Goal: Task Accomplishment & Management: Complete application form

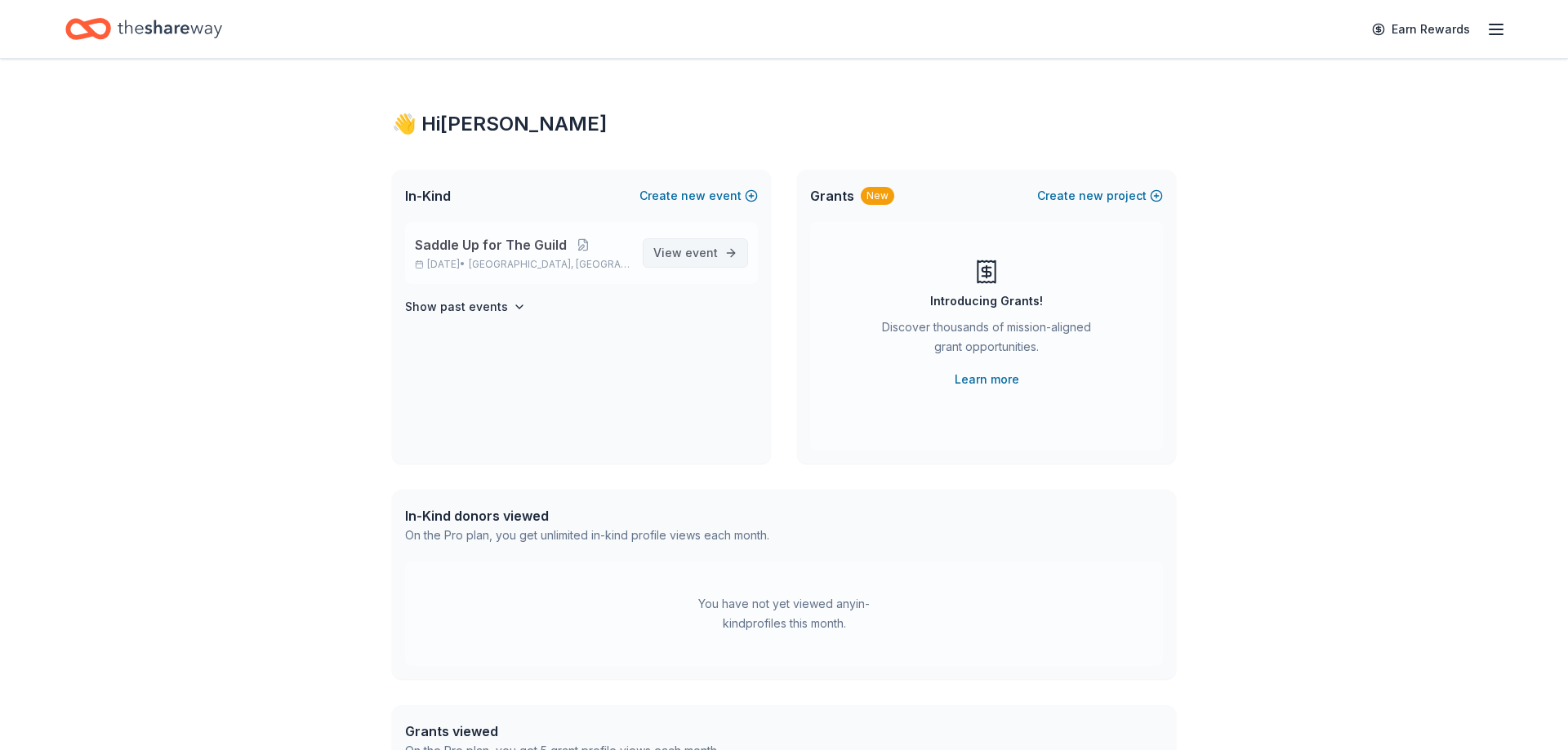
click at [670, 248] on span "View event" at bounding box center [685, 252] width 65 height 19
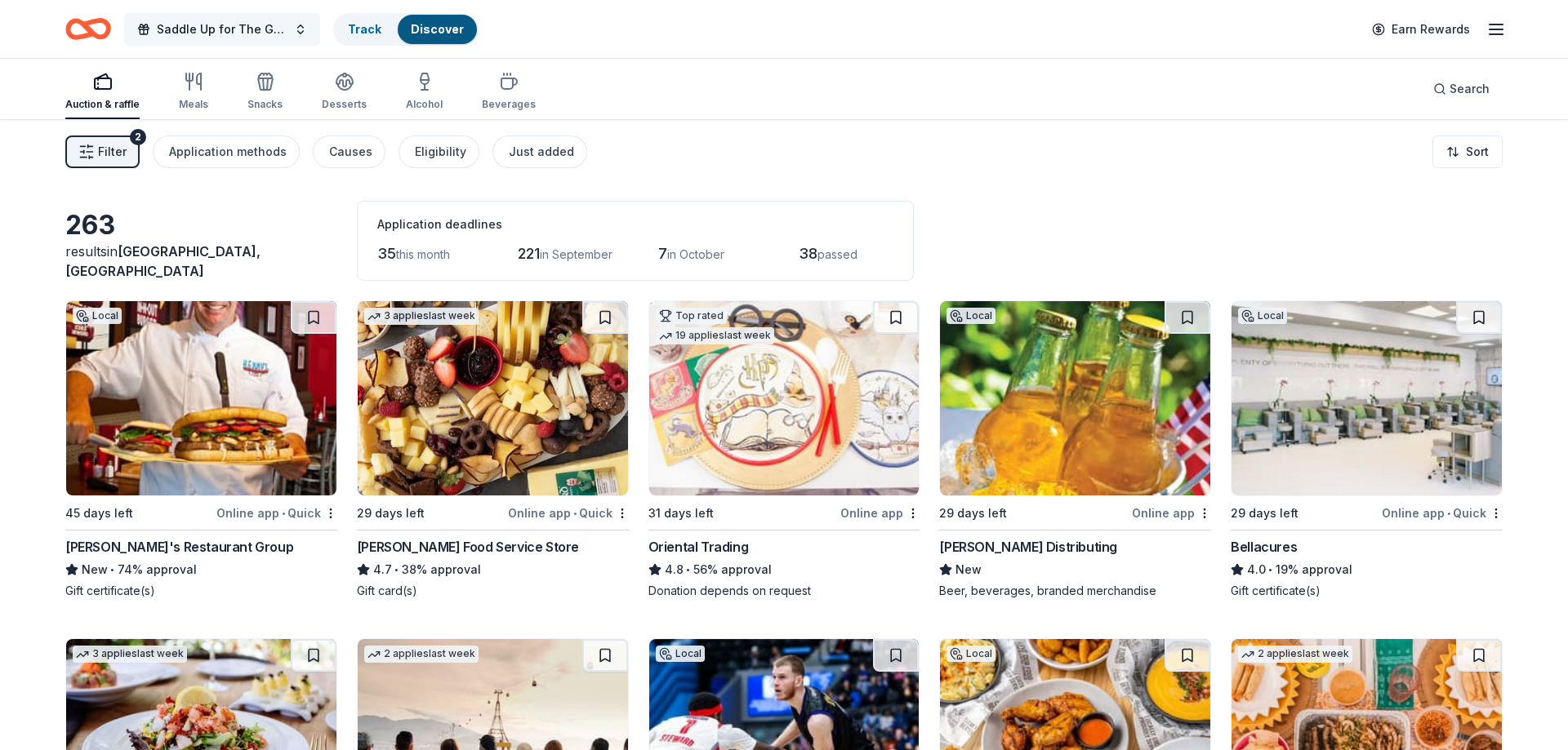
click at [234, 24] on span "Saddle Up for The Guild" at bounding box center [222, 28] width 131 height 19
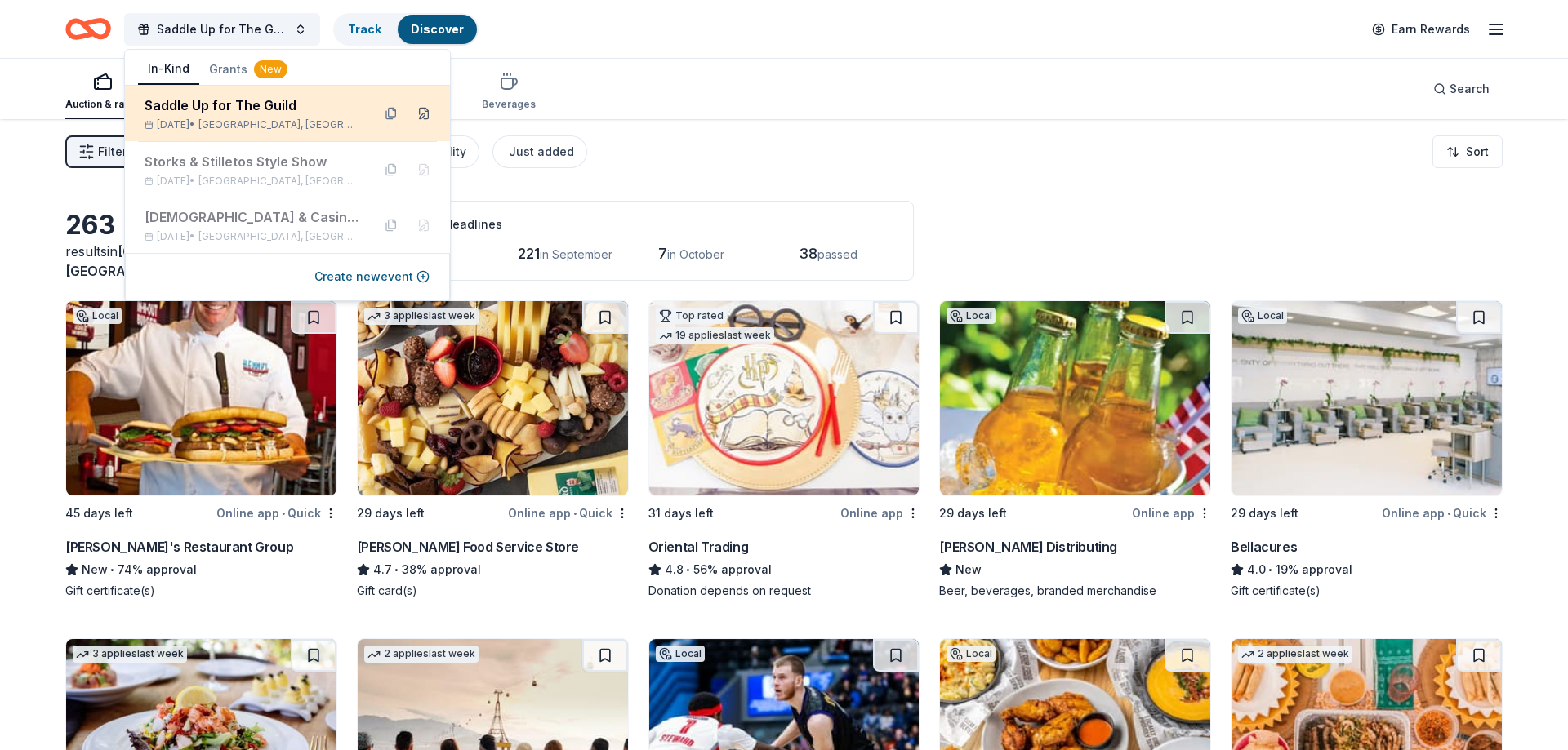
click at [425, 114] on button at bounding box center [424, 113] width 26 height 26
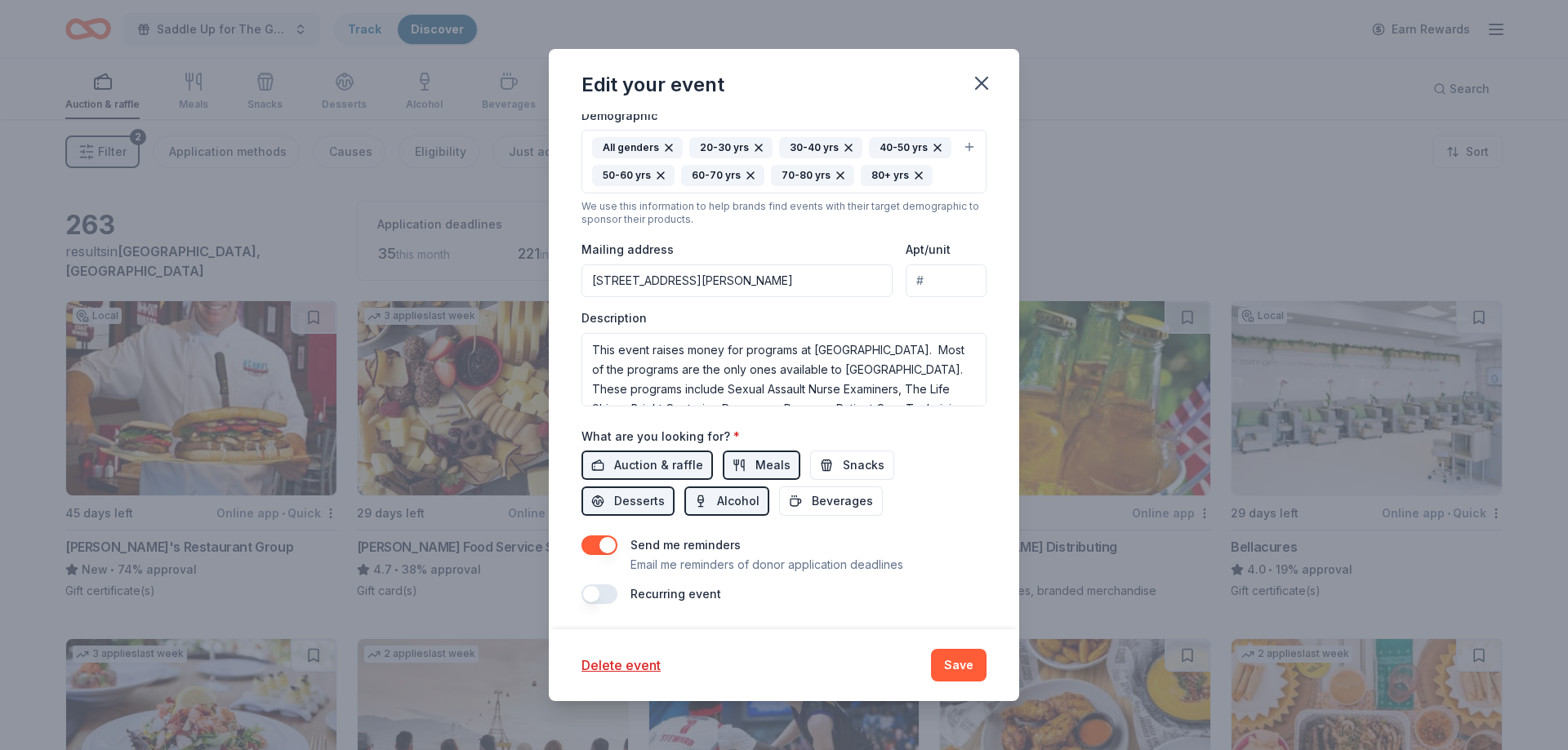
scroll to position [39, 0]
click at [971, 674] on button "Save" at bounding box center [959, 665] width 56 height 33
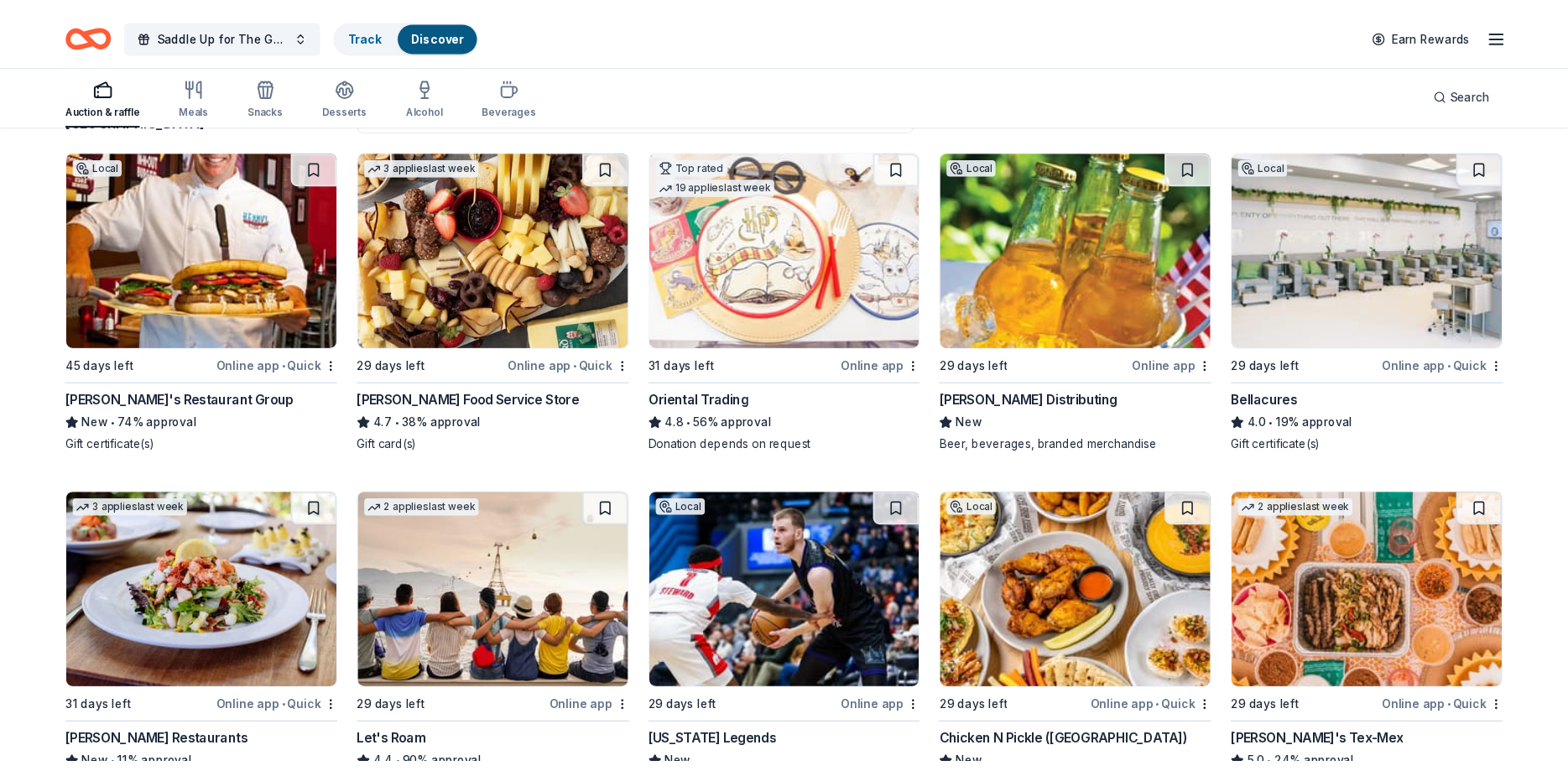
scroll to position [171, 0]
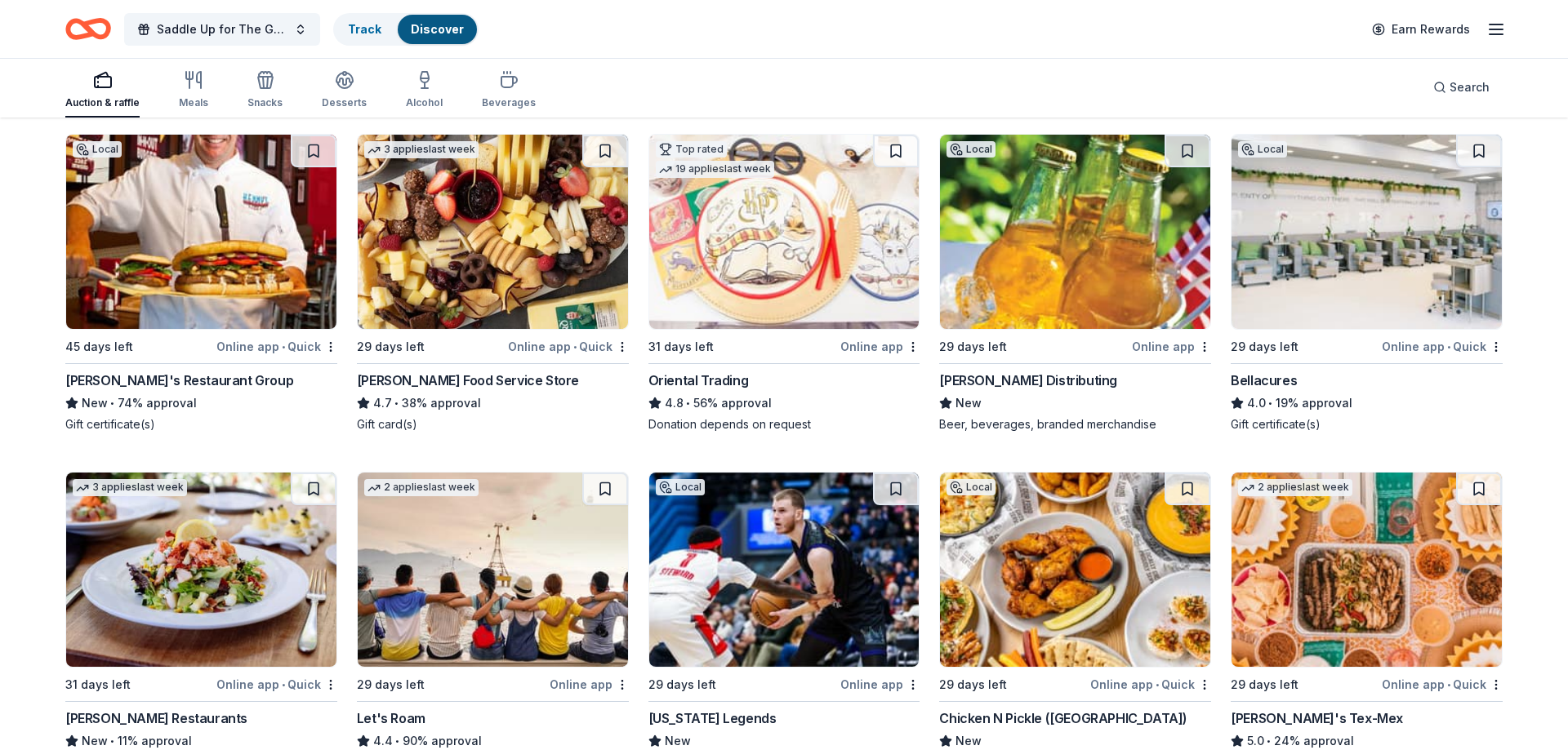
click at [1011, 272] on img at bounding box center [1075, 231] width 270 height 195
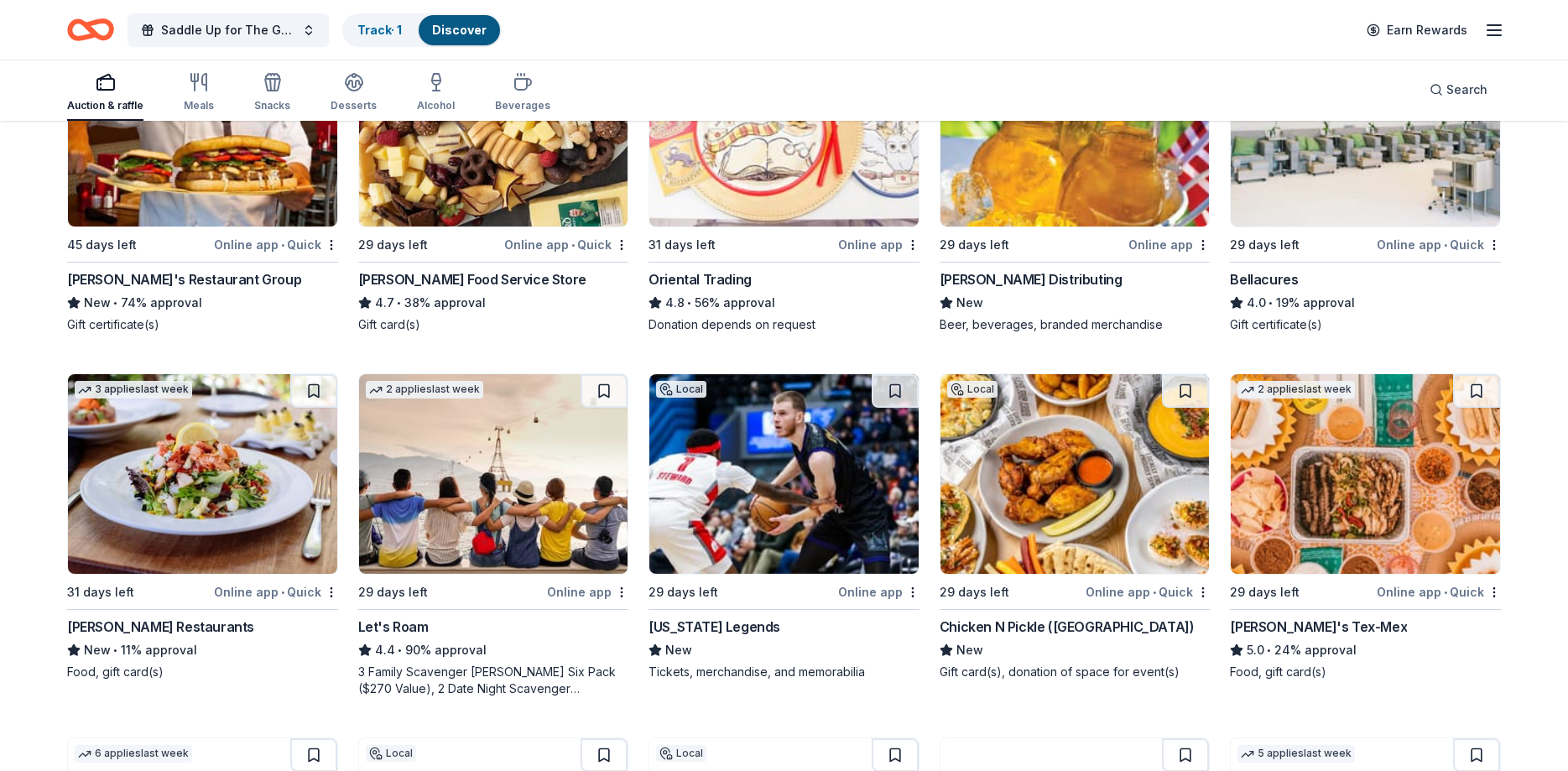
scroll to position [343, 0]
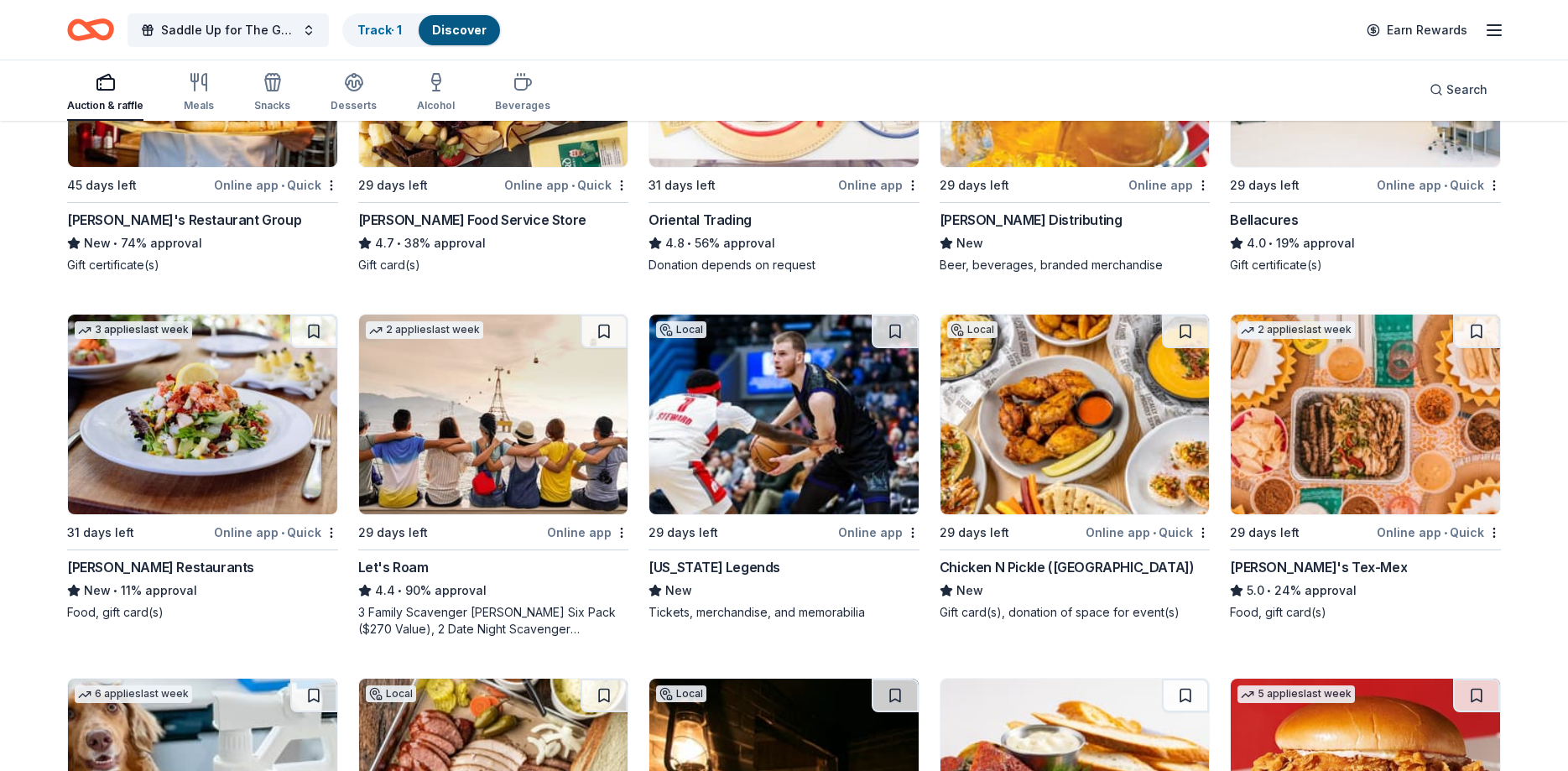
click at [423, 434] on img at bounding box center [493, 414] width 269 height 200
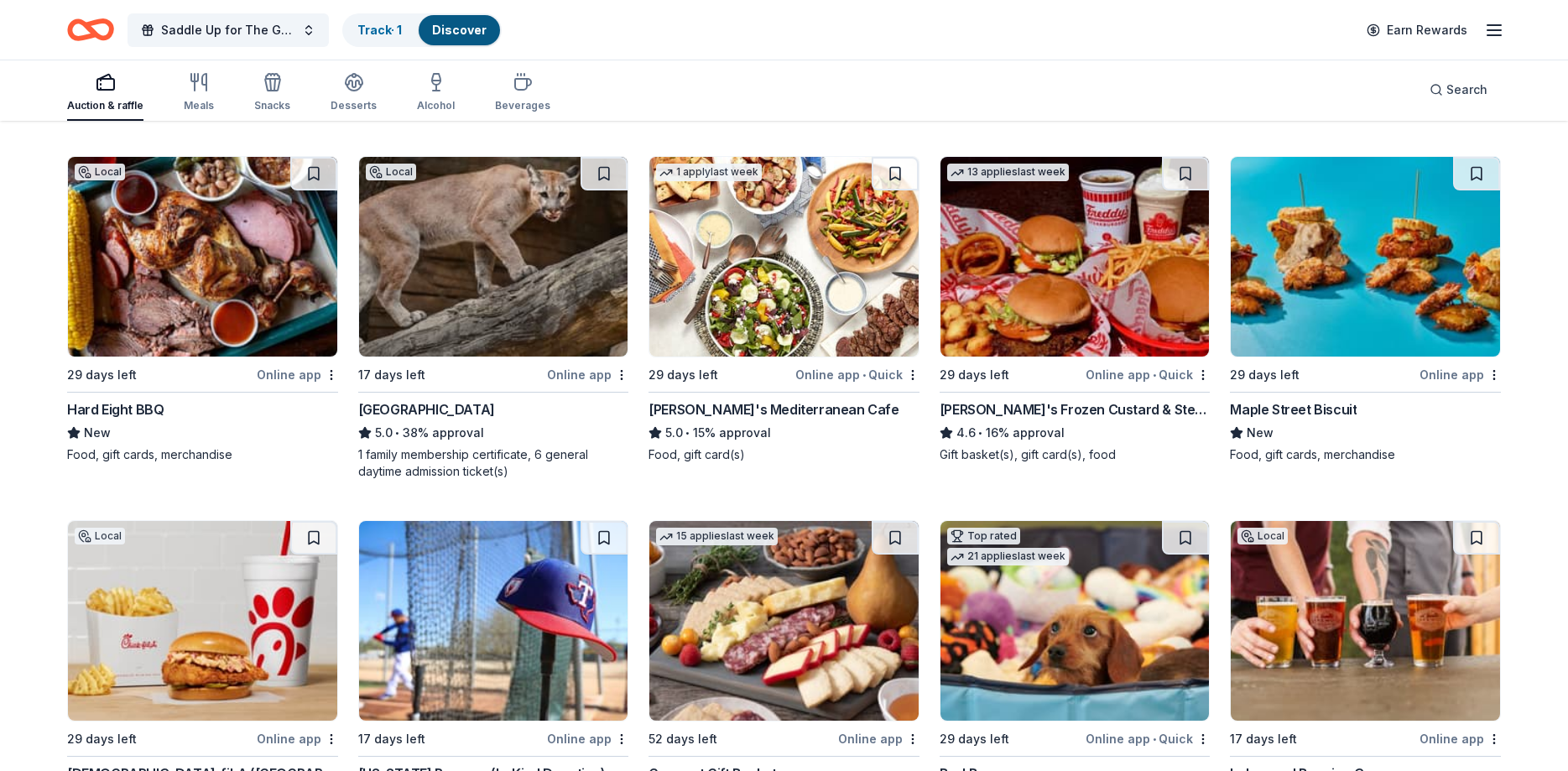
scroll to position [1243, 0]
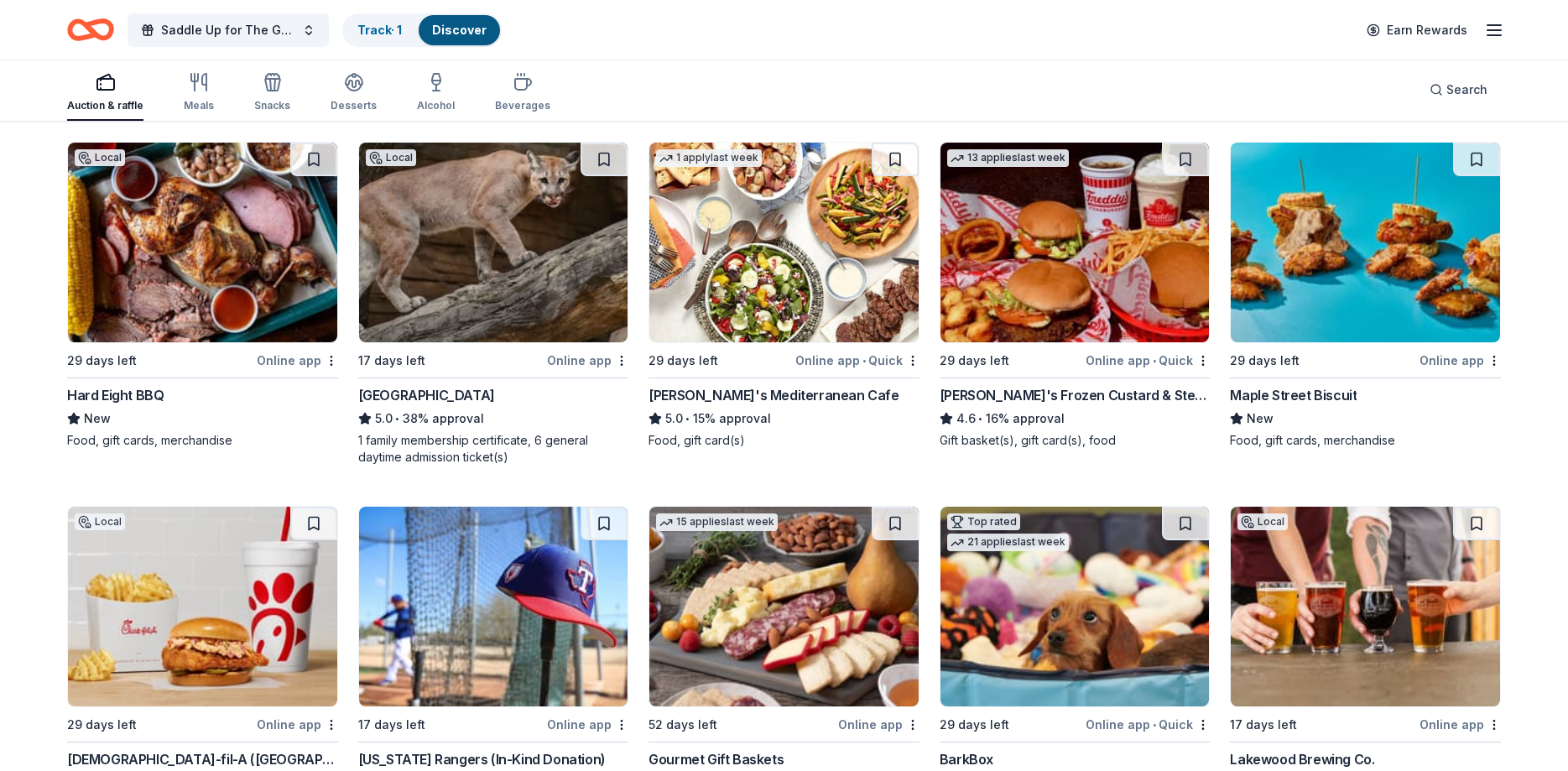
click at [172, 245] on img at bounding box center [202, 242] width 269 height 200
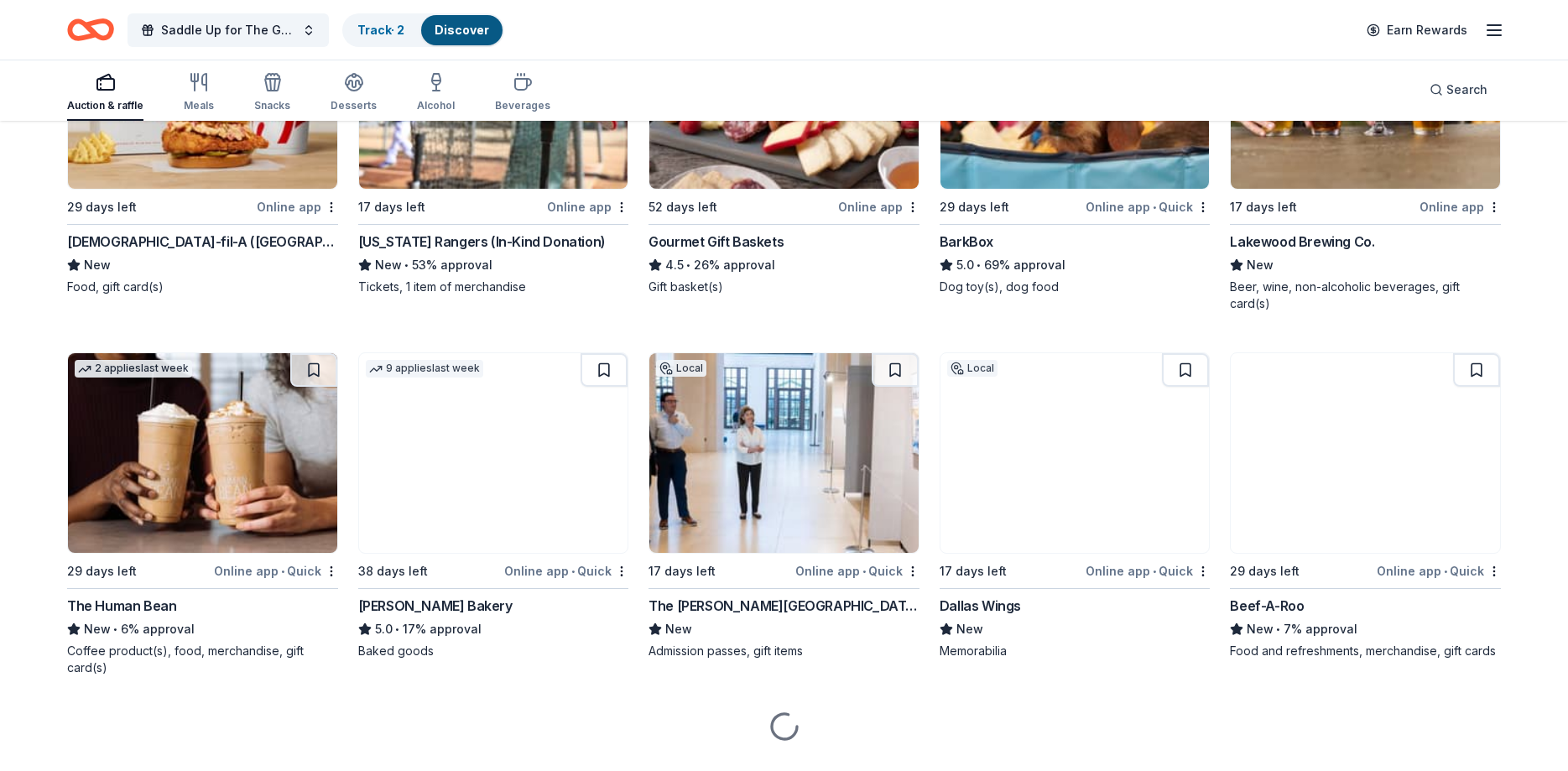
scroll to position [1783, 0]
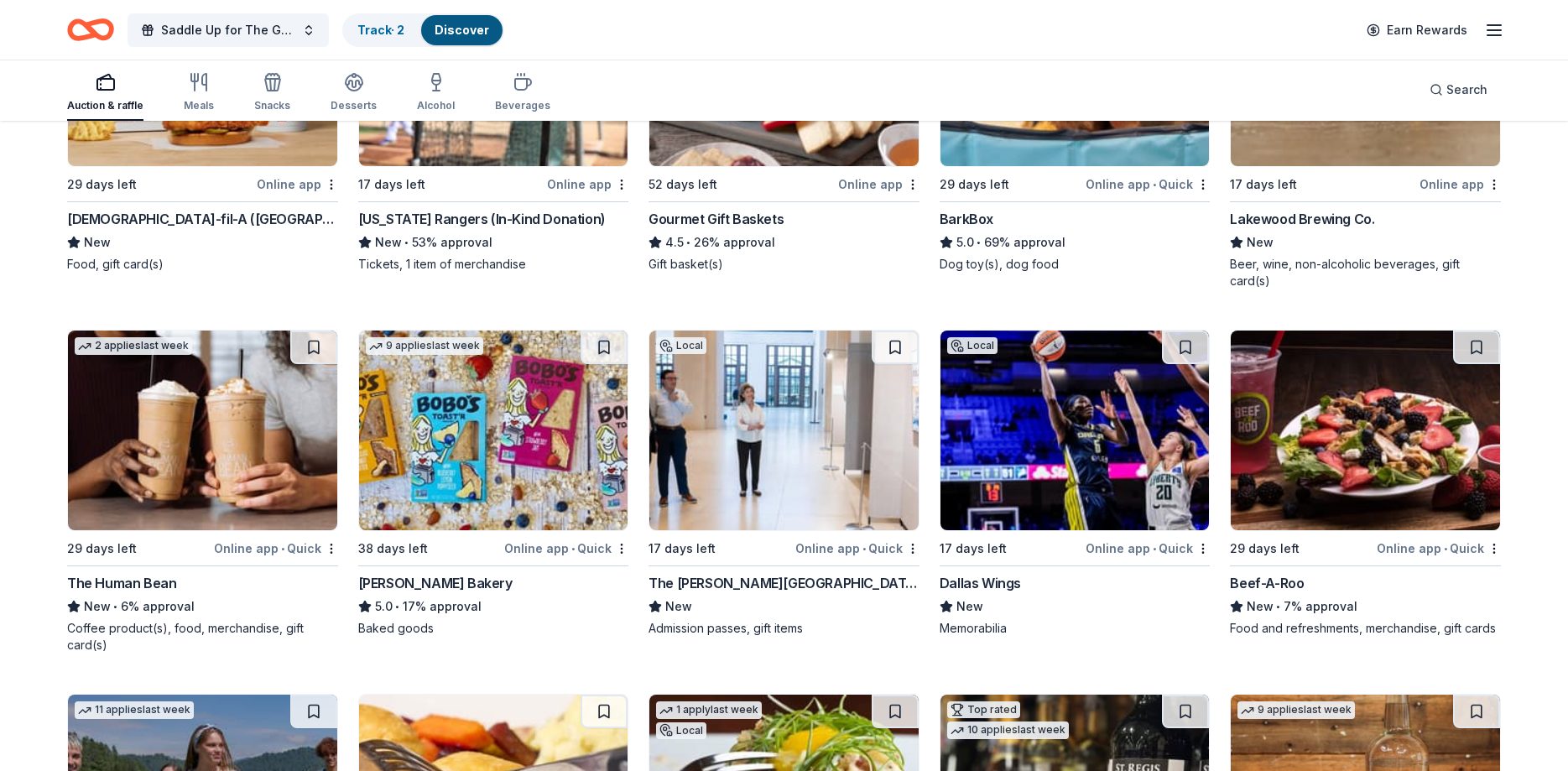
click at [1003, 422] on img at bounding box center [1075, 430] width 269 height 200
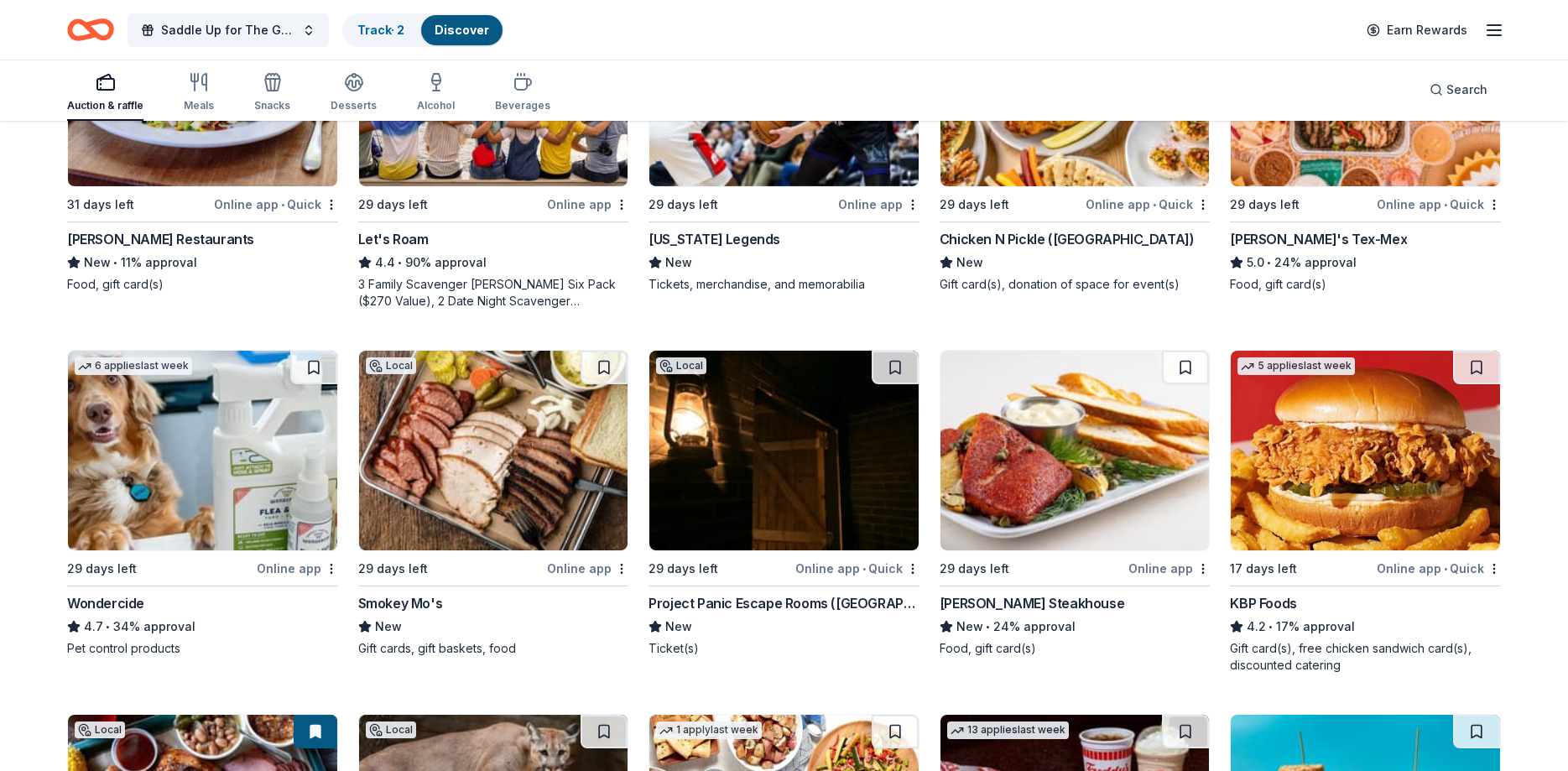
scroll to position [0, 0]
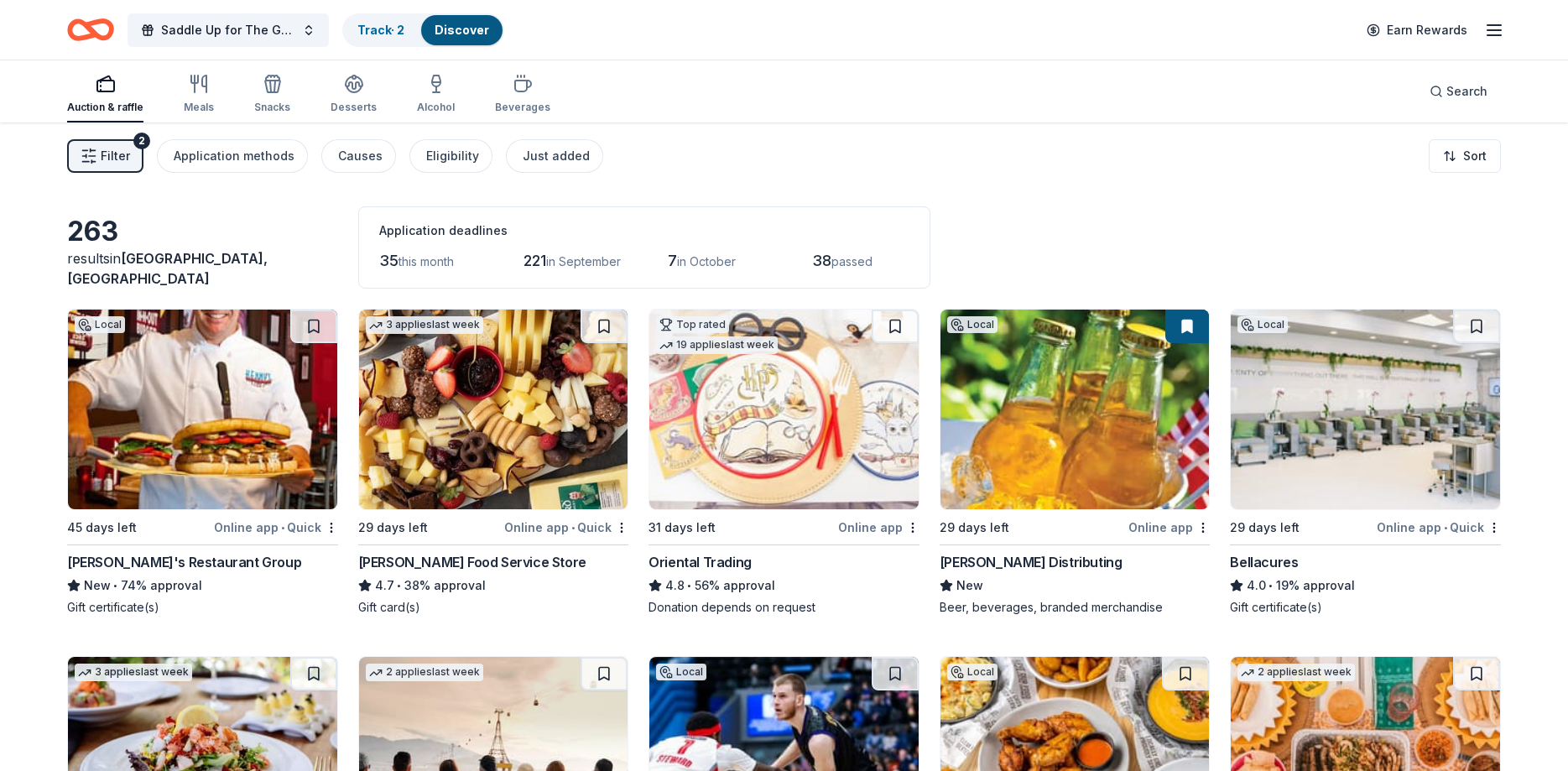
click at [139, 155] on button "Filter 2" at bounding box center [104, 156] width 76 height 34
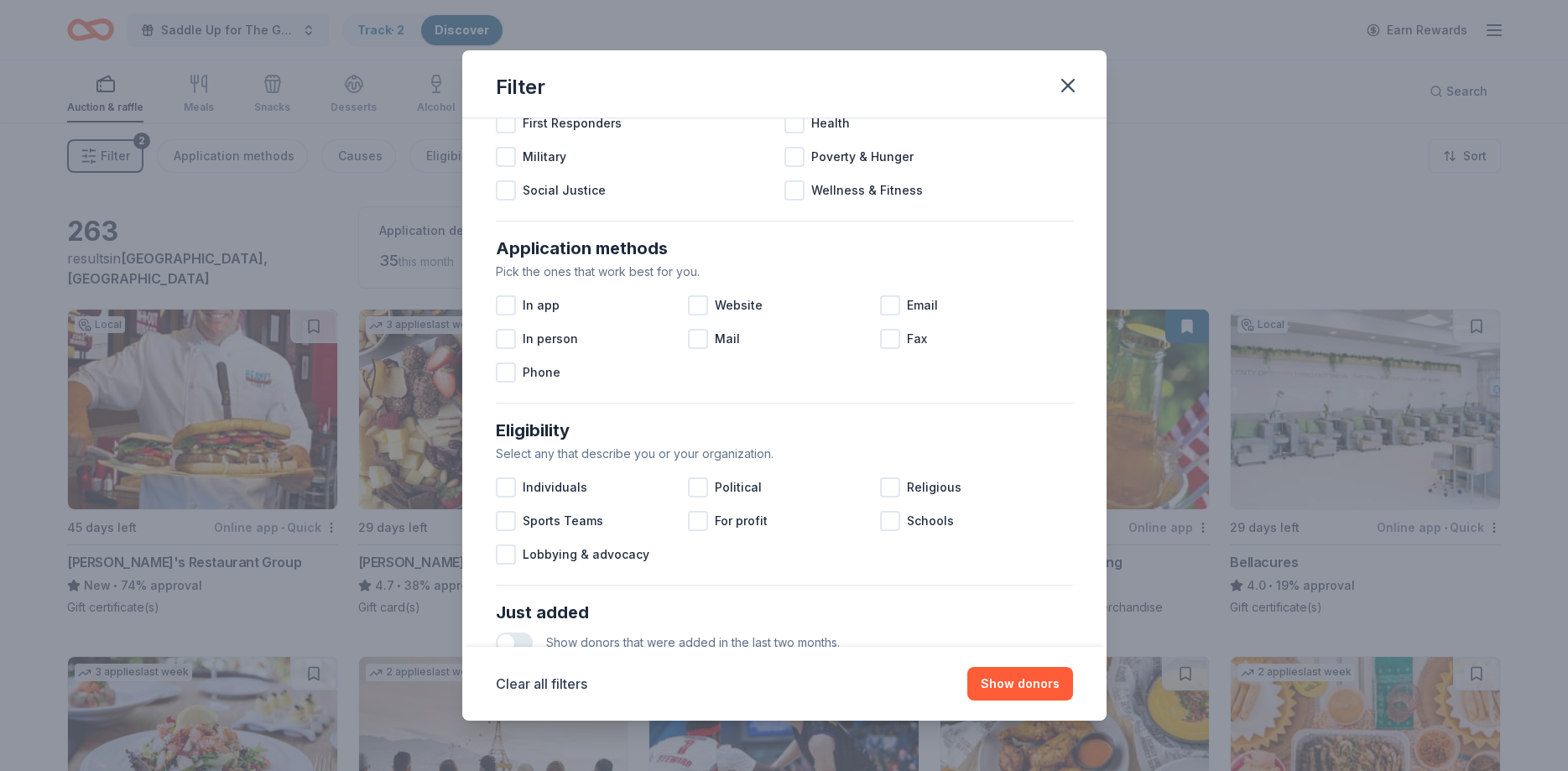
scroll to position [201, 0]
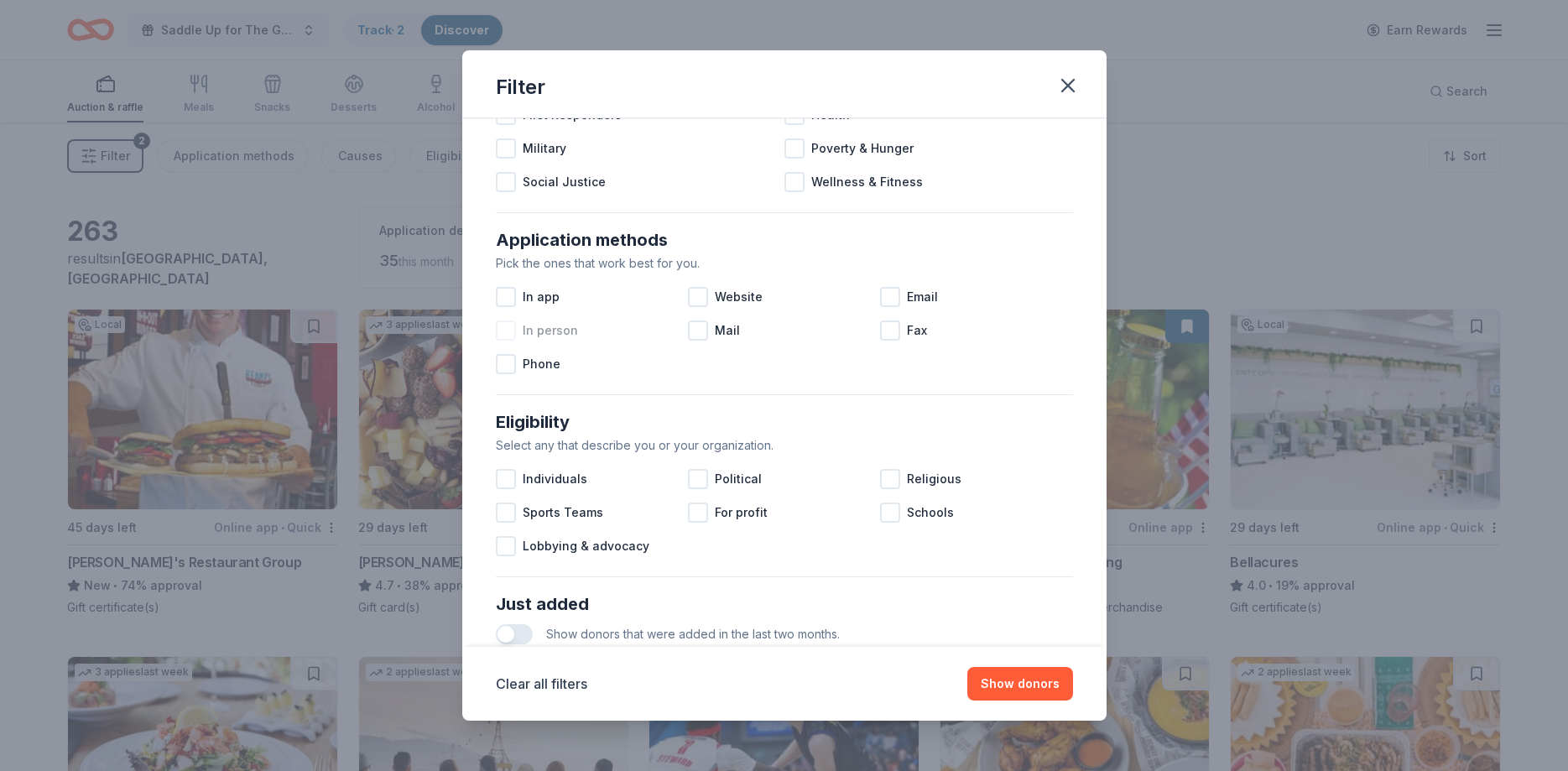
click at [505, 332] on div at bounding box center [505, 330] width 20 height 20
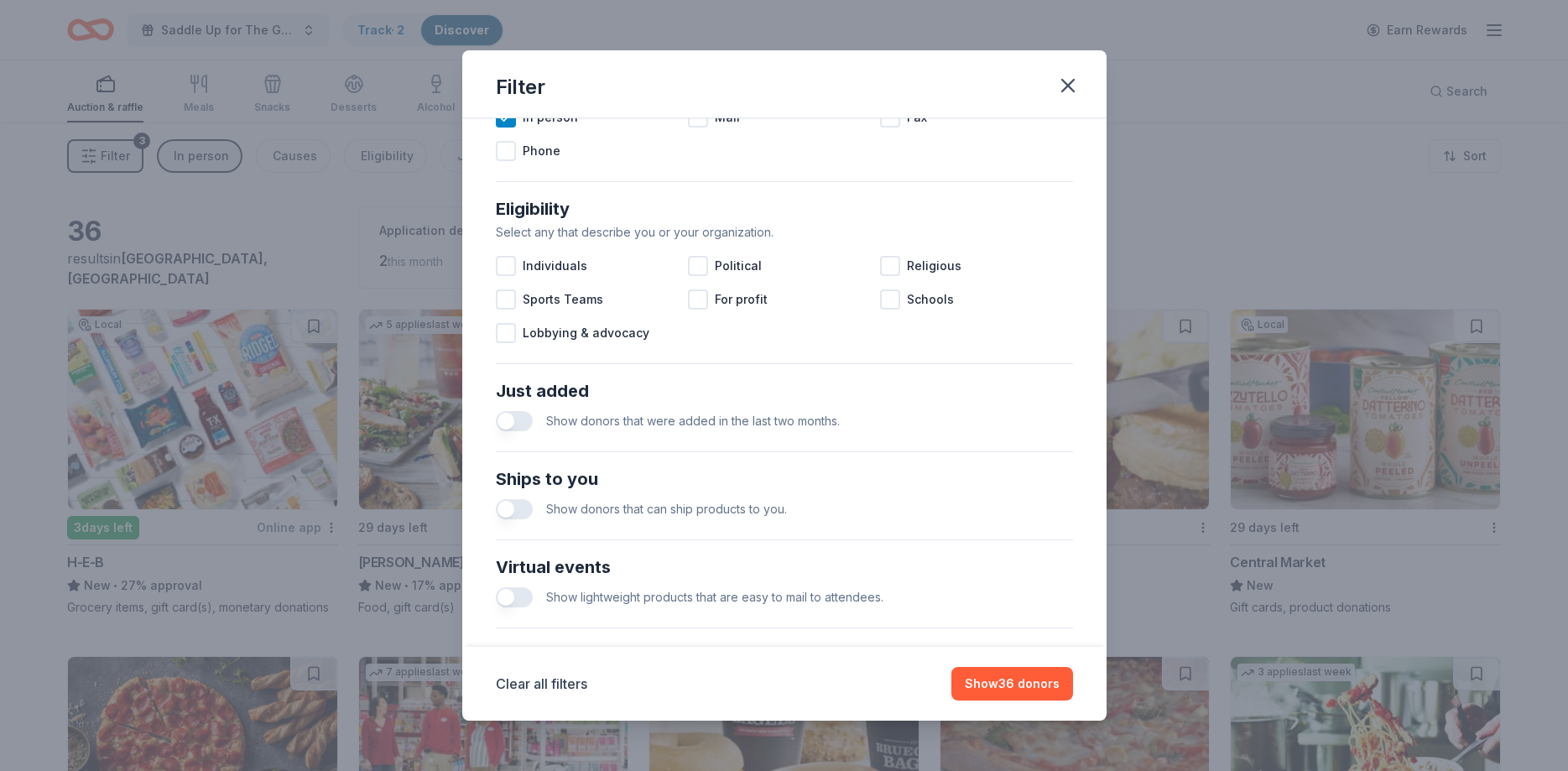
scroll to position [503, 0]
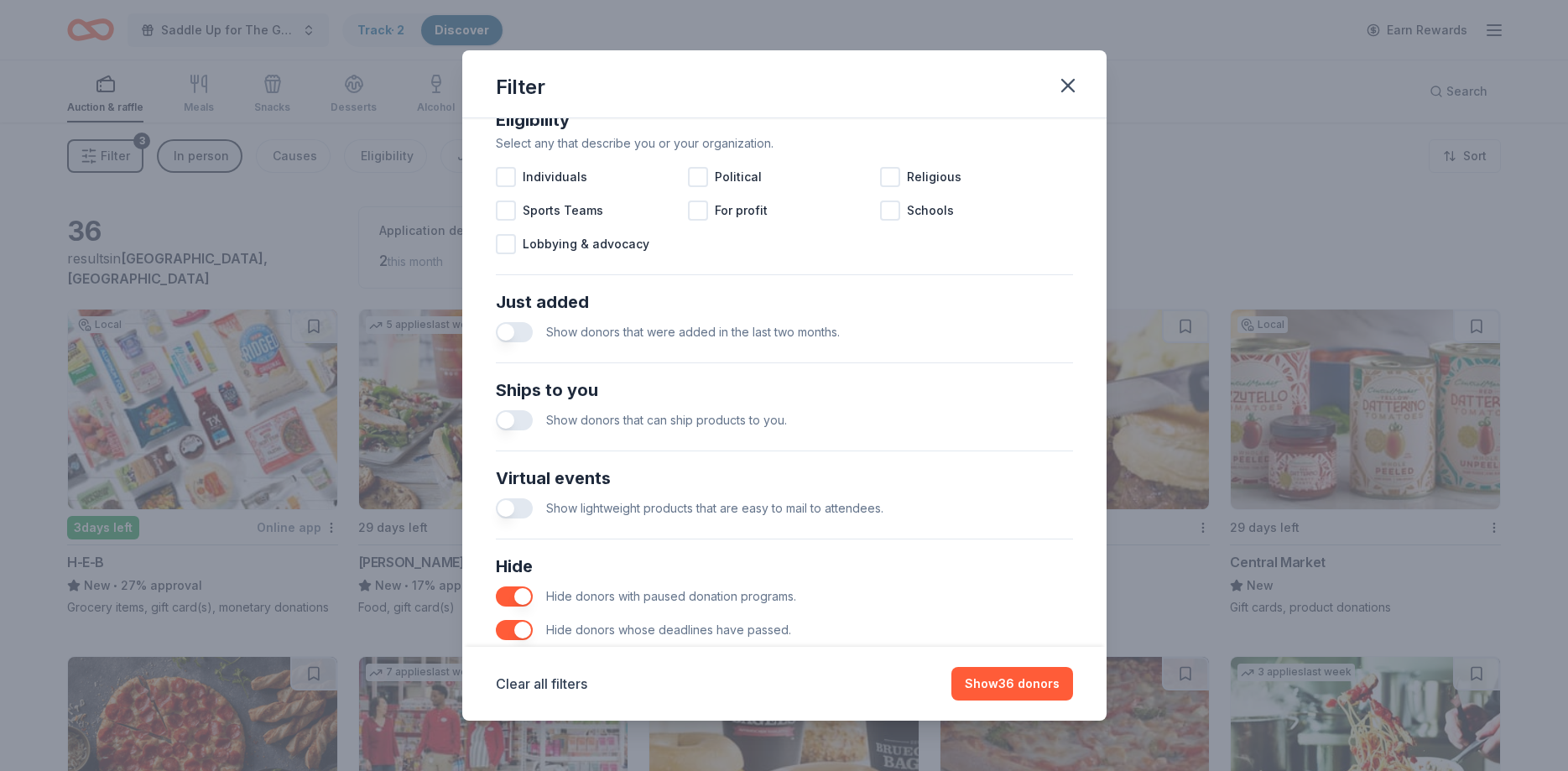
click at [519, 327] on button "button" at bounding box center [514, 332] width 37 height 20
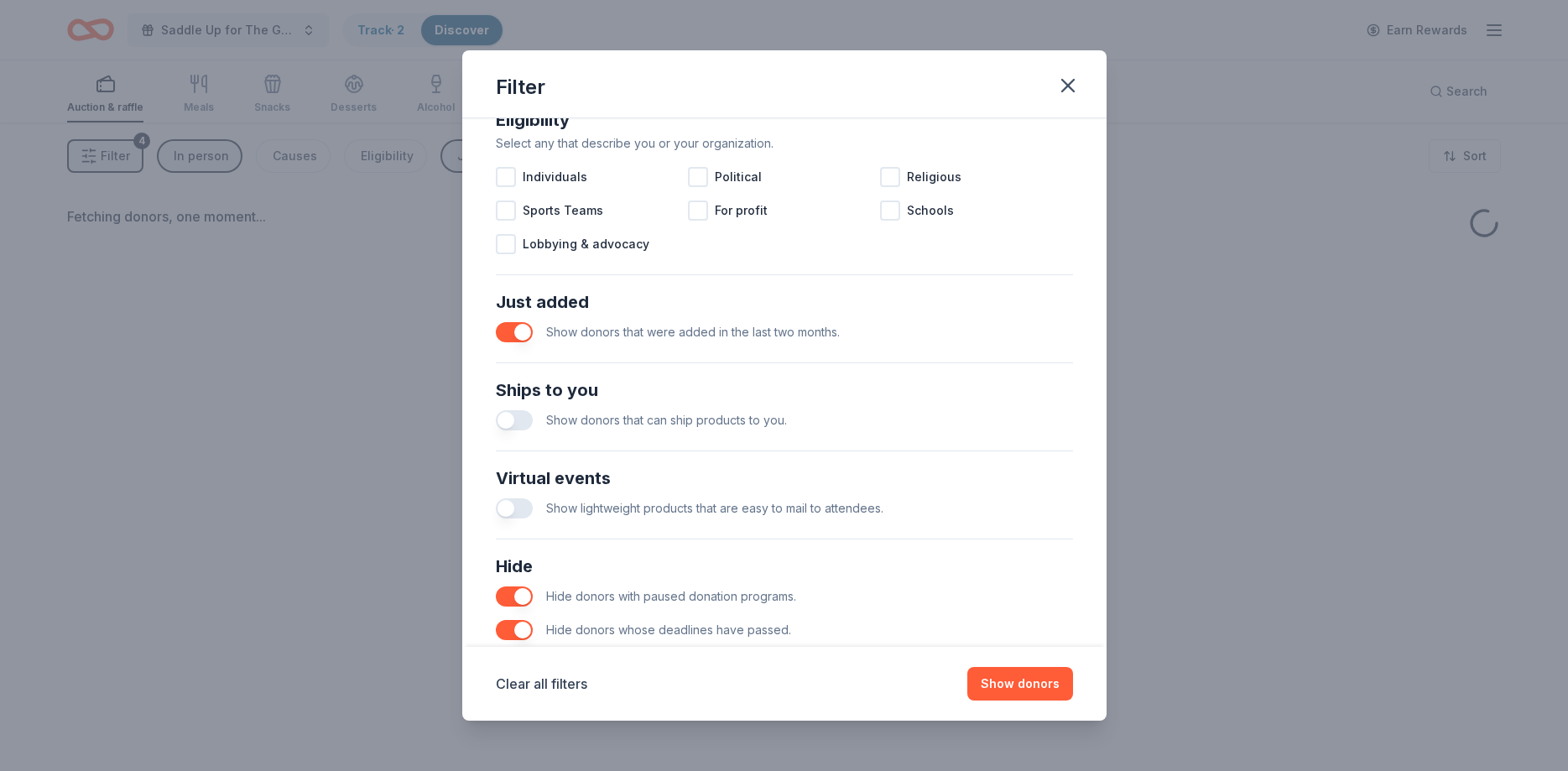
click at [525, 417] on button "button" at bounding box center [514, 420] width 37 height 20
click at [513, 504] on button "button" at bounding box center [514, 508] width 37 height 20
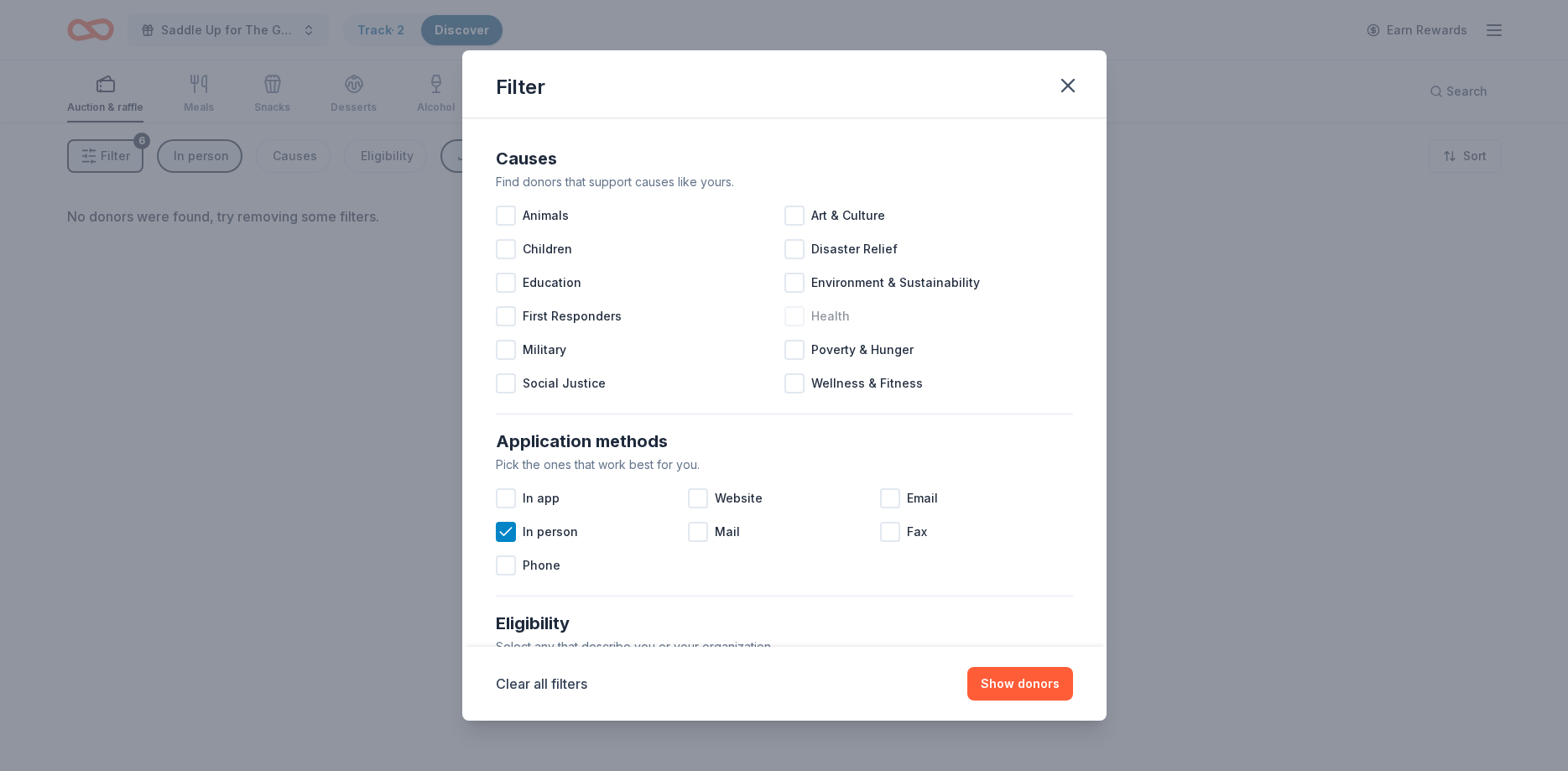
click at [834, 316] on span "Health" at bounding box center [830, 316] width 38 height 20
click at [788, 314] on icon at bounding box center [794, 316] width 17 height 17
click at [1001, 685] on button "Show donors" at bounding box center [1020, 684] width 106 height 34
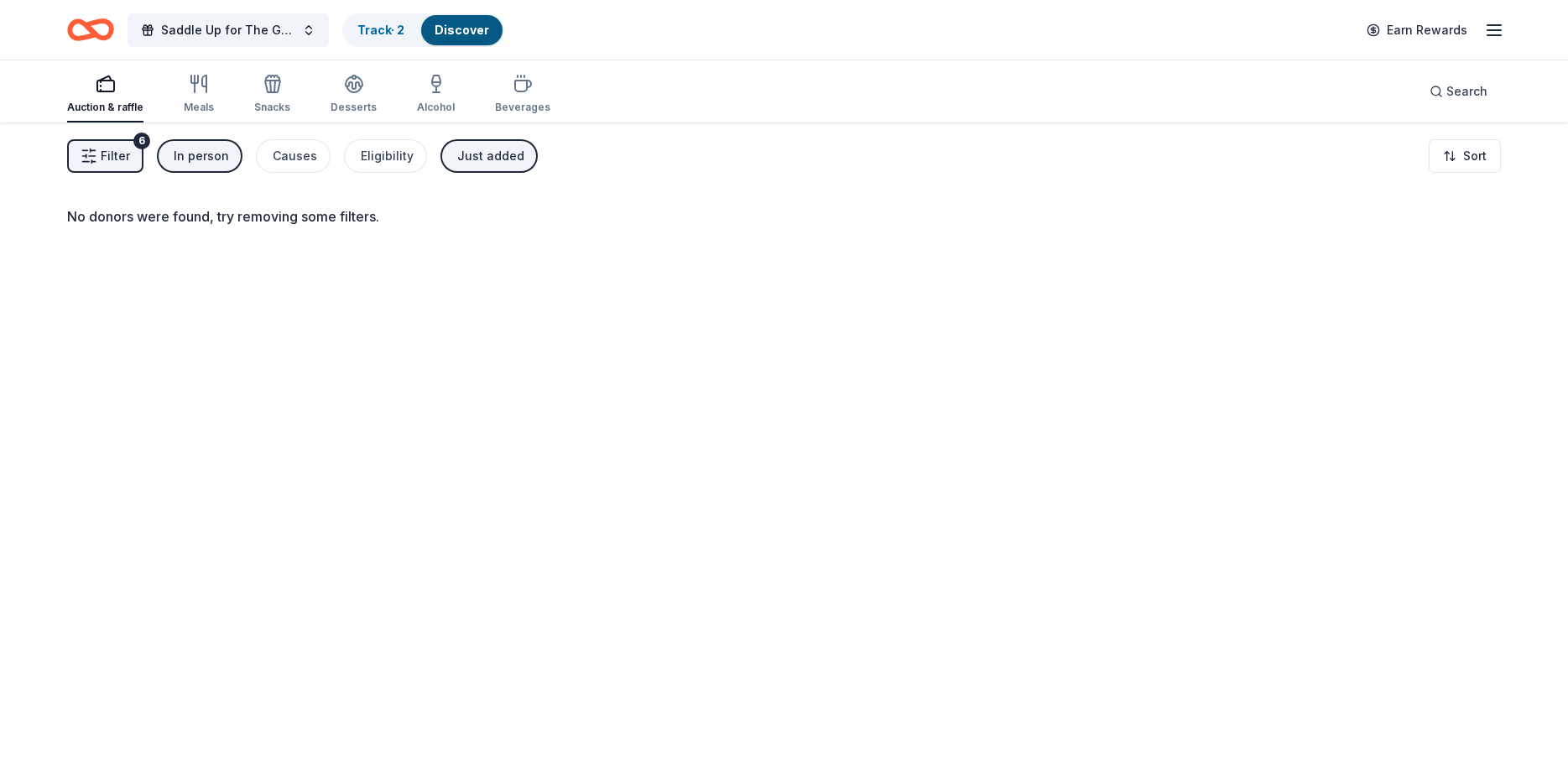
click at [119, 148] on span "Filter" at bounding box center [115, 155] width 29 height 20
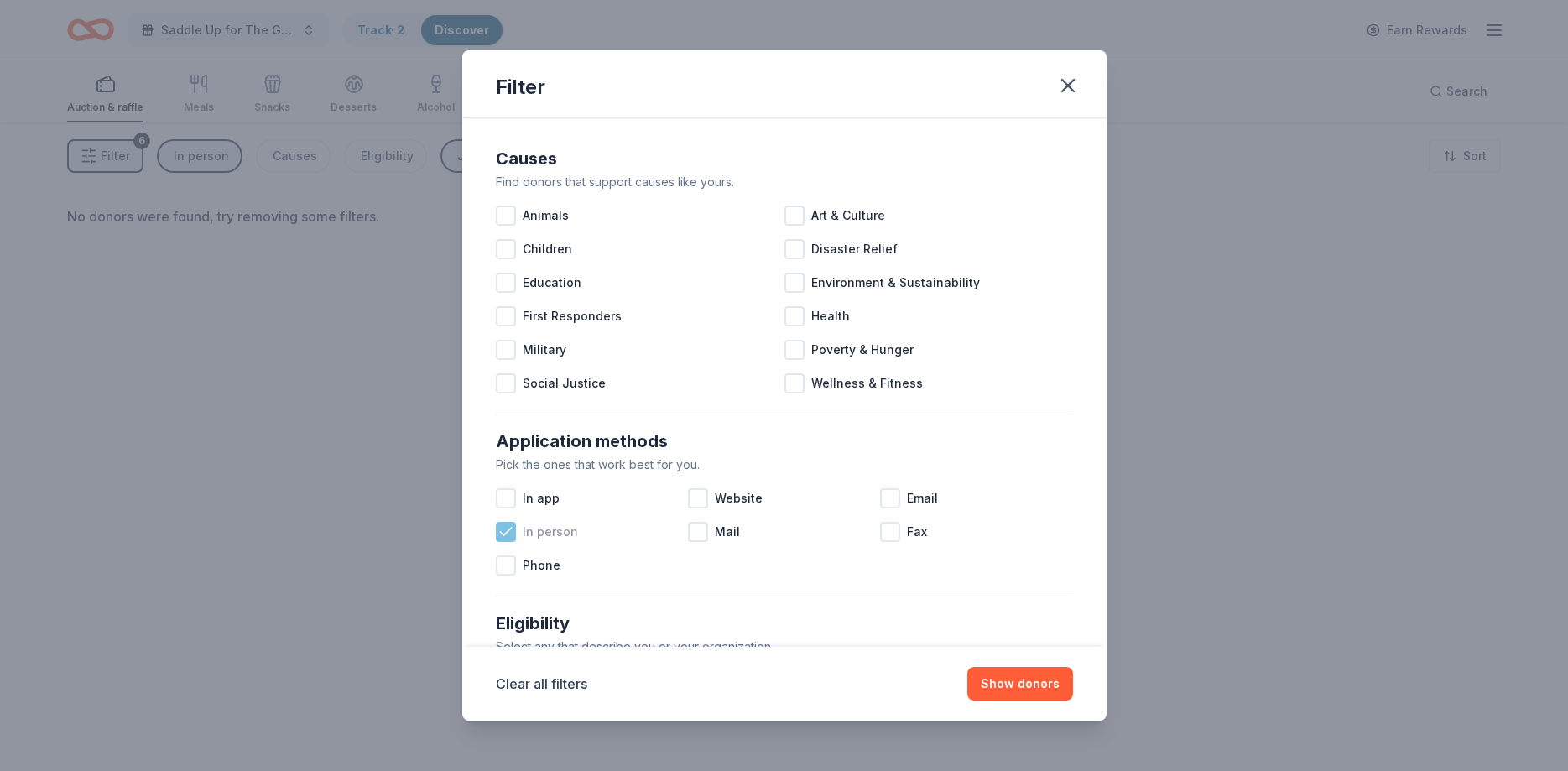
click at [502, 536] on icon at bounding box center [506, 532] width 17 height 17
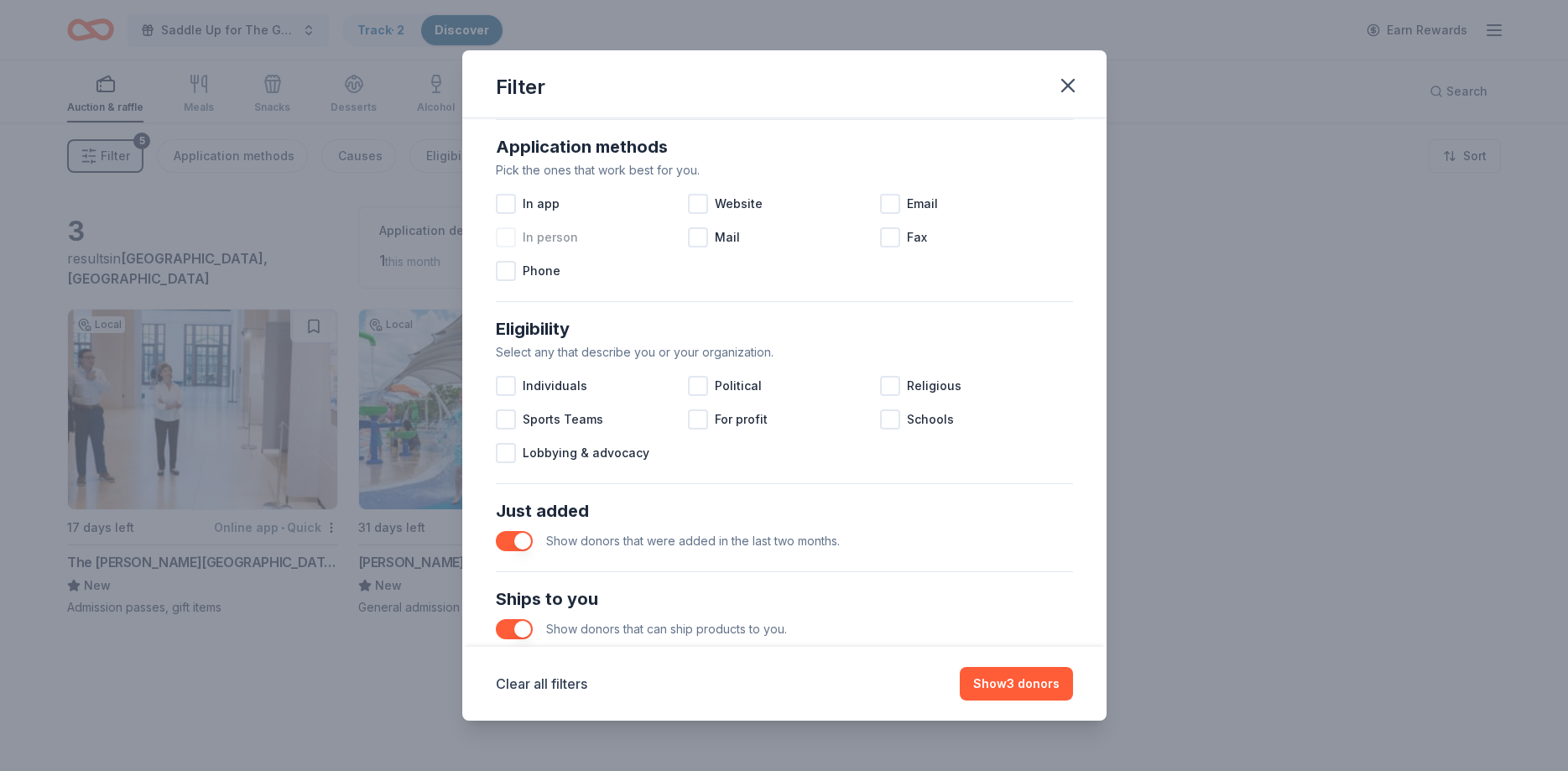
scroll to position [302, 0]
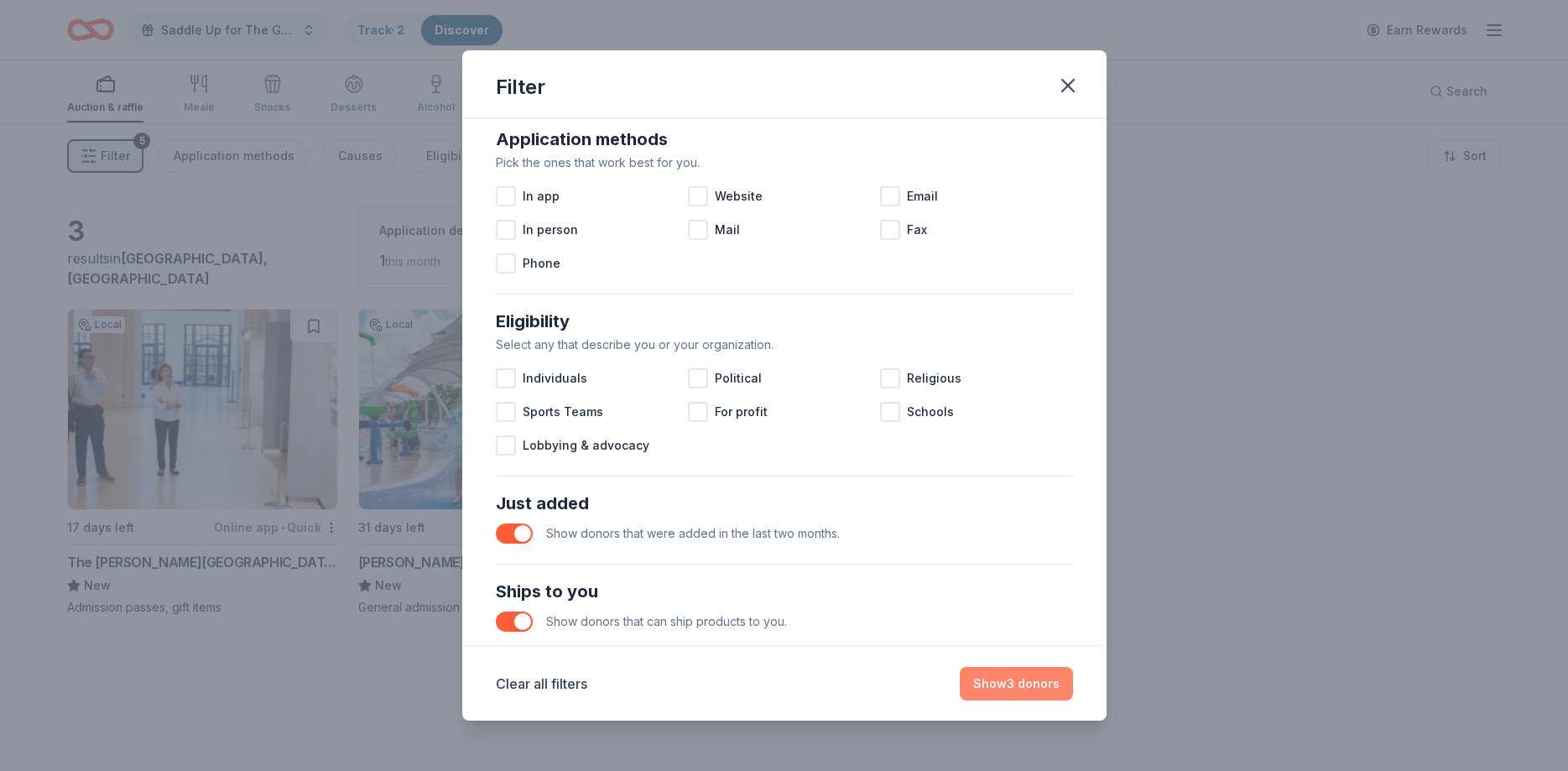
click at [998, 689] on button "Show 3 donors" at bounding box center [1016, 684] width 114 height 34
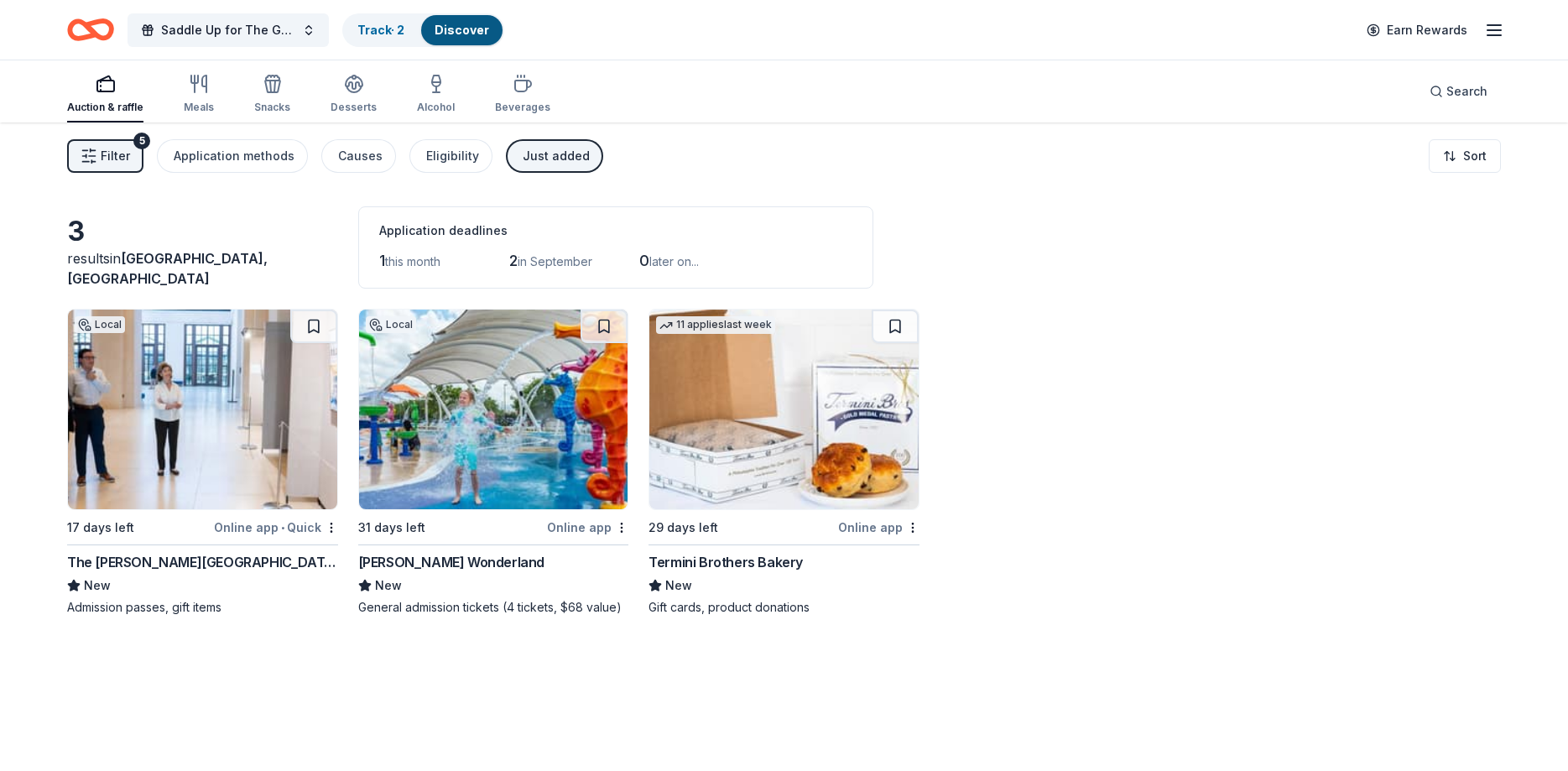
click at [731, 563] on div "Termini Brothers Bakery" at bounding box center [726, 562] width 154 height 20
click at [754, 565] on div "Termini Brothers Bakery" at bounding box center [726, 562] width 154 height 20
click at [525, 470] on img at bounding box center [493, 409] width 269 height 200
click at [212, 426] on img at bounding box center [202, 409] width 269 height 200
click at [119, 163] on span "Filter" at bounding box center [115, 155] width 29 height 20
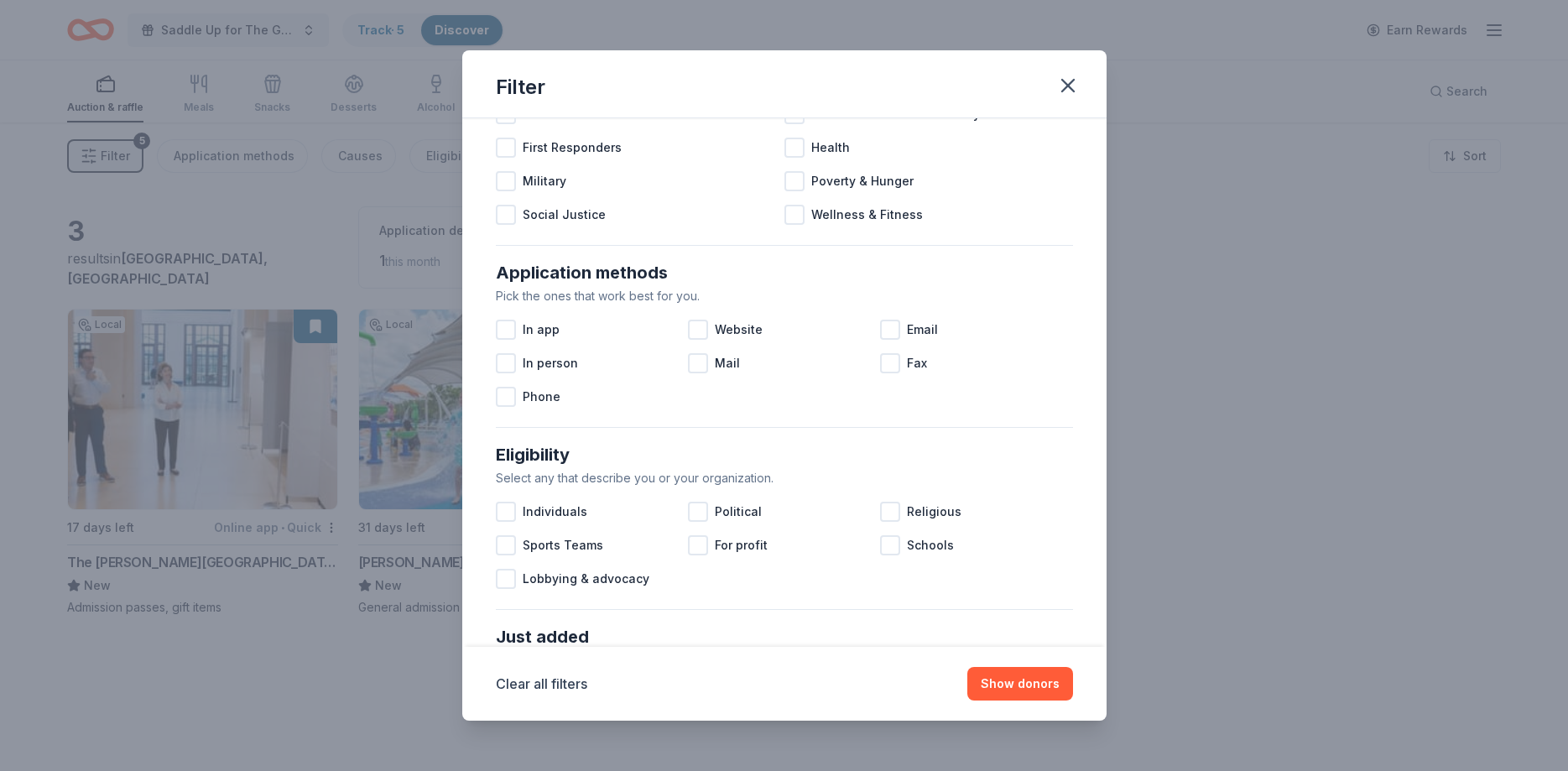
scroll to position [403, 0]
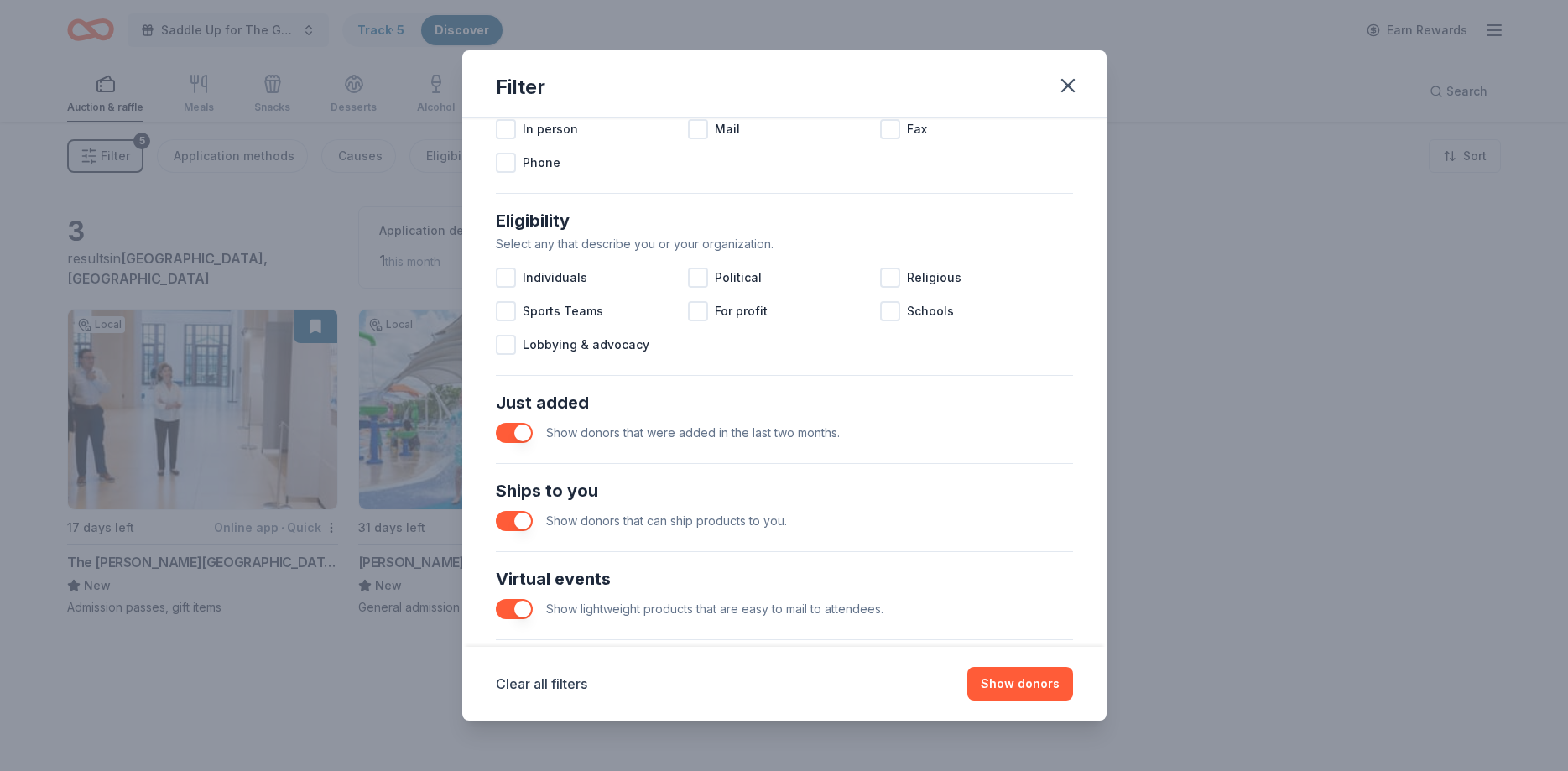
click at [507, 437] on button "button" at bounding box center [514, 432] width 37 height 20
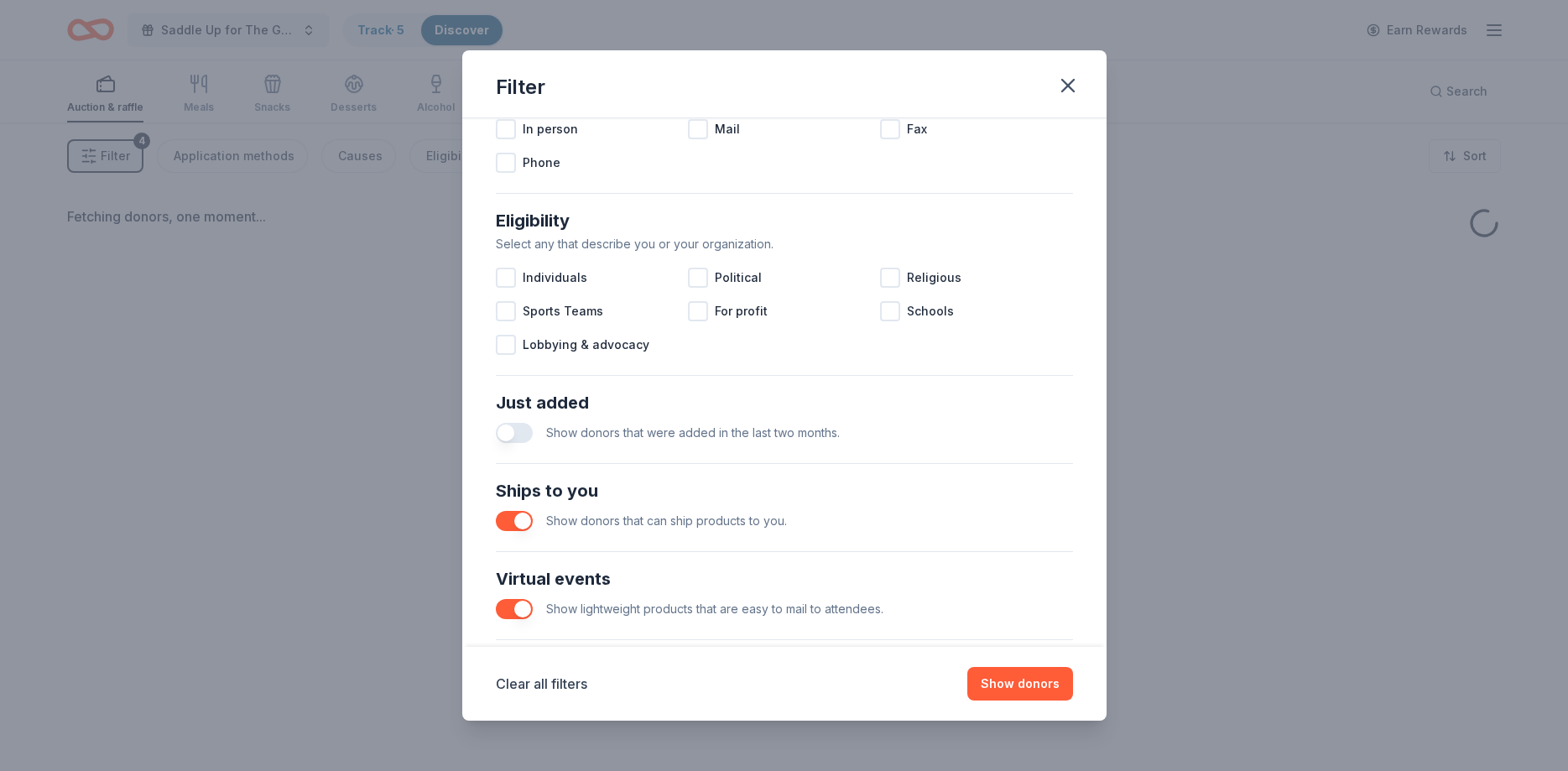
click at [502, 535] on div "Show donors that can ship products to you." at bounding box center [784, 521] width 577 height 34
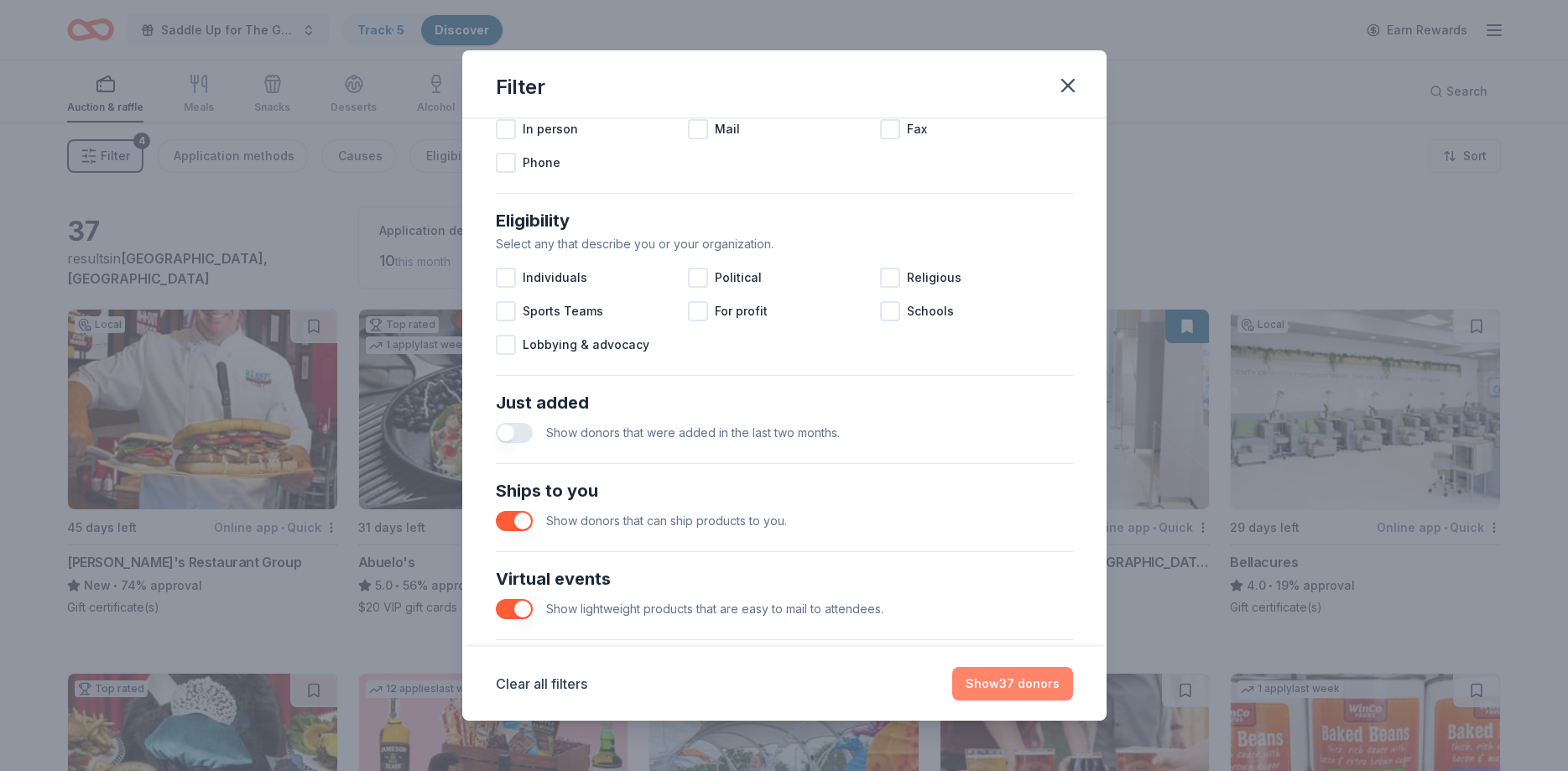
click at [1030, 686] on button "Show 37 donors" at bounding box center [1012, 684] width 121 height 34
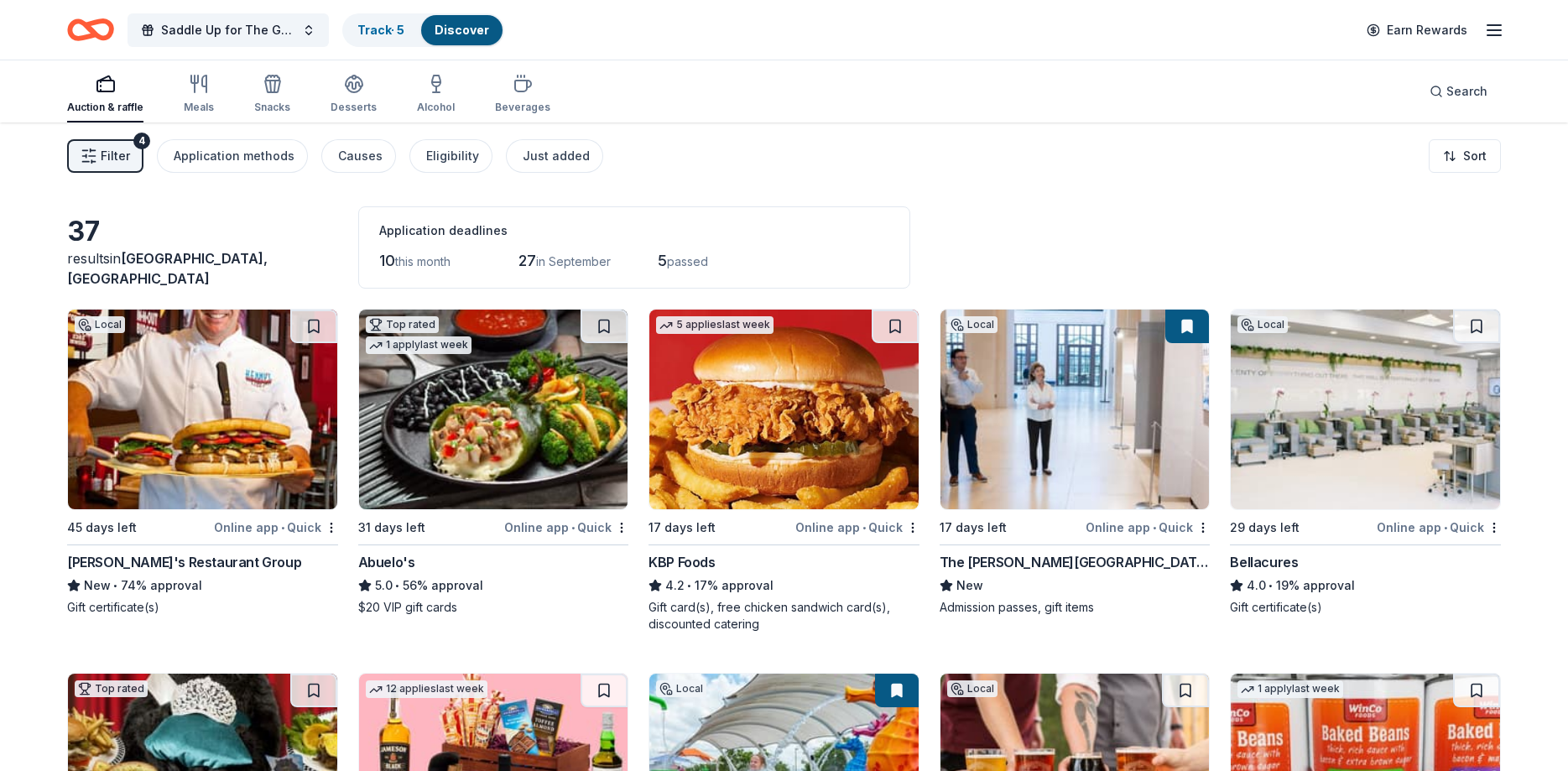
click at [773, 446] on img at bounding box center [784, 409] width 269 height 200
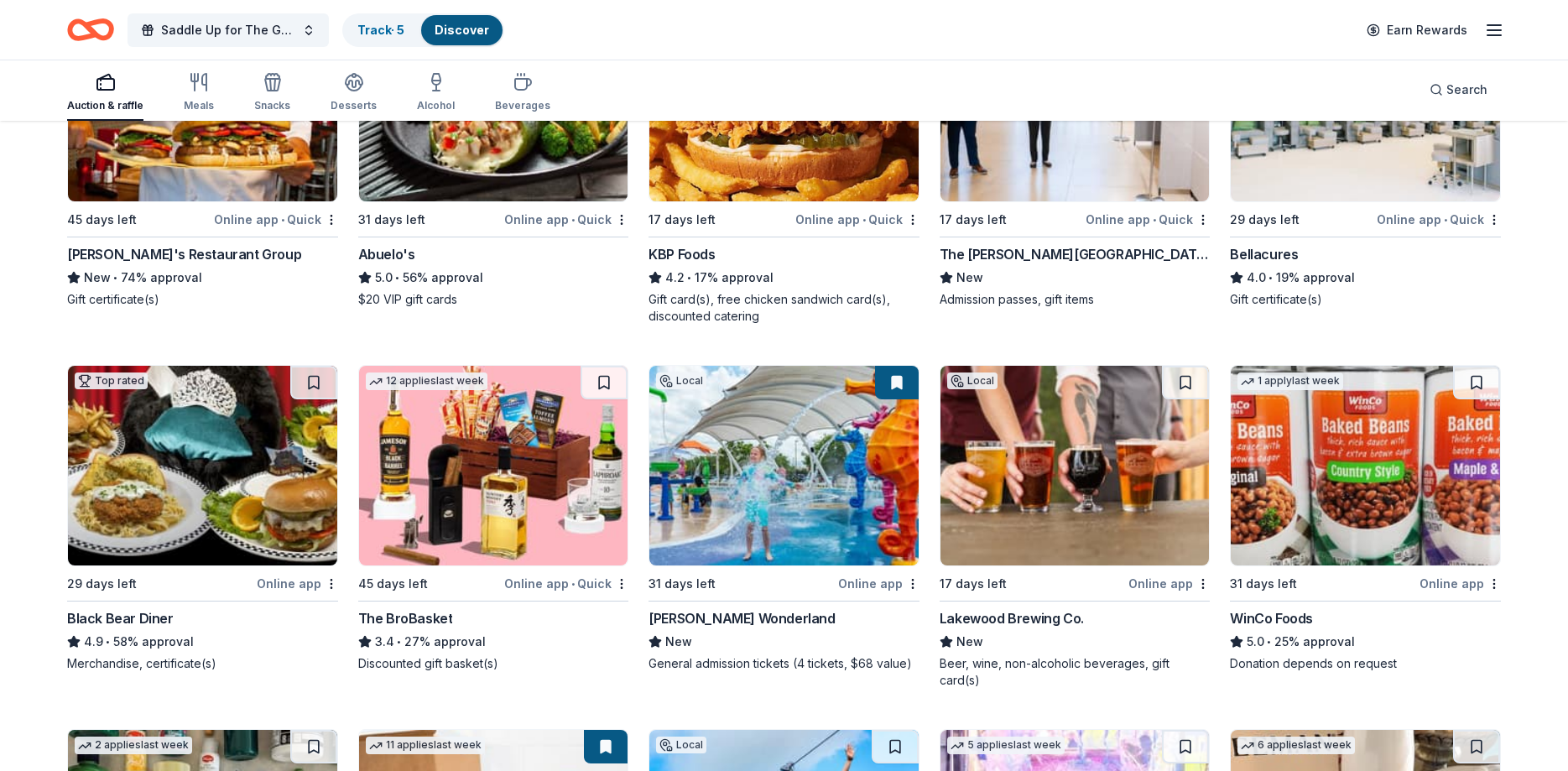
scroll to position [343, 0]
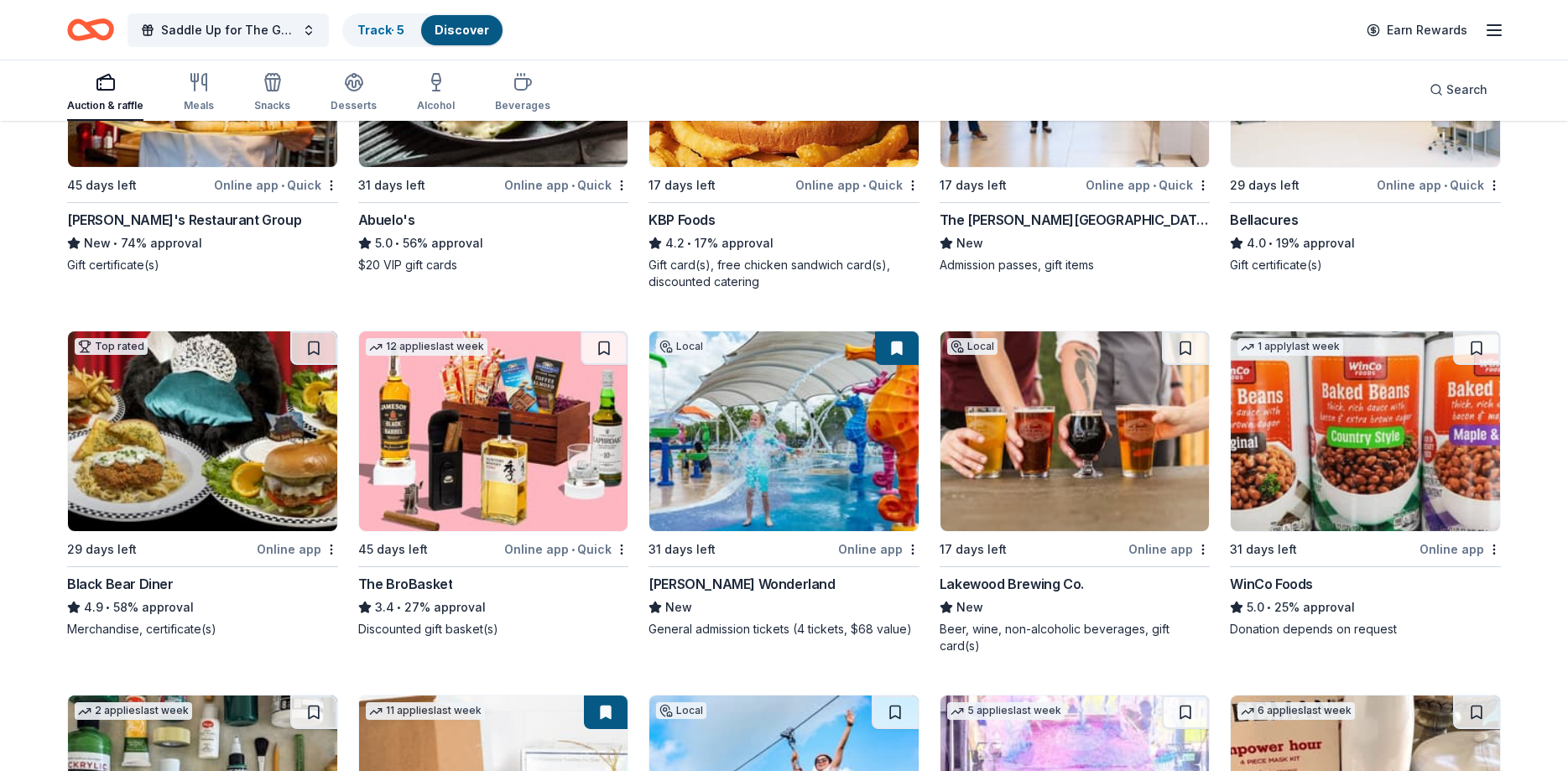
click at [480, 449] on img at bounding box center [493, 431] width 269 height 200
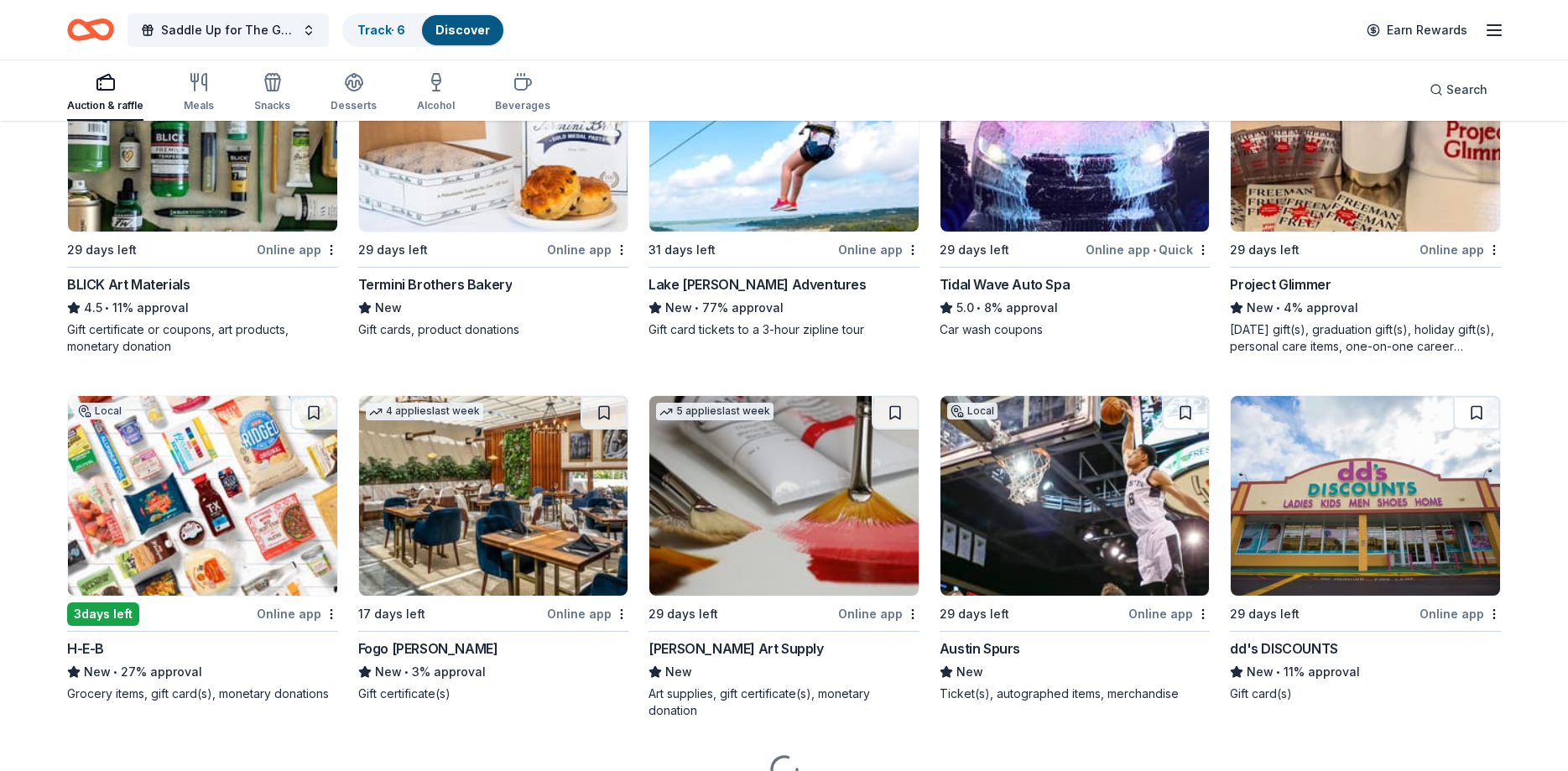
scroll to position [1027, 0]
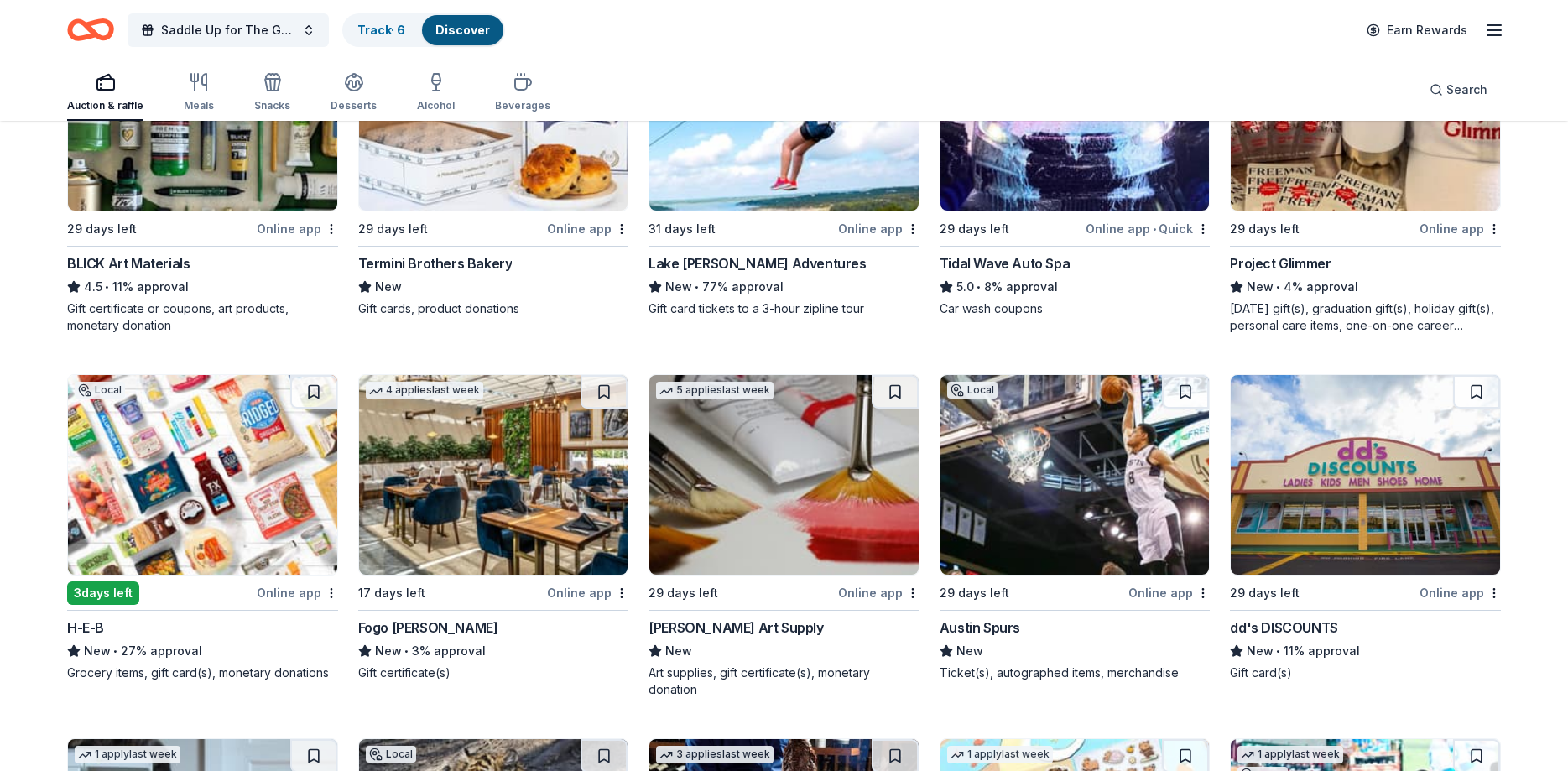
click at [228, 463] on img at bounding box center [202, 474] width 269 height 200
click at [131, 524] on img at bounding box center [202, 474] width 269 height 200
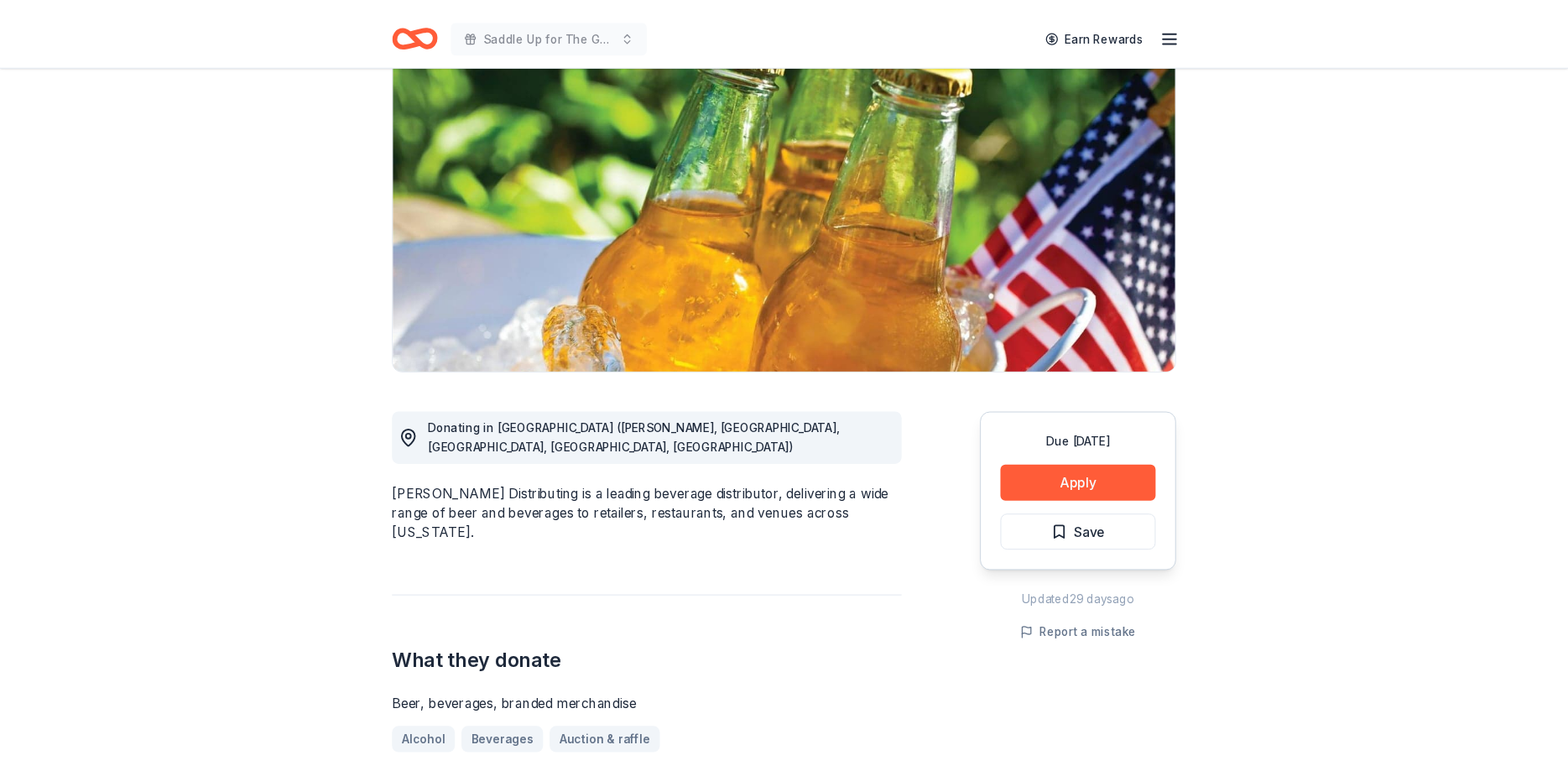
scroll to position [171, 0]
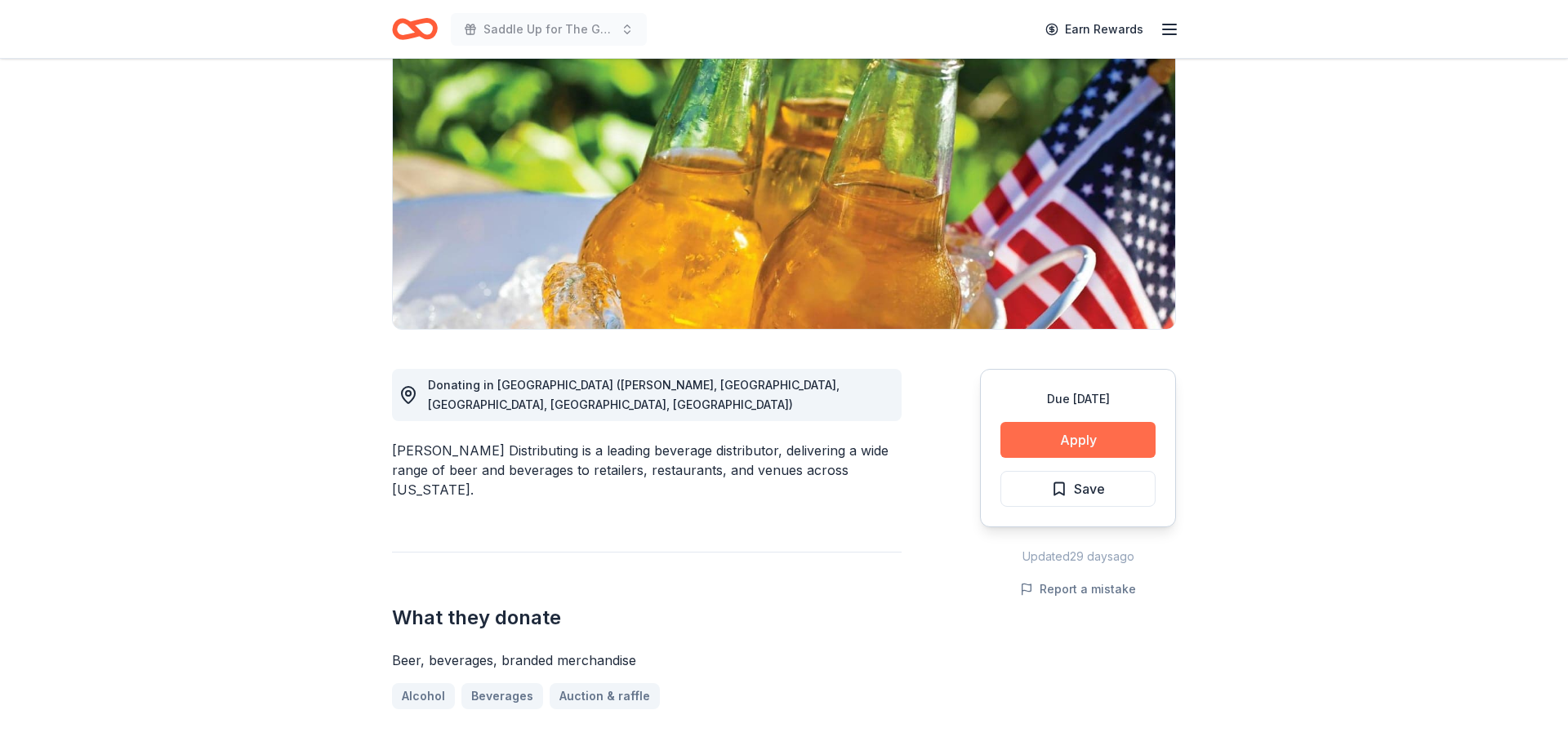
click at [1097, 438] on button "Apply" at bounding box center [1078, 439] width 155 height 36
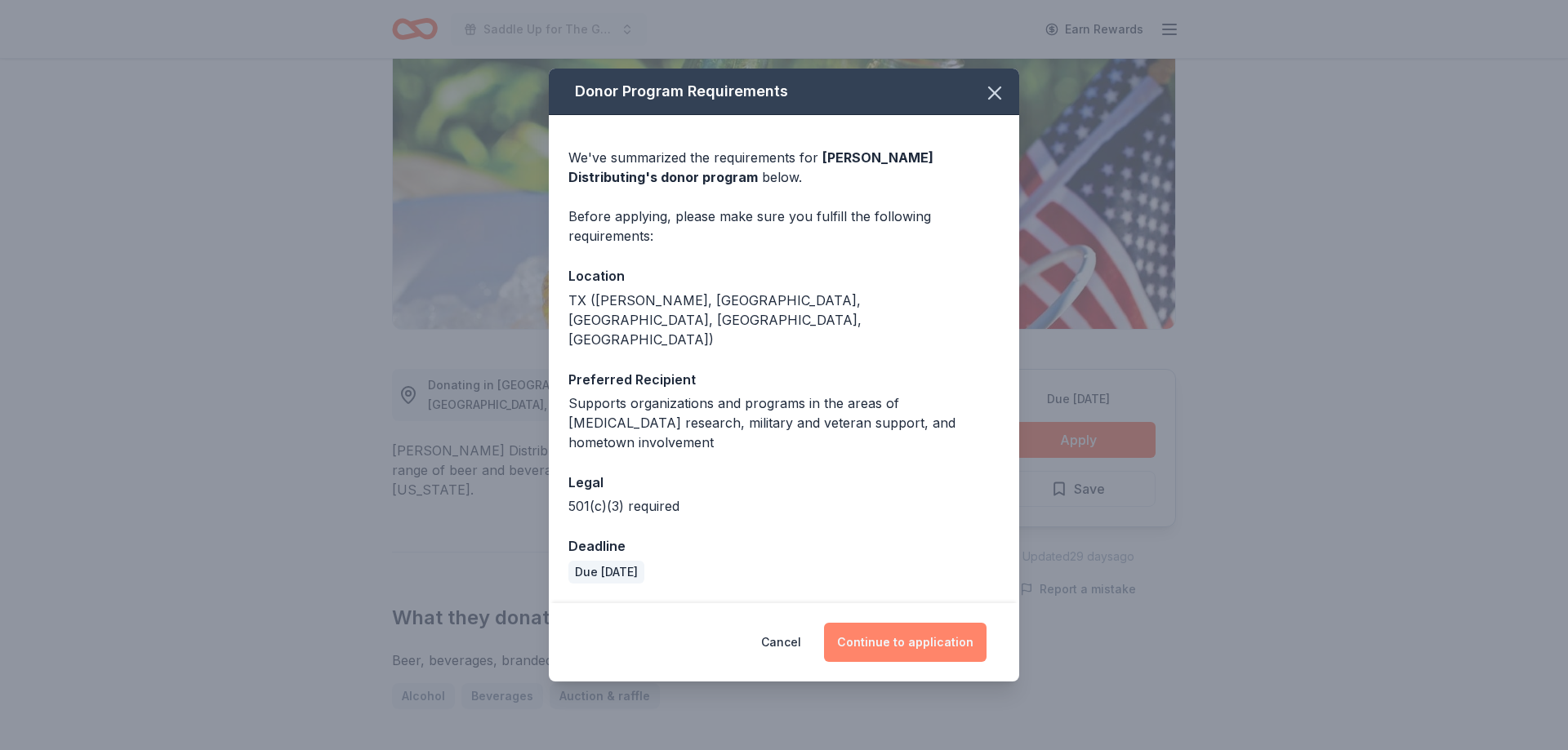
click at [903, 623] on button "Continue to application" at bounding box center [906, 642] width 163 height 39
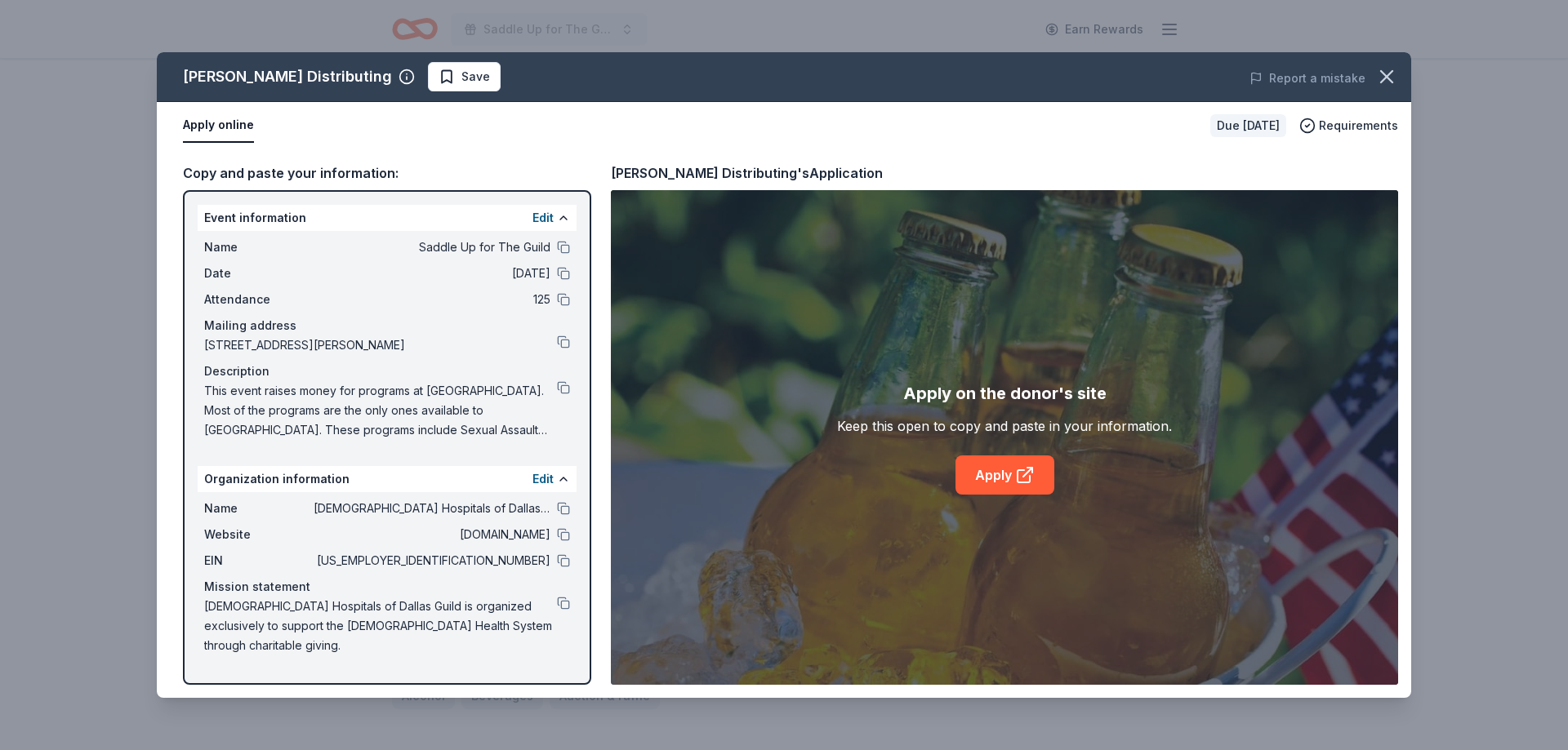
click at [973, 495] on div "Apply on the donor's site Keep this open to copy and paste in your information.…" at bounding box center [1003, 438] width 787 height 495
click at [980, 479] on link "Apply" at bounding box center [1005, 475] width 99 height 39
click at [565, 562] on button at bounding box center [563, 561] width 13 height 13
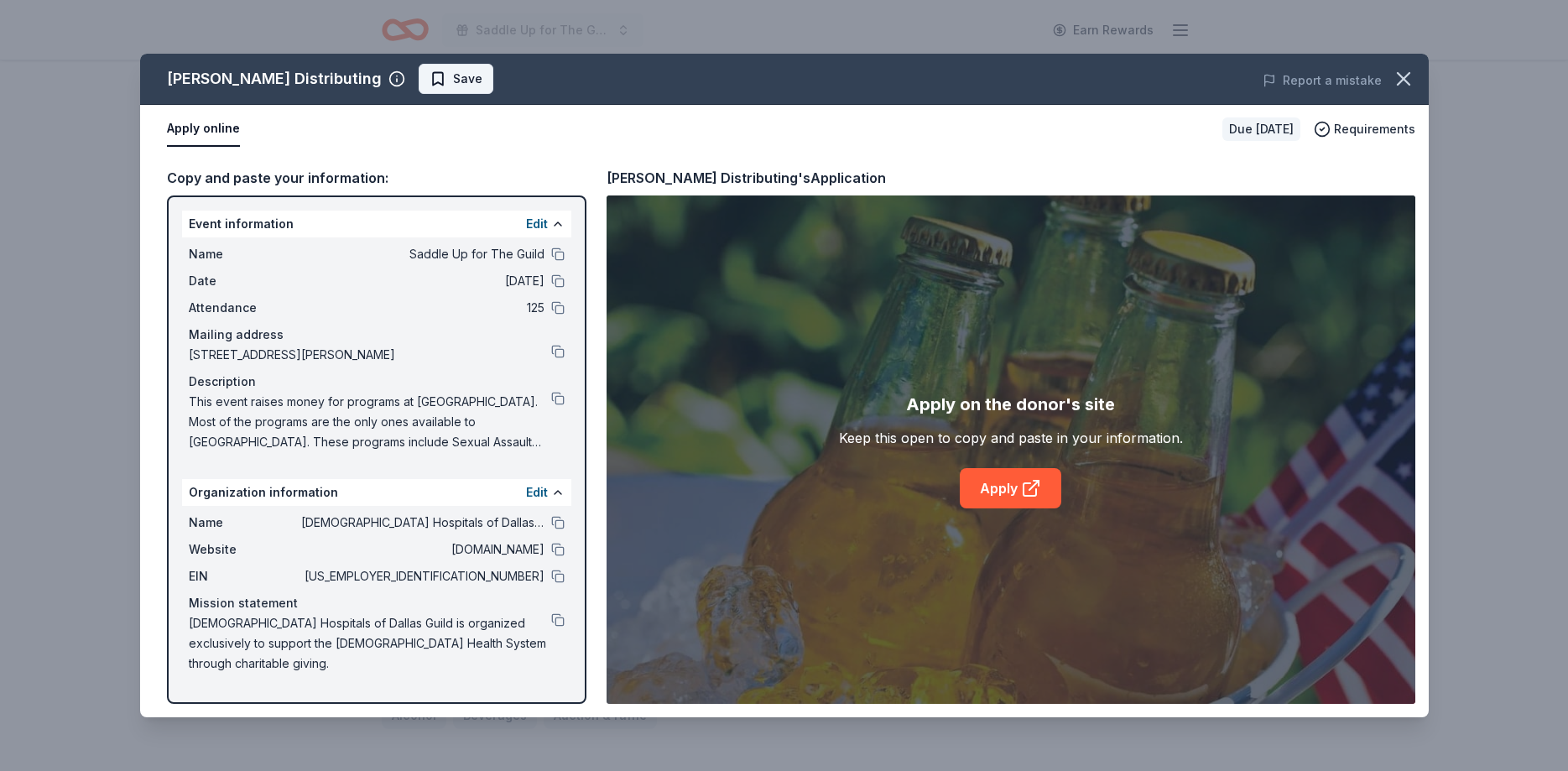
click at [453, 80] on span "Save" at bounding box center [468, 78] width 29 height 20
click at [393, 80] on html "Saddle Up for The Guild Earn Rewards Due in 29 days Share Andrews Distributing …" at bounding box center [784, 214] width 1568 height 771
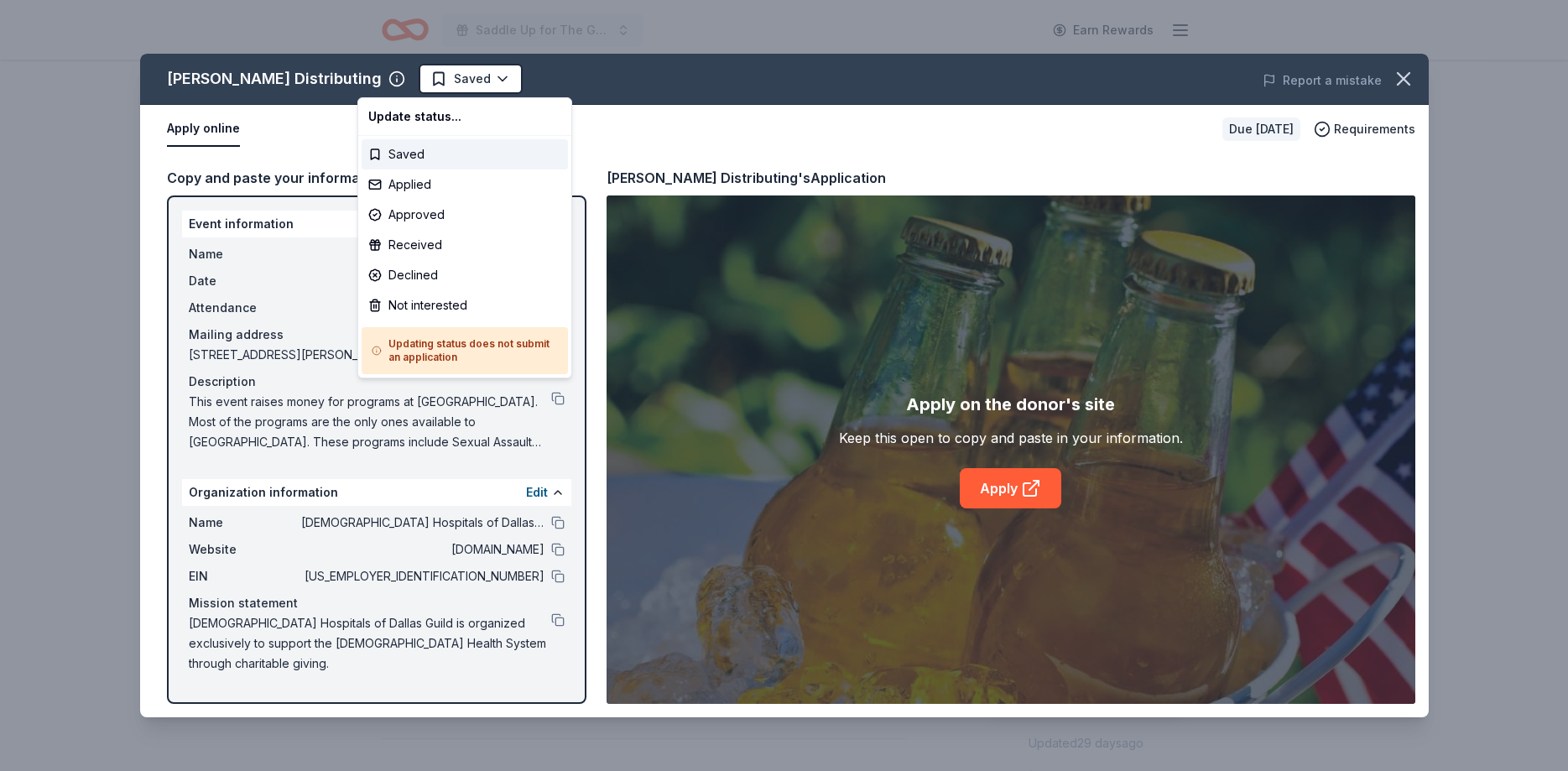
scroll to position [0, 0]
click at [394, 185] on div "Applied" at bounding box center [465, 185] width 207 height 30
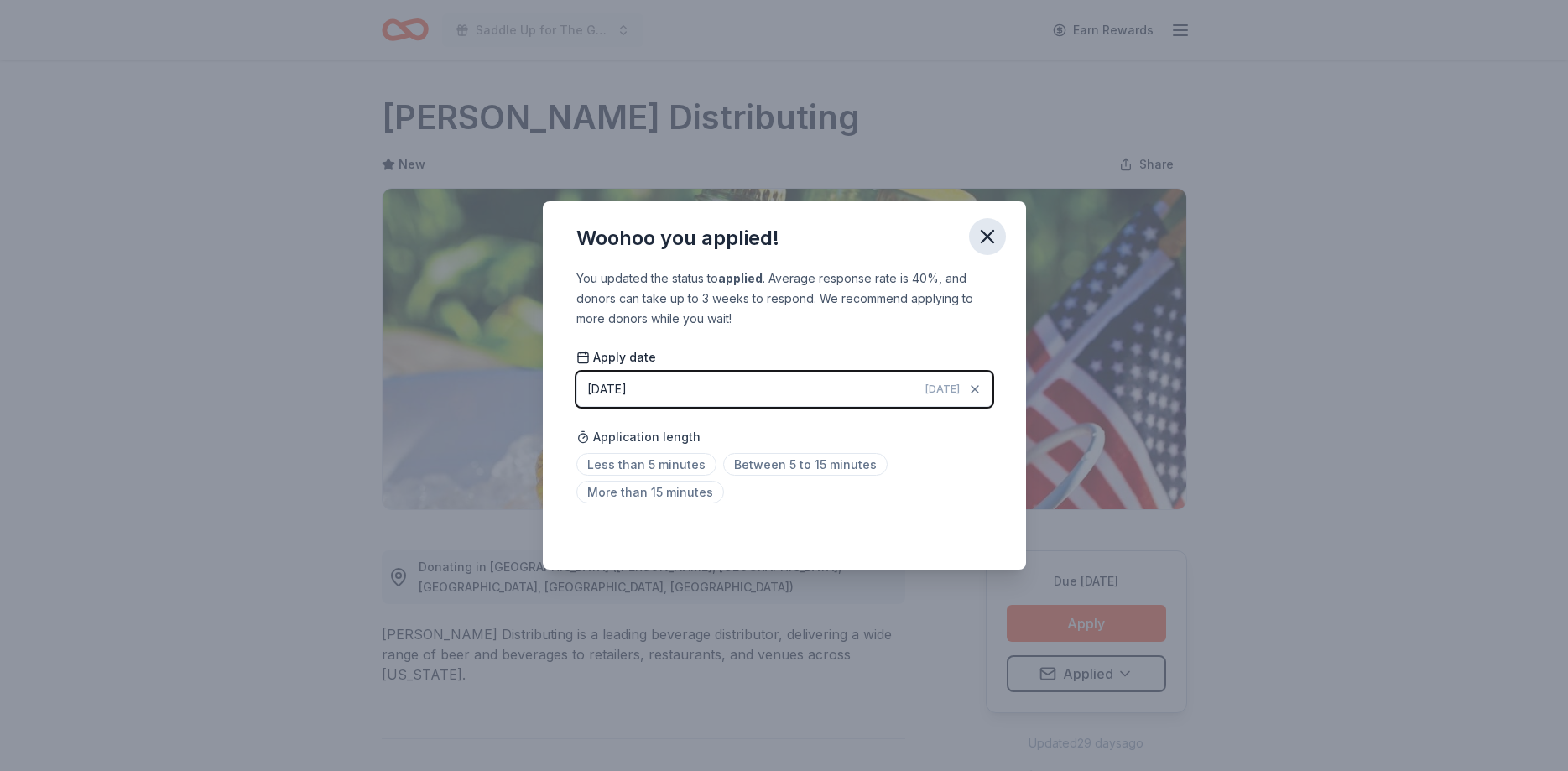
click at [990, 230] on icon "button" at bounding box center [987, 237] width 23 height 23
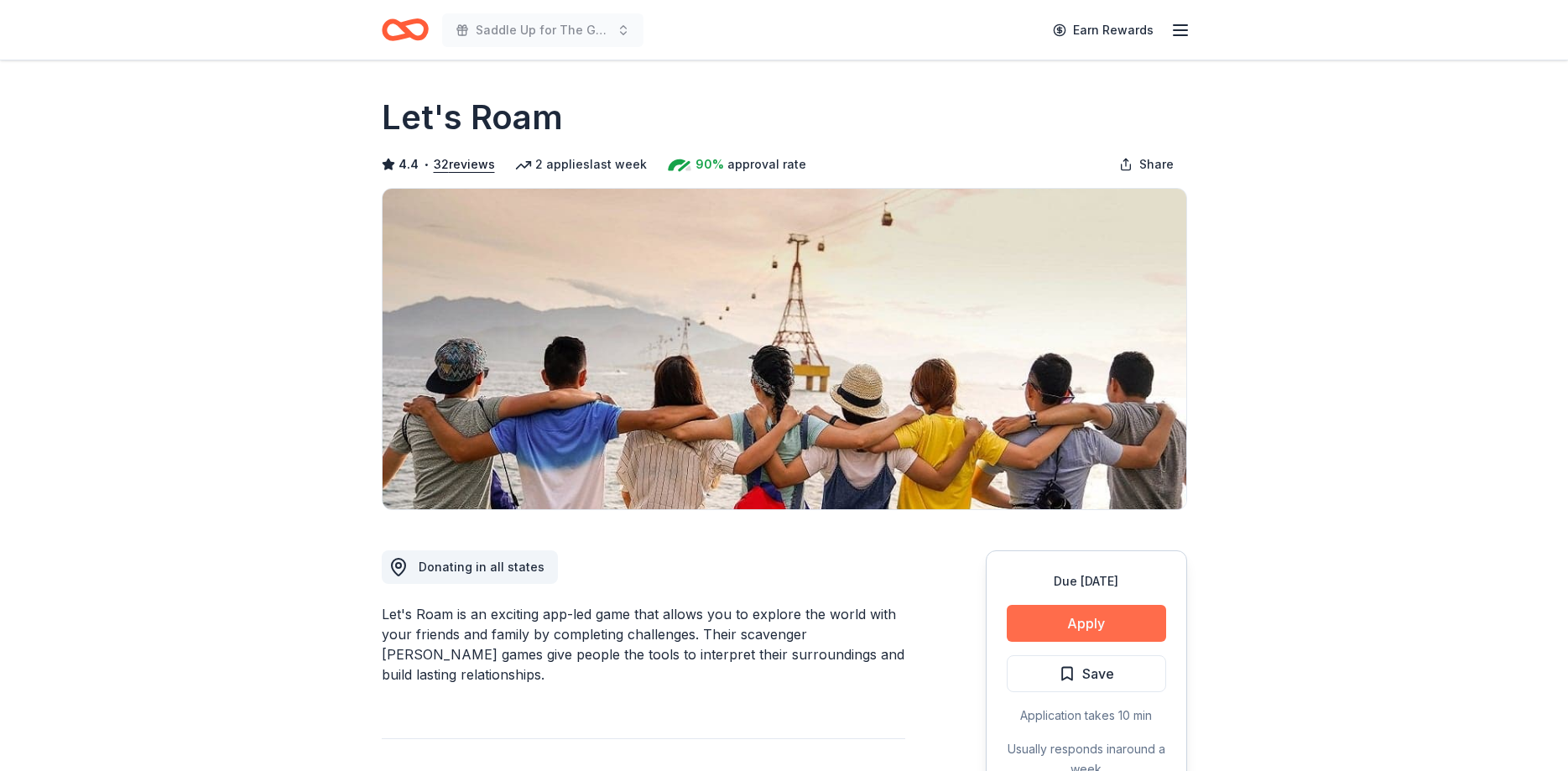
click at [1091, 620] on button "Apply" at bounding box center [1086, 623] width 160 height 37
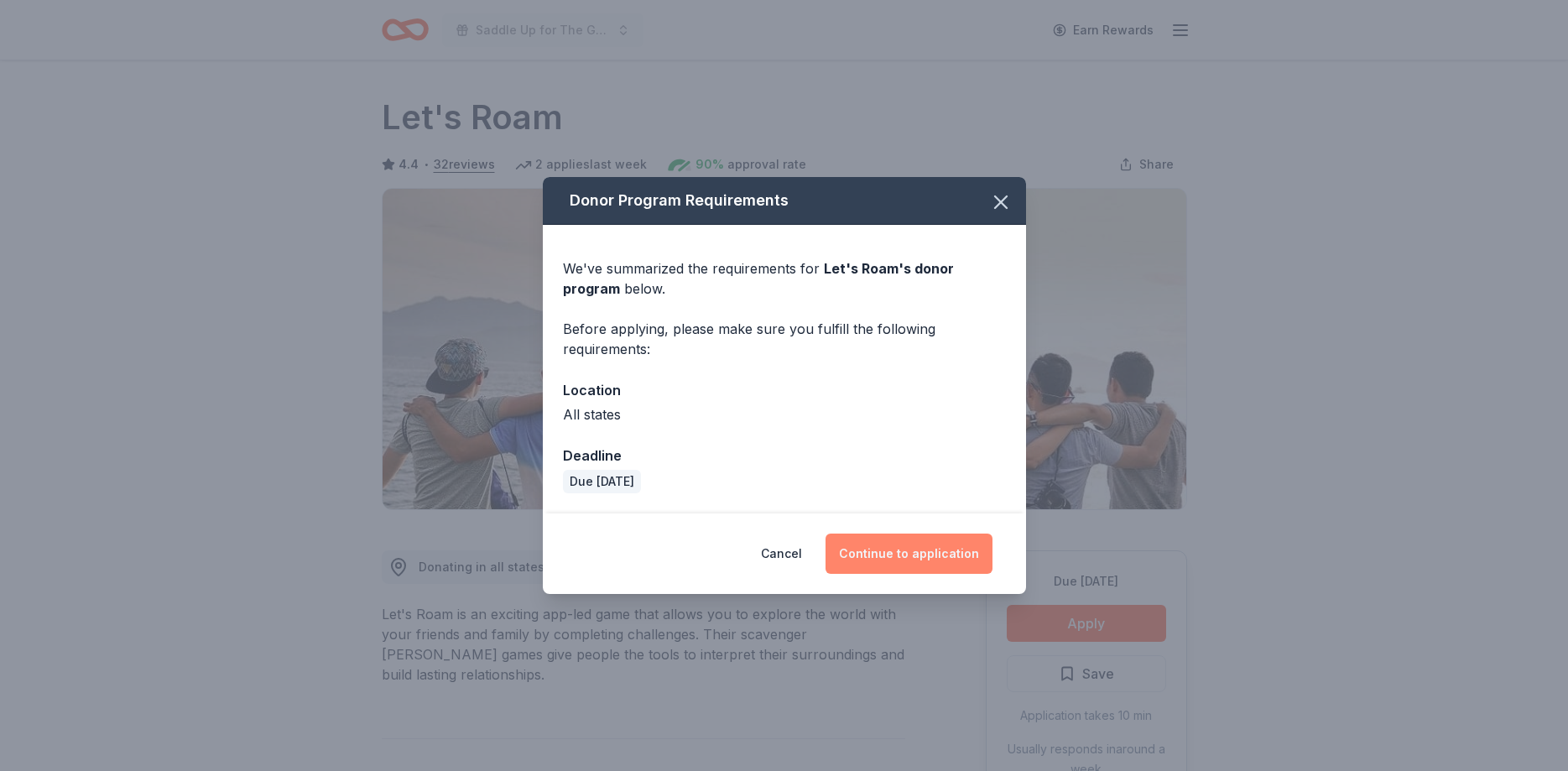
click at [946, 546] on button "Continue to application" at bounding box center [909, 553] width 167 height 40
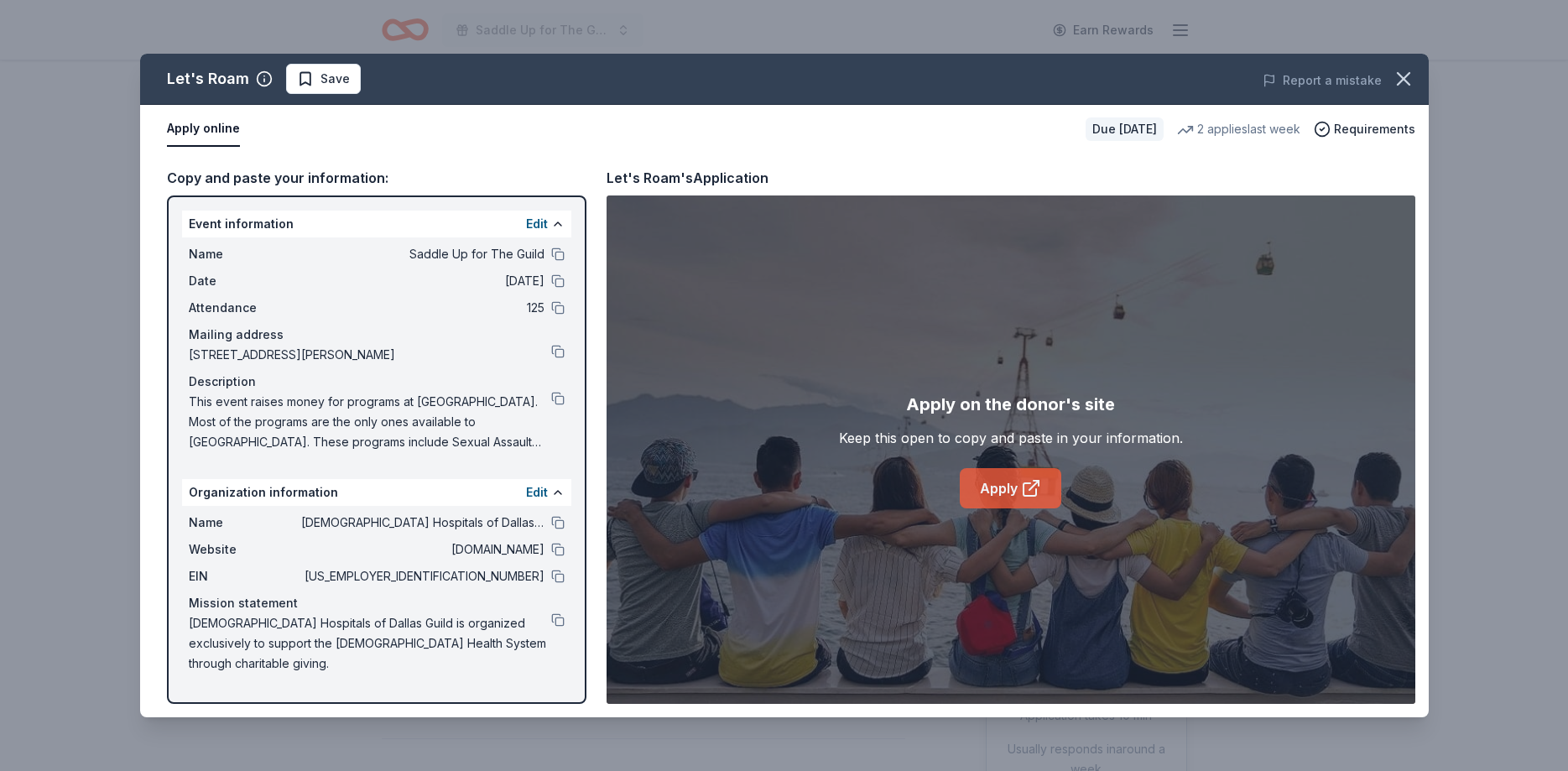
click at [992, 479] on link "Apply" at bounding box center [1010, 488] width 101 height 40
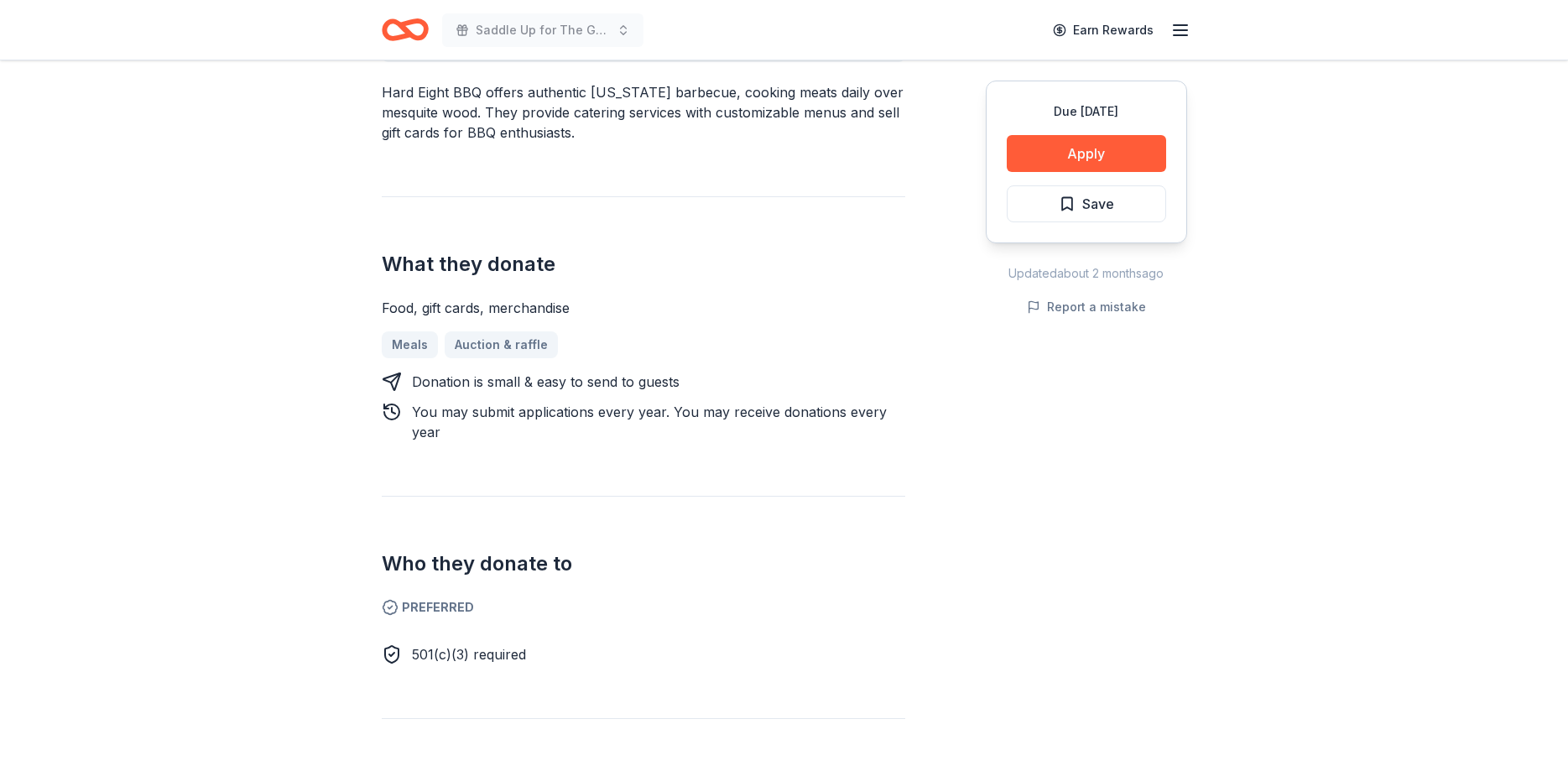
scroll to position [514, 0]
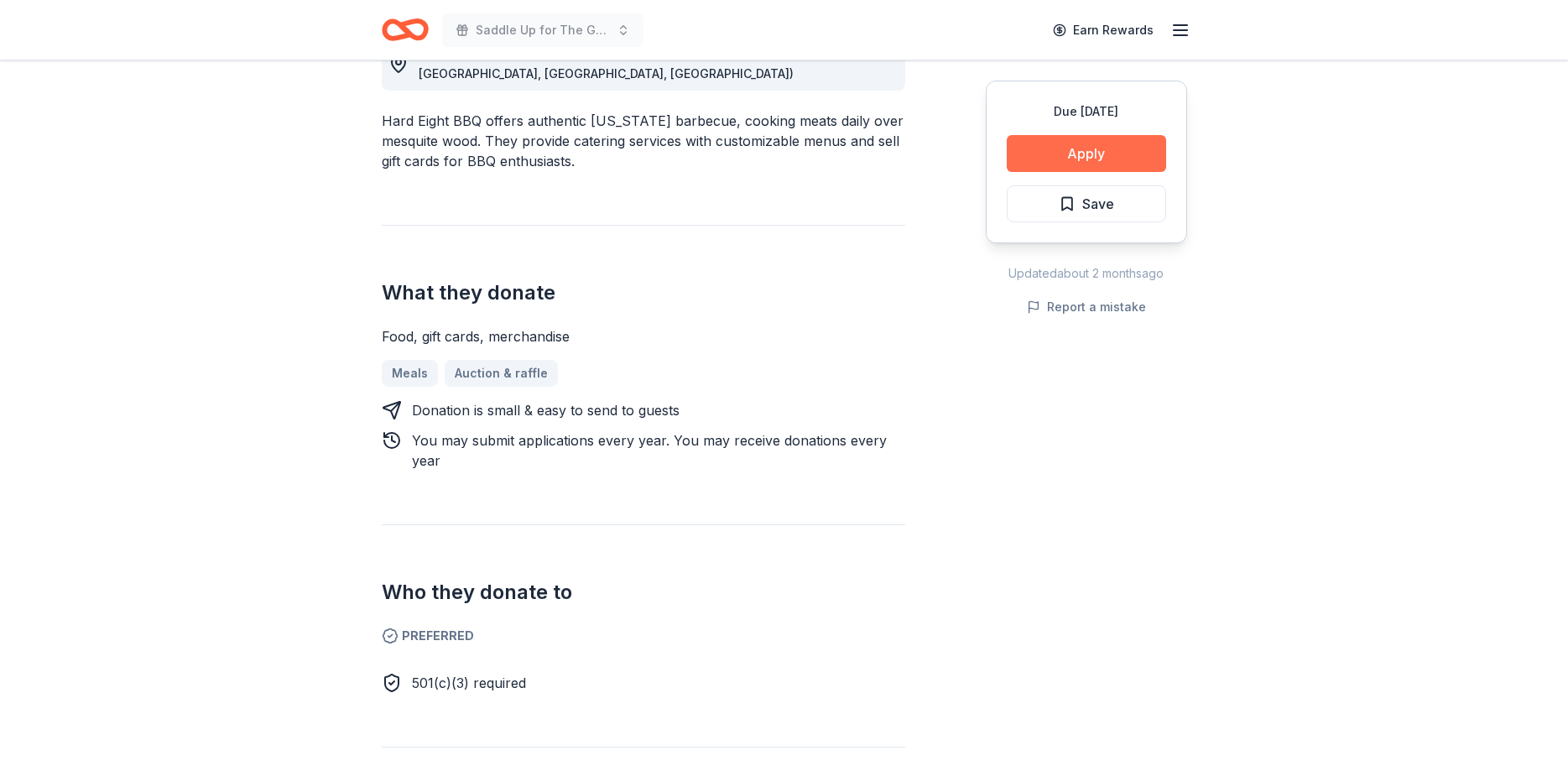
click at [1077, 148] on button "Apply" at bounding box center [1086, 153] width 160 height 37
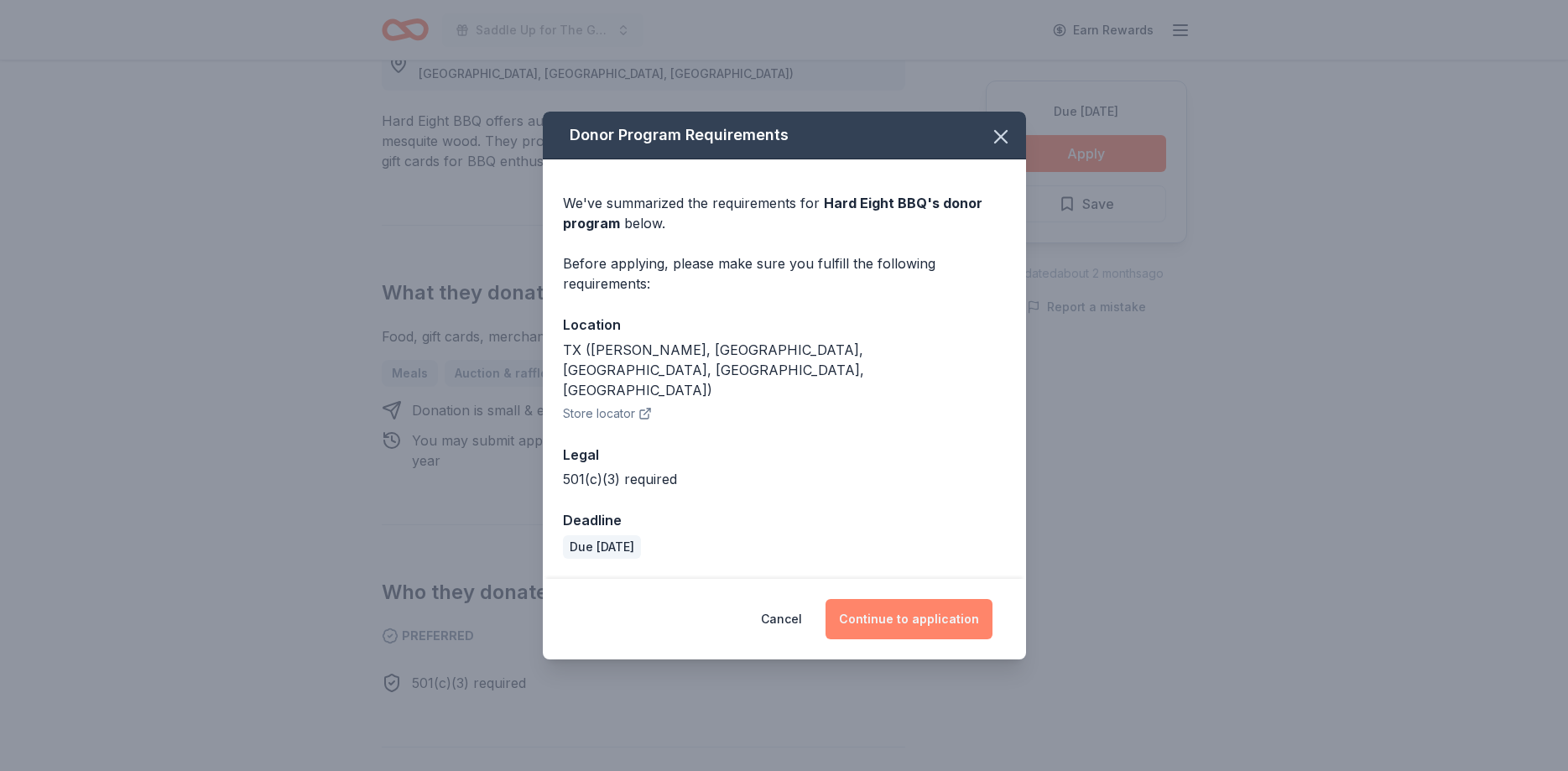
click at [944, 599] on button "Continue to application" at bounding box center [909, 619] width 167 height 40
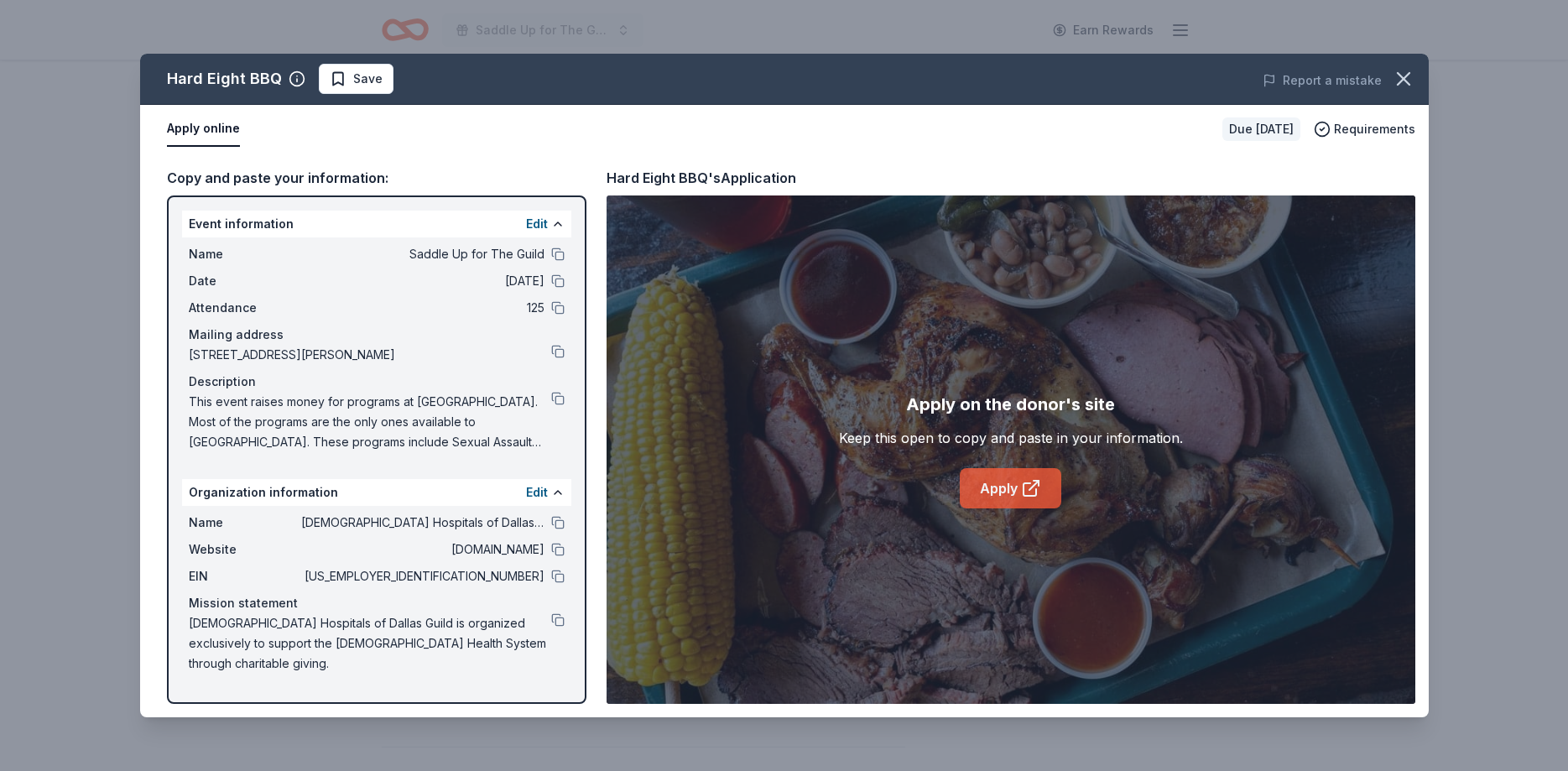
click at [991, 486] on link "Apply" at bounding box center [1010, 488] width 101 height 40
click at [366, 69] on span "Save" at bounding box center [367, 78] width 29 height 20
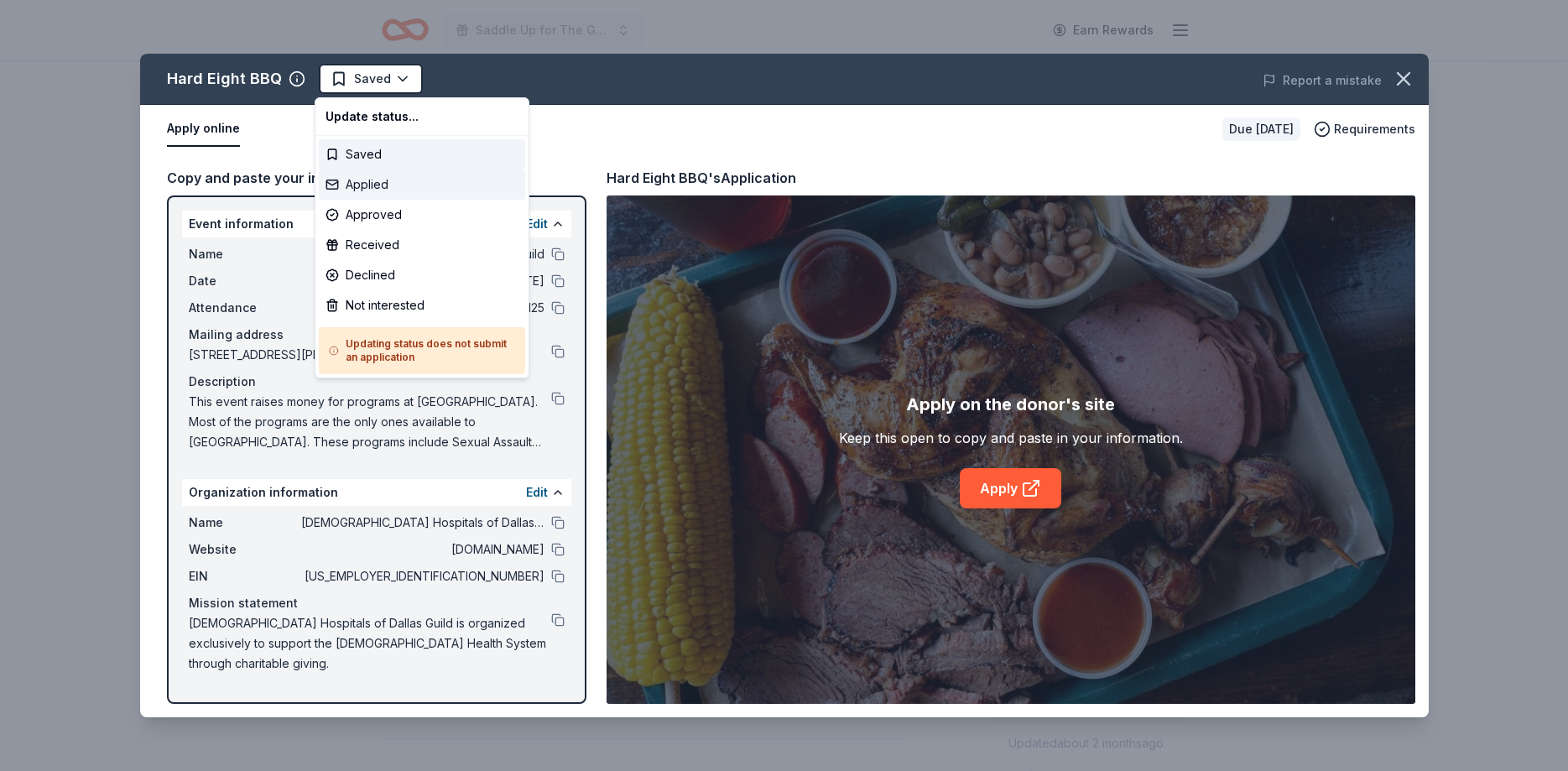
click at [374, 185] on div "Applied" at bounding box center [423, 185] width 207 height 30
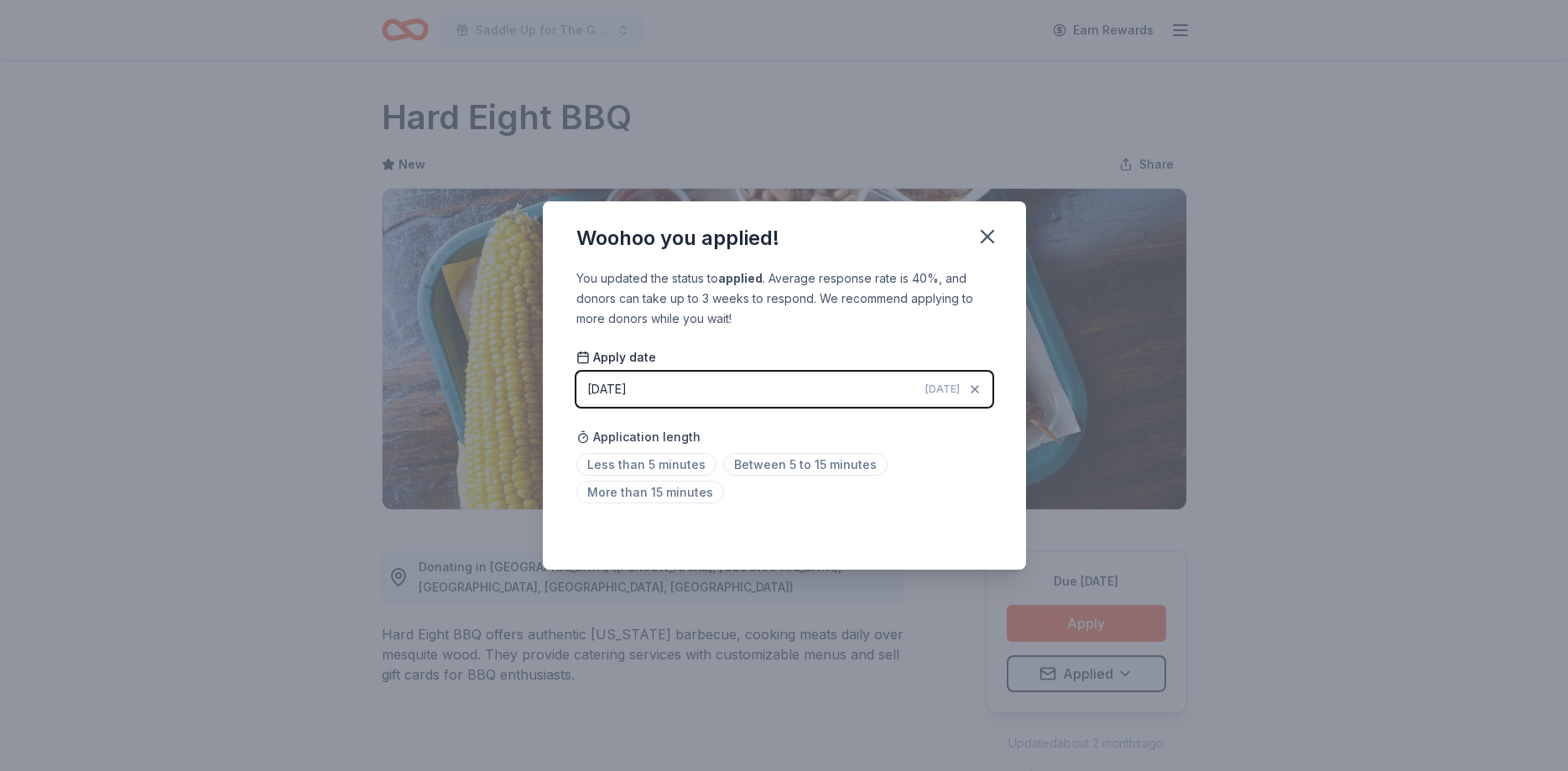
drag, startPoint x: 981, startPoint y: 231, endPoint x: 951, endPoint y: 217, distance: 33.1
click at [976, 228] on icon "button" at bounding box center [987, 237] width 23 height 23
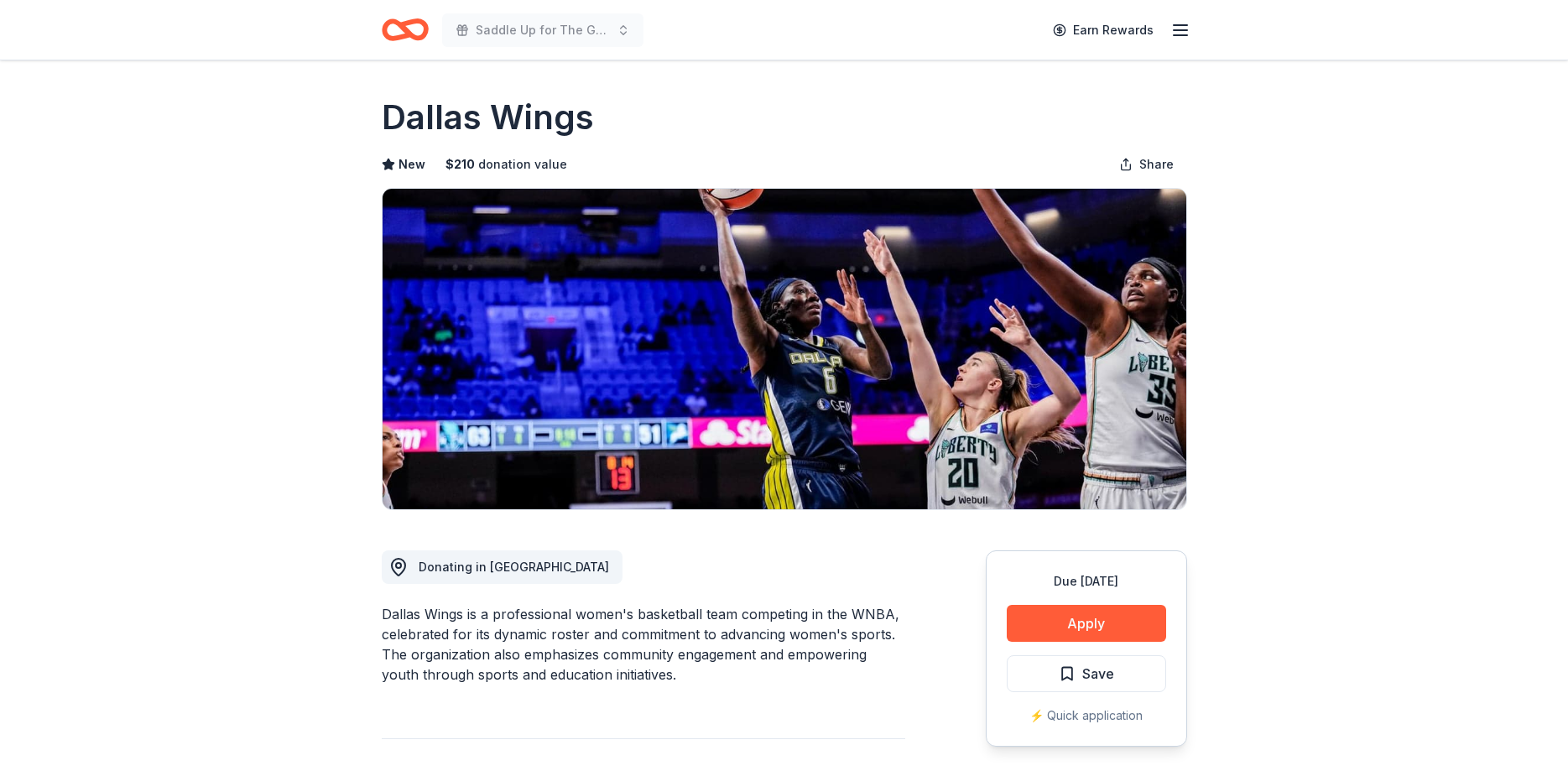
click at [1068, 602] on div "Due in 17 days Apply Save ⚡️ Quick application" at bounding box center [1086, 648] width 201 height 196
click at [1071, 614] on button "Apply" at bounding box center [1086, 623] width 160 height 37
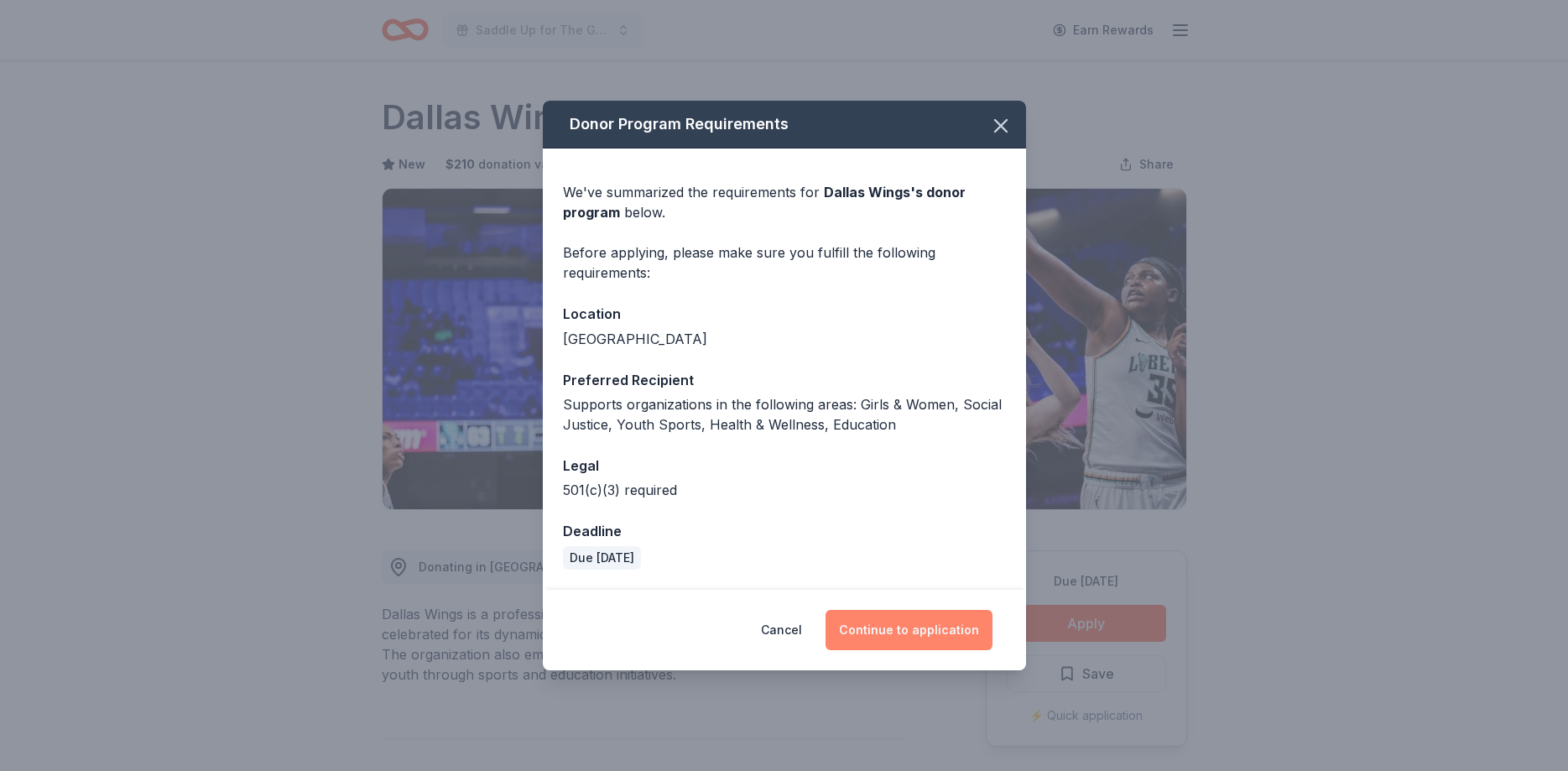
click at [937, 630] on button "Continue to application" at bounding box center [909, 630] width 167 height 40
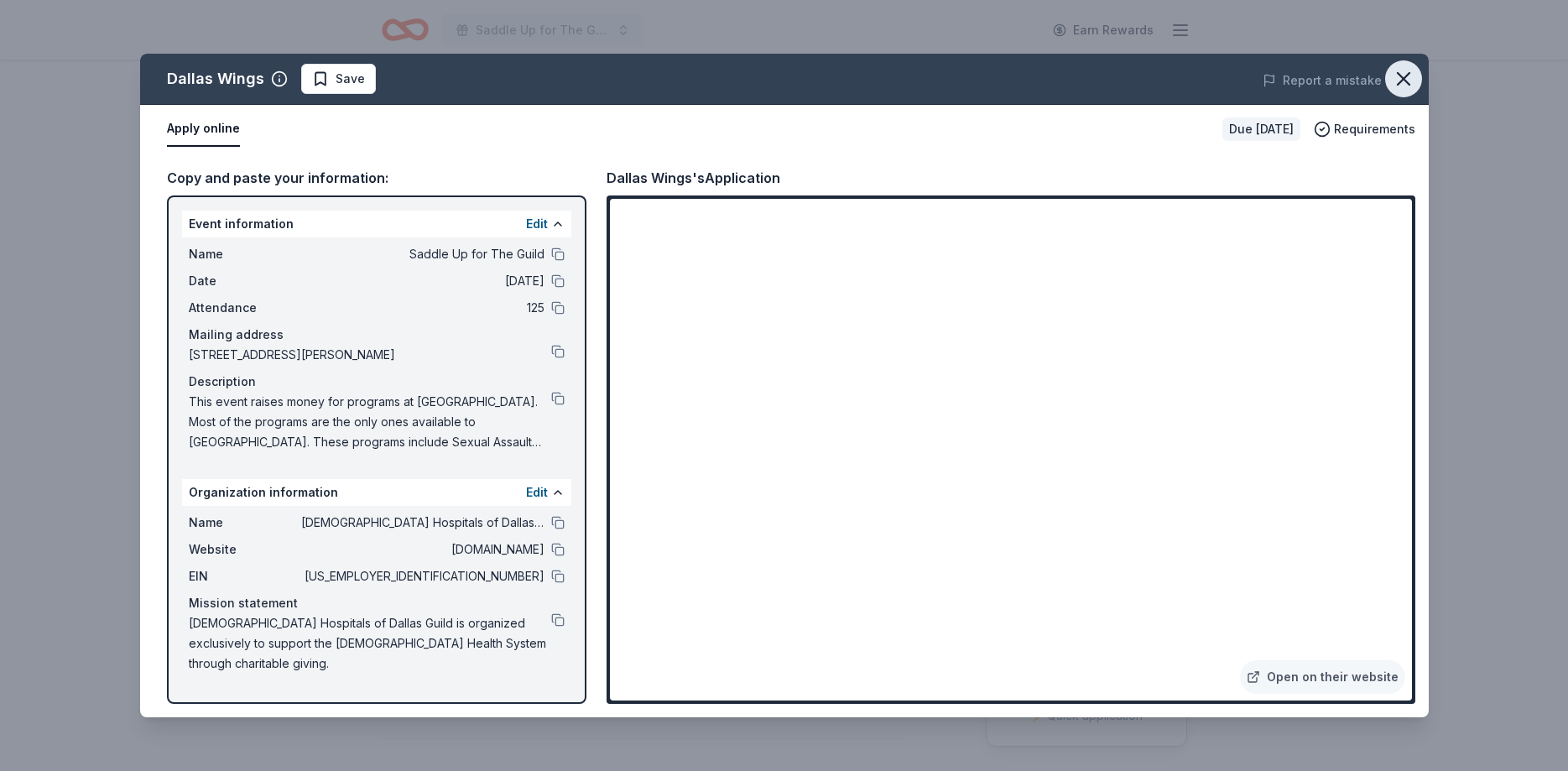
click at [1408, 80] on icon "button" at bounding box center [1404, 78] width 23 height 23
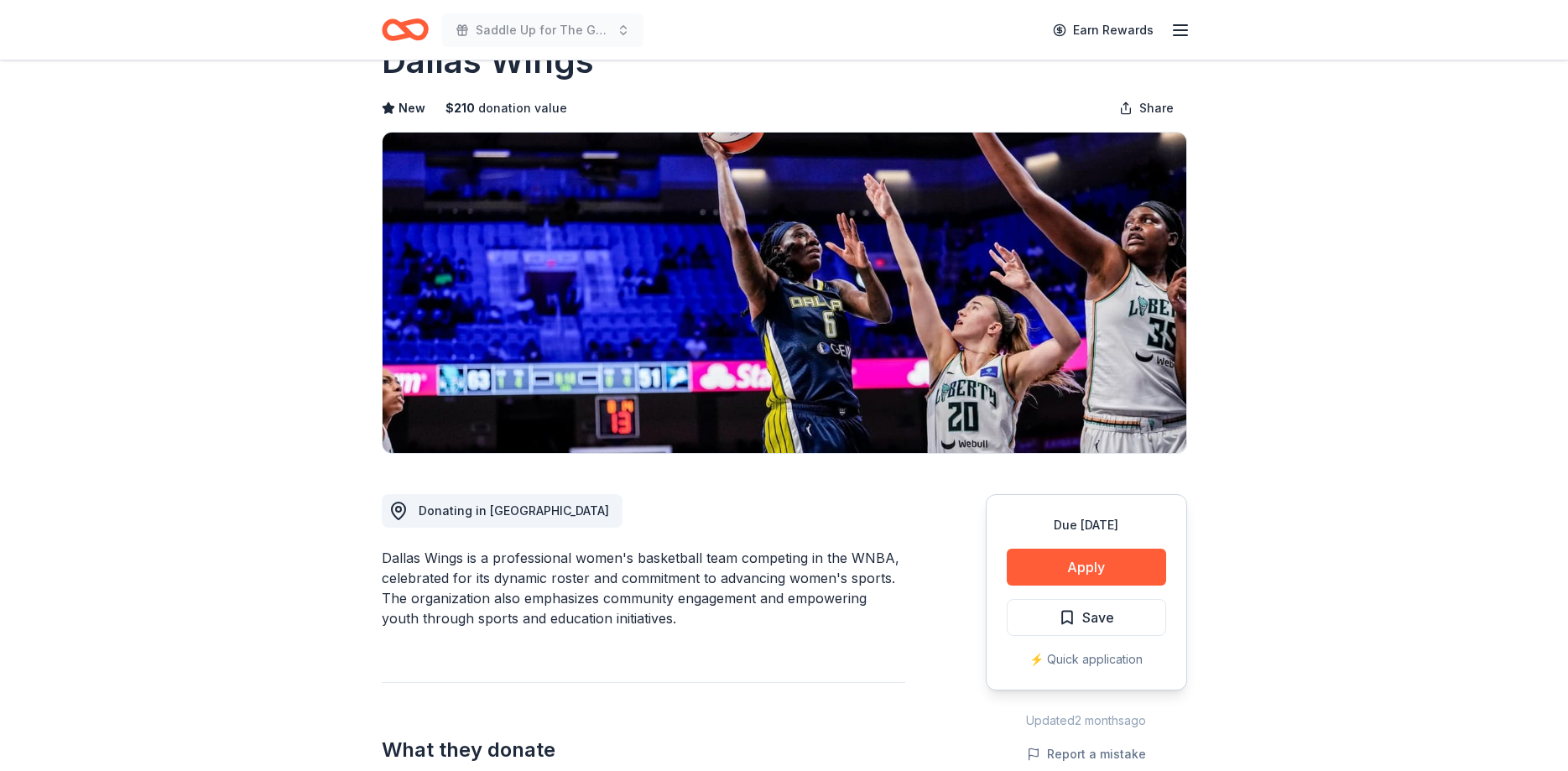
scroll to position [85, 0]
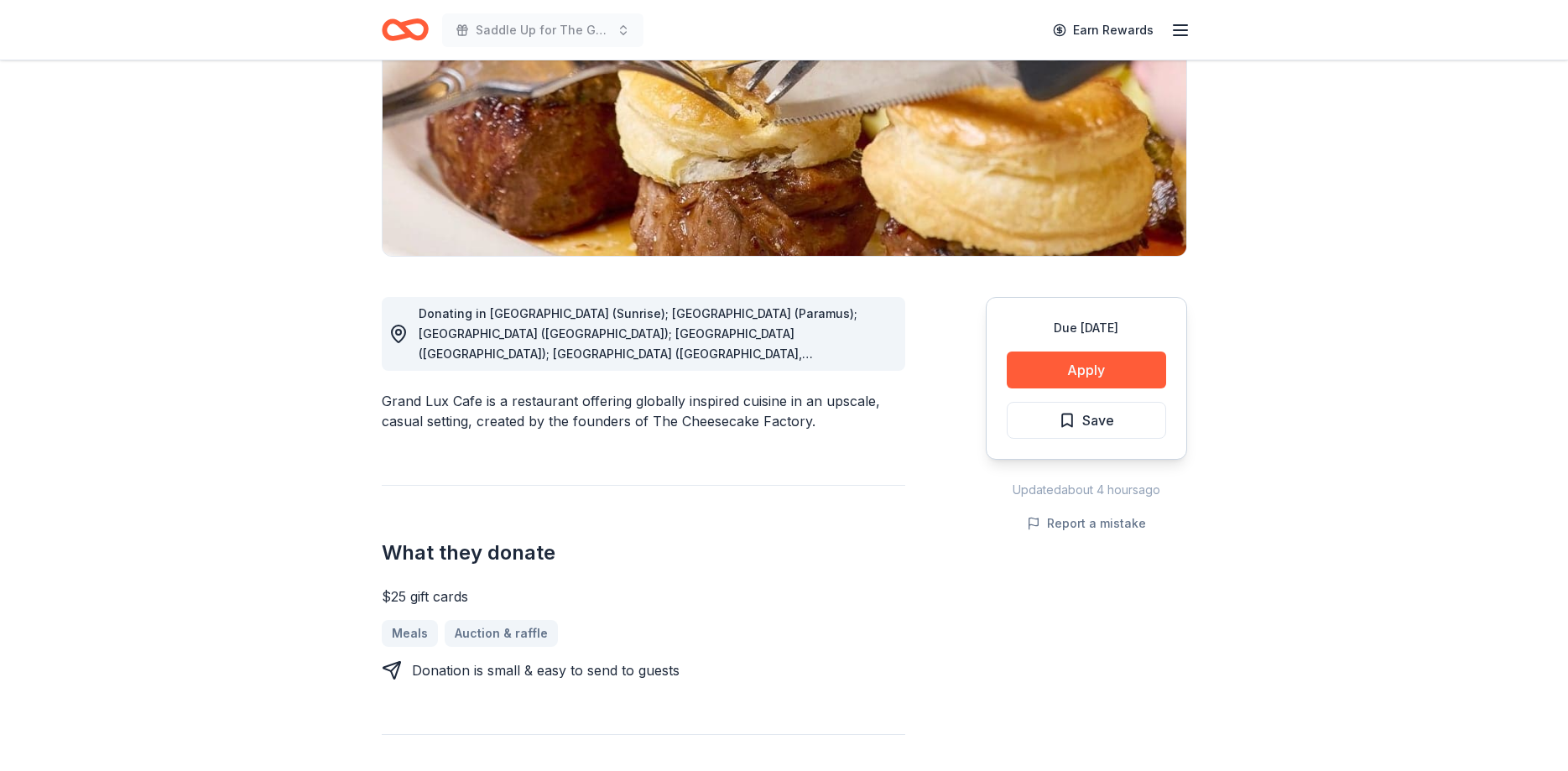
scroll to position [256, 0]
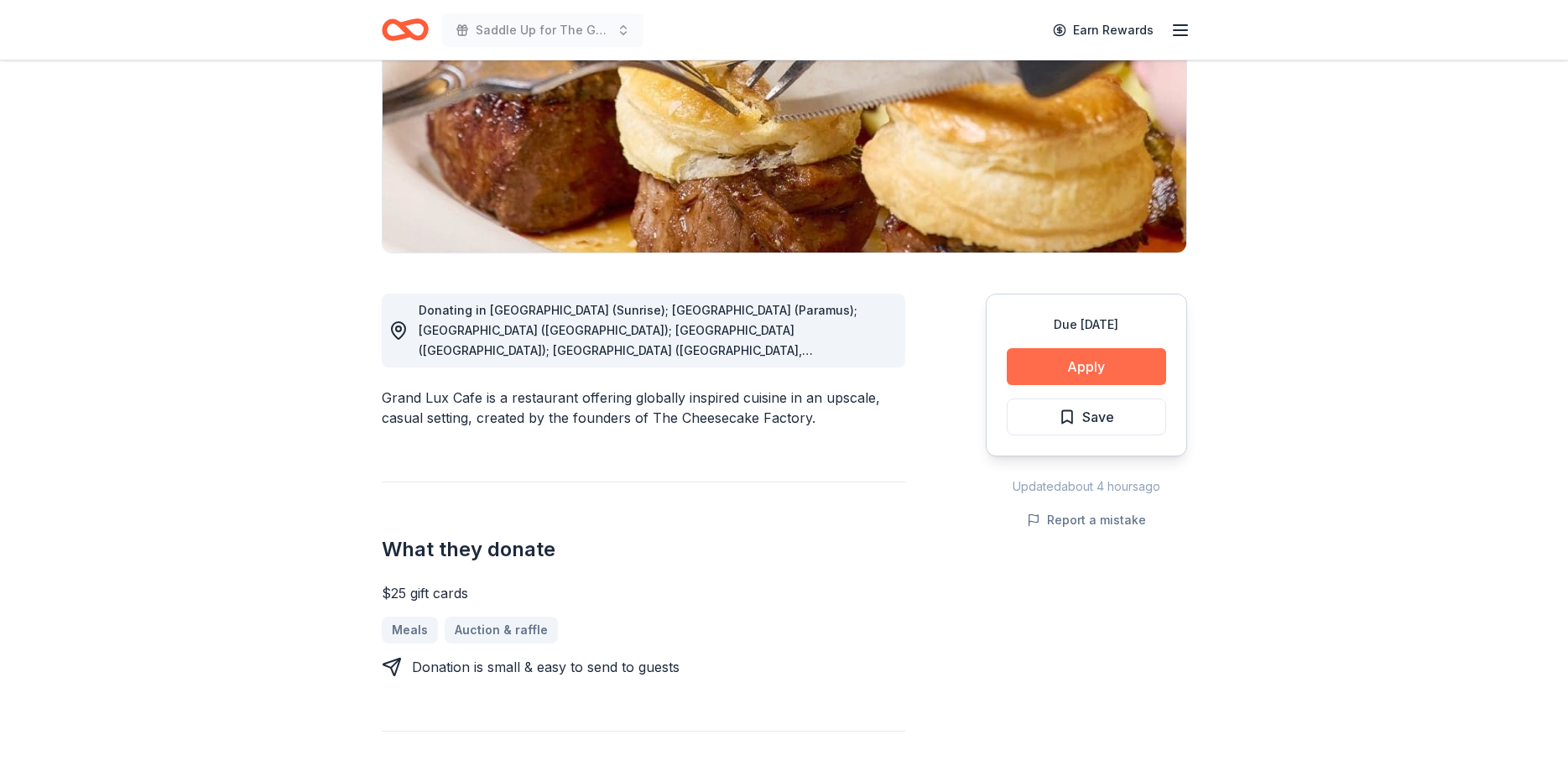
click at [1093, 361] on button "Apply" at bounding box center [1086, 366] width 160 height 37
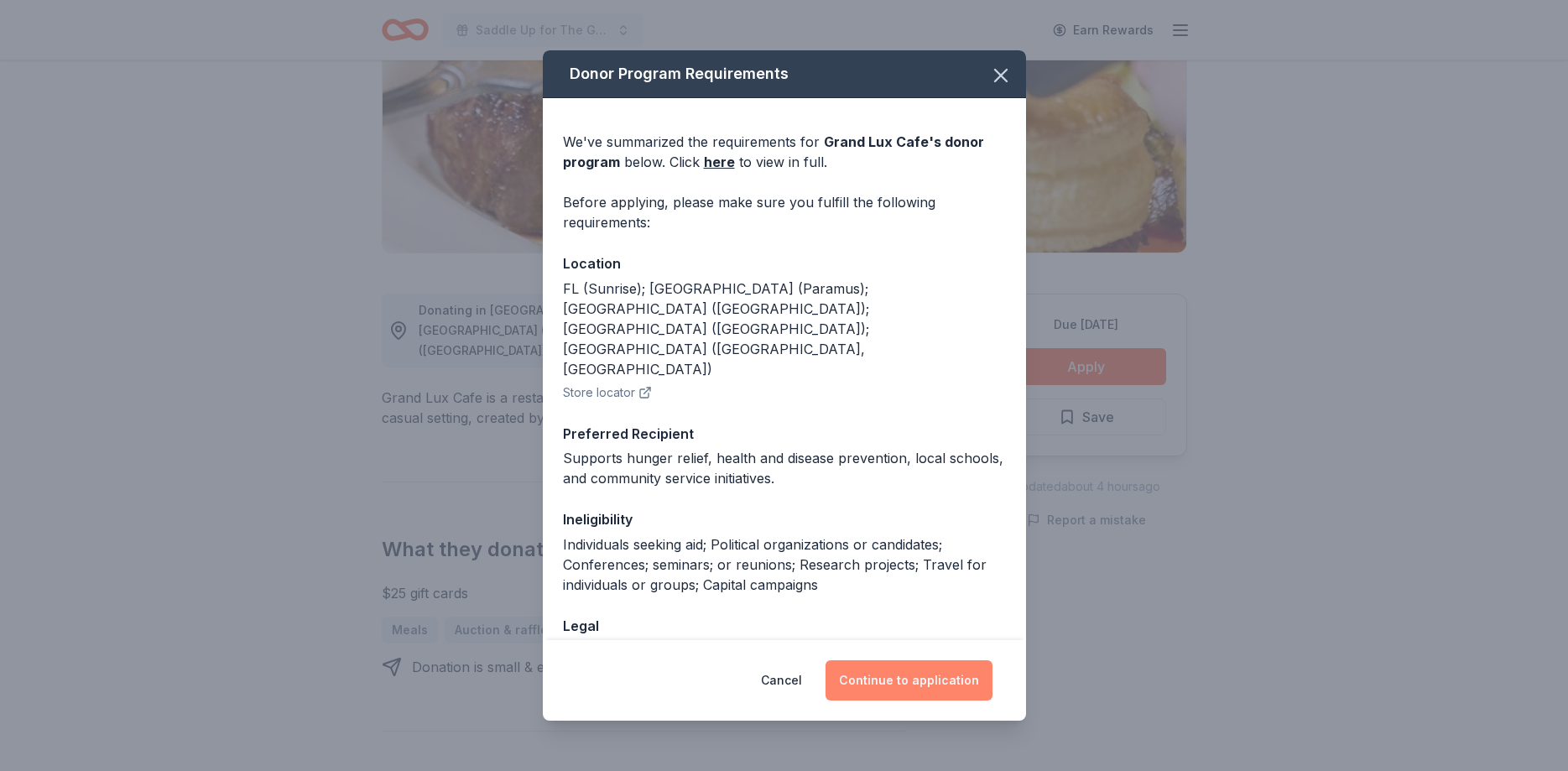
click at [921, 686] on button "Continue to application" at bounding box center [909, 680] width 167 height 40
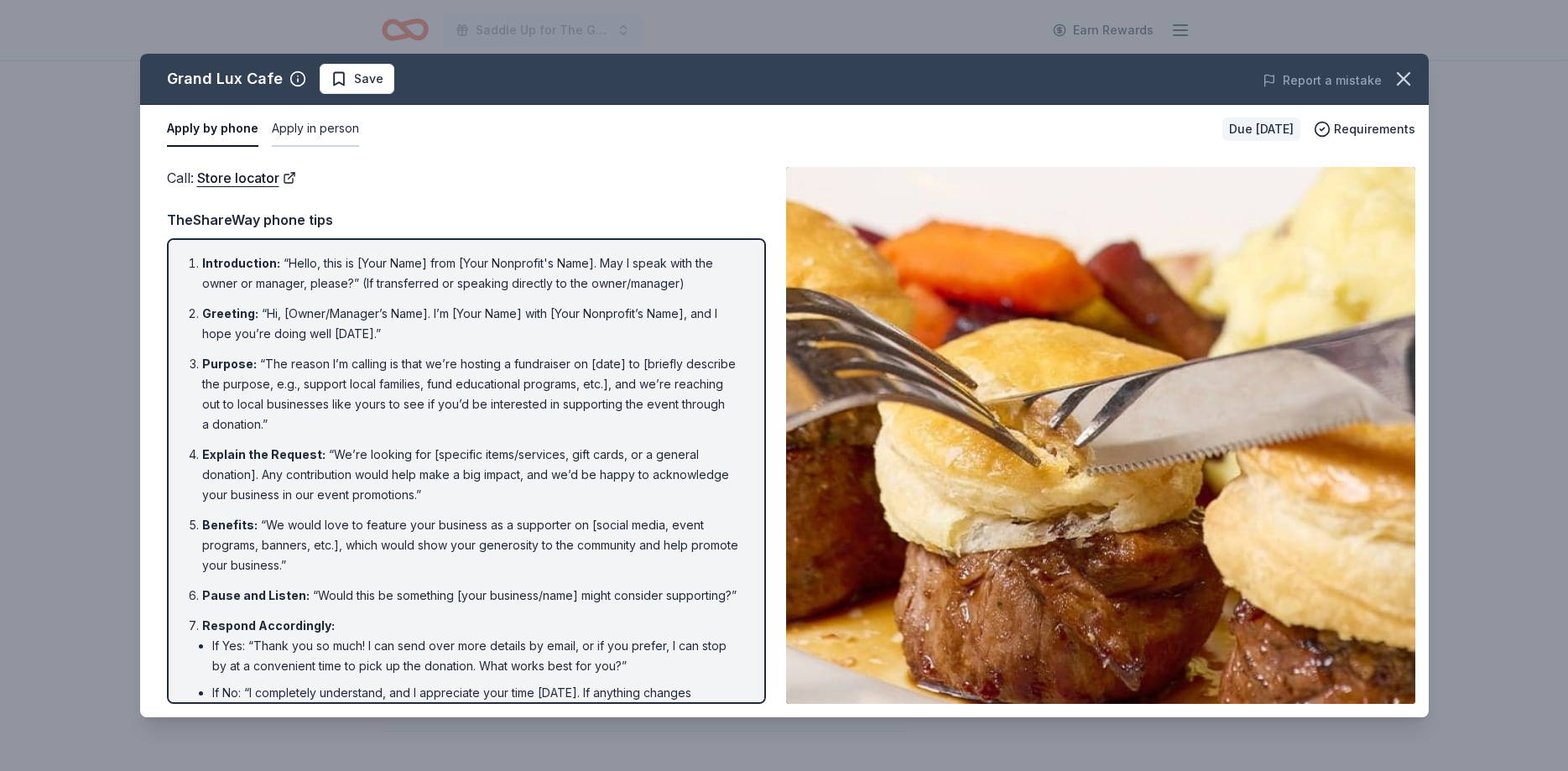
click at [319, 129] on button "Apply in person" at bounding box center [315, 130] width 87 height 36
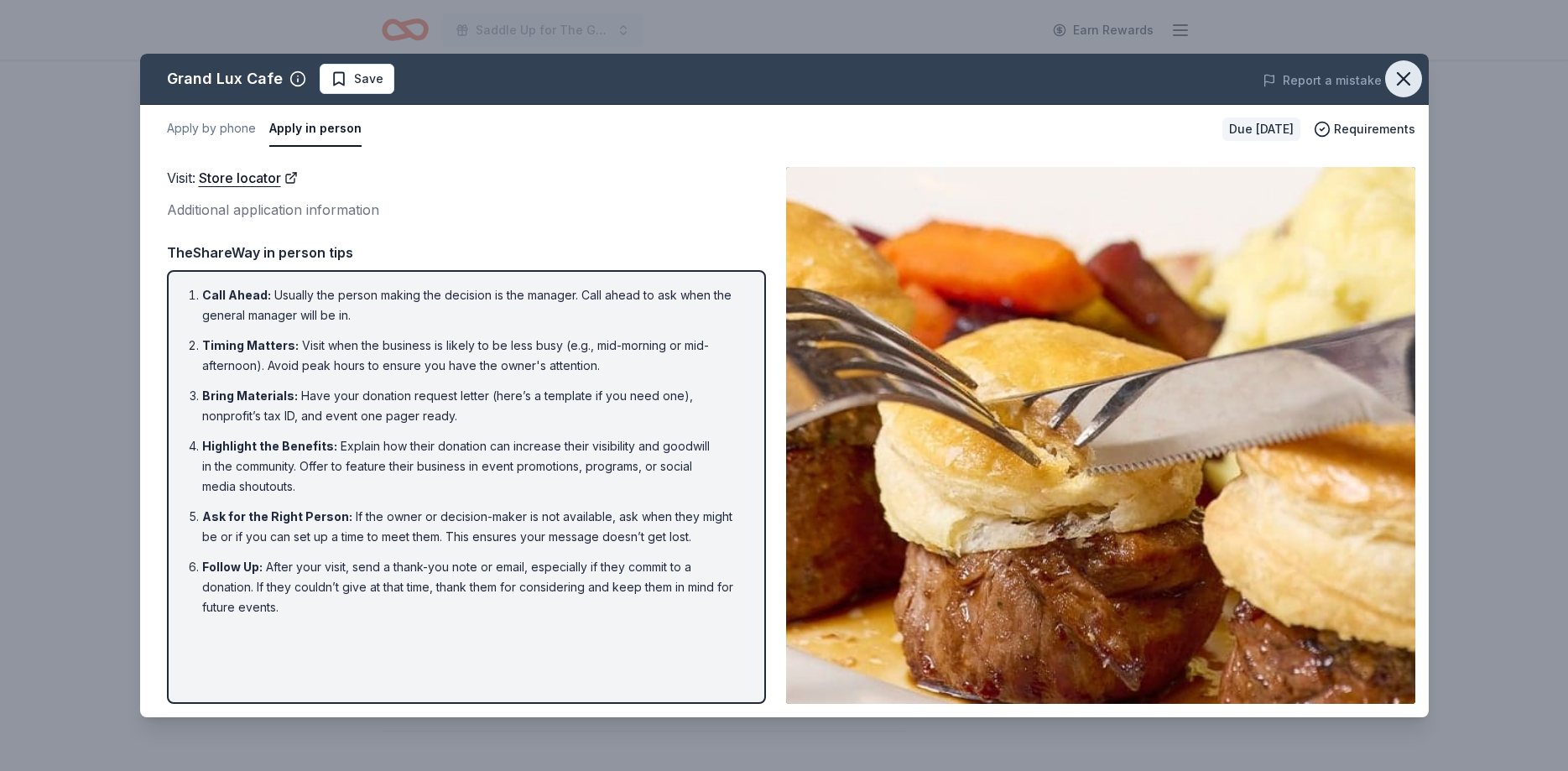
click at [1401, 82] on icon "button" at bounding box center [1404, 79] width 12 height 12
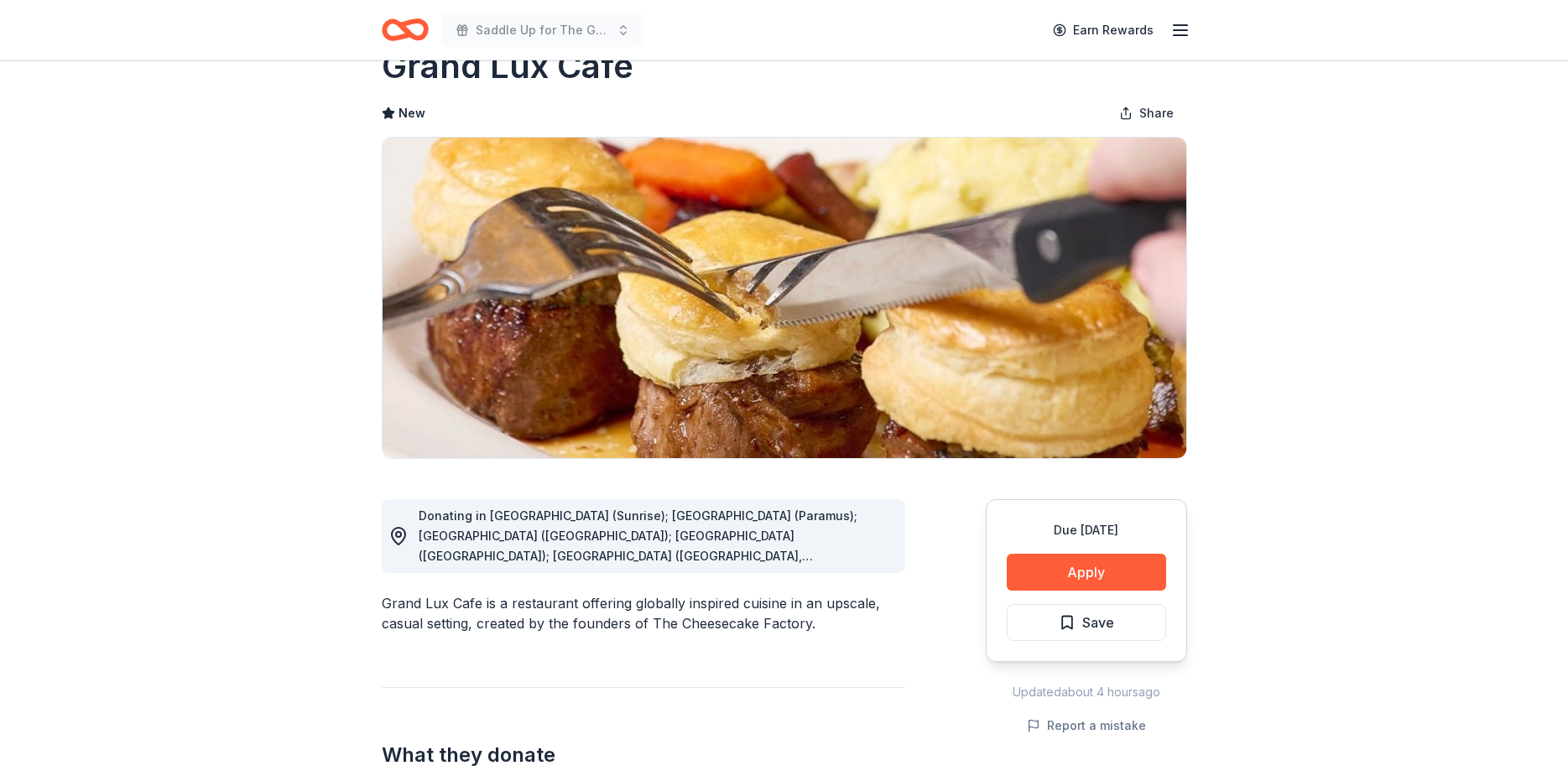
scroll to position [0, 0]
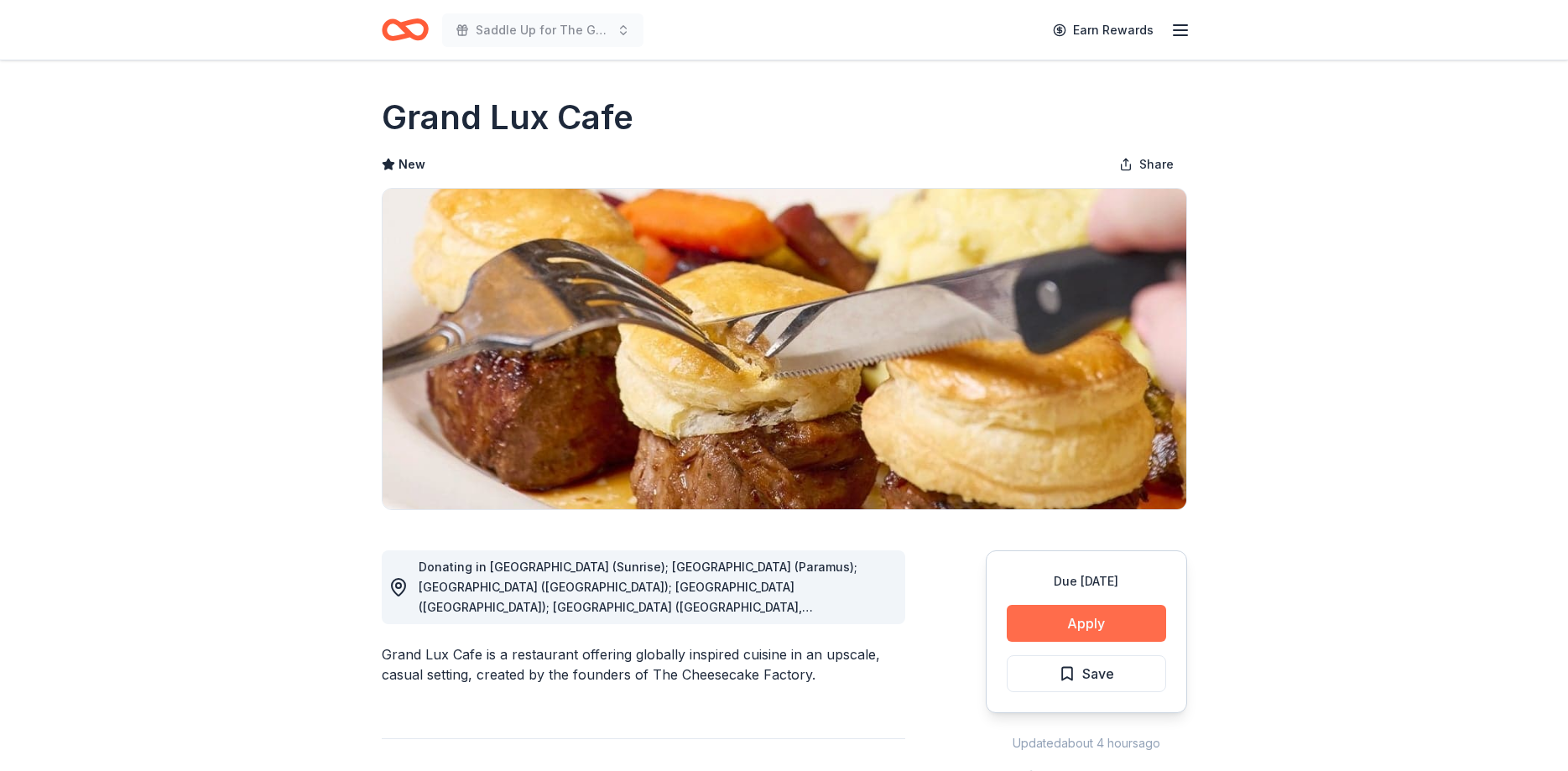
click at [1084, 626] on button "Apply" at bounding box center [1086, 623] width 160 height 37
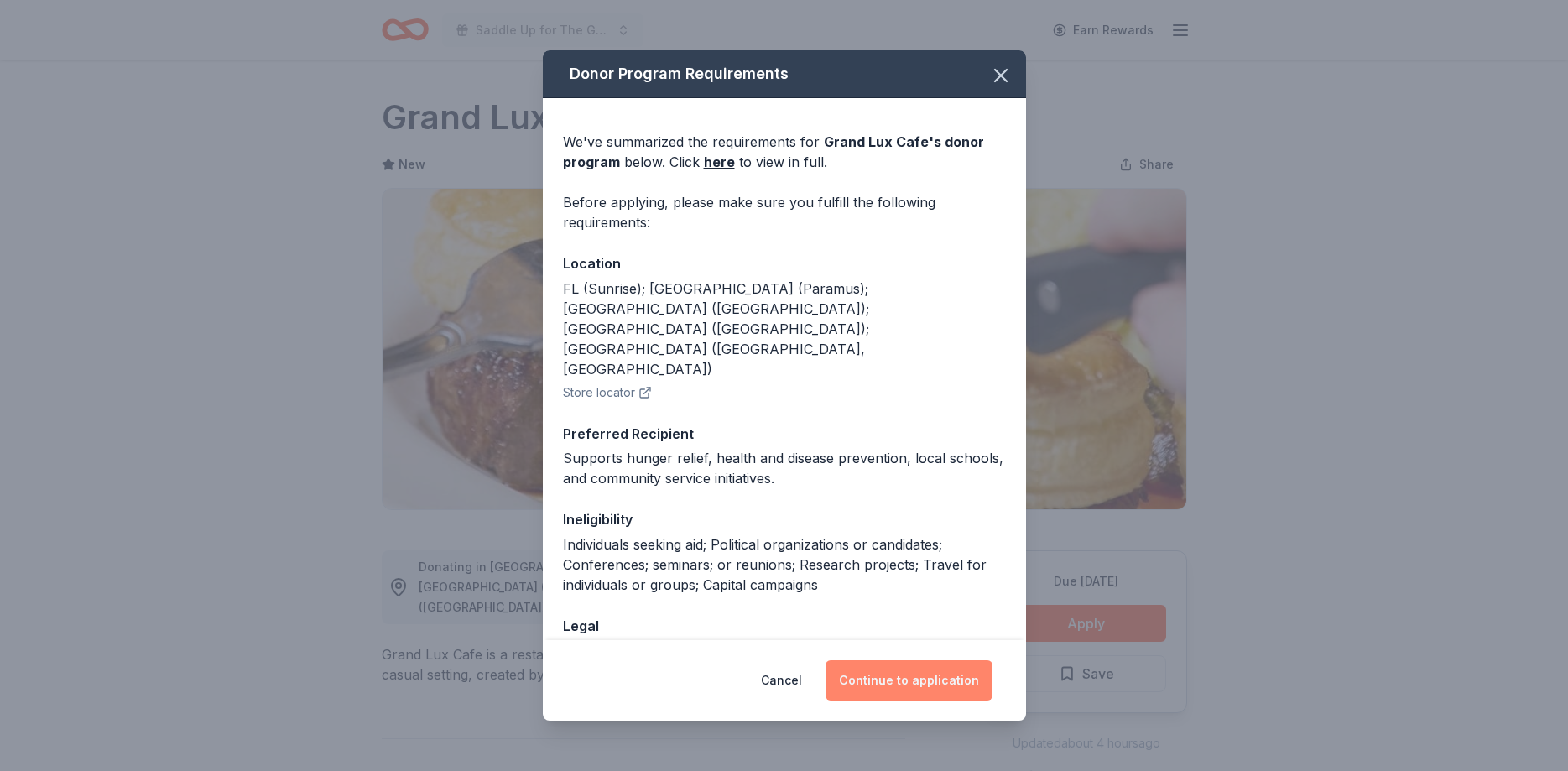
click at [949, 670] on button "Continue to application" at bounding box center [909, 680] width 167 height 40
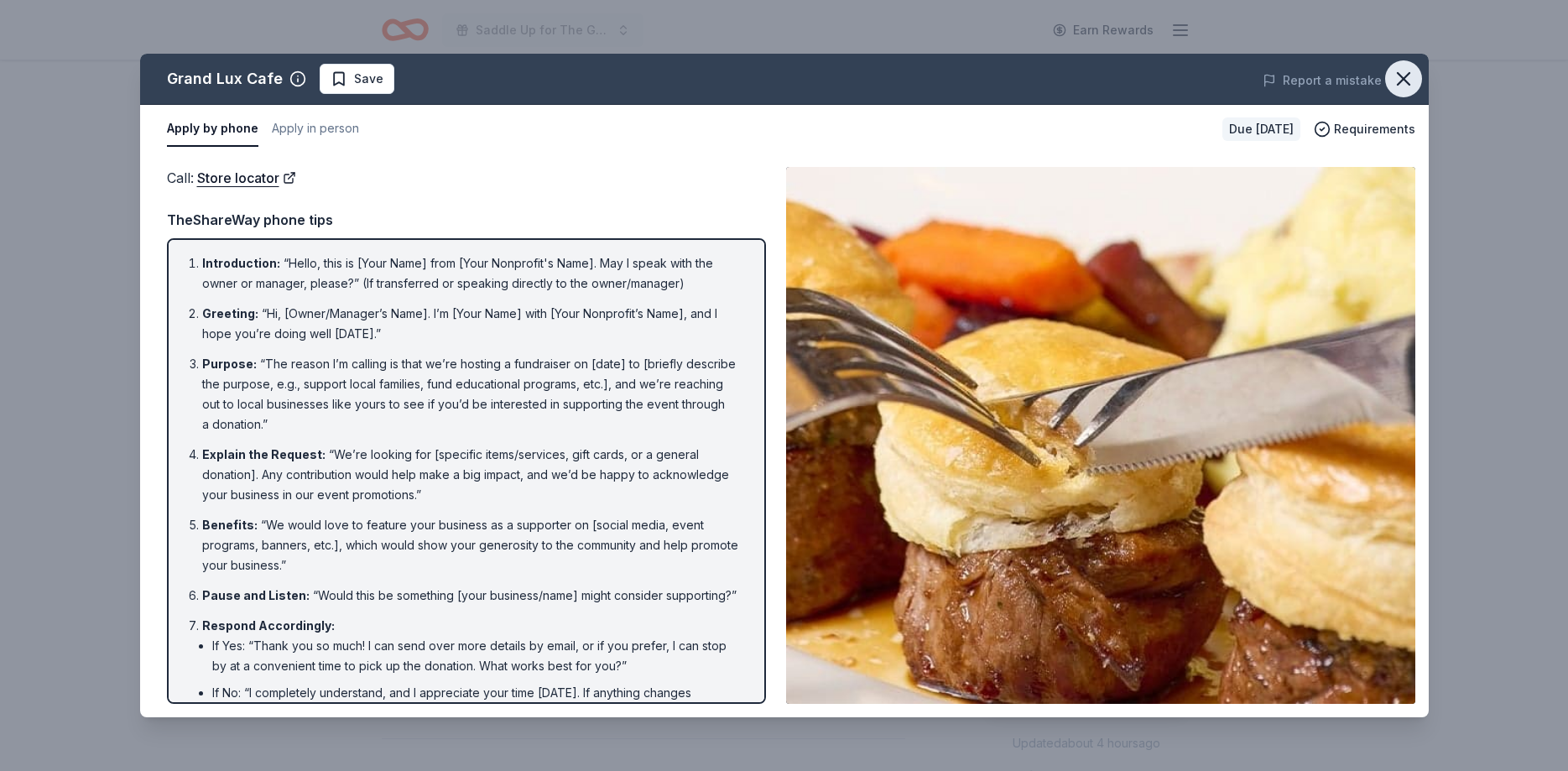
click at [1403, 82] on icon "button" at bounding box center [1404, 78] width 23 height 23
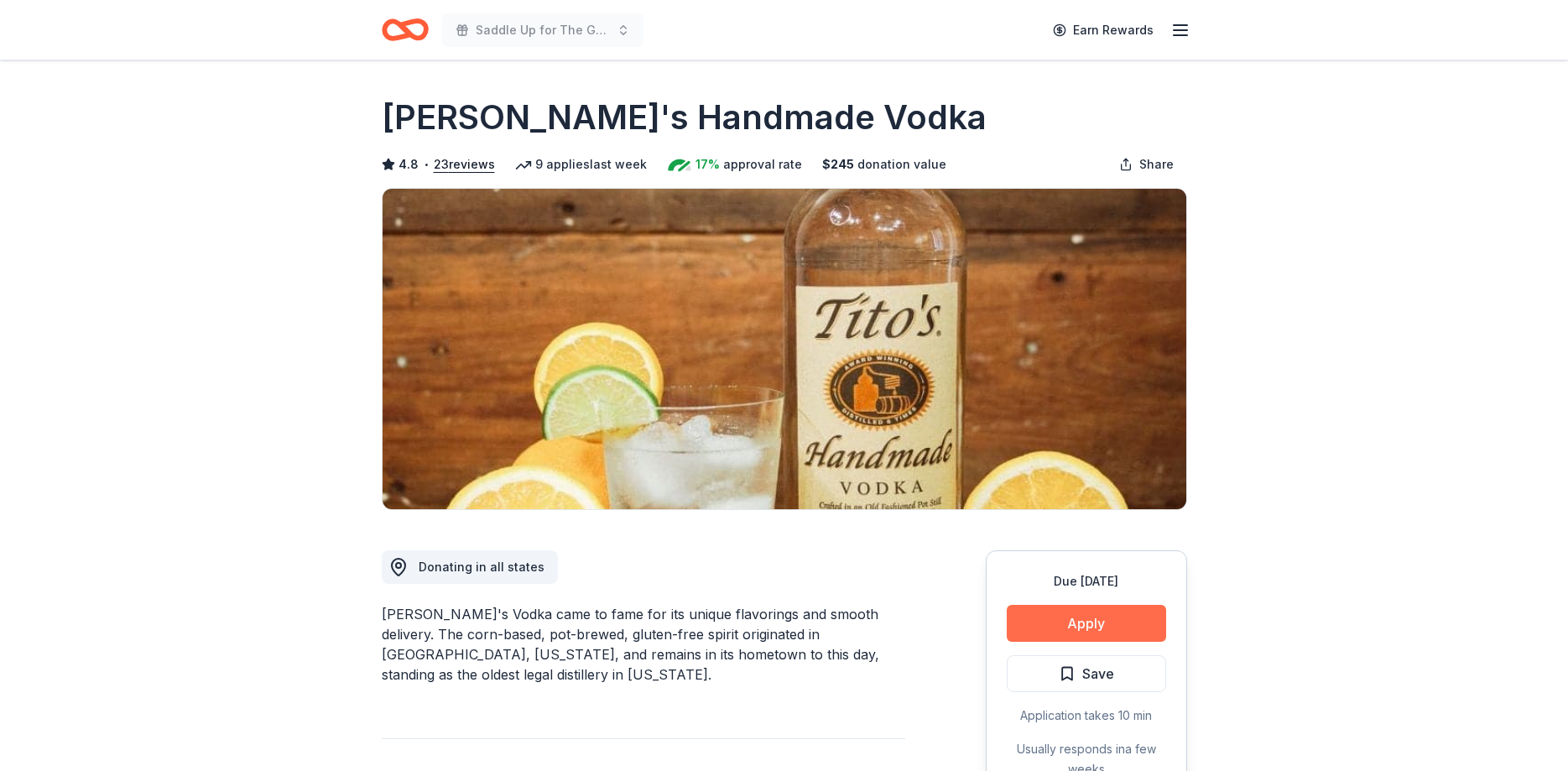
click at [1045, 627] on button "Apply" at bounding box center [1086, 623] width 160 height 37
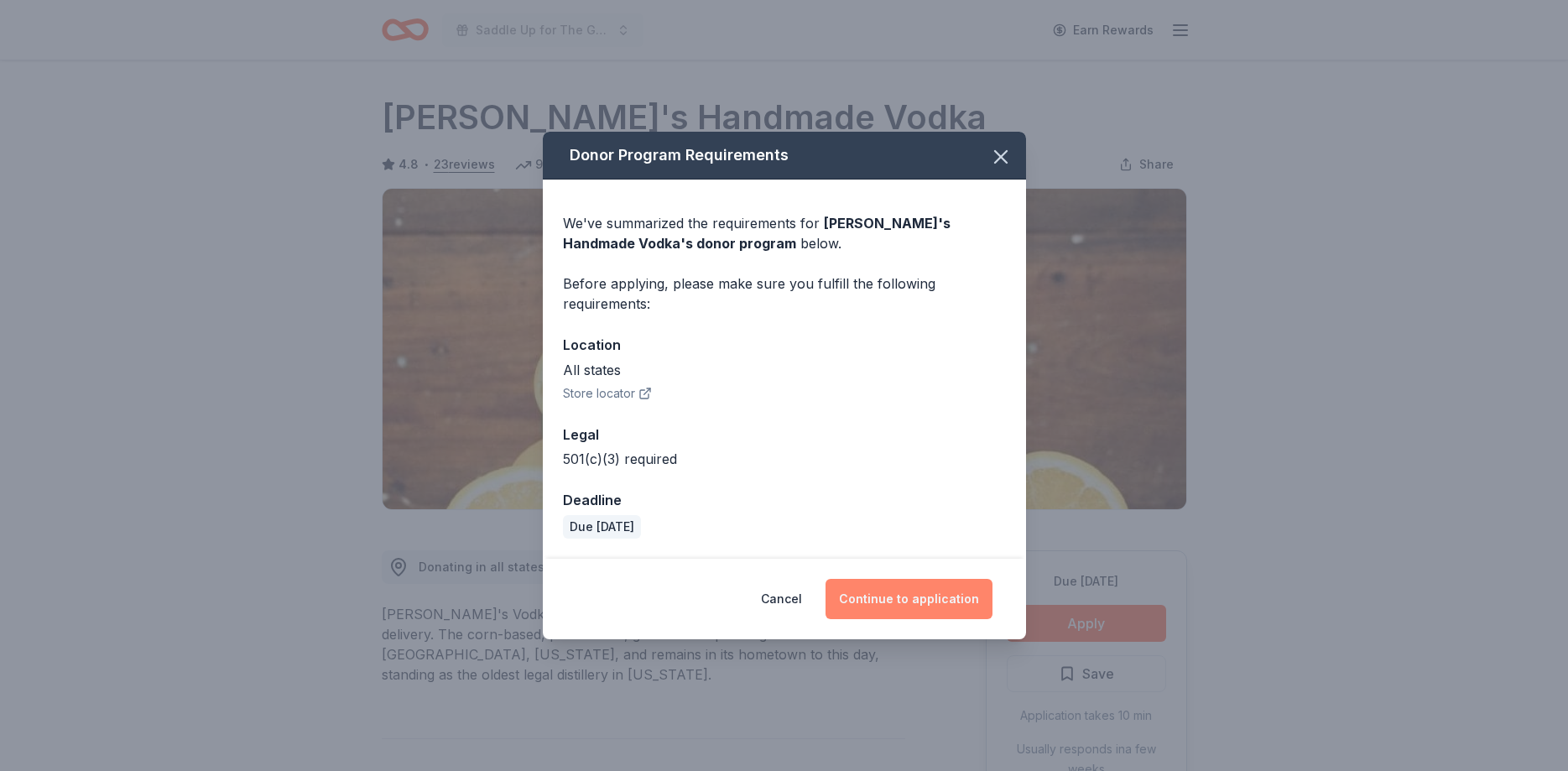
click at [892, 608] on button "Continue to application" at bounding box center [909, 599] width 167 height 40
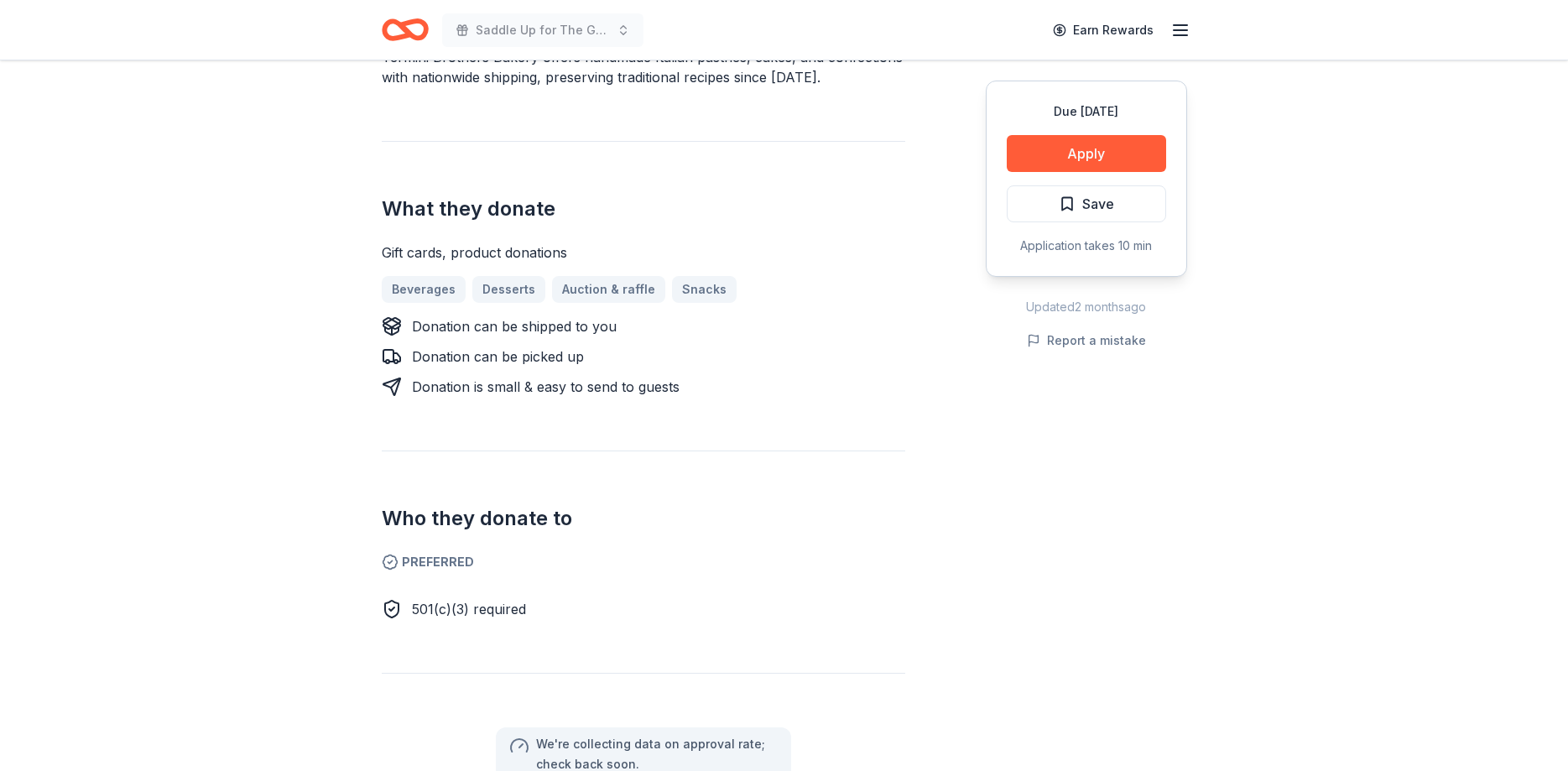
scroll to position [599, 0]
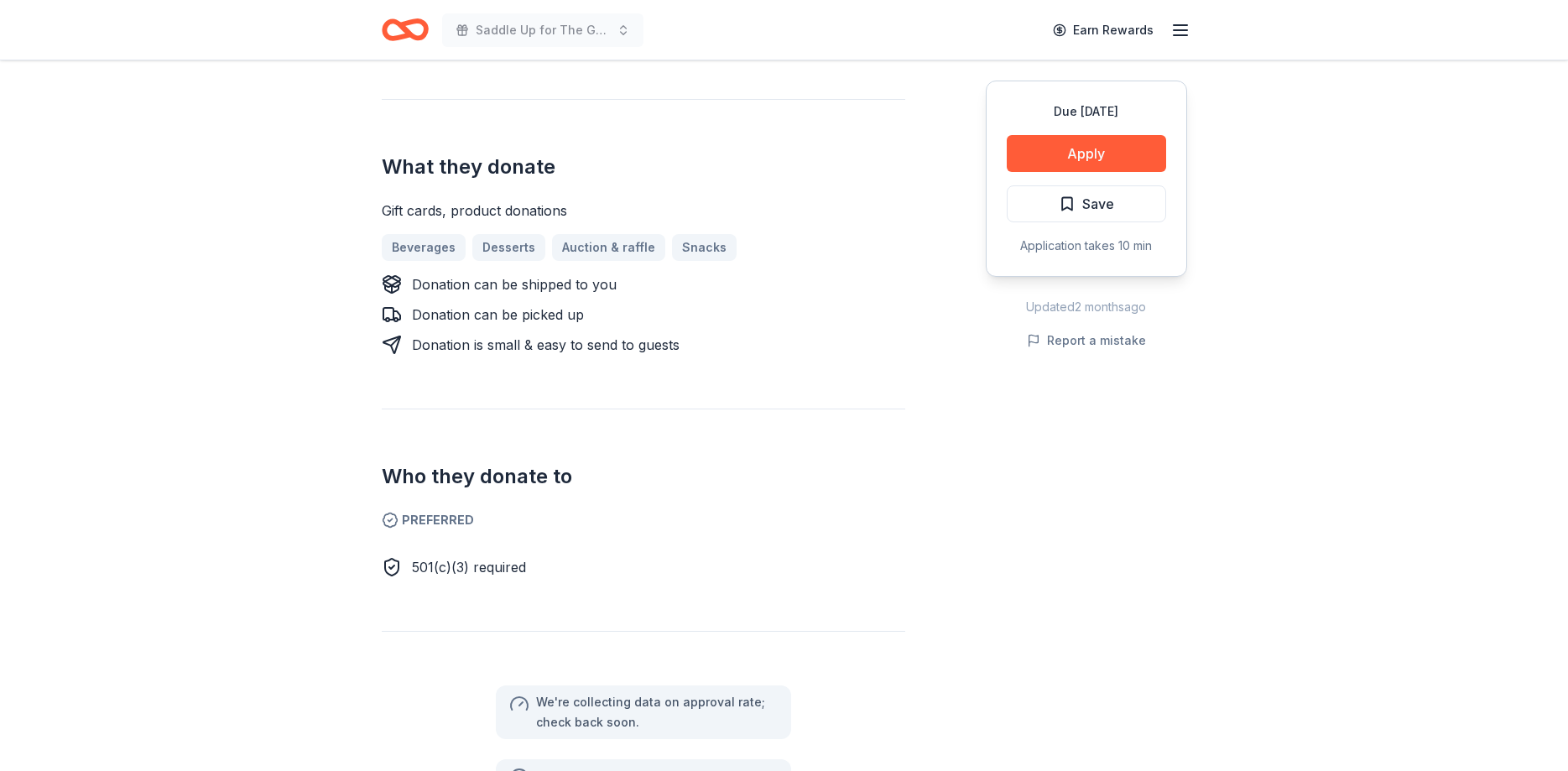
click at [1081, 174] on div "Due in 29 days Apply Save Application takes 10 min" at bounding box center [1086, 178] width 201 height 196
click at [1083, 165] on button "Apply" at bounding box center [1086, 153] width 160 height 37
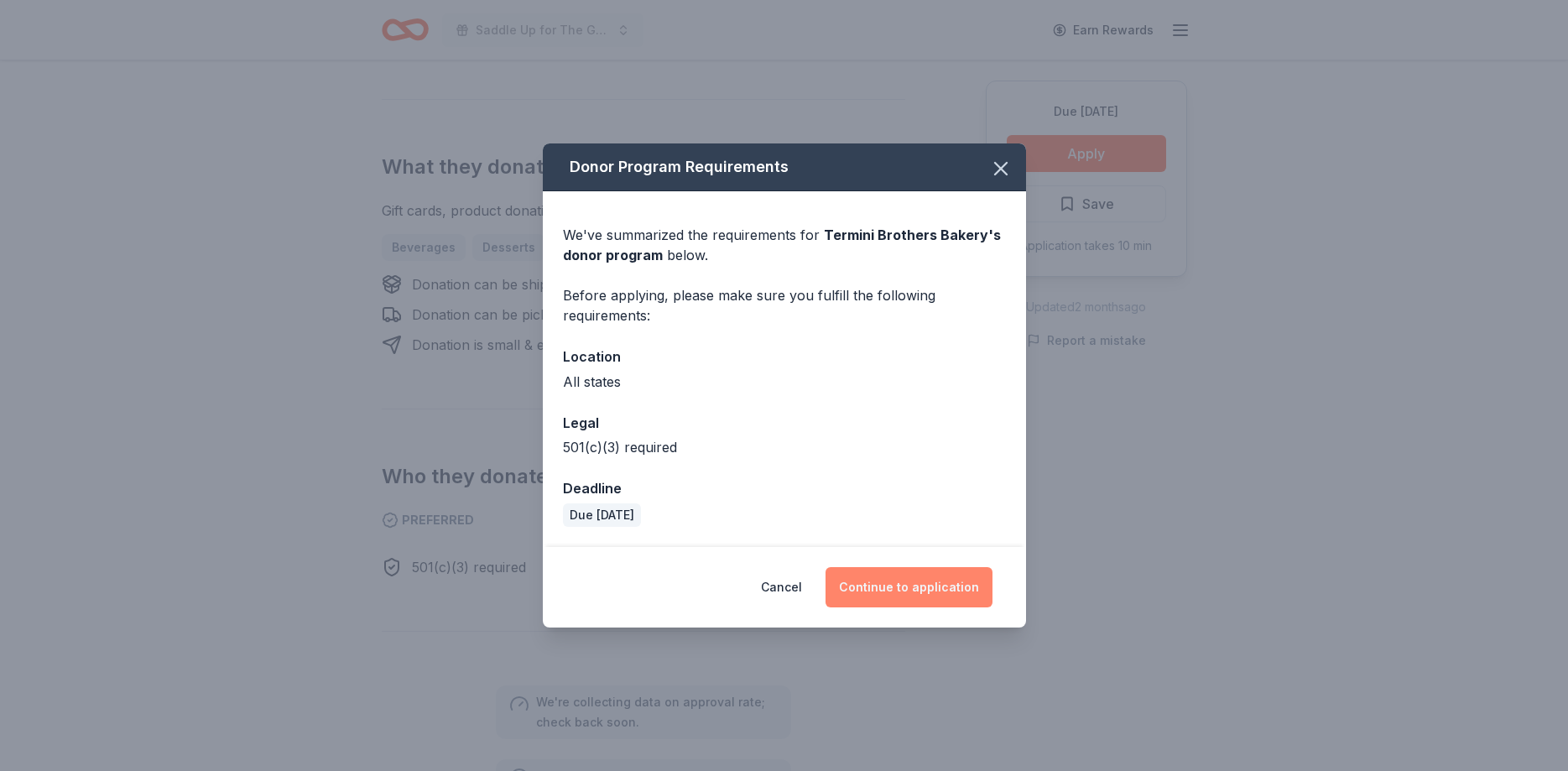
click at [959, 580] on button "Continue to application" at bounding box center [909, 587] width 167 height 40
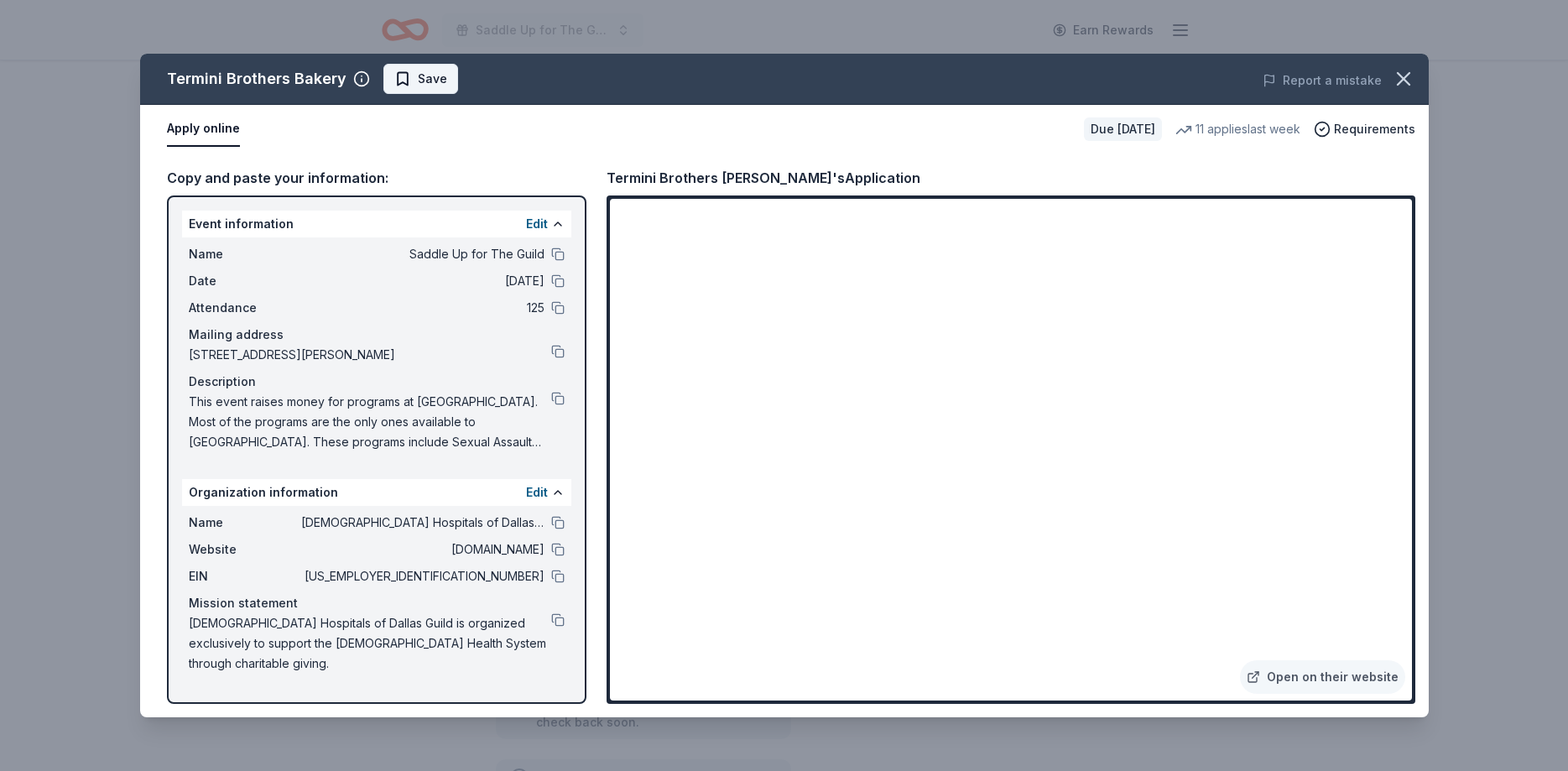
click at [436, 81] on span "Save" at bounding box center [432, 78] width 29 height 20
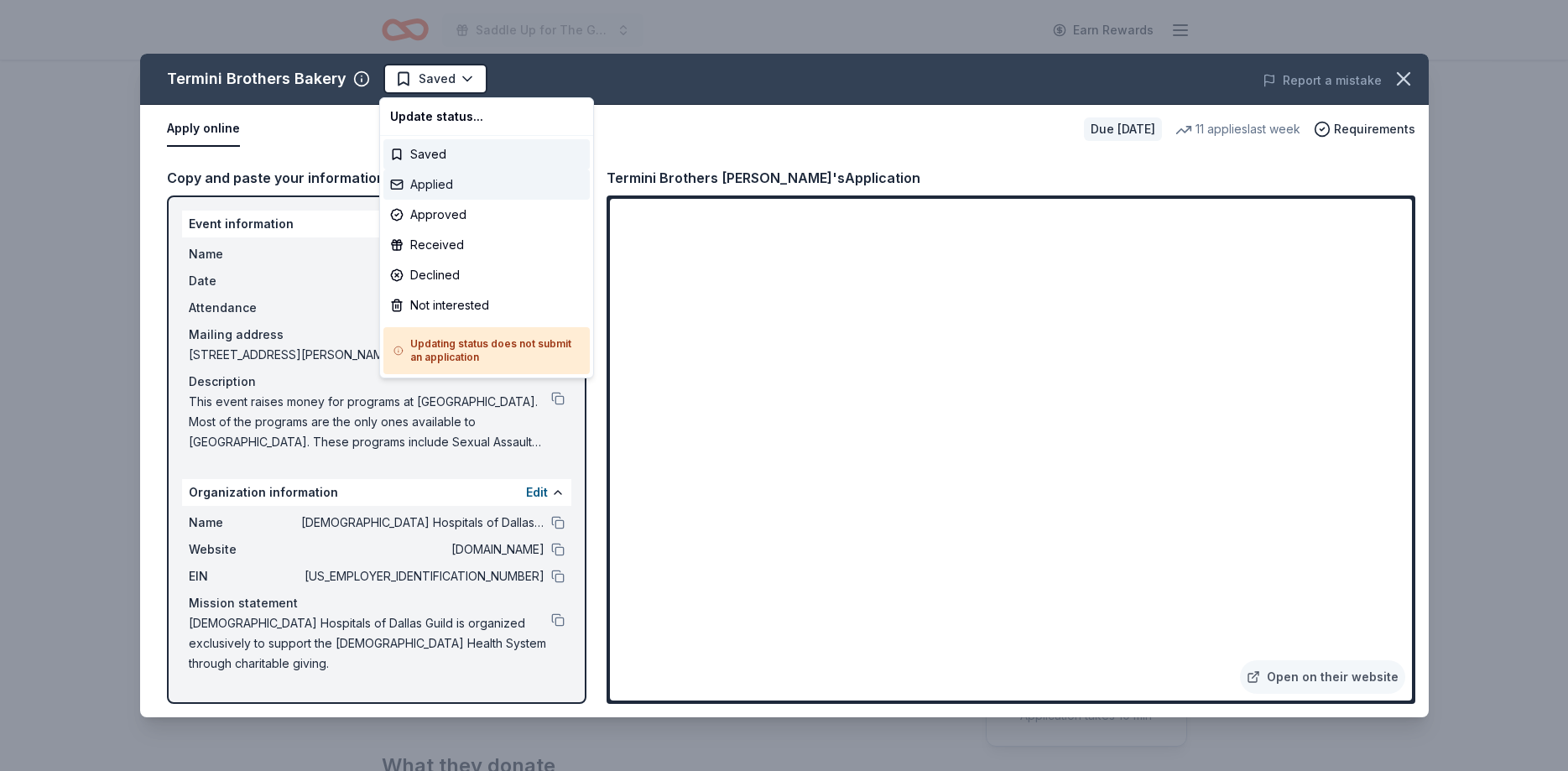
click at [428, 183] on div "Applied" at bounding box center [486, 185] width 207 height 30
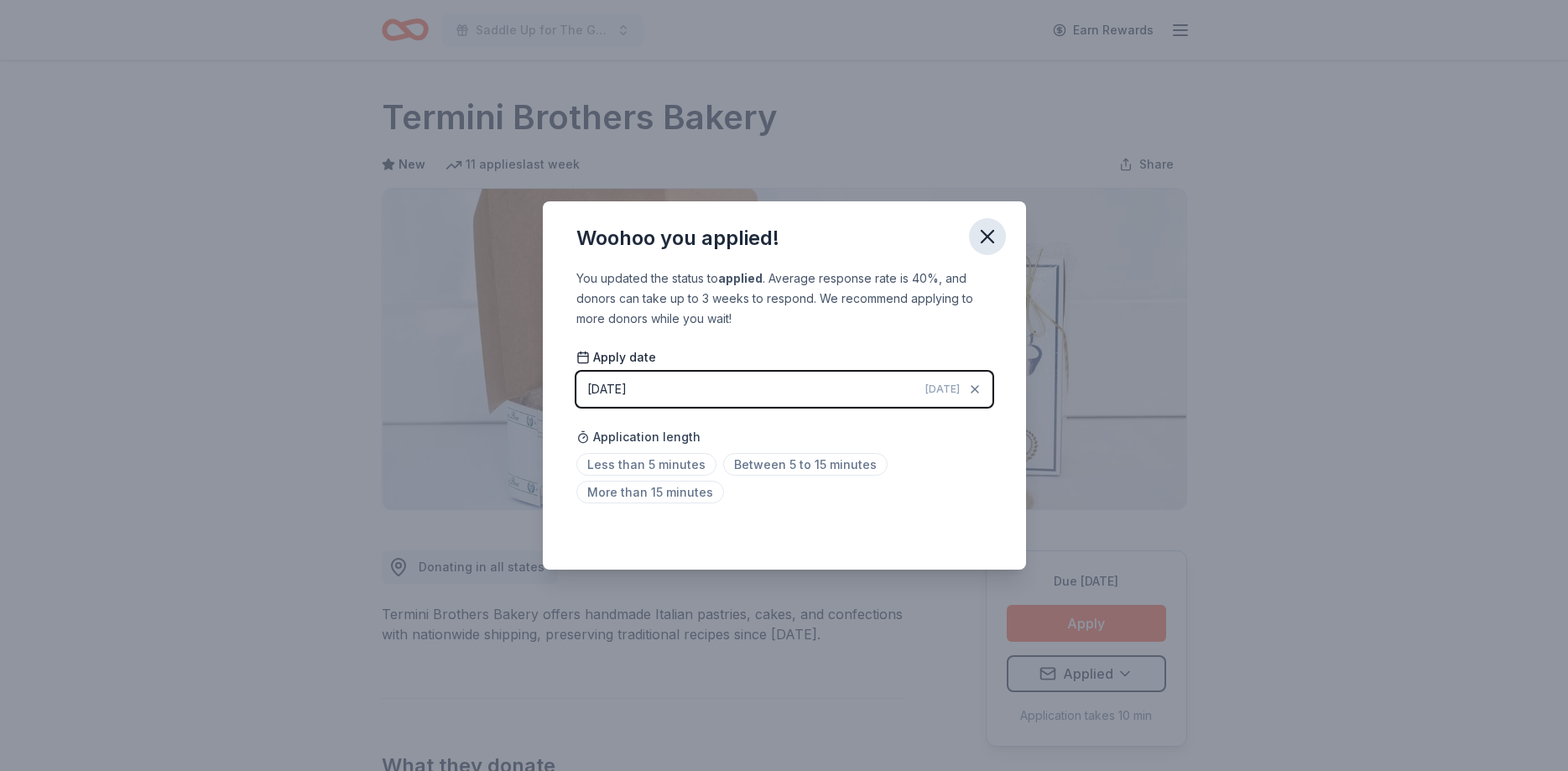
click at [981, 236] on icon "button" at bounding box center [987, 237] width 23 height 23
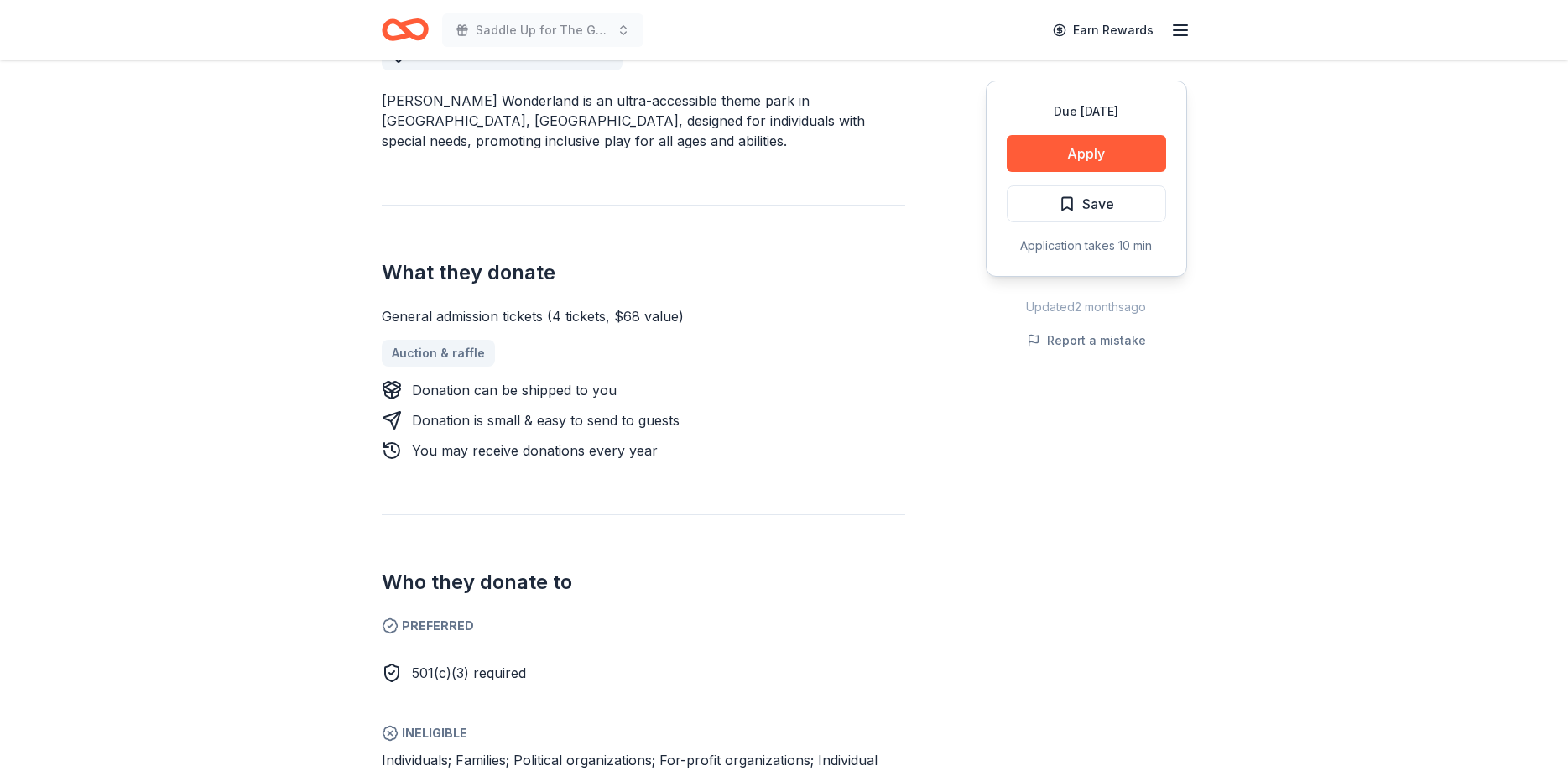
scroll to position [599, 0]
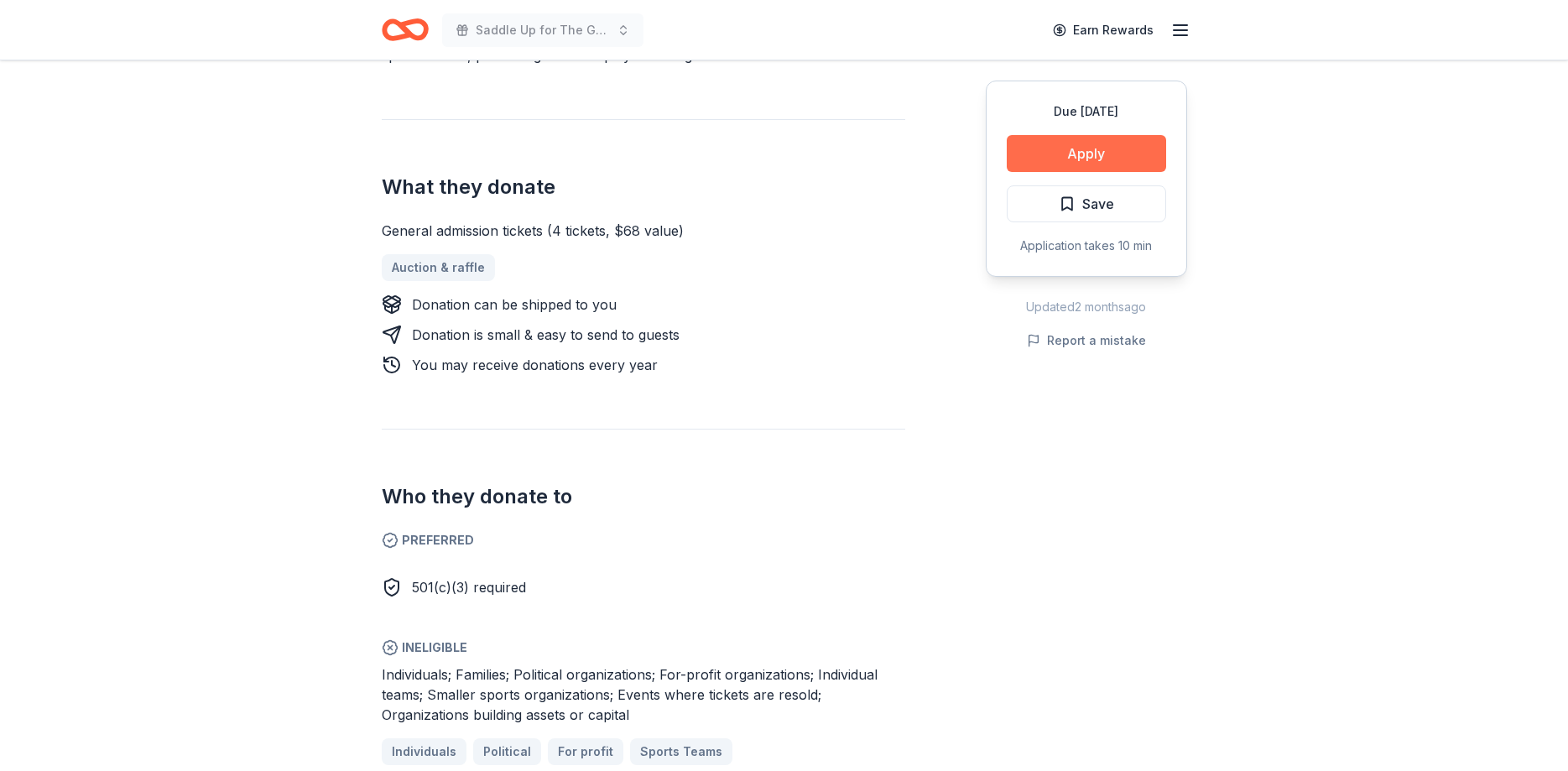
click at [1075, 155] on button "Apply" at bounding box center [1086, 153] width 160 height 37
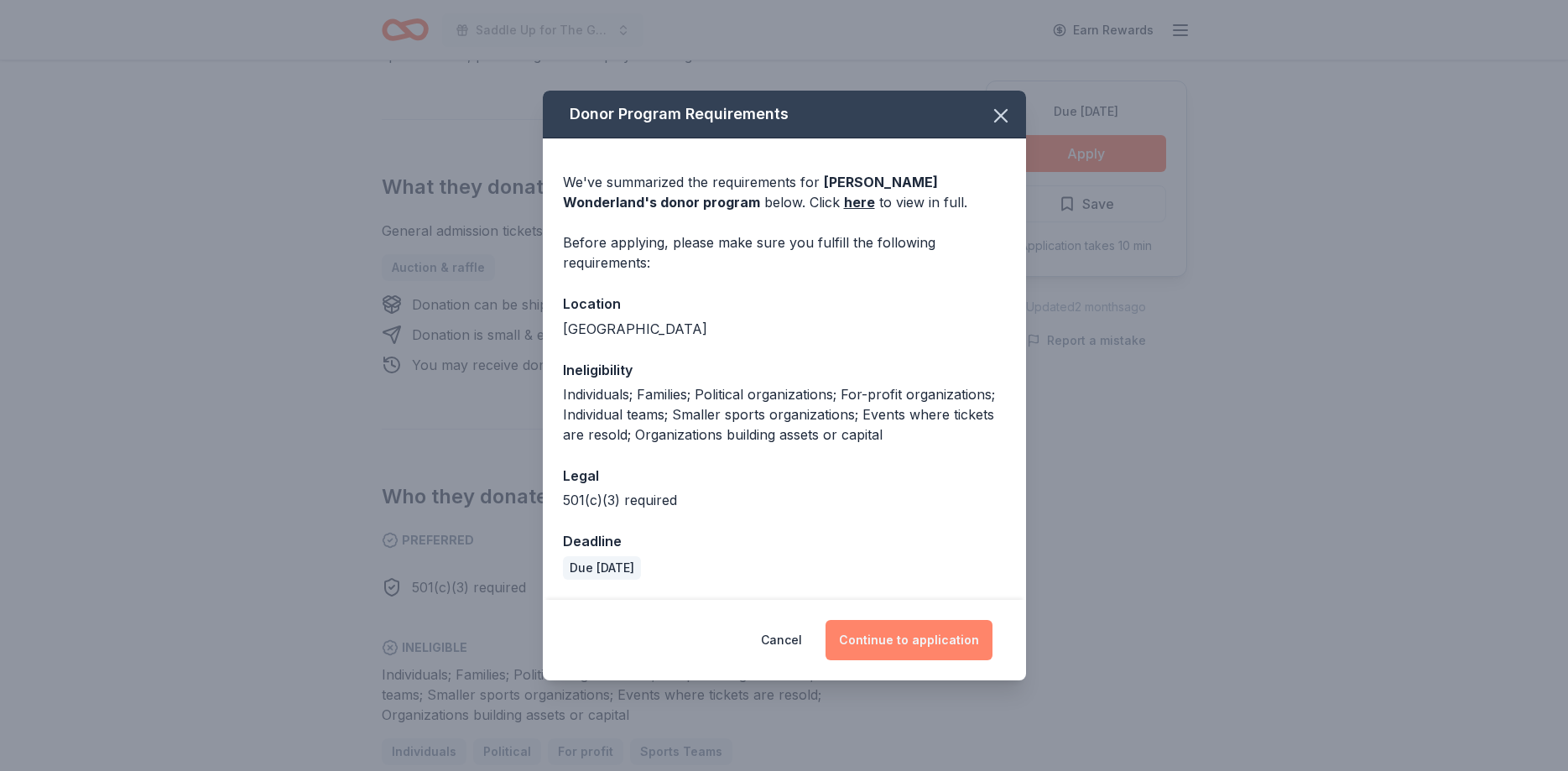
click at [902, 647] on button "Continue to application" at bounding box center [909, 640] width 167 height 40
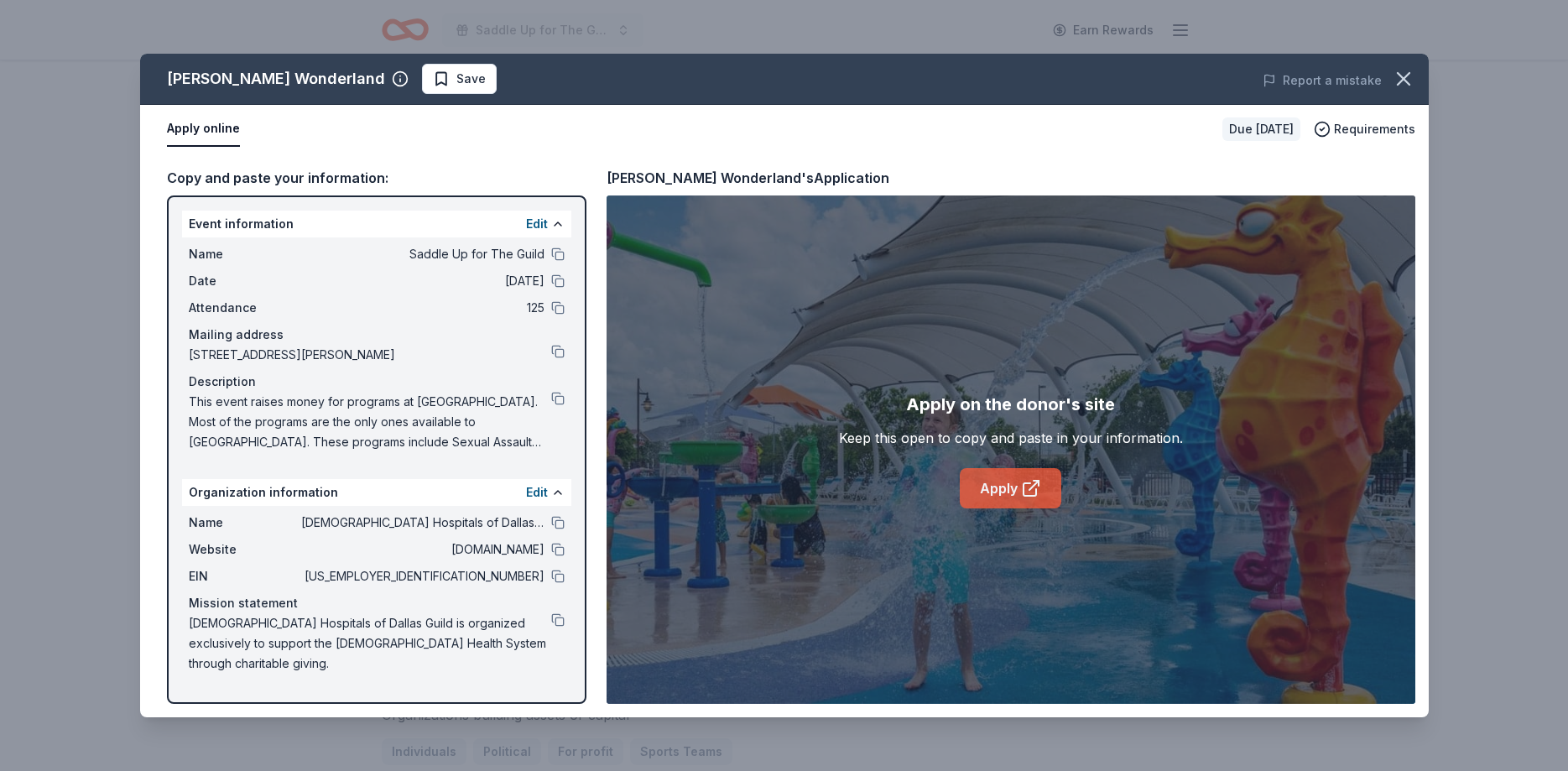
click at [1004, 487] on link "Apply" at bounding box center [1010, 488] width 101 height 40
click at [456, 74] on span "Save" at bounding box center [470, 78] width 29 height 20
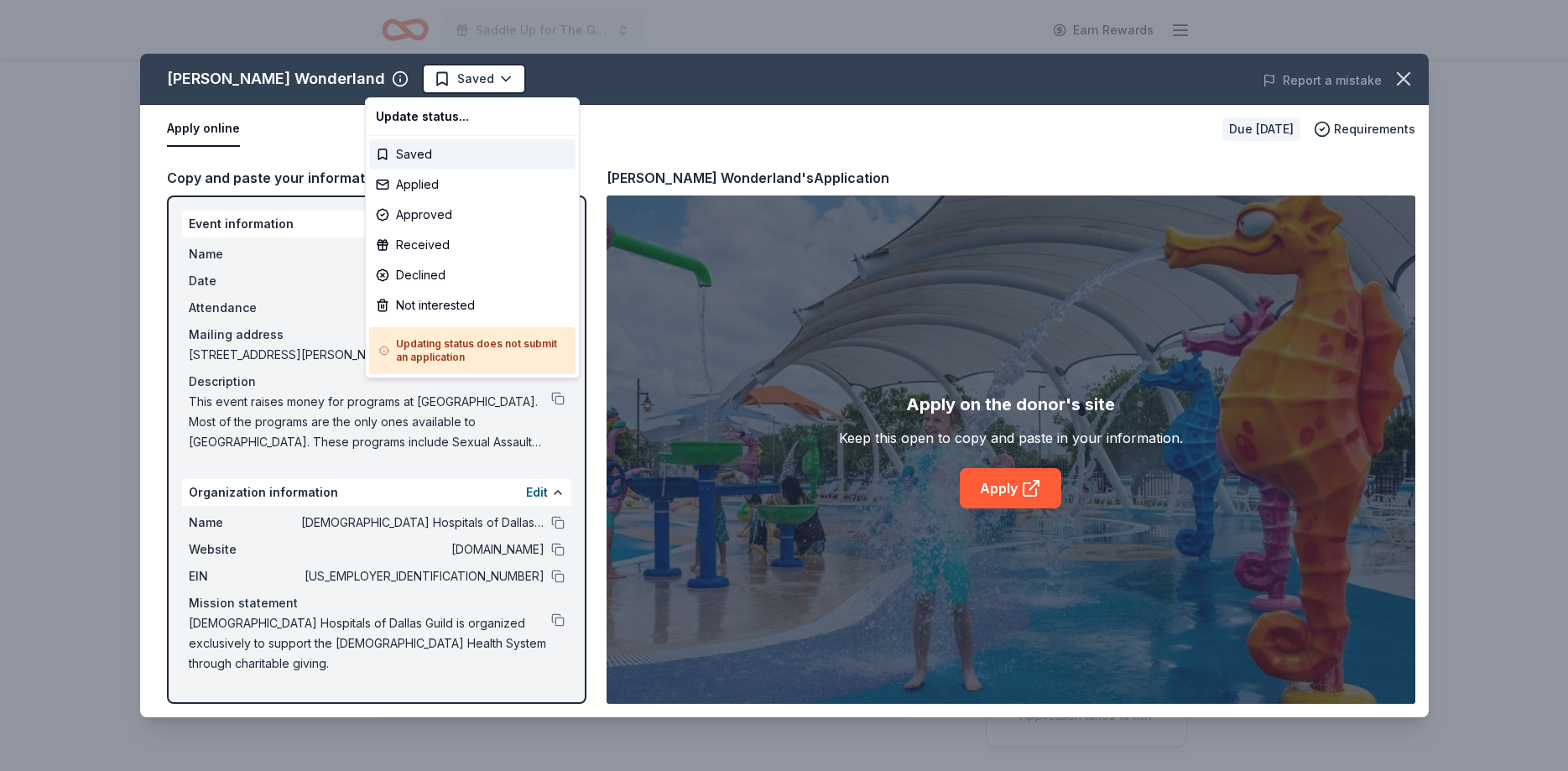
scroll to position [0, 0]
click at [416, 187] on div "Applied" at bounding box center [472, 185] width 207 height 30
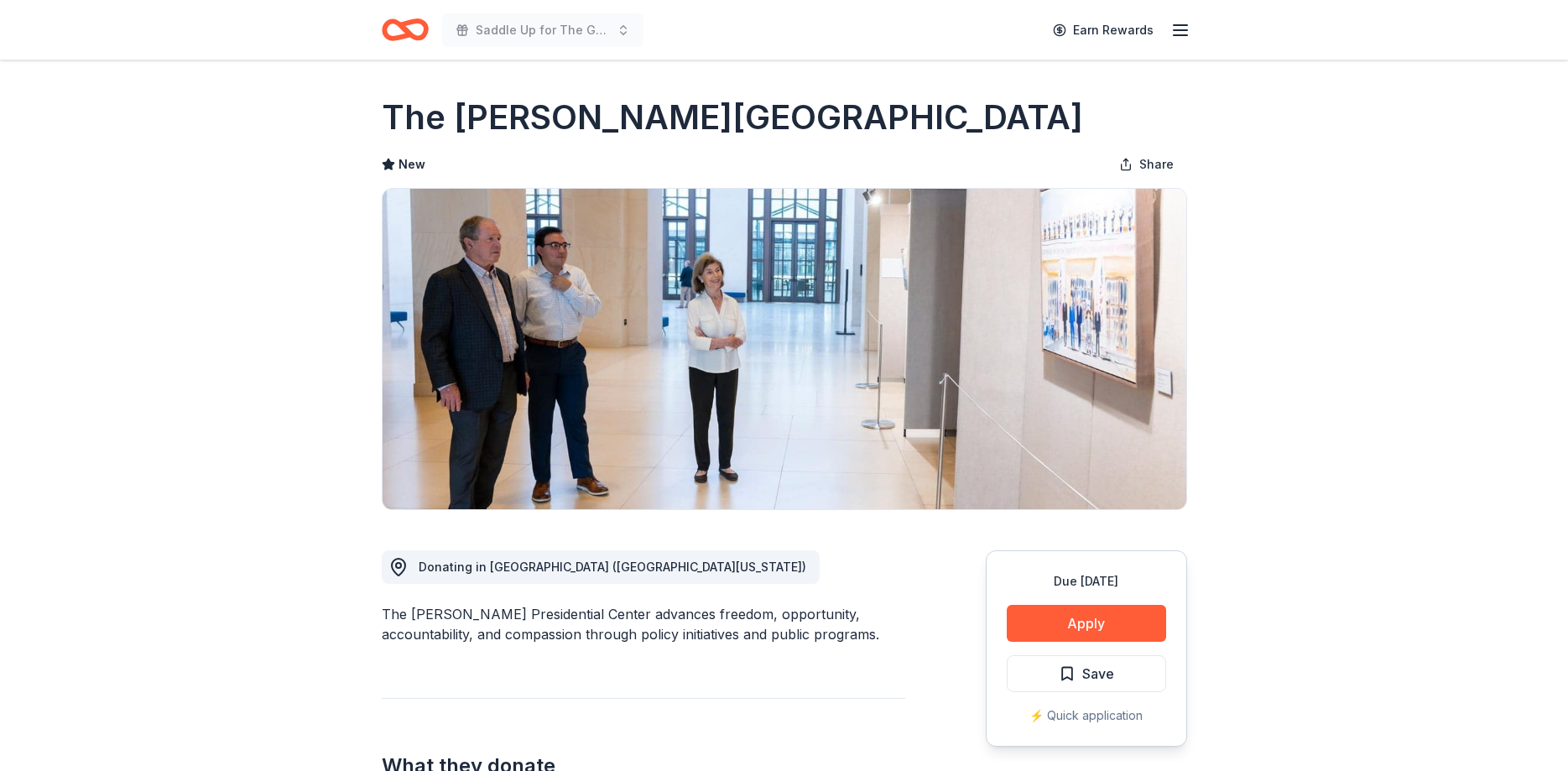
scroll to position [171, 0]
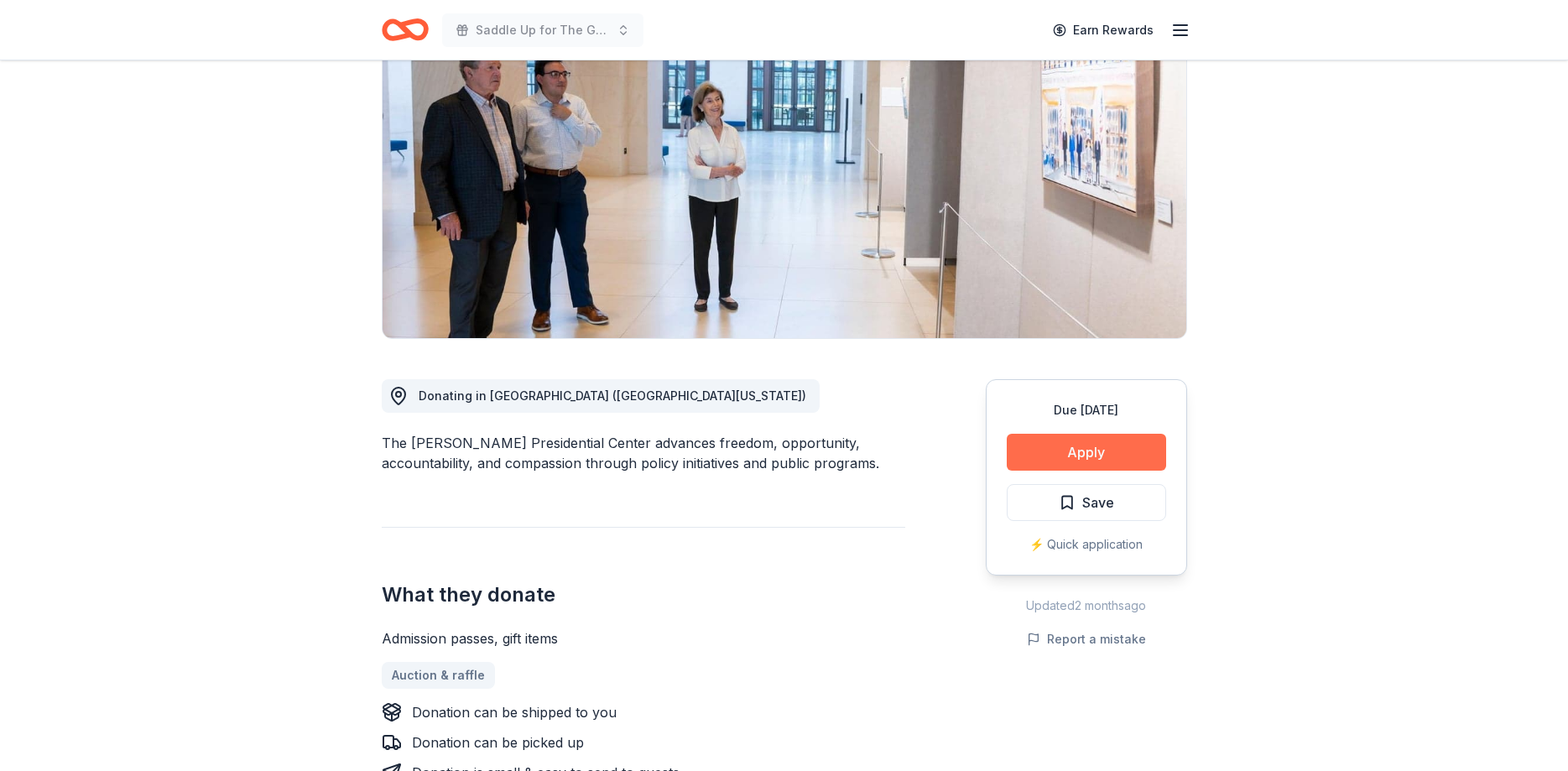
click at [1084, 447] on button "Apply" at bounding box center [1086, 452] width 160 height 37
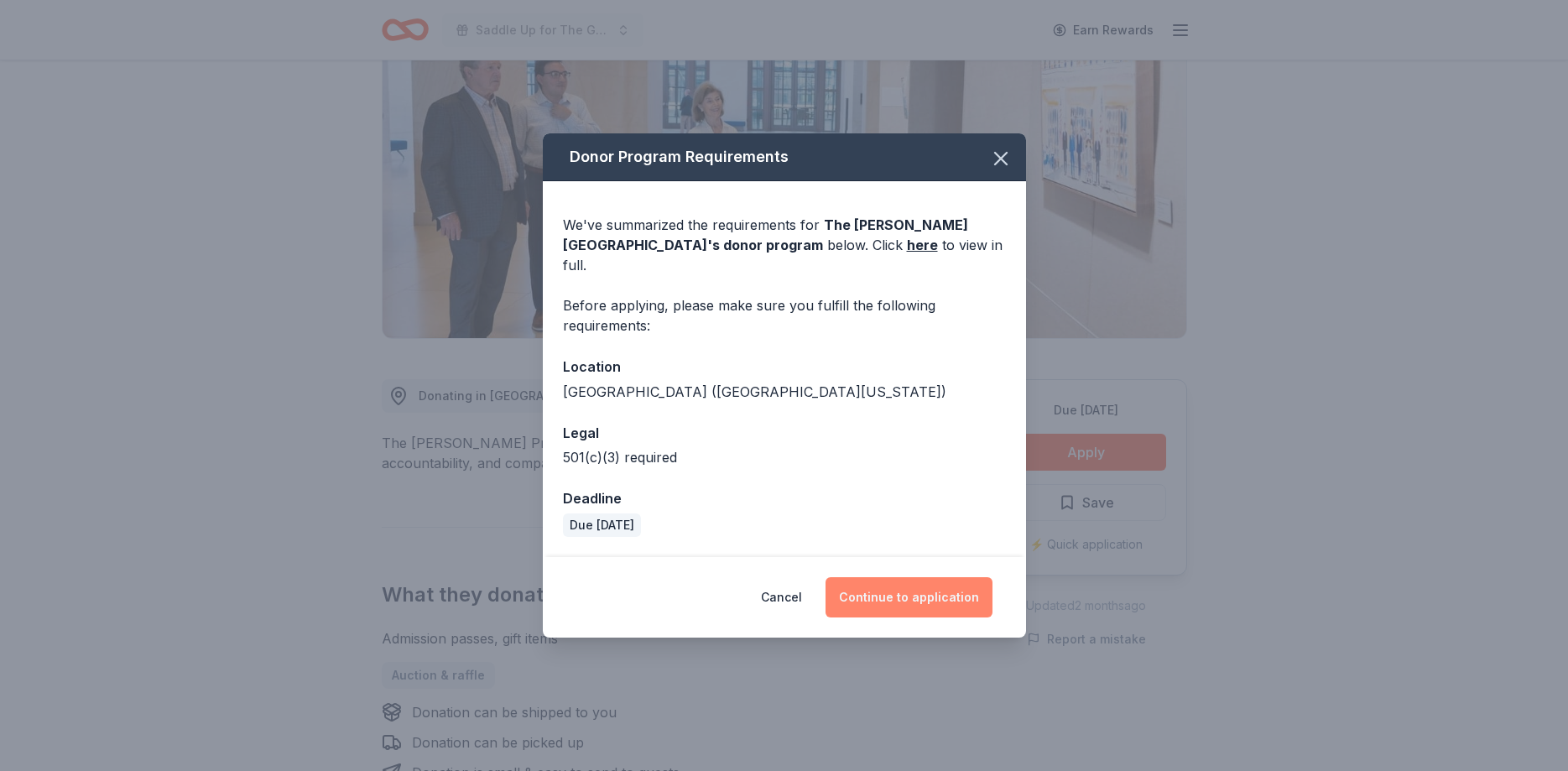
click at [928, 578] on button "Continue to application" at bounding box center [909, 597] width 167 height 40
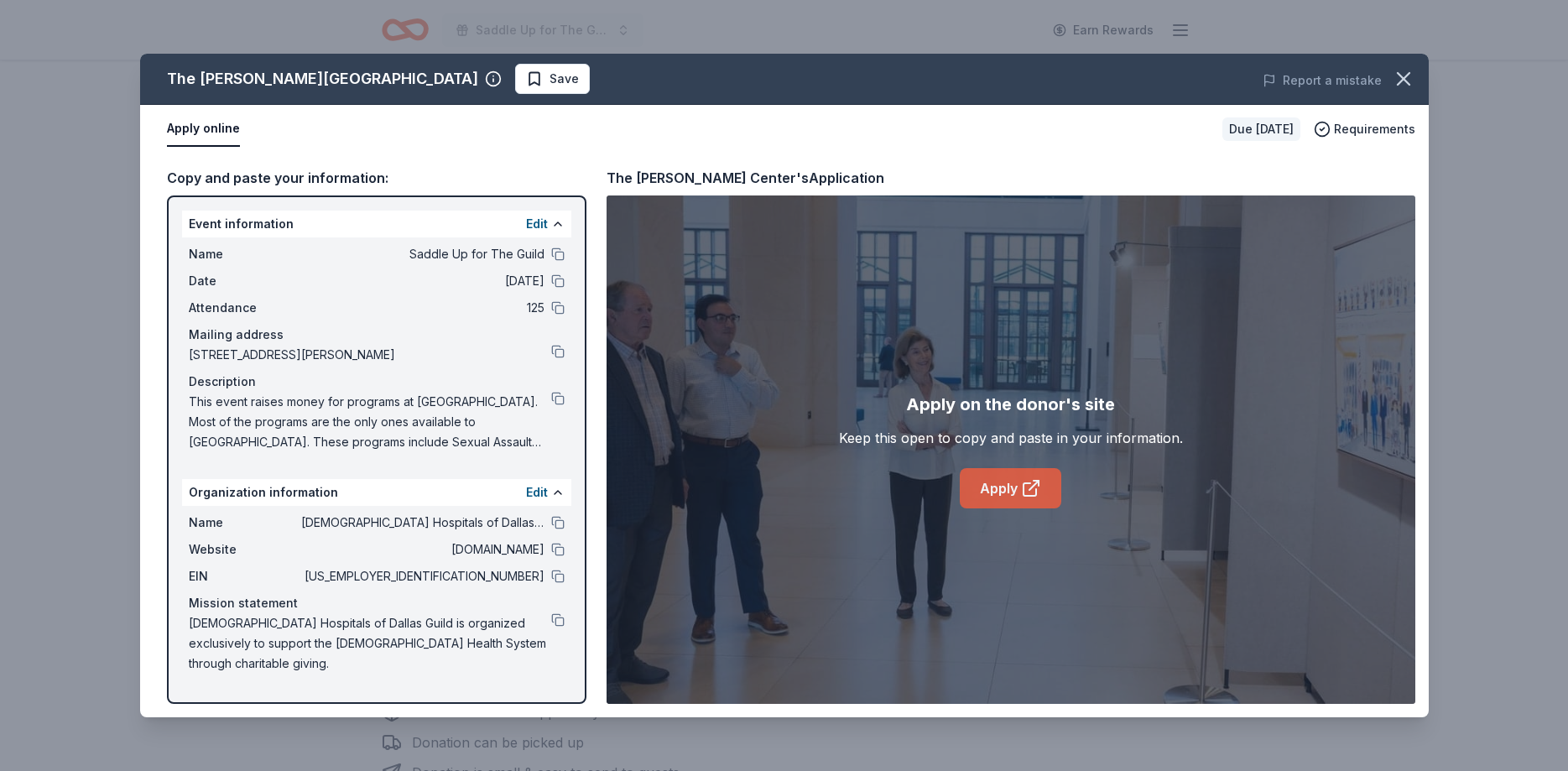
click at [998, 490] on link "Apply" at bounding box center [1010, 488] width 101 height 40
click at [515, 91] on button "Save" at bounding box center [553, 79] width 75 height 30
click at [390, 68] on html "Saddle Up for The Guild Earn Rewards Due in 17 days Share The Bush Center New S…" at bounding box center [784, 214] width 1568 height 771
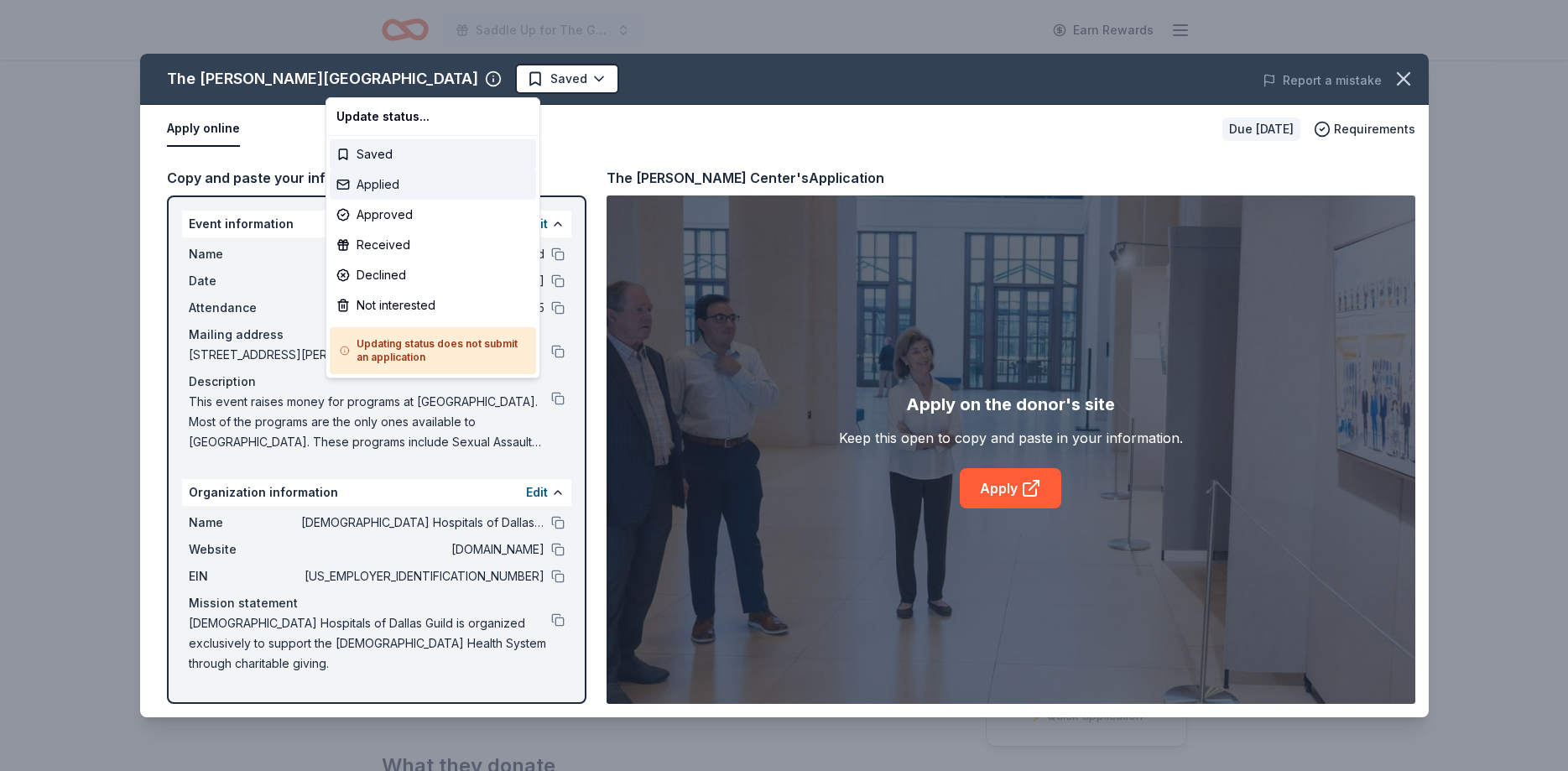
click at [367, 188] on div "Applied" at bounding box center [433, 185] width 207 height 30
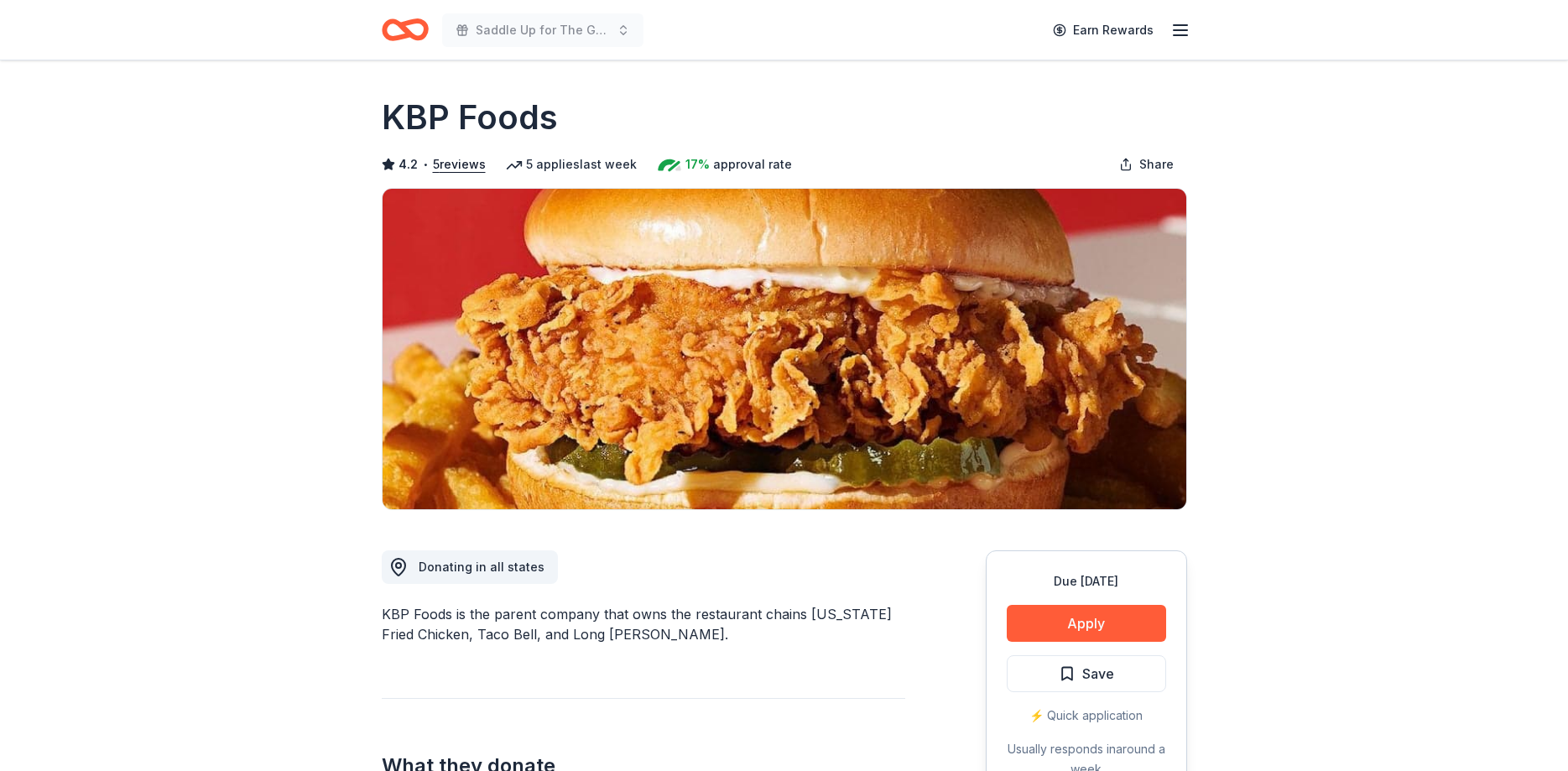
scroll to position [85, 0]
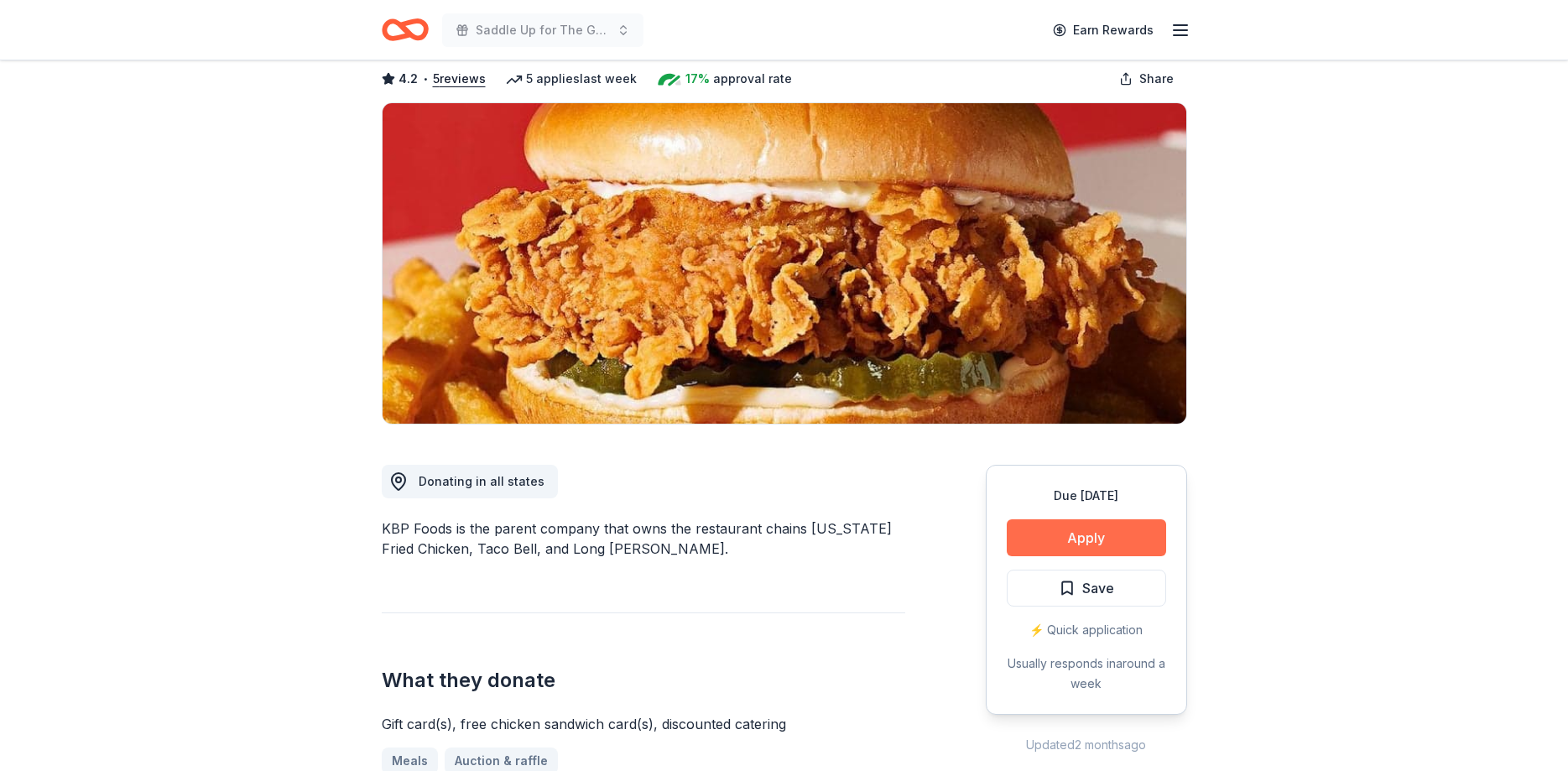
click at [1104, 538] on button "Apply" at bounding box center [1086, 537] width 160 height 37
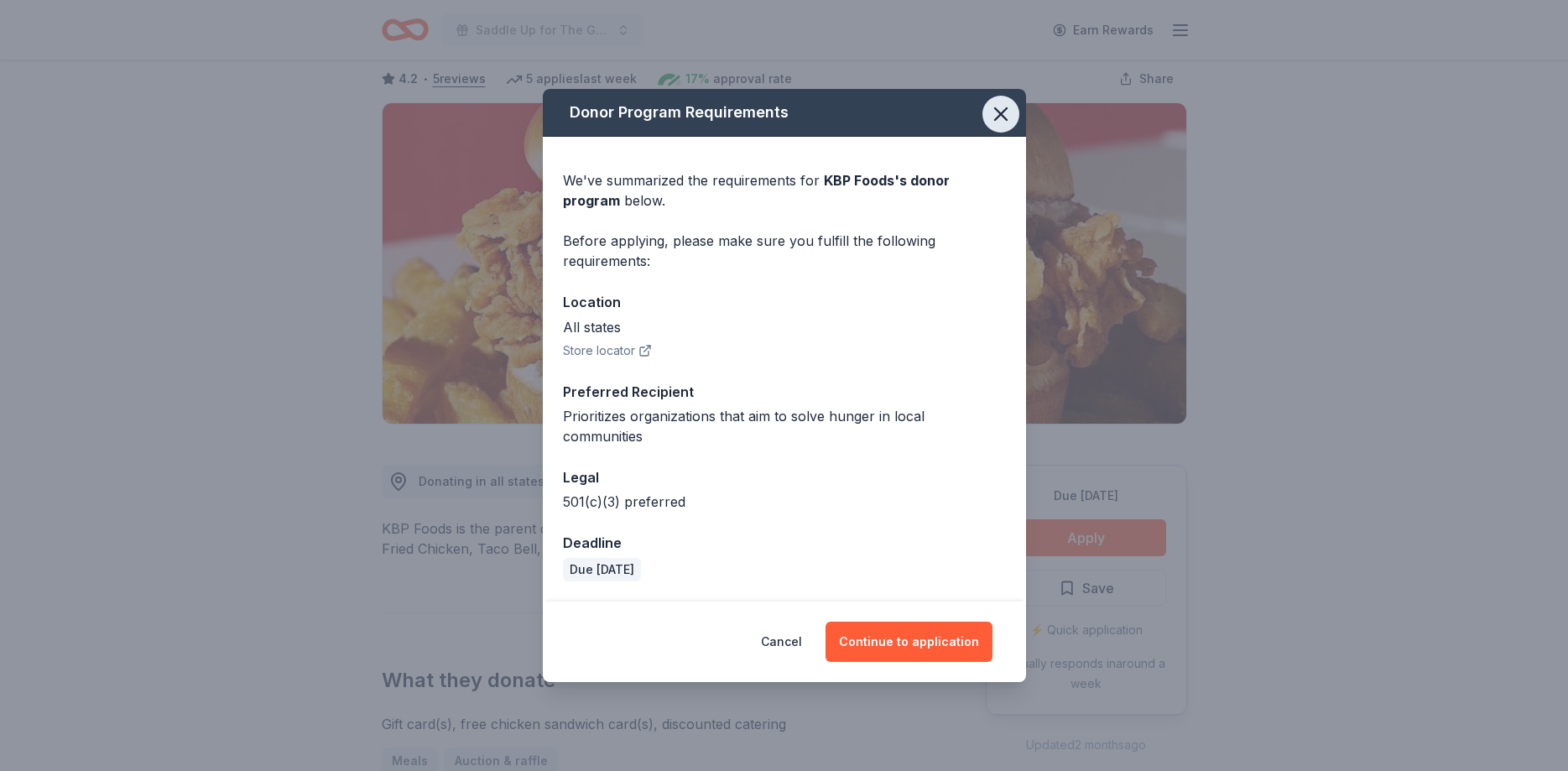
click at [1001, 114] on icon "button" at bounding box center [1001, 114] width 23 height 23
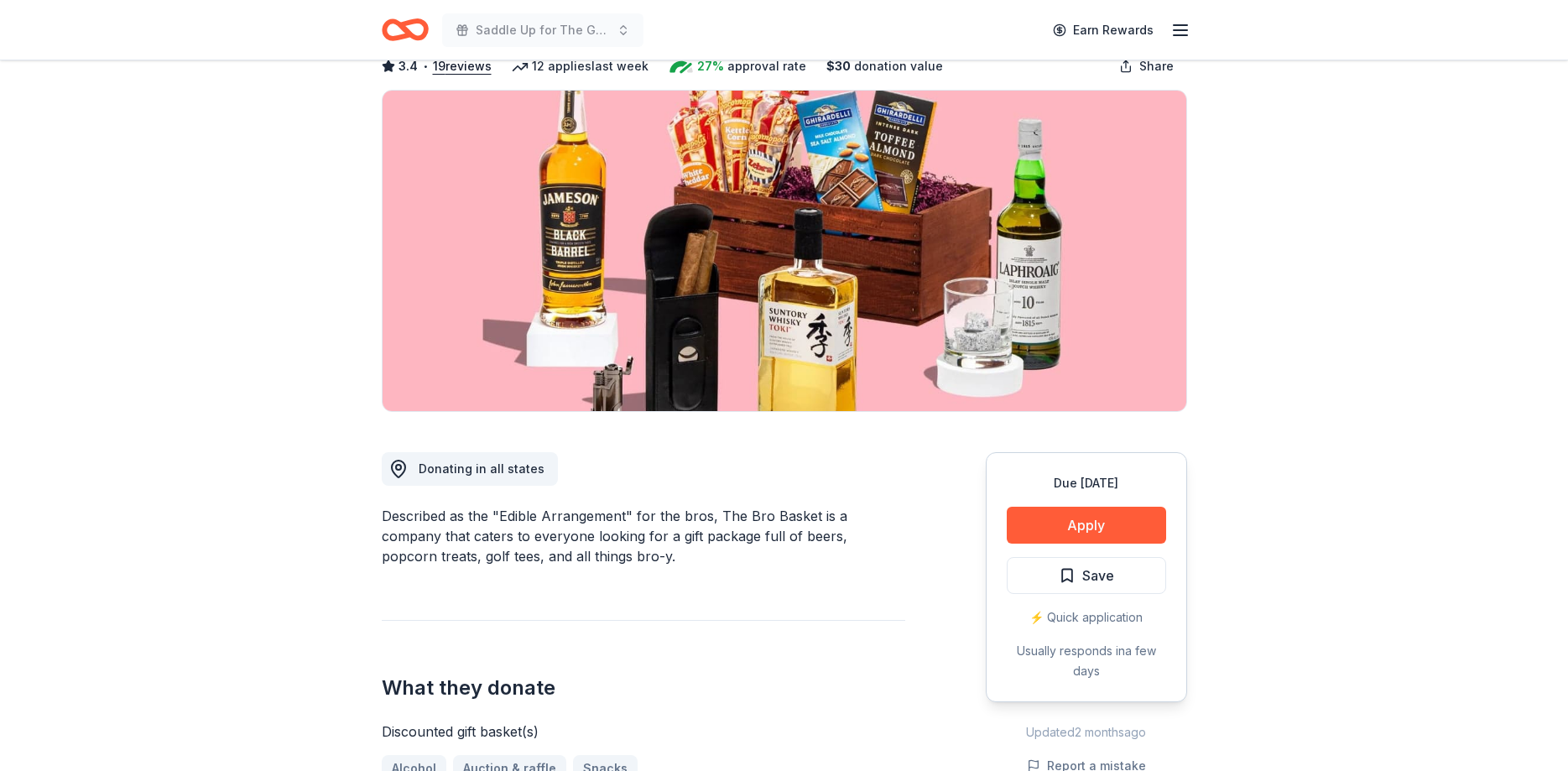
scroll to position [256, 0]
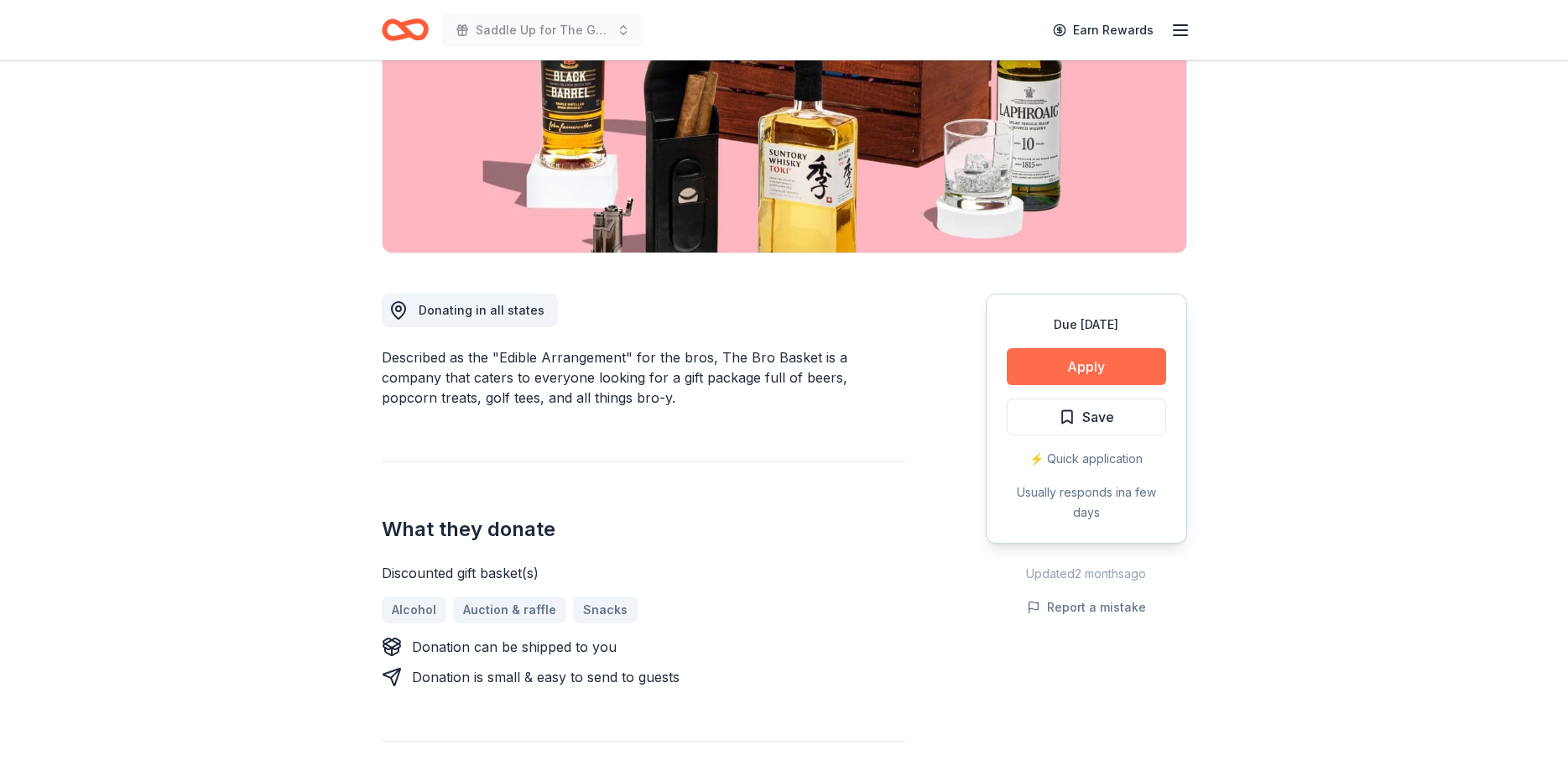
click at [1105, 363] on button "Apply" at bounding box center [1086, 366] width 160 height 37
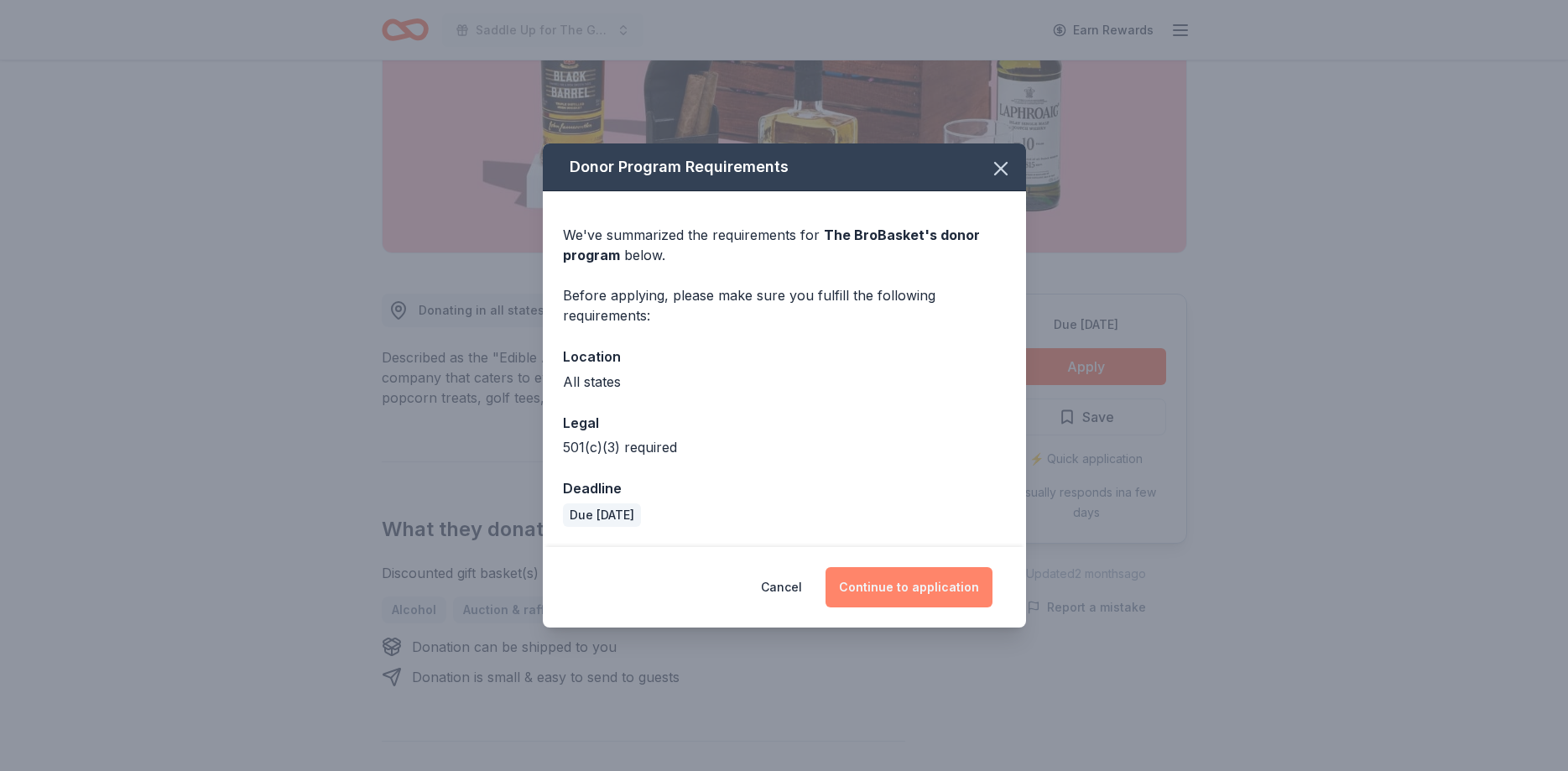
click at [884, 568] on button "Continue to application" at bounding box center [909, 587] width 167 height 40
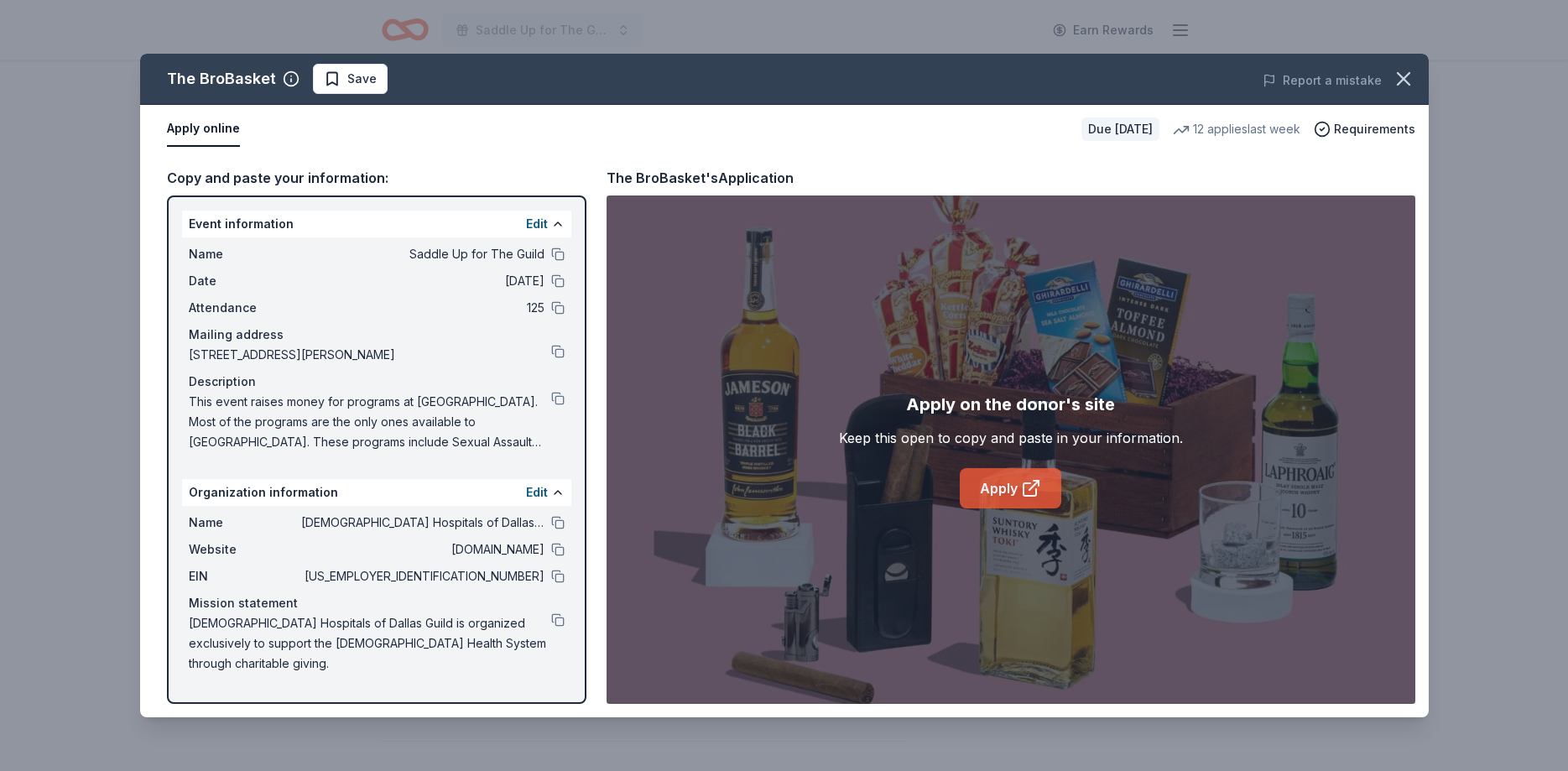
click at [1000, 482] on link "Apply" at bounding box center [1010, 488] width 101 height 40
click at [333, 85] on span "Save" at bounding box center [350, 78] width 53 height 20
click at [350, 88] on html "Saddle Up for The Guild Earn Rewards Due in 45 days Share The BroBasket 3.4 • 1…" at bounding box center [784, 129] width 1568 height 771
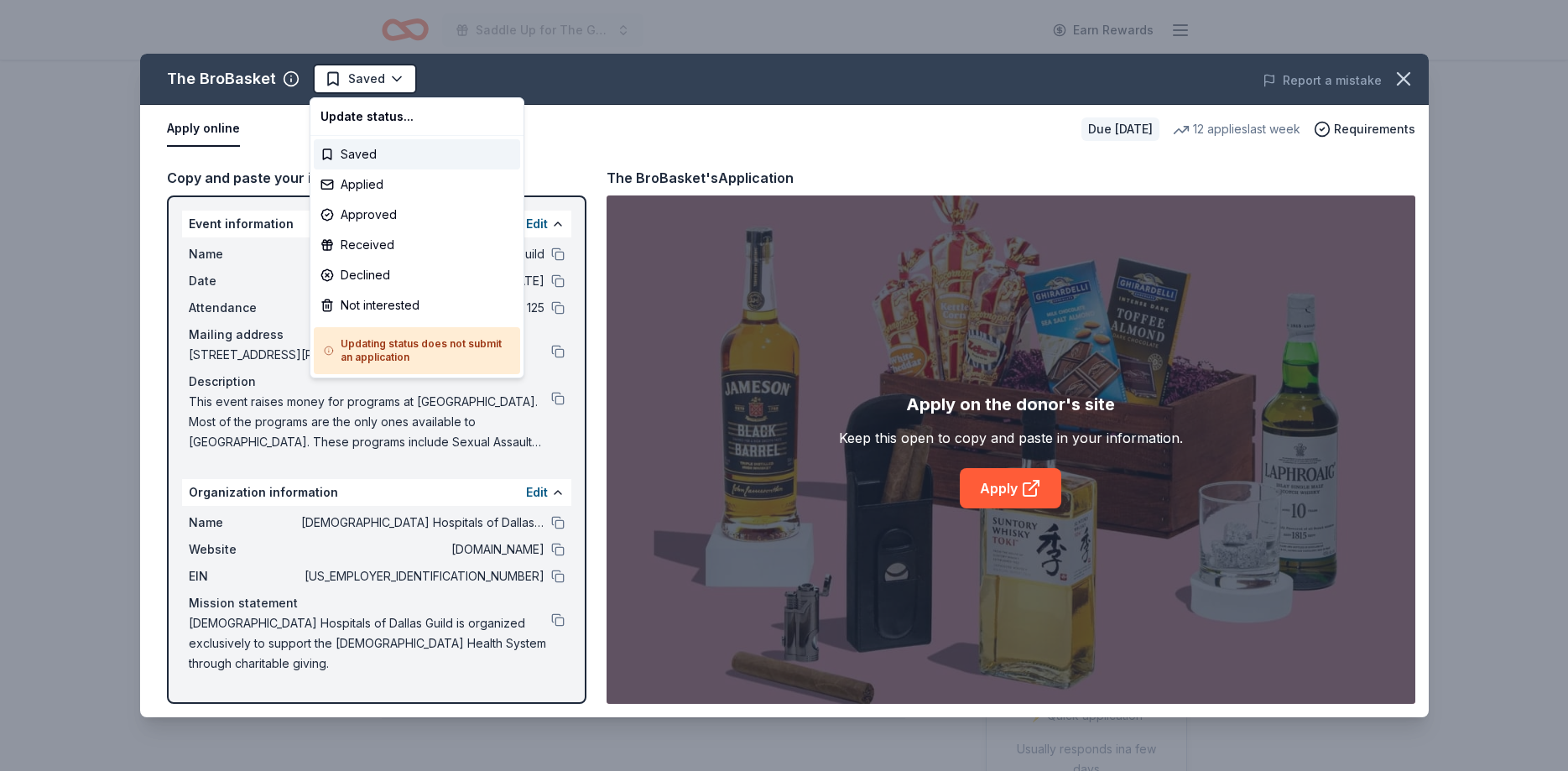
scroll to position [0, 0]
click at [332, 183] on div "Applied" at bounding box center [417, 185] width 207 height 30
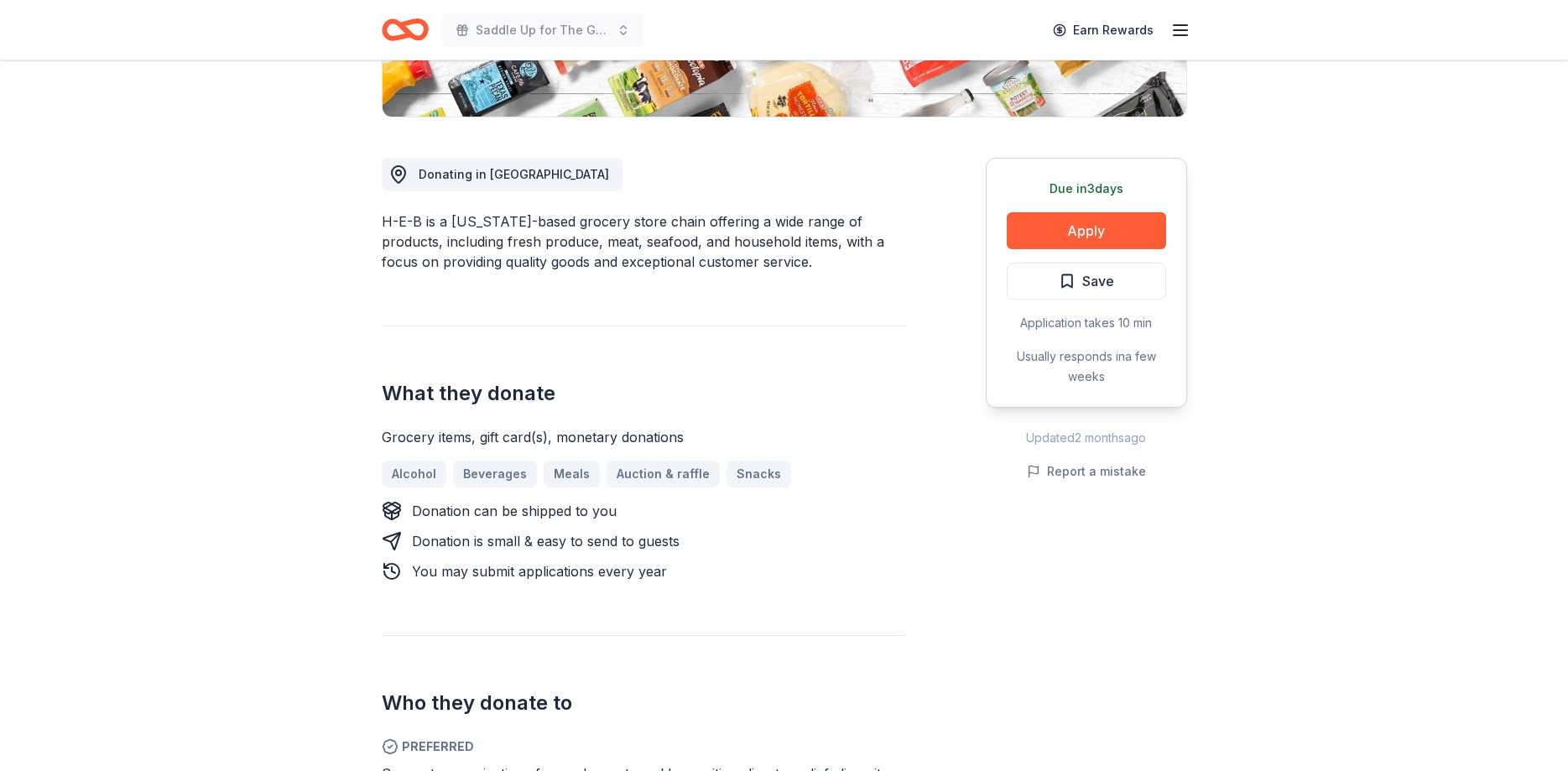
scroll to position [428, 0]
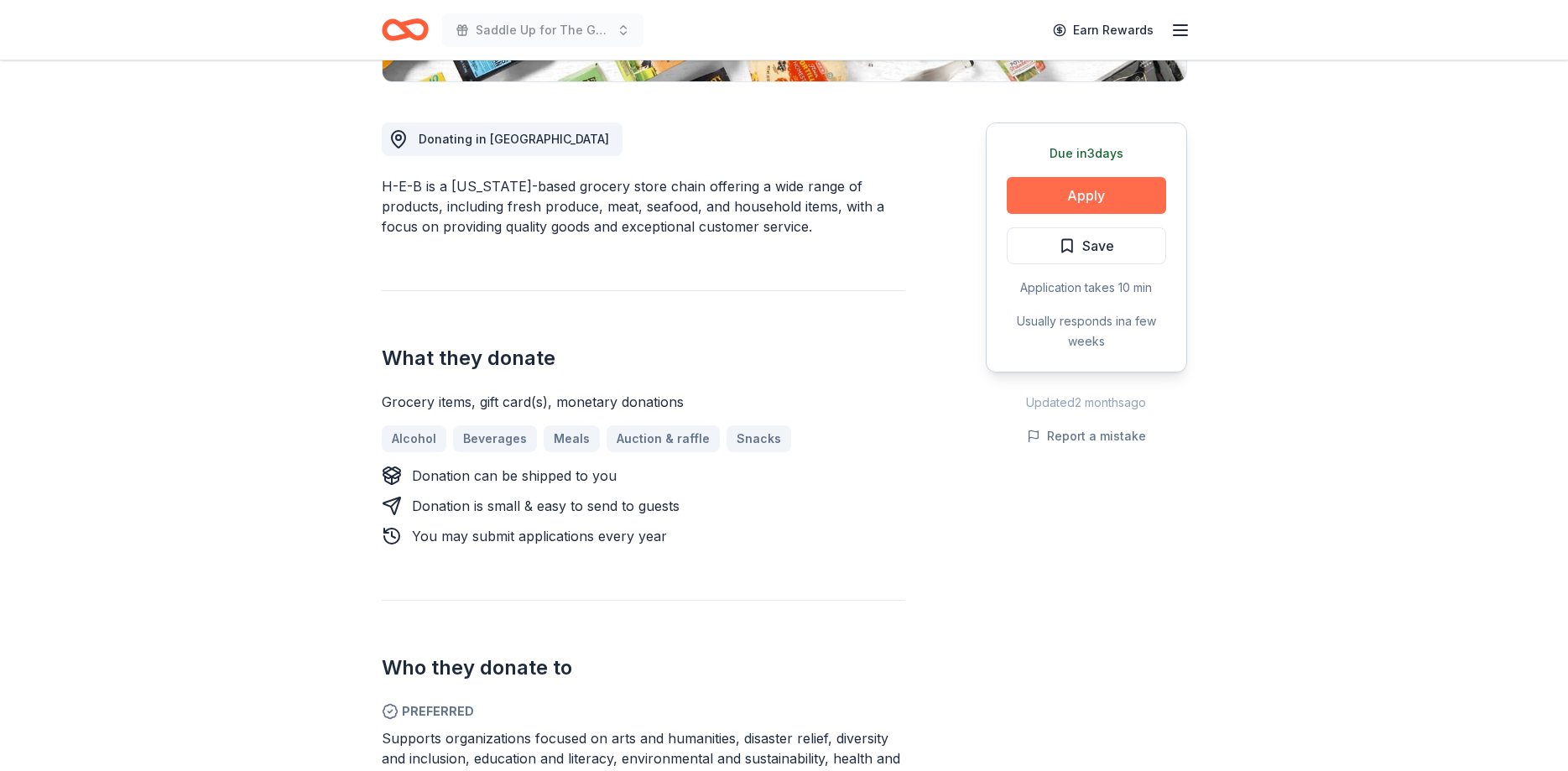
click at [1080, 195] on button "Apply" at bounding box center [1086, 195] width 160 height 37
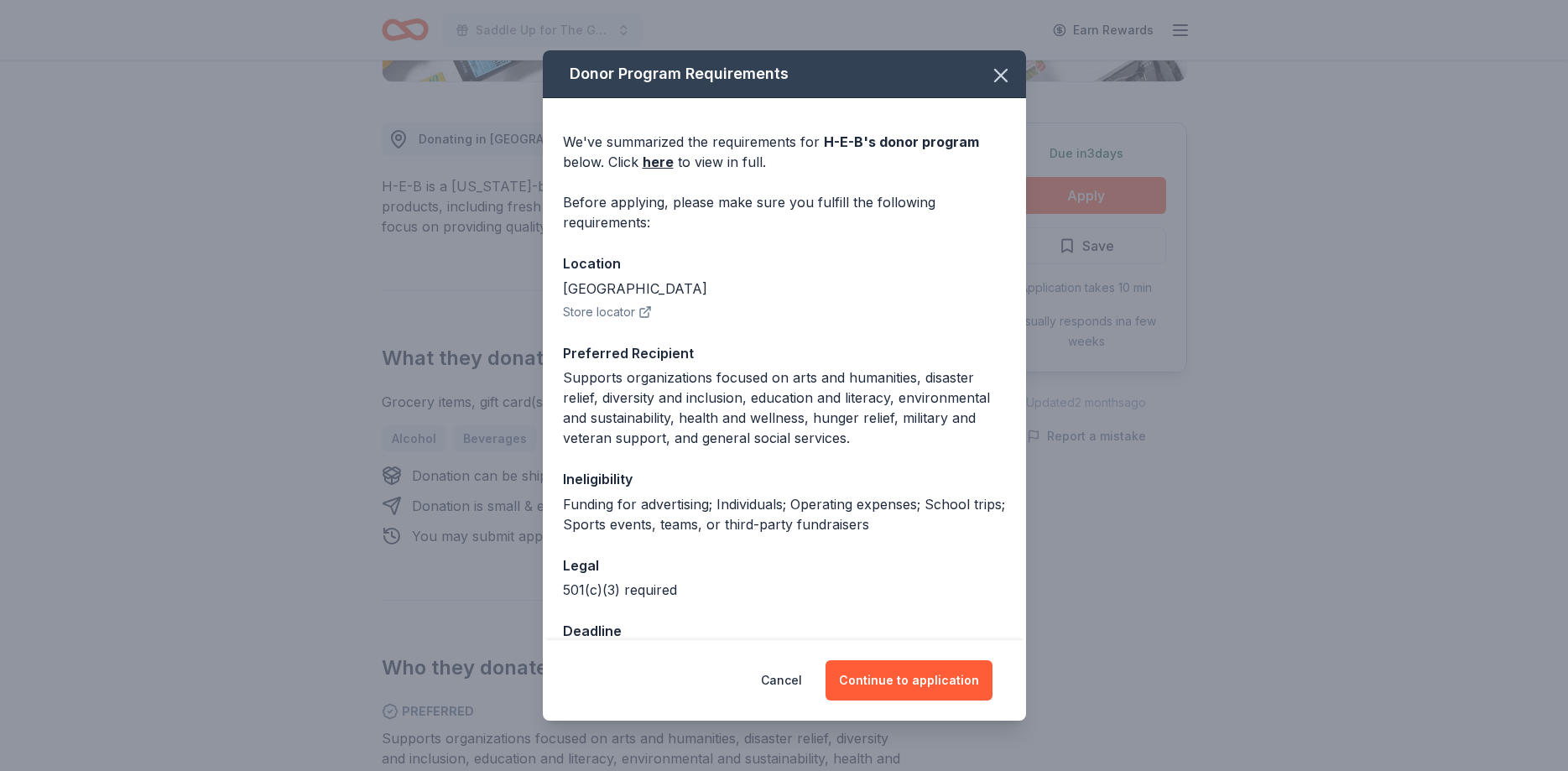
click at [931, 706] on div "Cancel Continue to application" at bounding box center [784, 681] width 484 height 81
click at [935, 680] on button "Continue to application" at bounding box center [909, 680] width 167 height 40
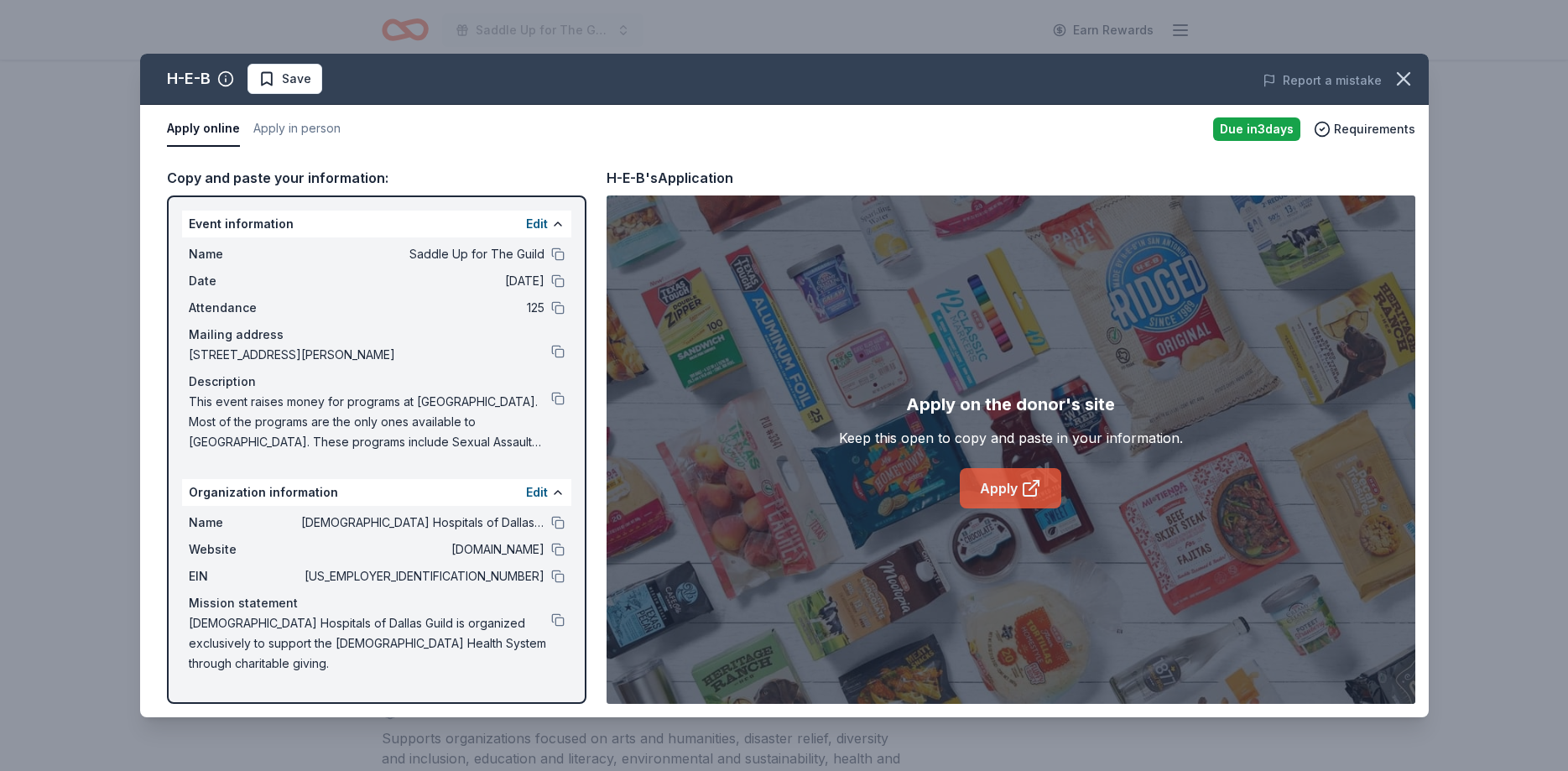
click at [998, 479] on link "Apply" at bounding box center [1010, 488] width 101 height 40
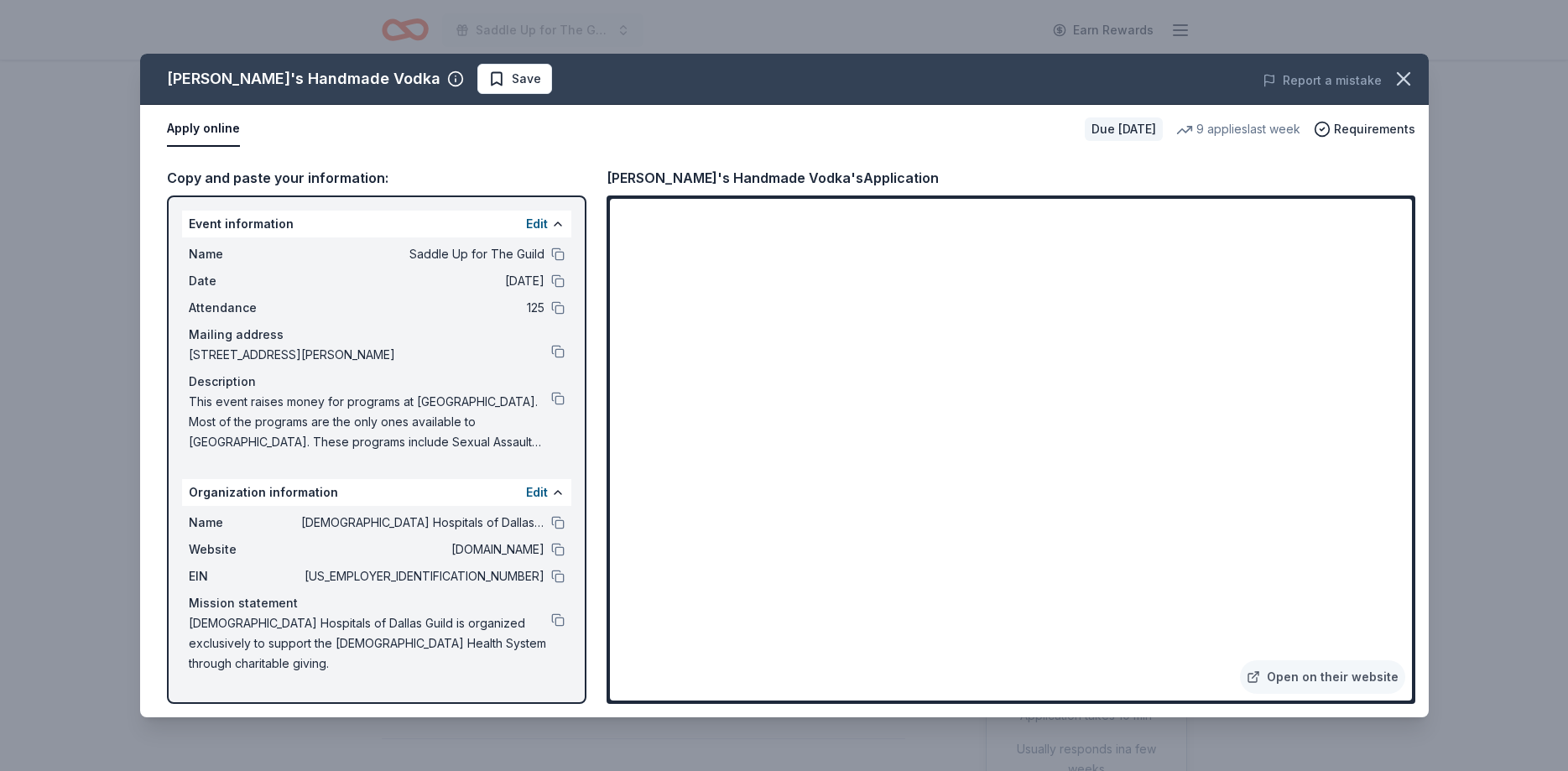
click at [596, 441] on div "Copy and paste your information: Event information Edit Name Saddle Up for The …" at bounding box center [784, 436] width 1289 height 564
click at [648, 478] on iframe at bounding box center [1011, 450] width 802 height 501
click at [801, 656] on iframe at bounding box center [1011, 450] width 802 height 501
click at [477, 88] on button "Save" at bounding box center [515, 79] width 75 height 30
click at [424, 83] on html "Saddle Up for The Guild Earn Rewards Due in 29 days Share Tito's Handmade Vodka…" at bounding box center [784, 385] width 1568 height 771
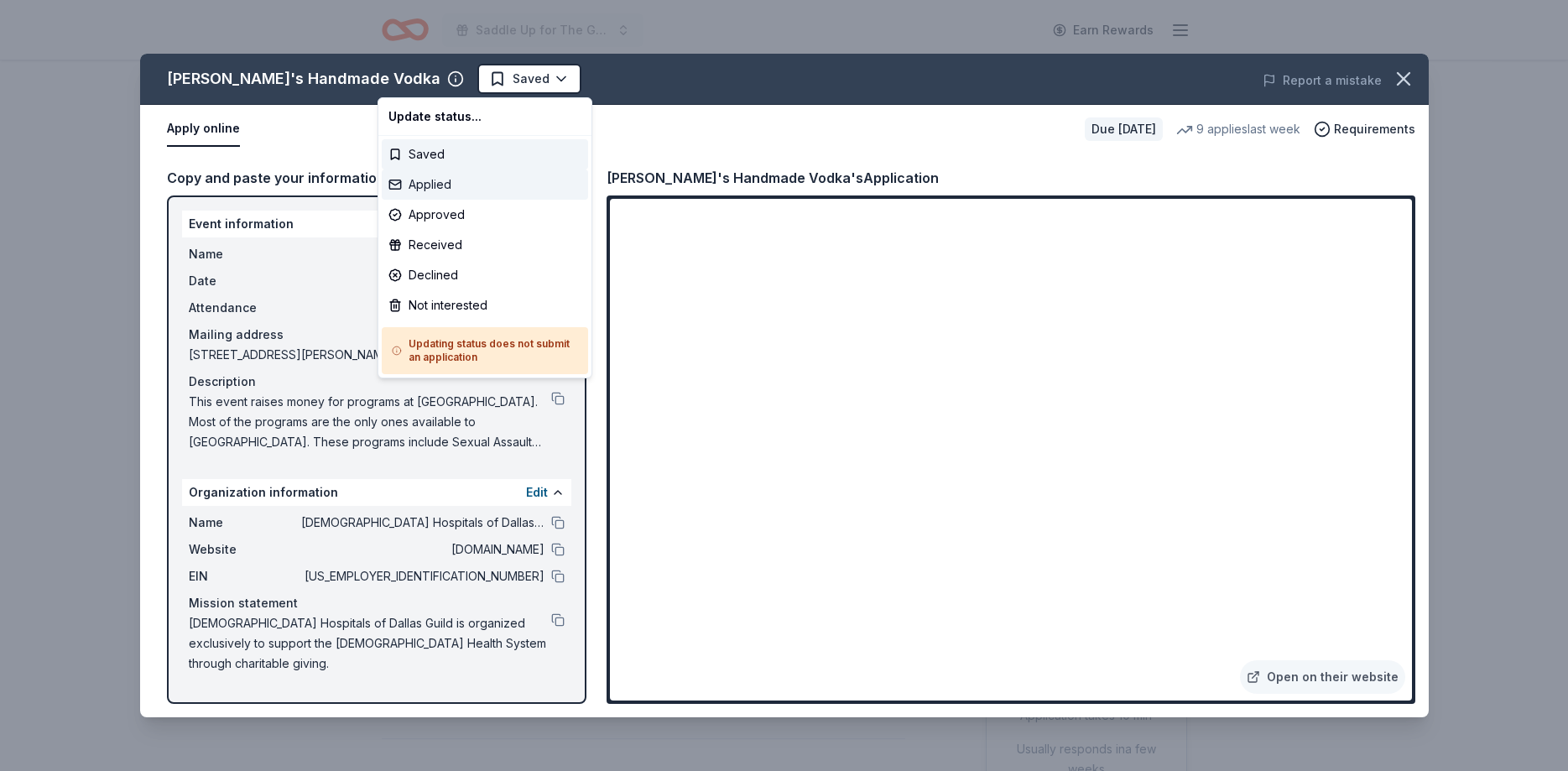
click at [438, 178] on div "Applied" at bounding box center [485, 185] width 207 height 30
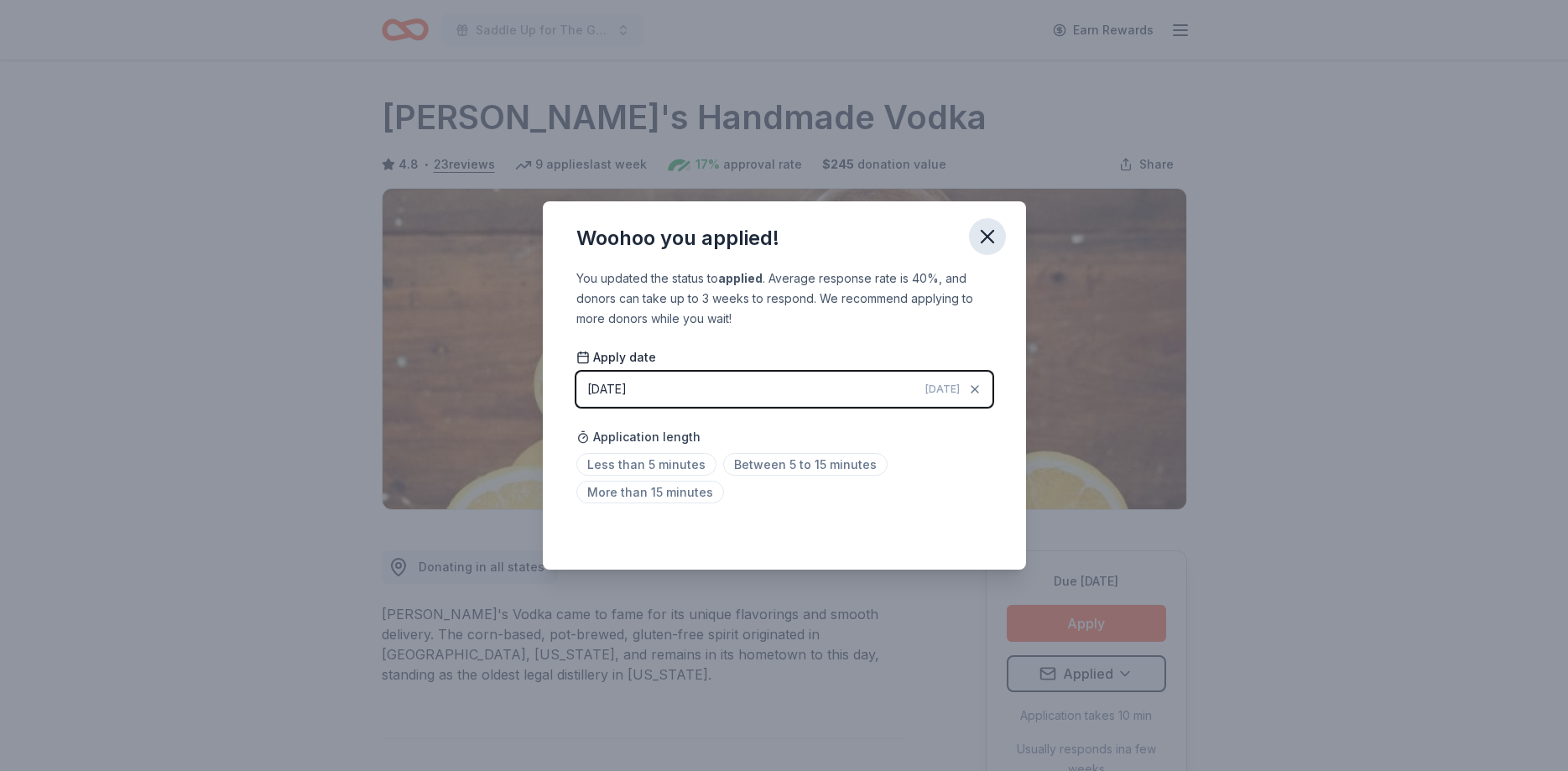
click at [990, 231] on icon "button" at bounding box center [987, 237] width 23 height 23
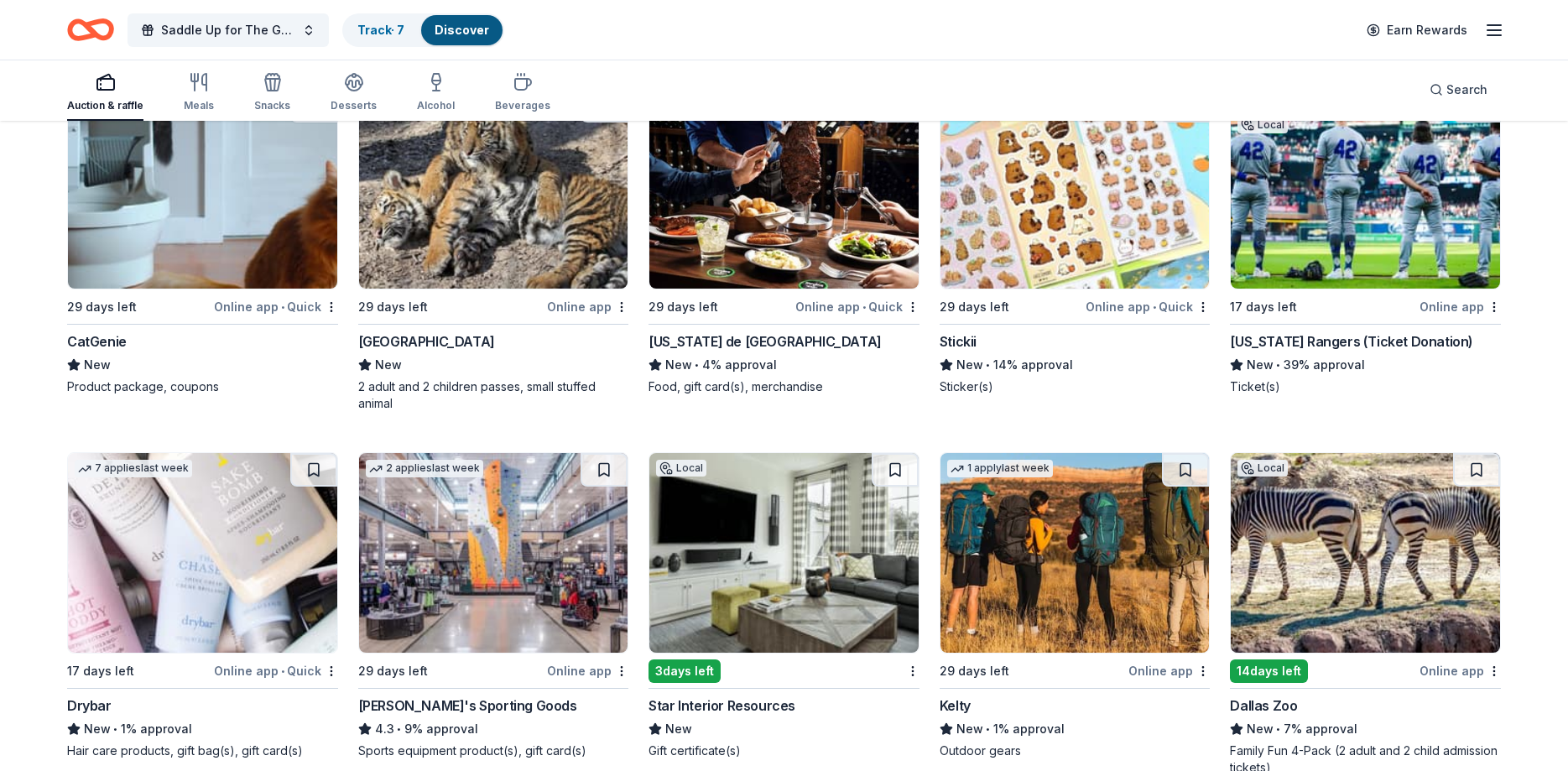
scroll to position [1712, 0]
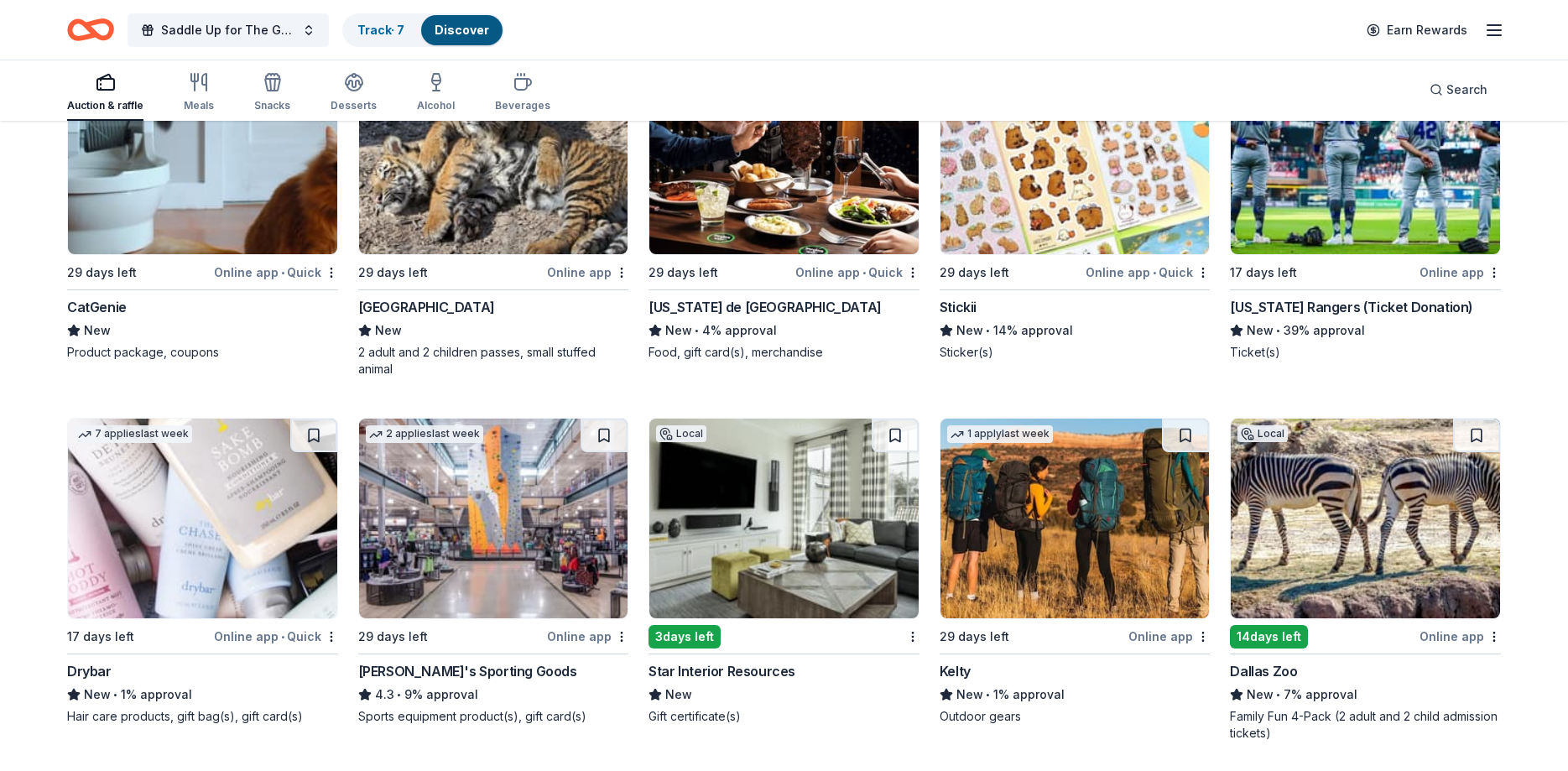
click at [800, 558] on img at bounding box center [784, 518] width 269 height 200
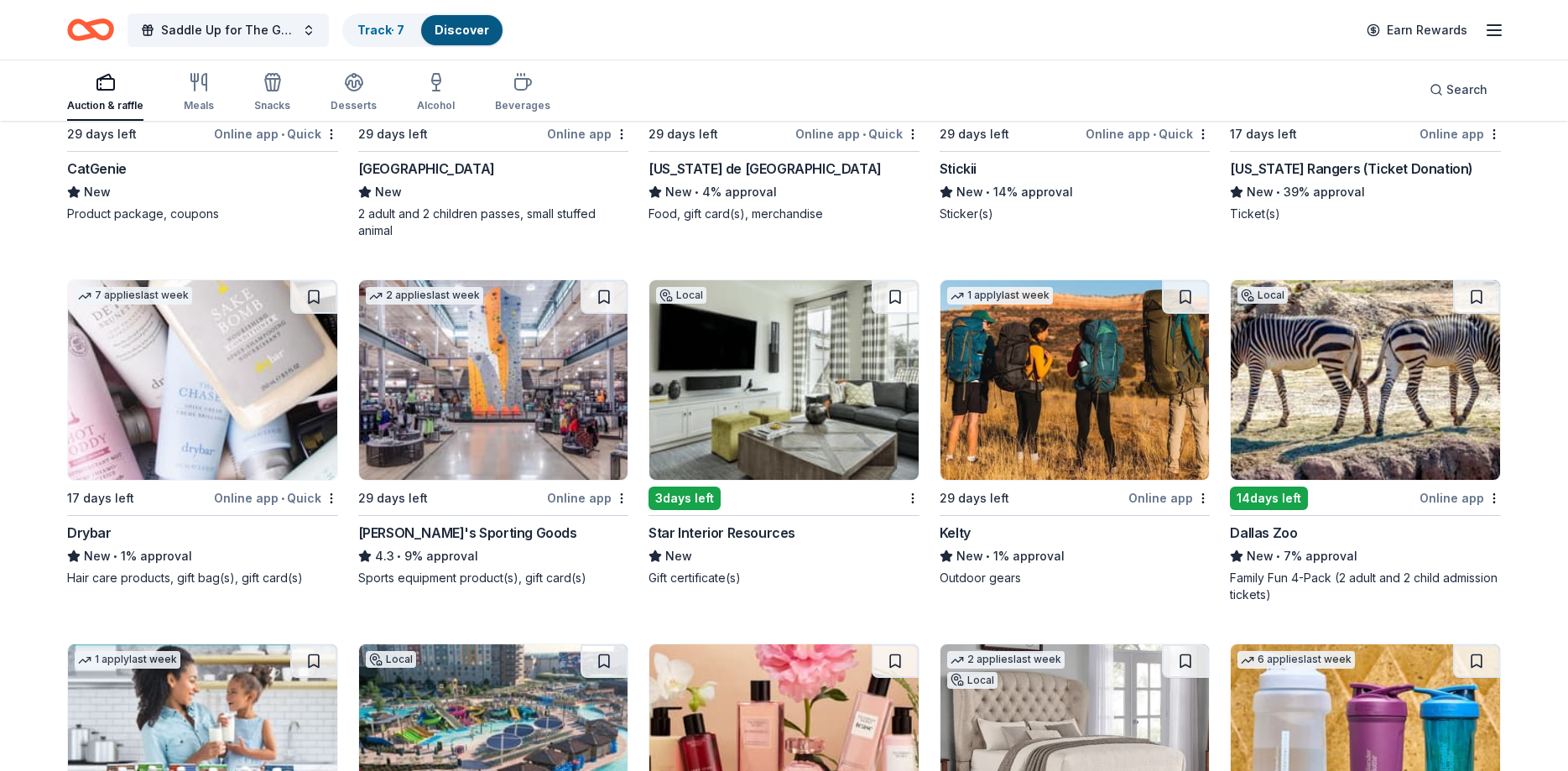
scroll to position [1883, 0]
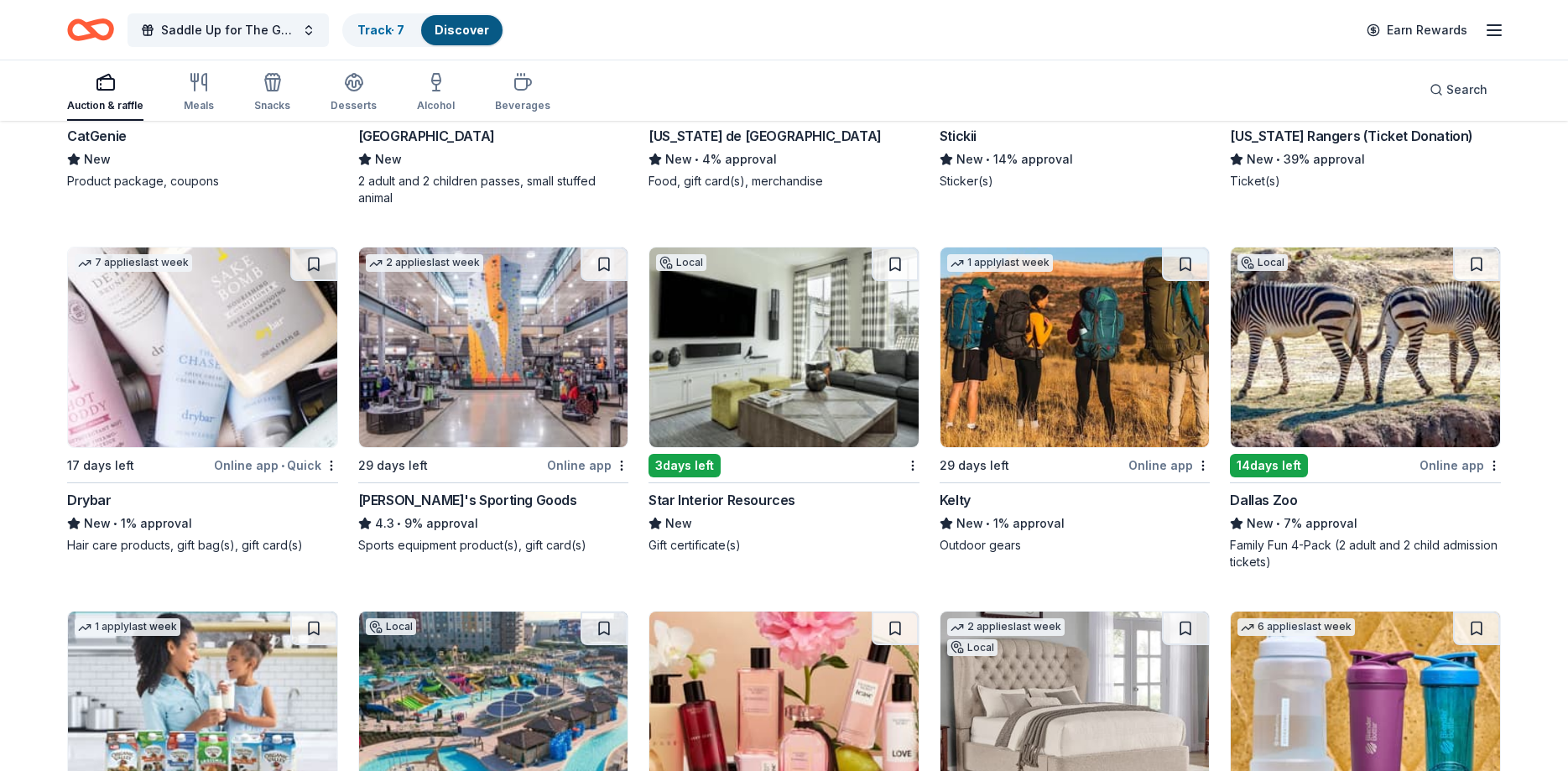
click at [1263, 454] on div "14 days left" at bounding box center [1268, 465] width 78 height 23
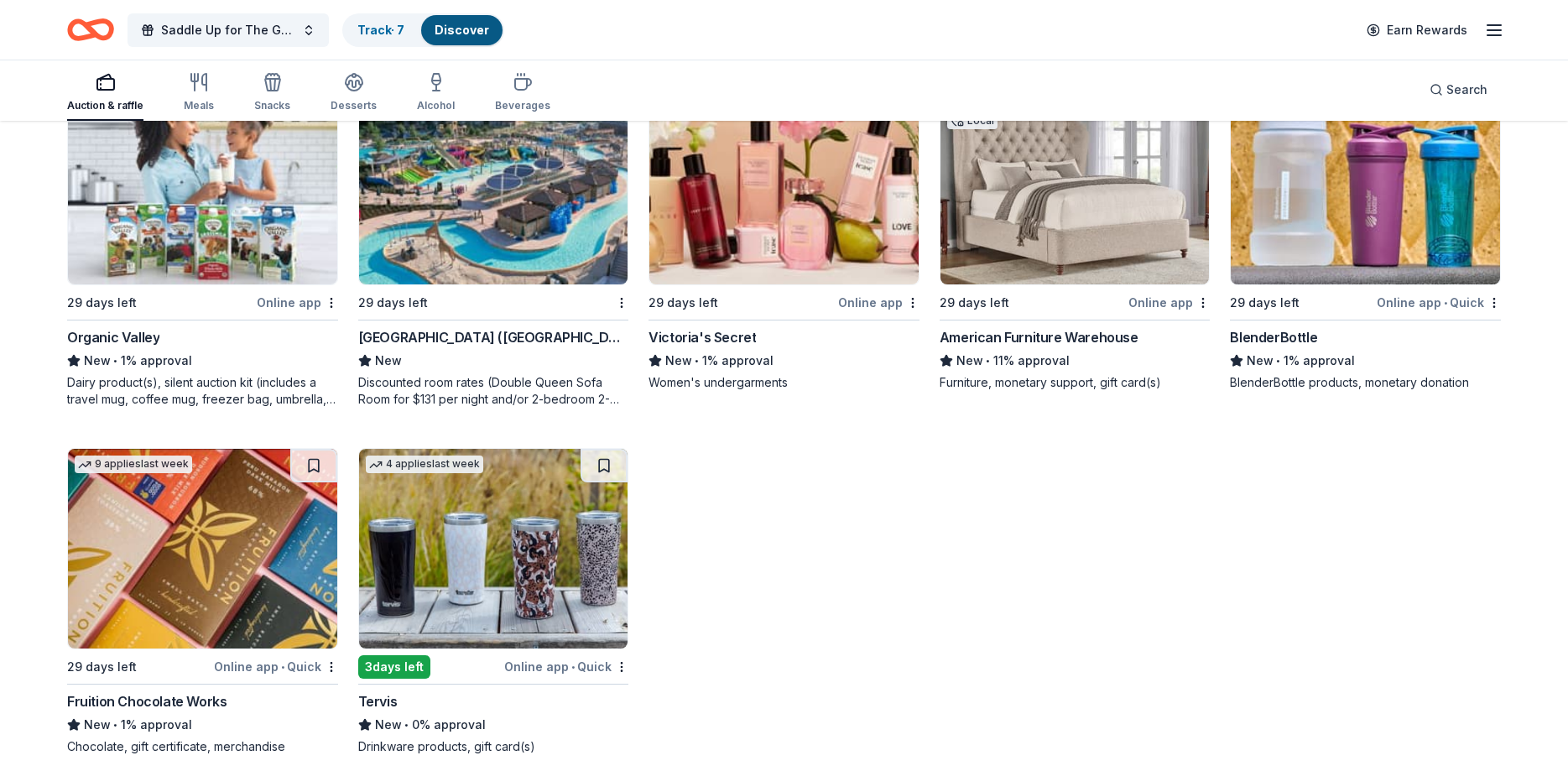
scroll to position [2411, 0]
click at [498, 532] on img at bounding box center [493, 547] width 269 height 200
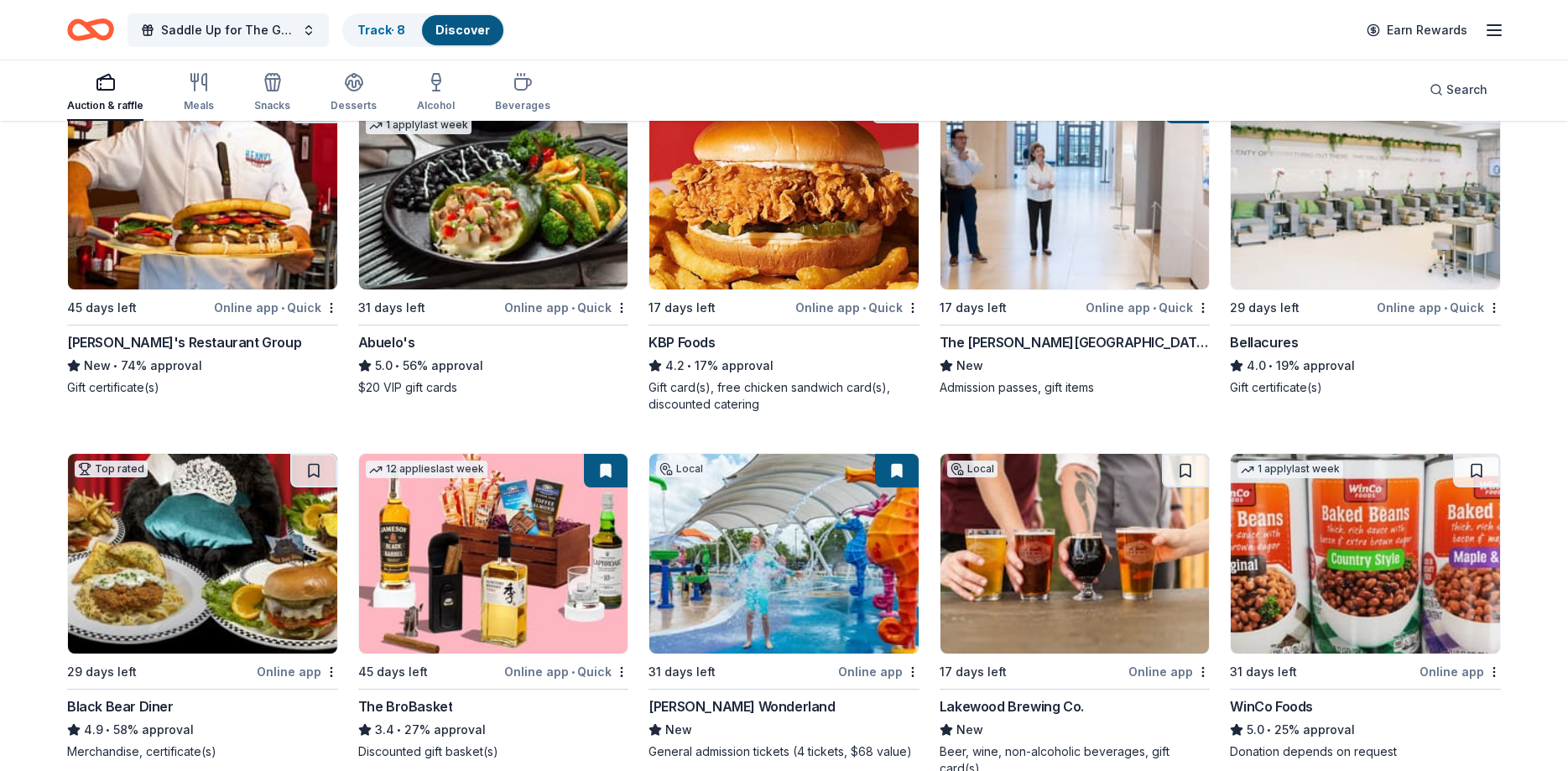
scroll to position [0, 0]
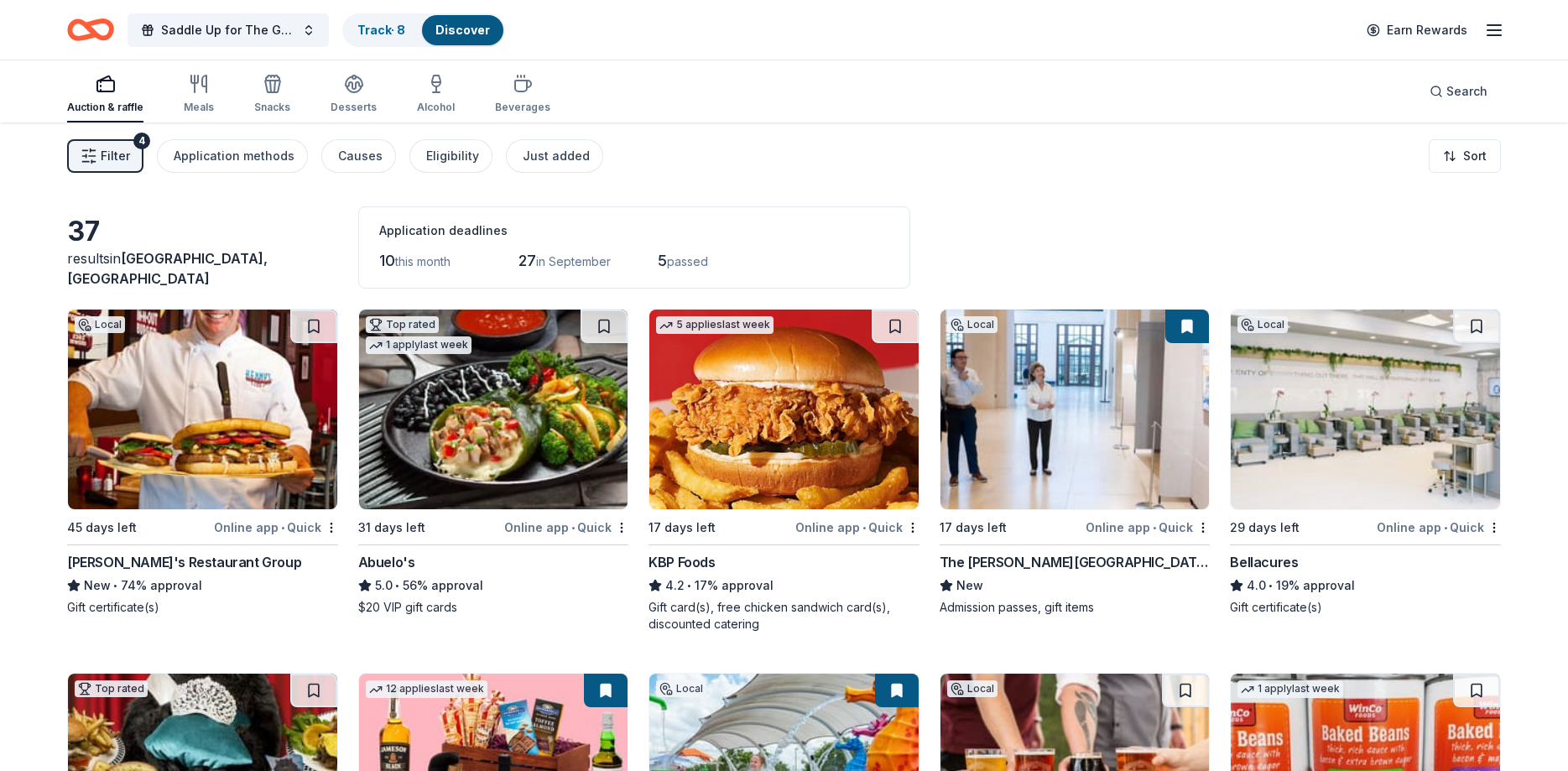
click at [119, 147] on span "Filter" at bounding box center [115, 155] width 29 height 20
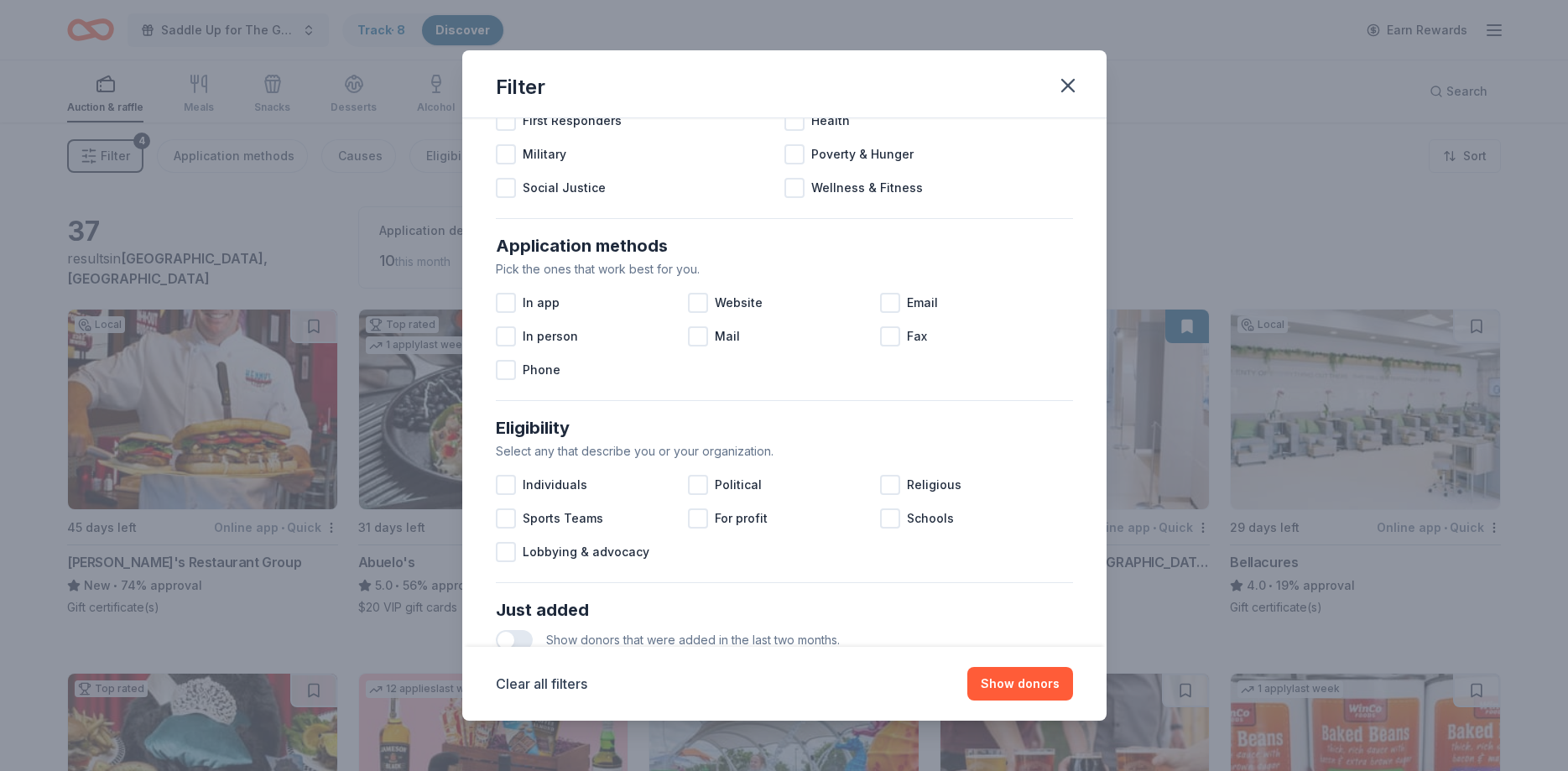
scroll to position [578, 0]
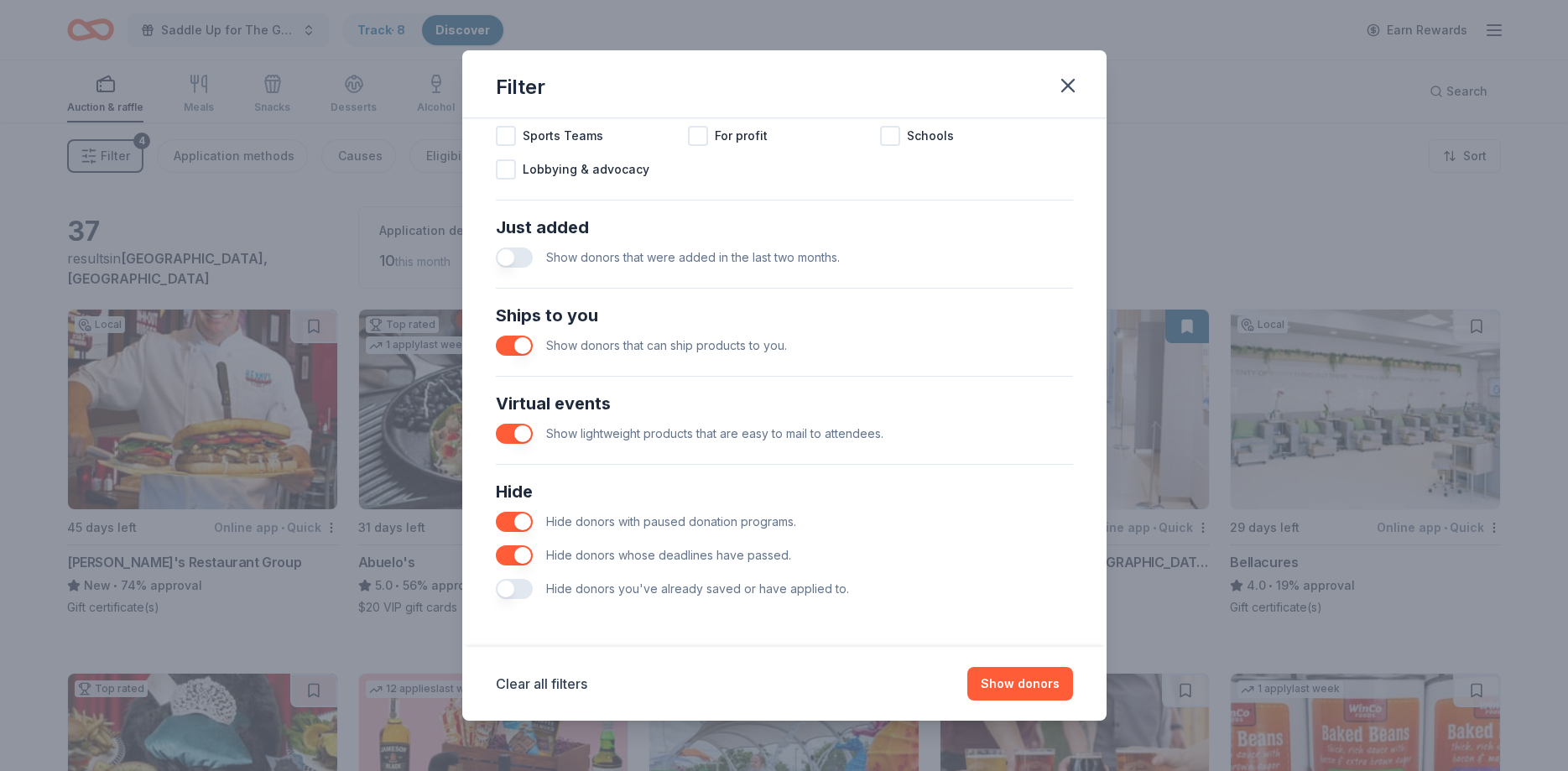
click at [509, 352] on button "button" at bounding box center [514, 345] width 37 height 20
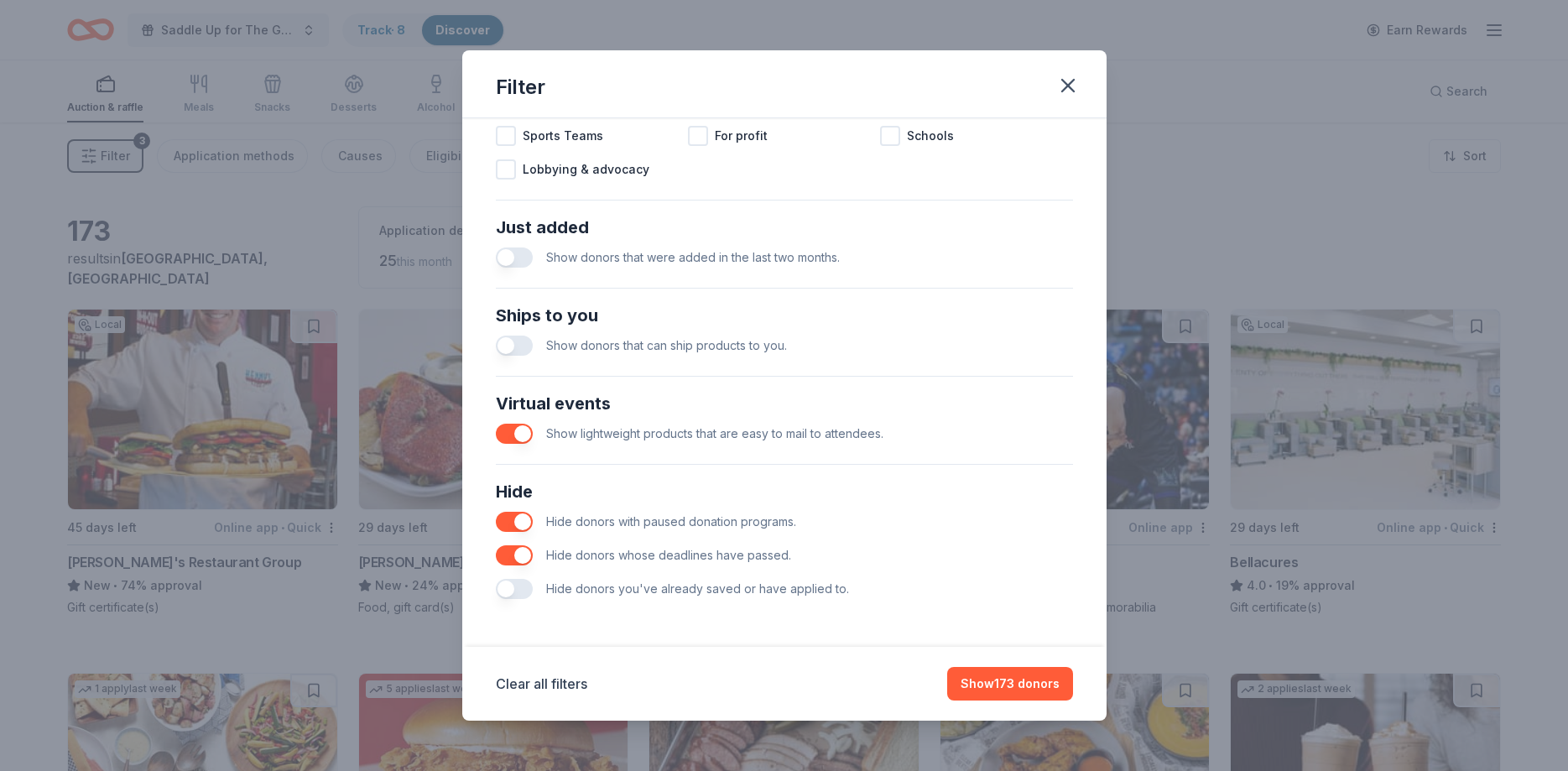
click at [501, 424] on div "Show lightweight products that are easy to mail to attendees." at bounding box center [784, 434] width 577 height 34
click at [501, 433] on button "button" at bounding box center [514, 433] width 37 height 20
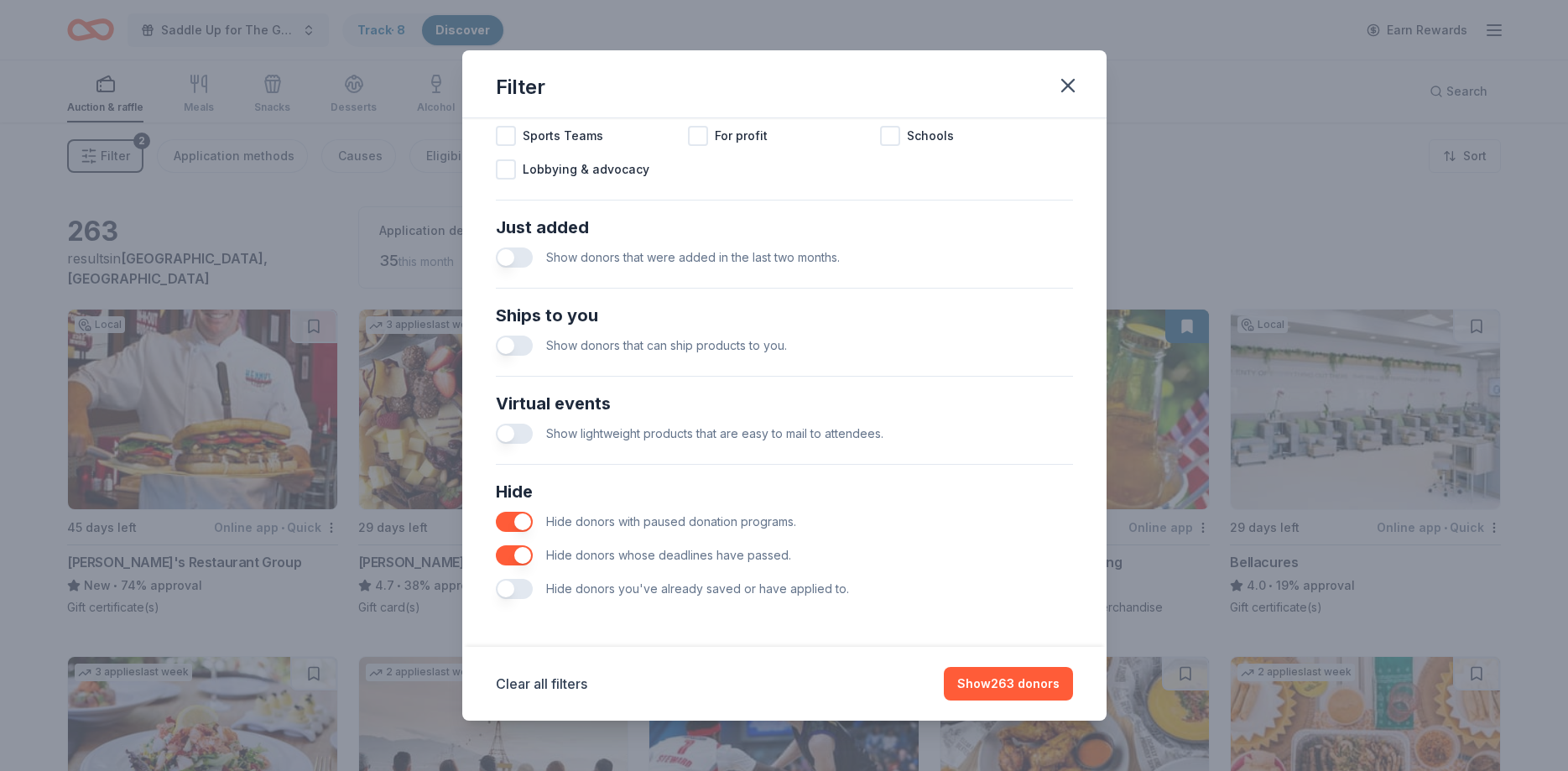
click at [515, 588] on button "button" at bounding box center [514, 589] width 37 height 20
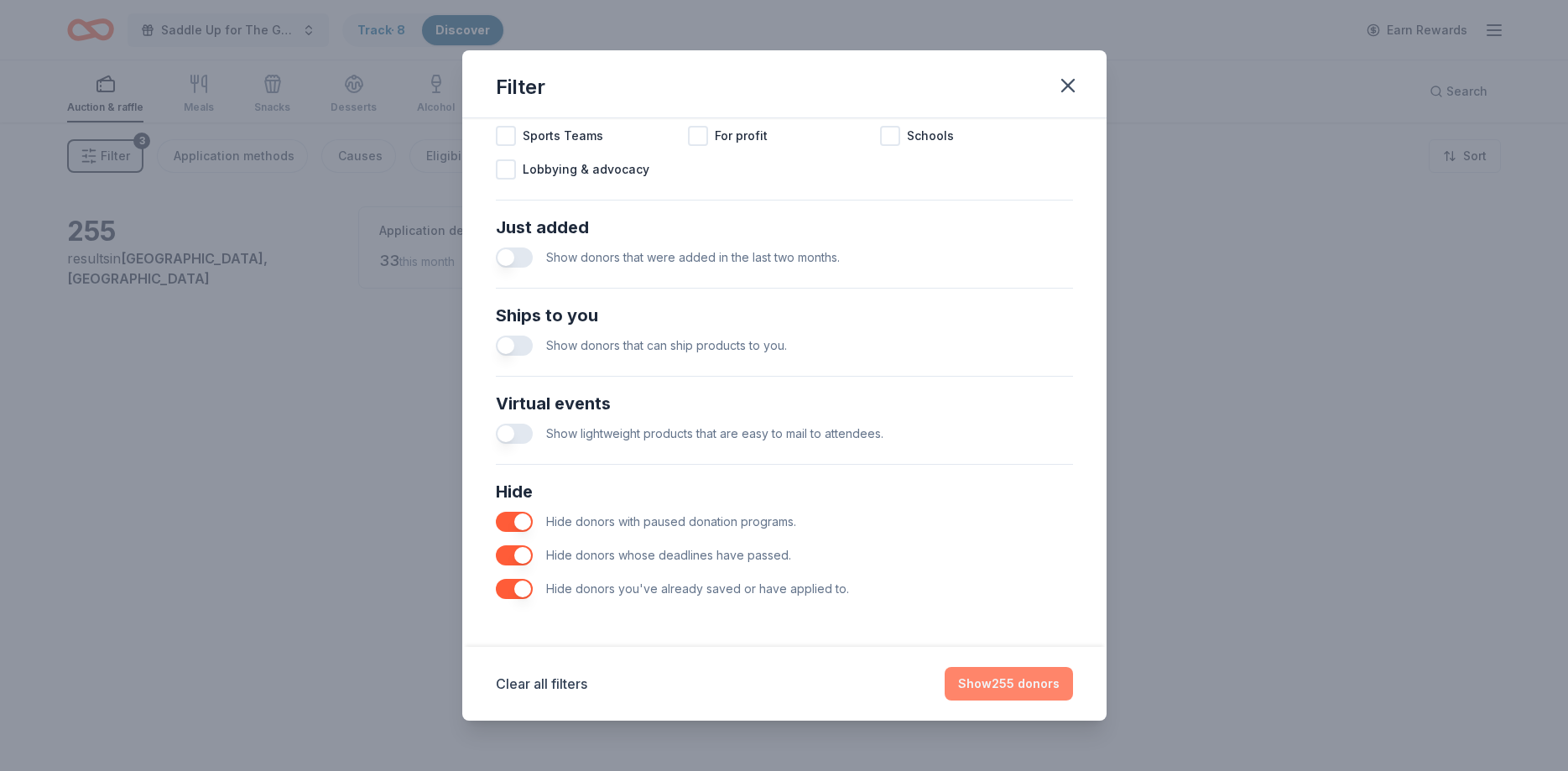
click at [1038, 696] on button "Show 255 donors" at bounding box center [1008, 684] width 129 height 34
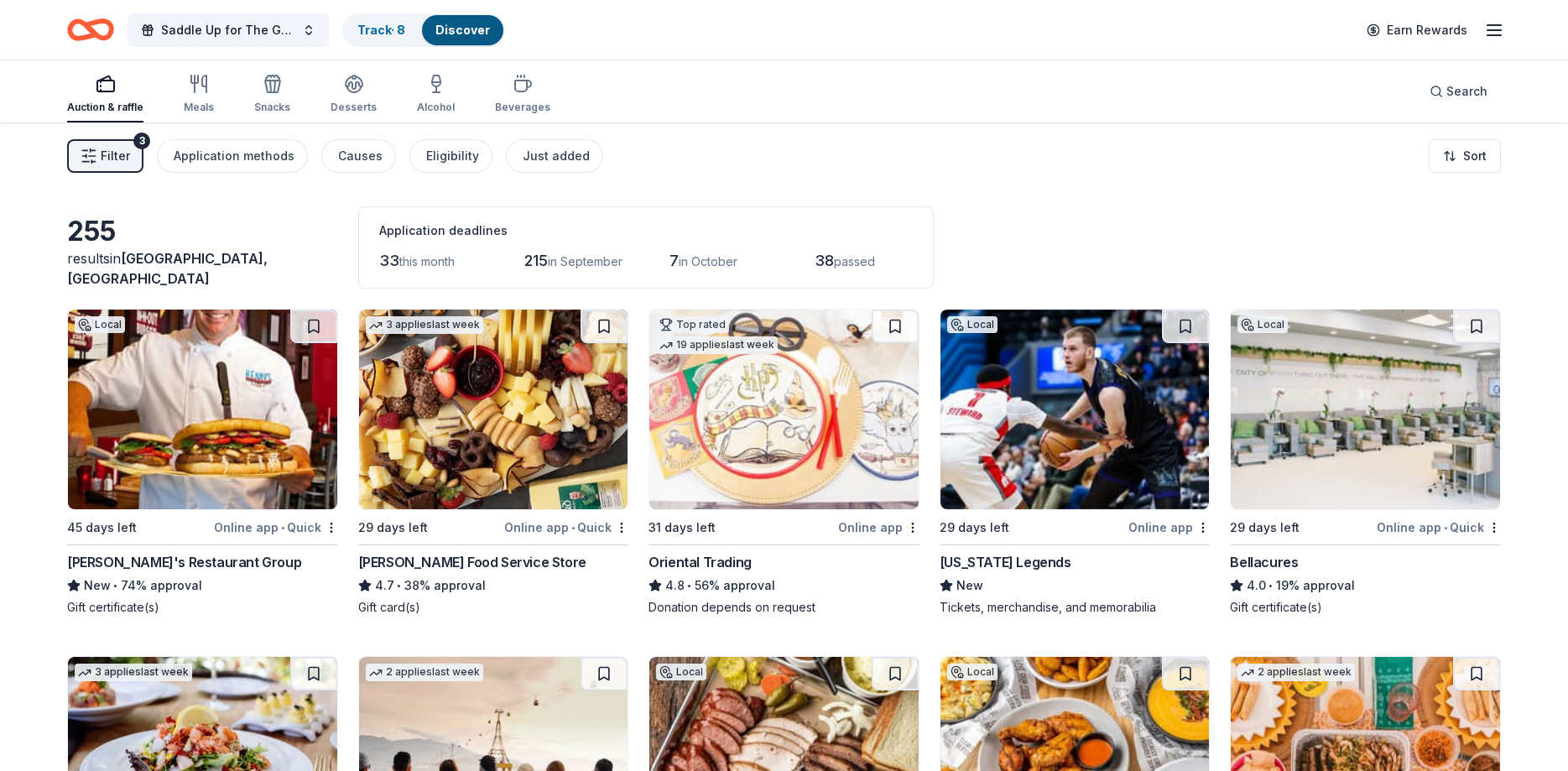
click at [388, 260] on span "33" at bounding box center [389, 260] width 20 height 18
click at [108, 149] on span "Filter" at bounding box center [115, 155] width 29 height 20
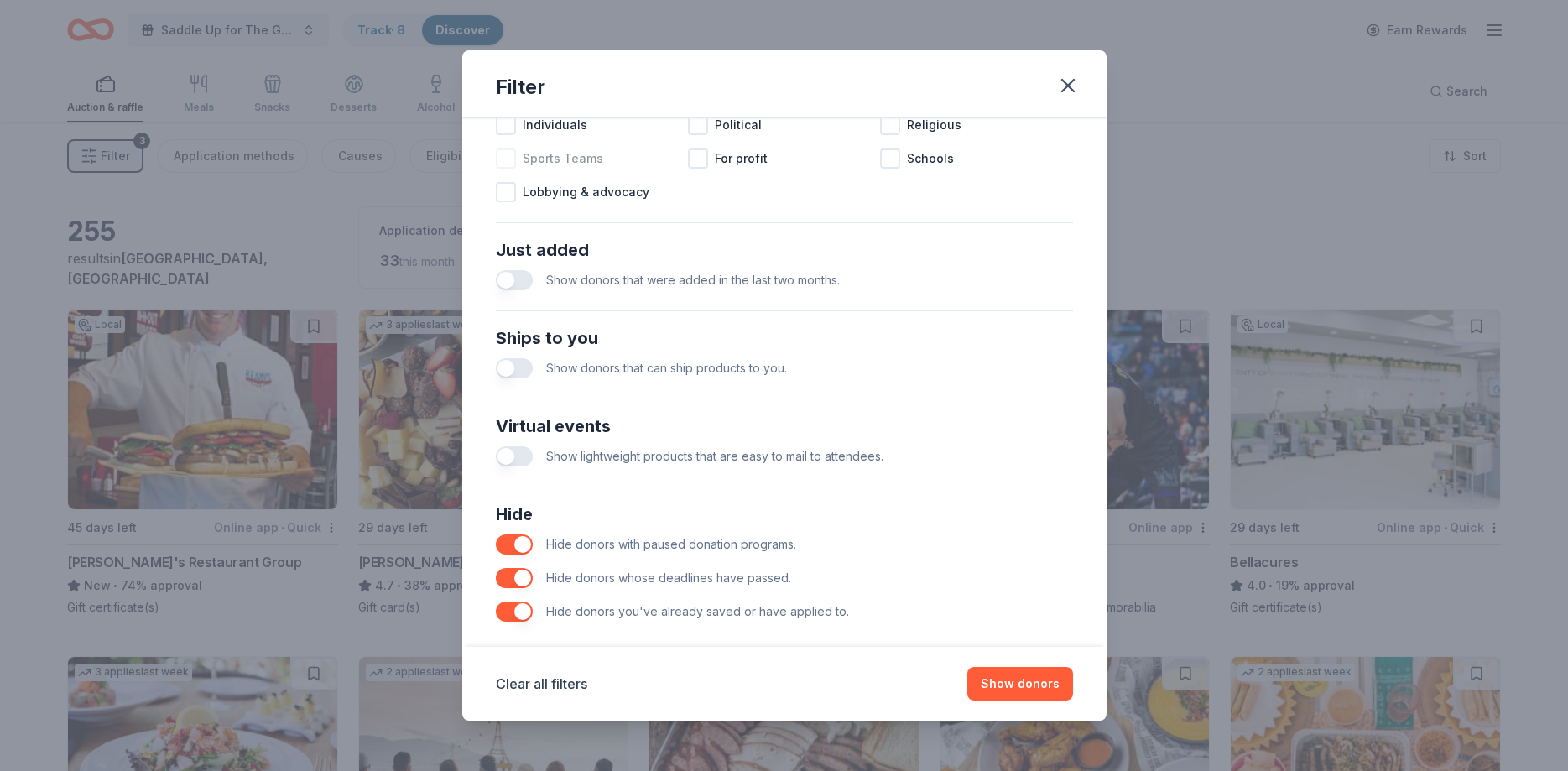
scroll to position [578, 0]
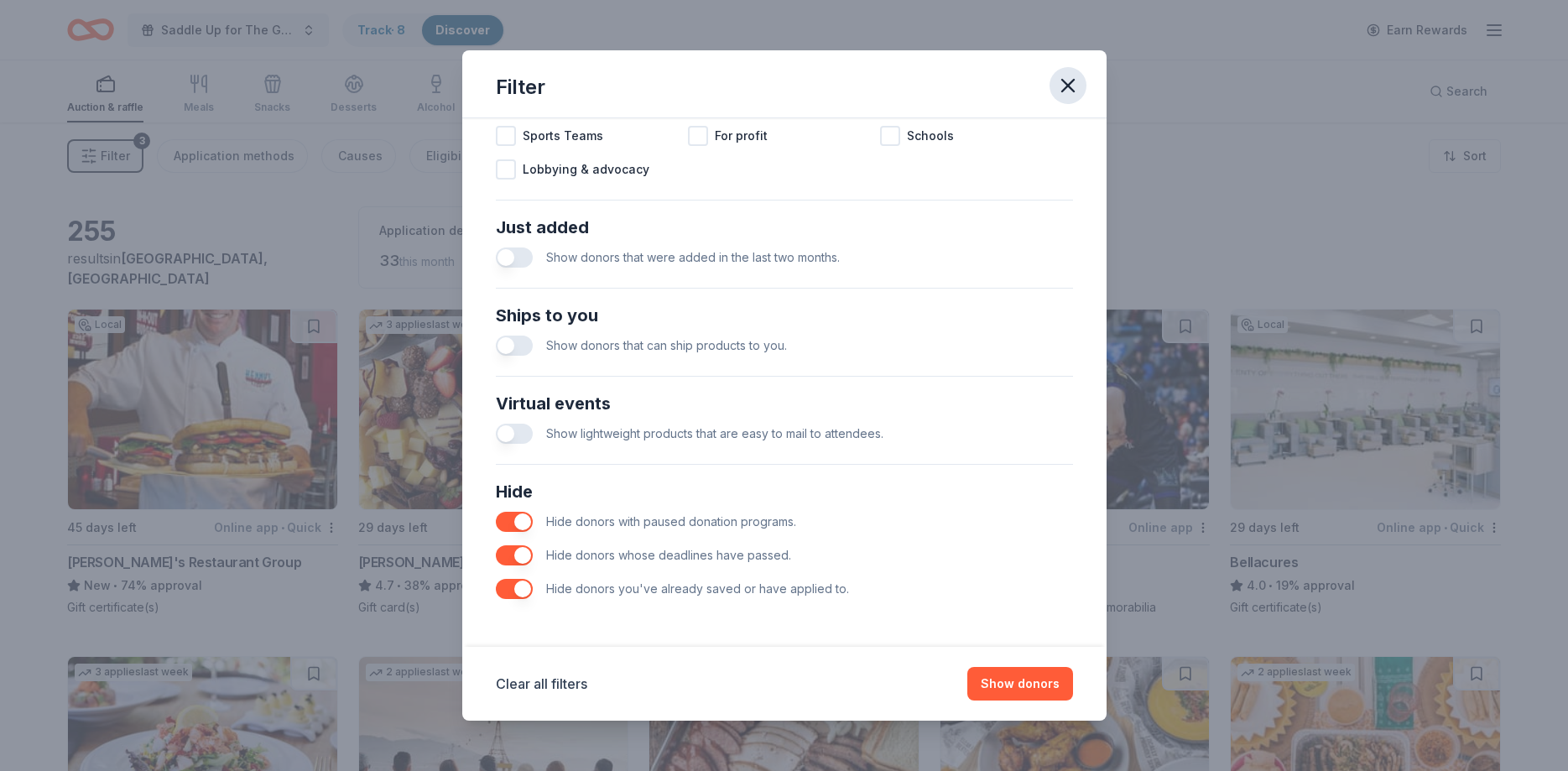
click at [1064, 81] on icon "button" at bounding box center [1068, 85] width 12 height 12
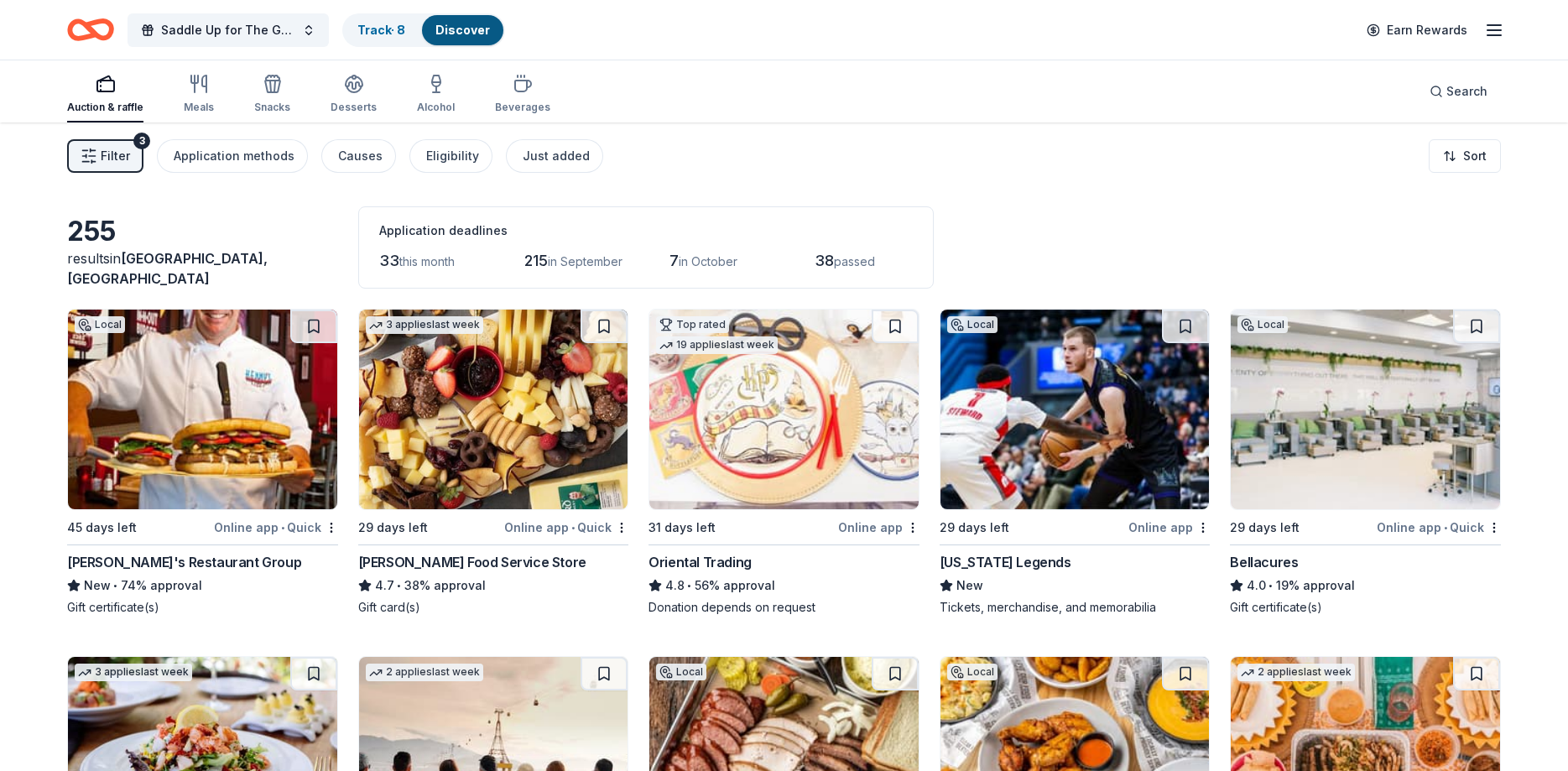
scroll to position [0, 0]
click at [1476, 162] on html "Saddle Up for The Guild Track · 8 Discover Earn Rewards Auction & raffle Meals …" at bounding box center [784, 385] width 1568 height 771
click at [1435, 233] on div "Sort by due date" at bounding box center [1422, 225] width 148 height 30
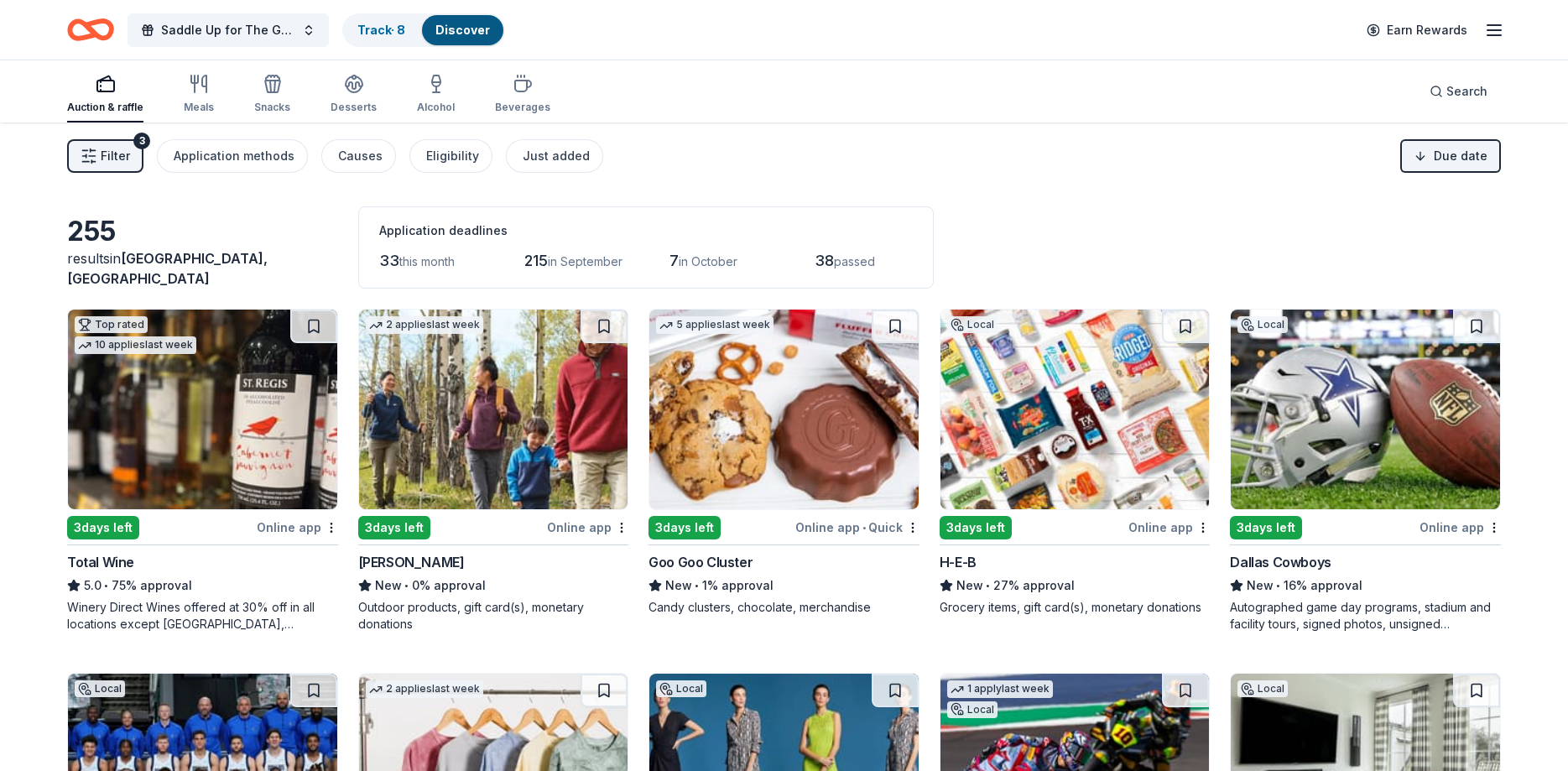
click at [1300, 477] on img at bounding box center [1365, 409] width 269 height 200
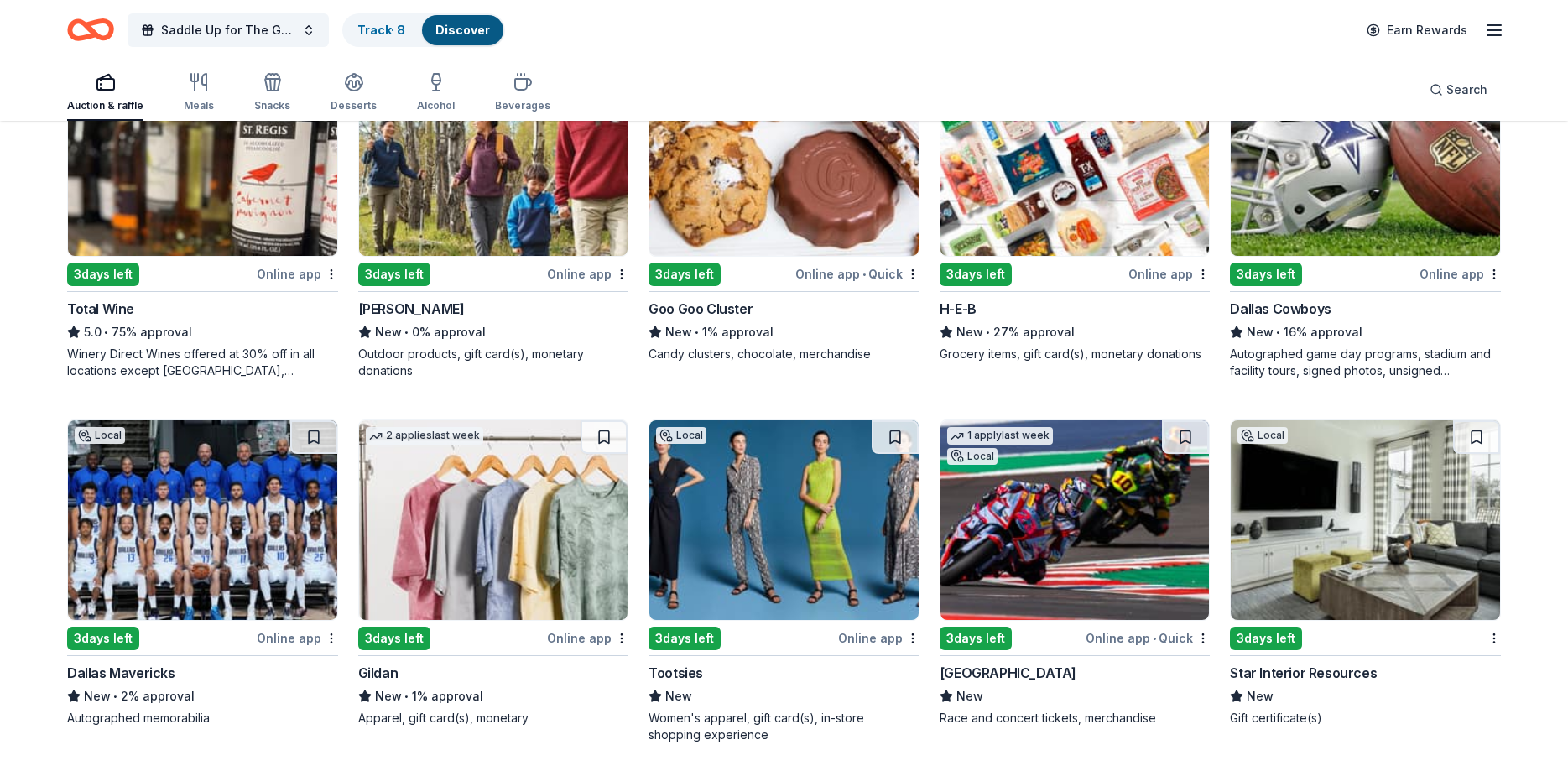
scroll to position [256, 0]
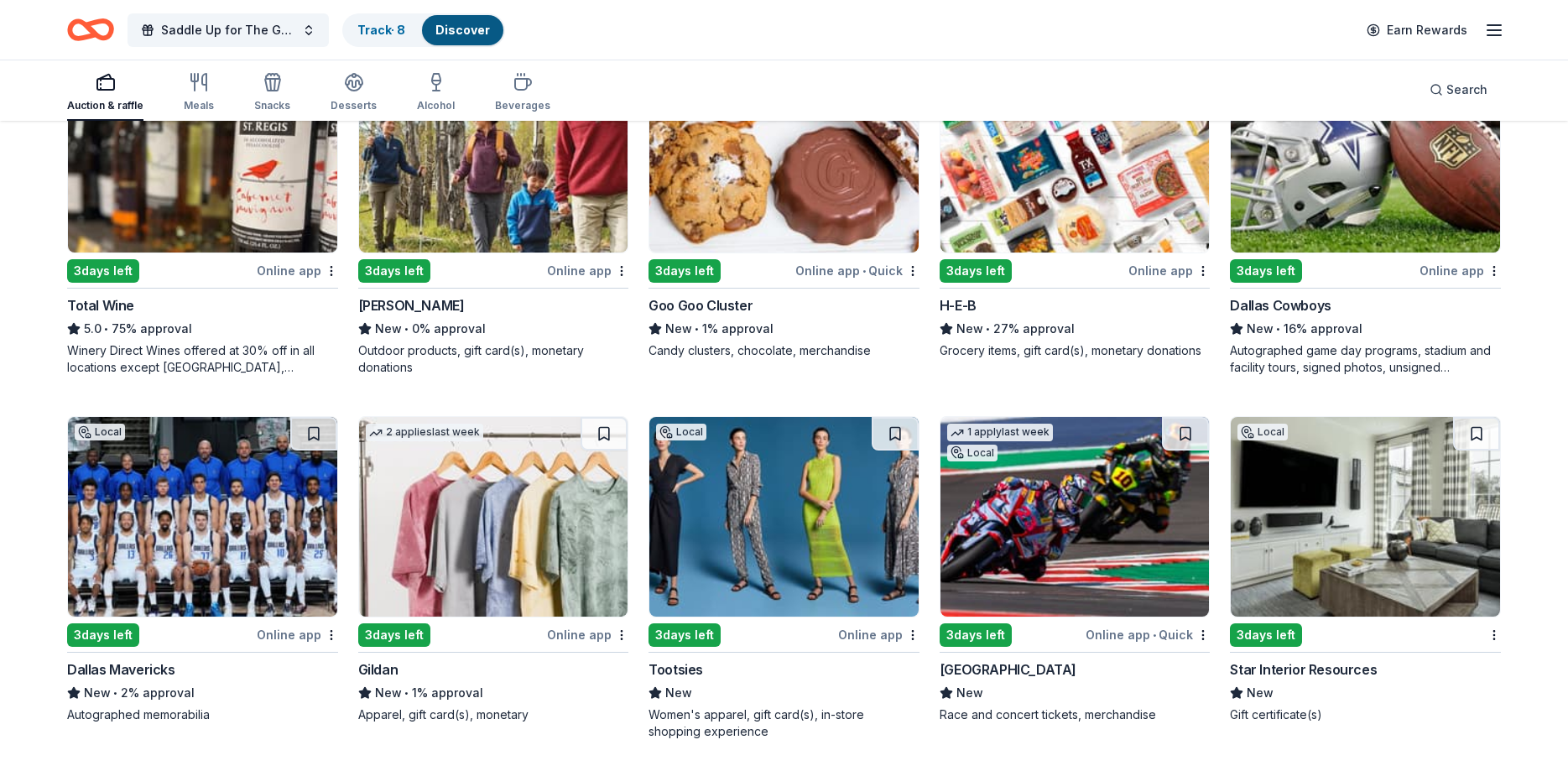
click at [219, 582] on img at bounding box center [202, 517] width 269 height 200
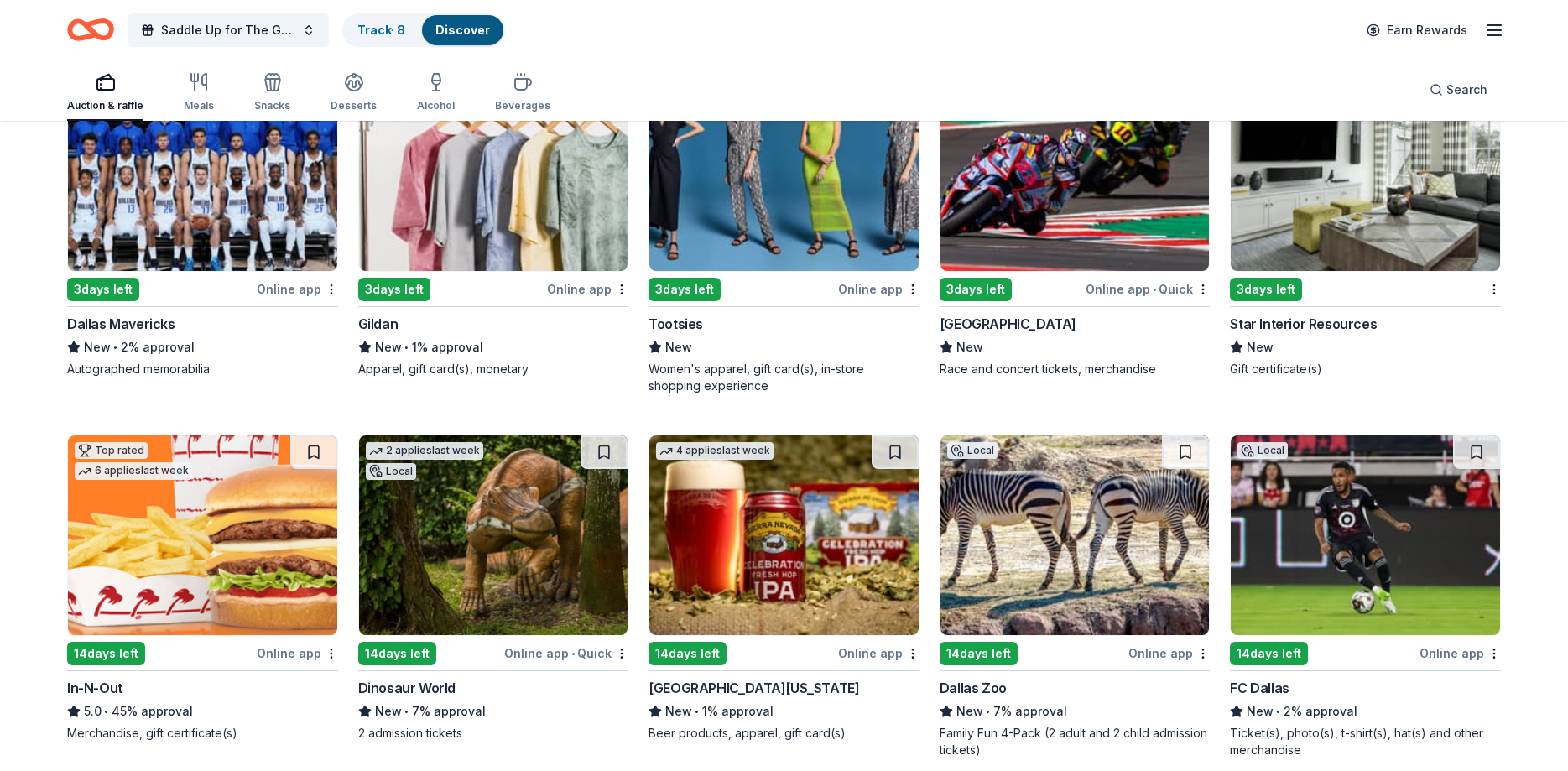
scroll to position [685, 0]
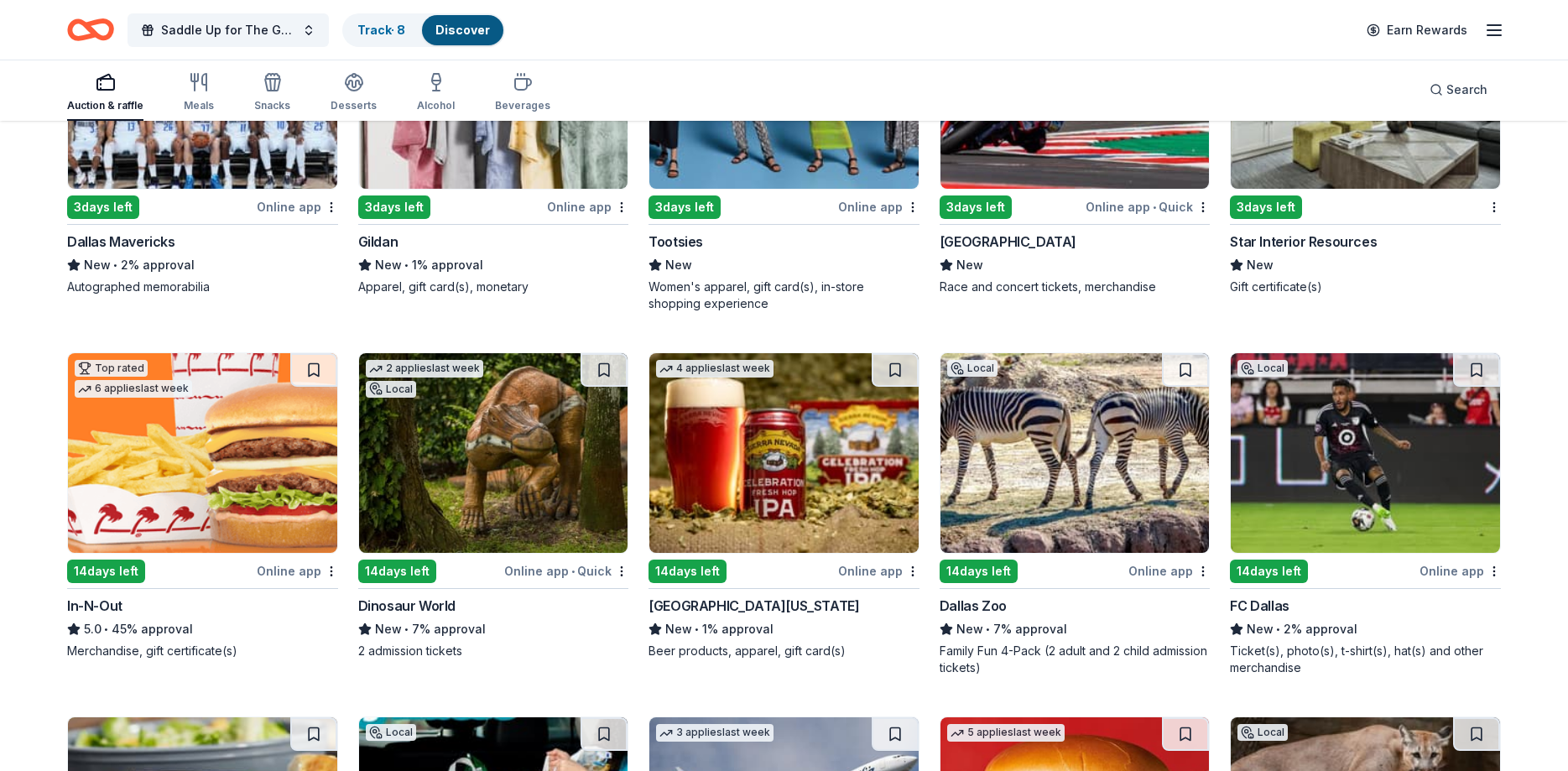
click at [733, 453] on img at bounding box center [784, 453] width 269 height 200
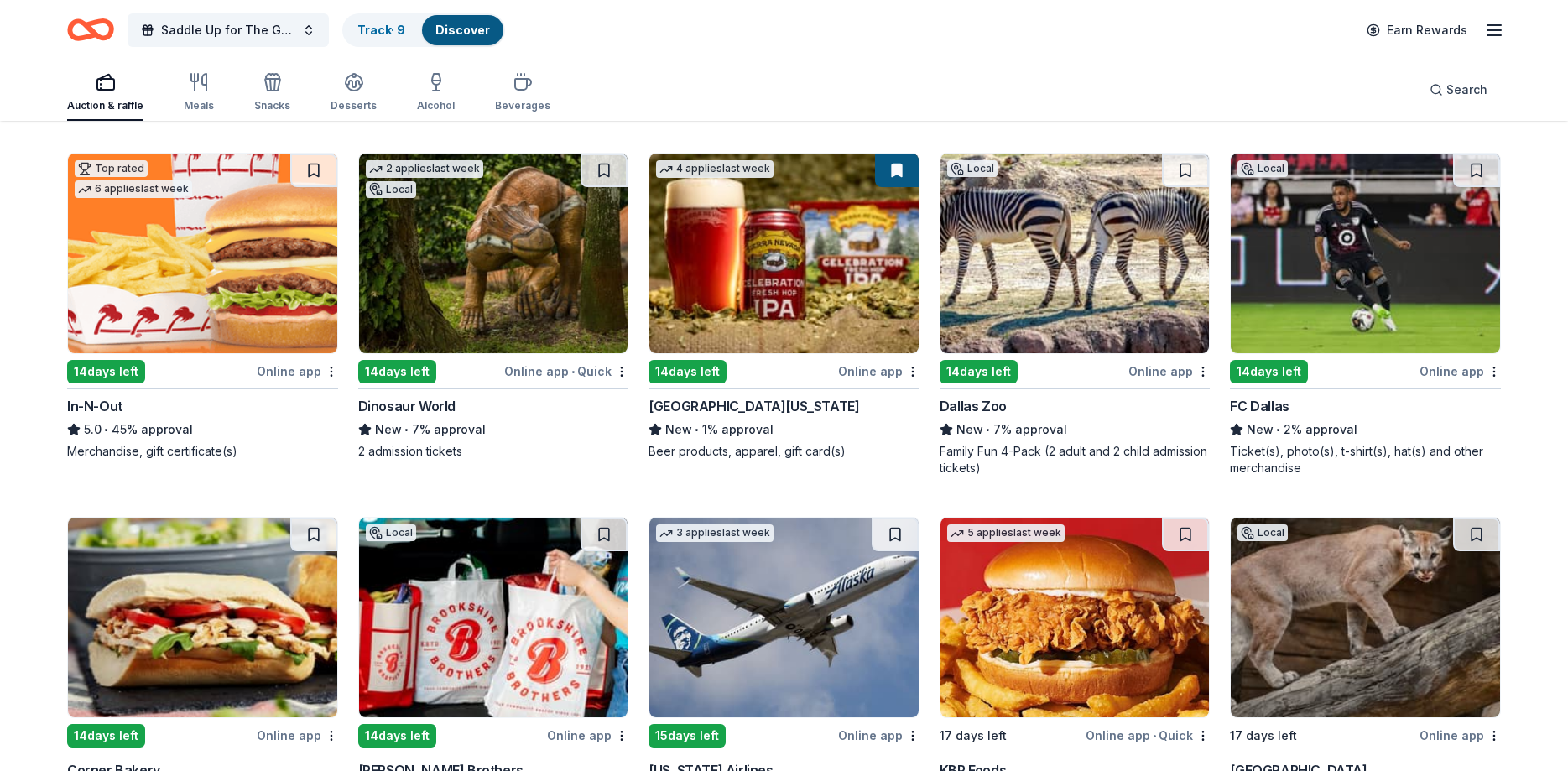
scroll to position [832, 0]
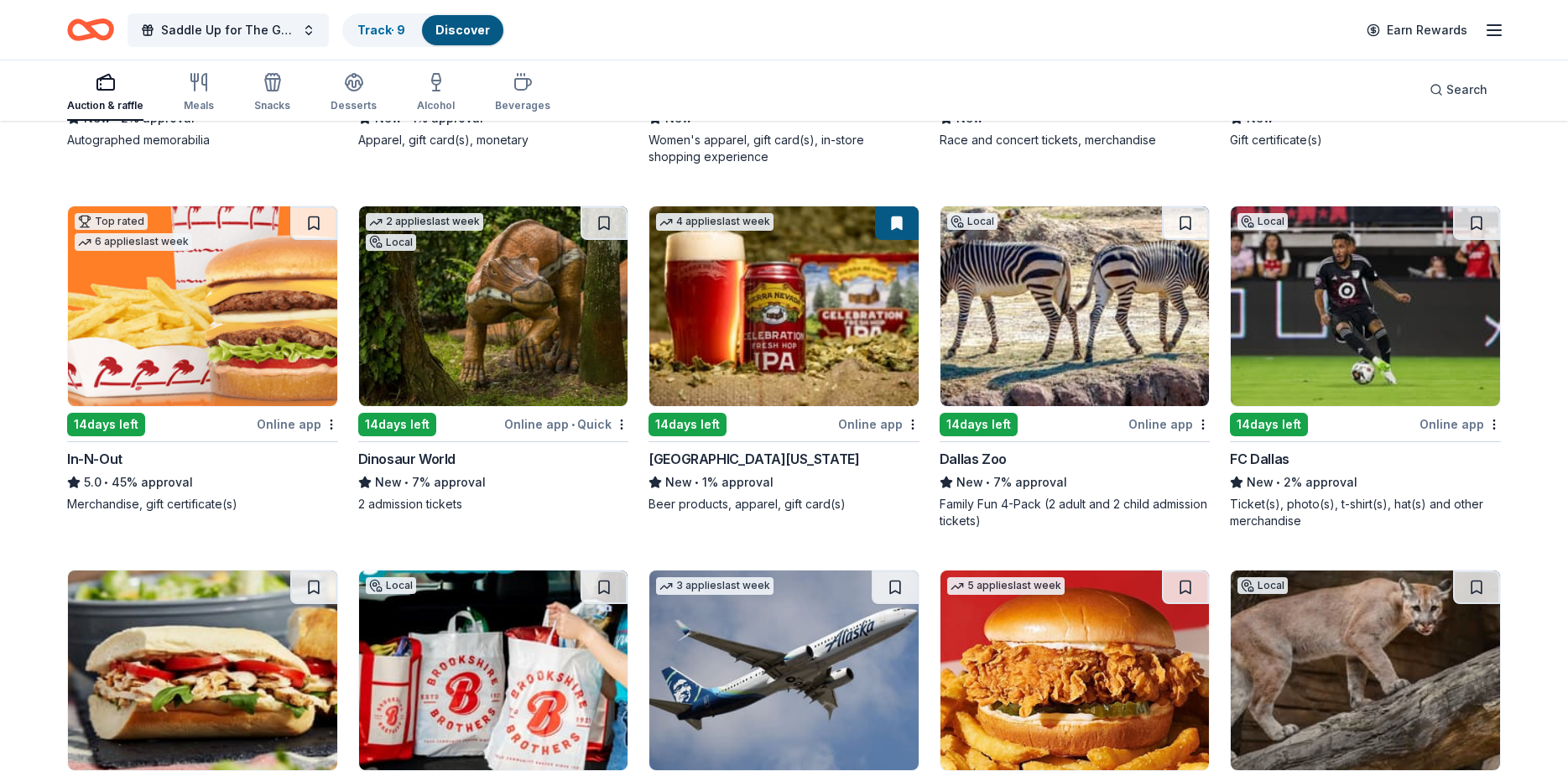
click at [1352, 283] on img at bounding box center [1365, 306] width 269 height 200
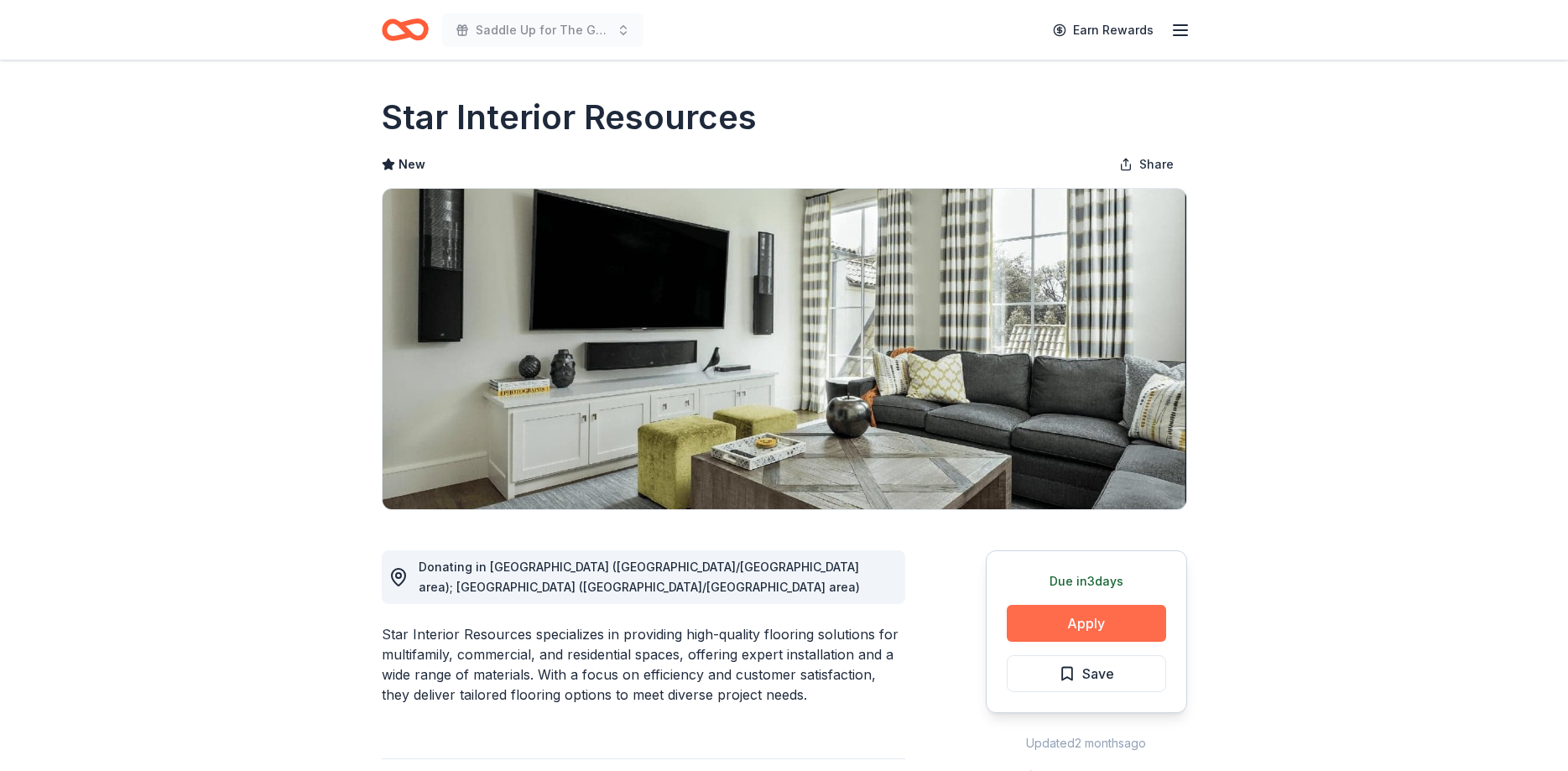
click at [1102, 625] on button "Apply" at bounding box center [1086, 623] width 160 height 37
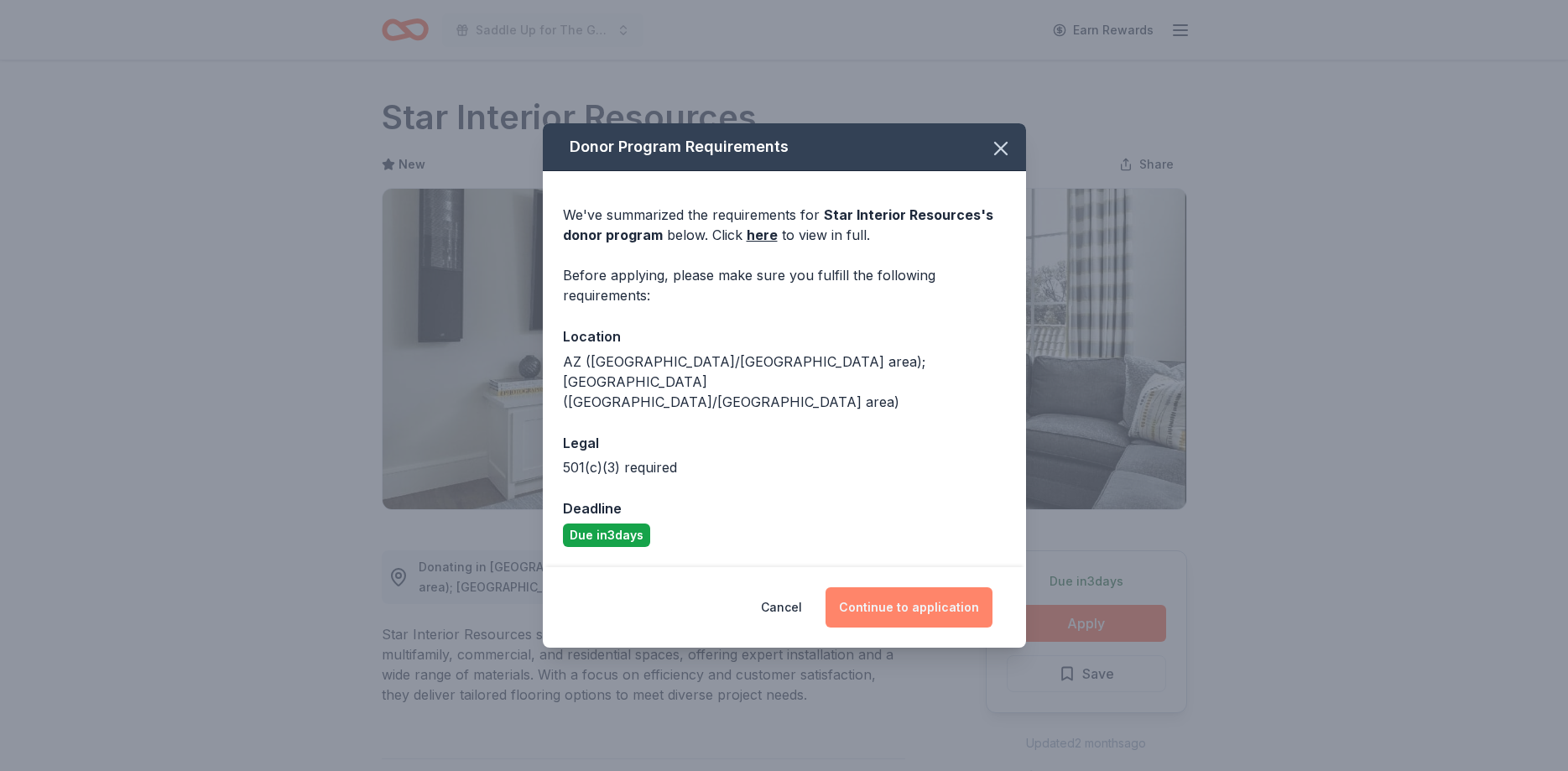
click at [892, 604] on button "Continue to application" at bounding box center [909, 608] width 167 height 40
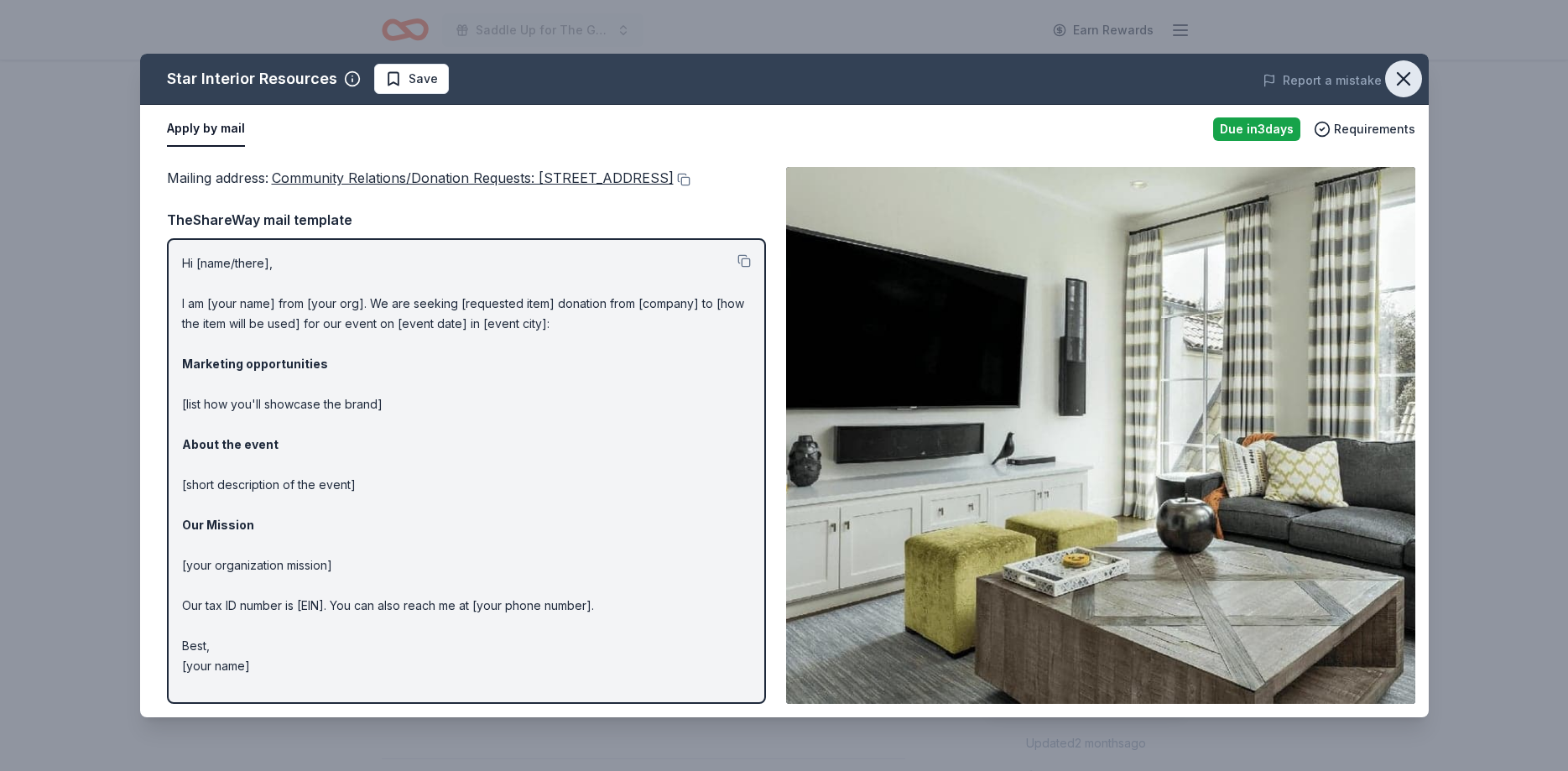
click at [1391, 84] on button "button" at bounding box center [1403, 78] width 37 height 37
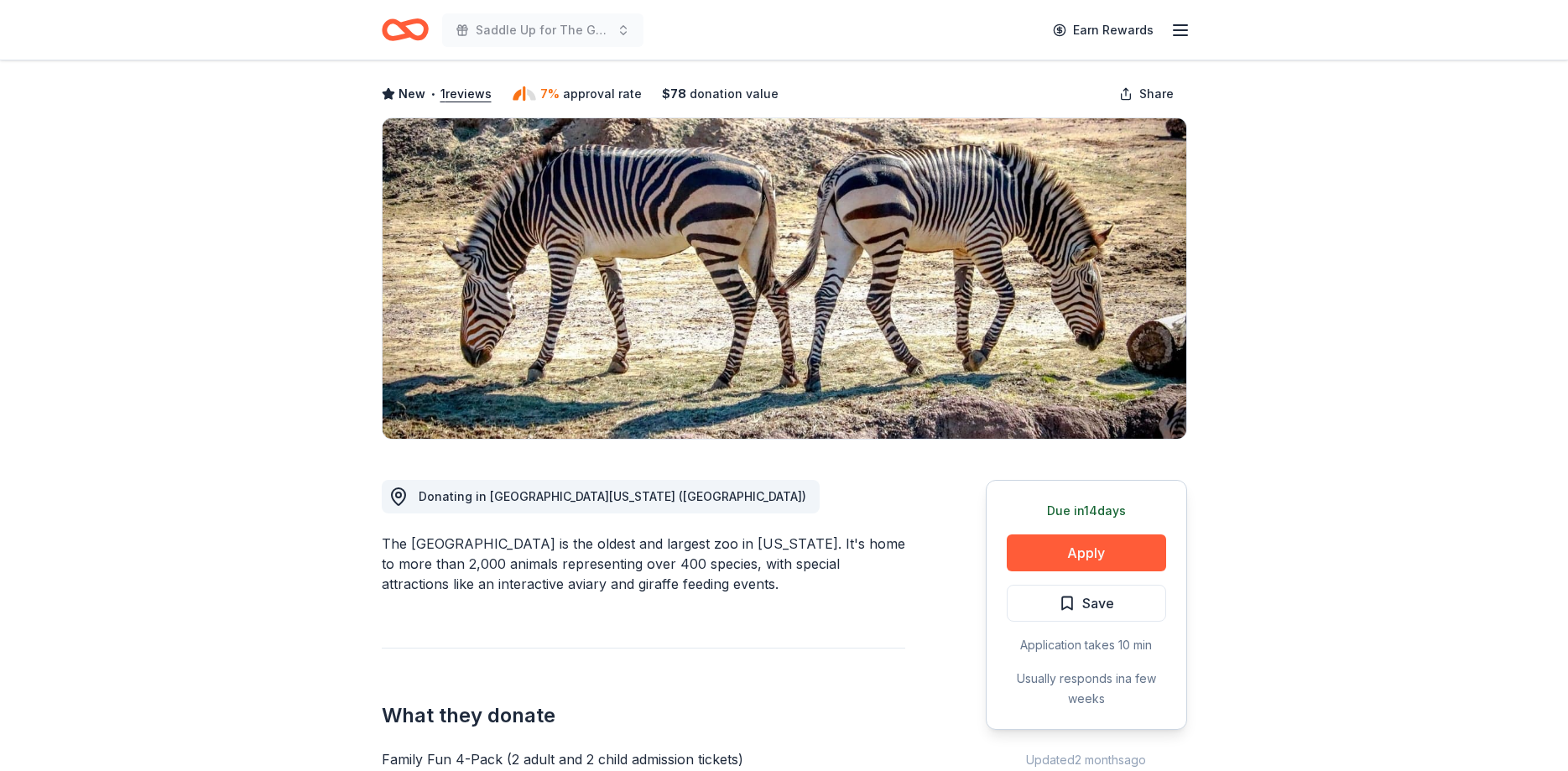
scroll to position [256, 0]
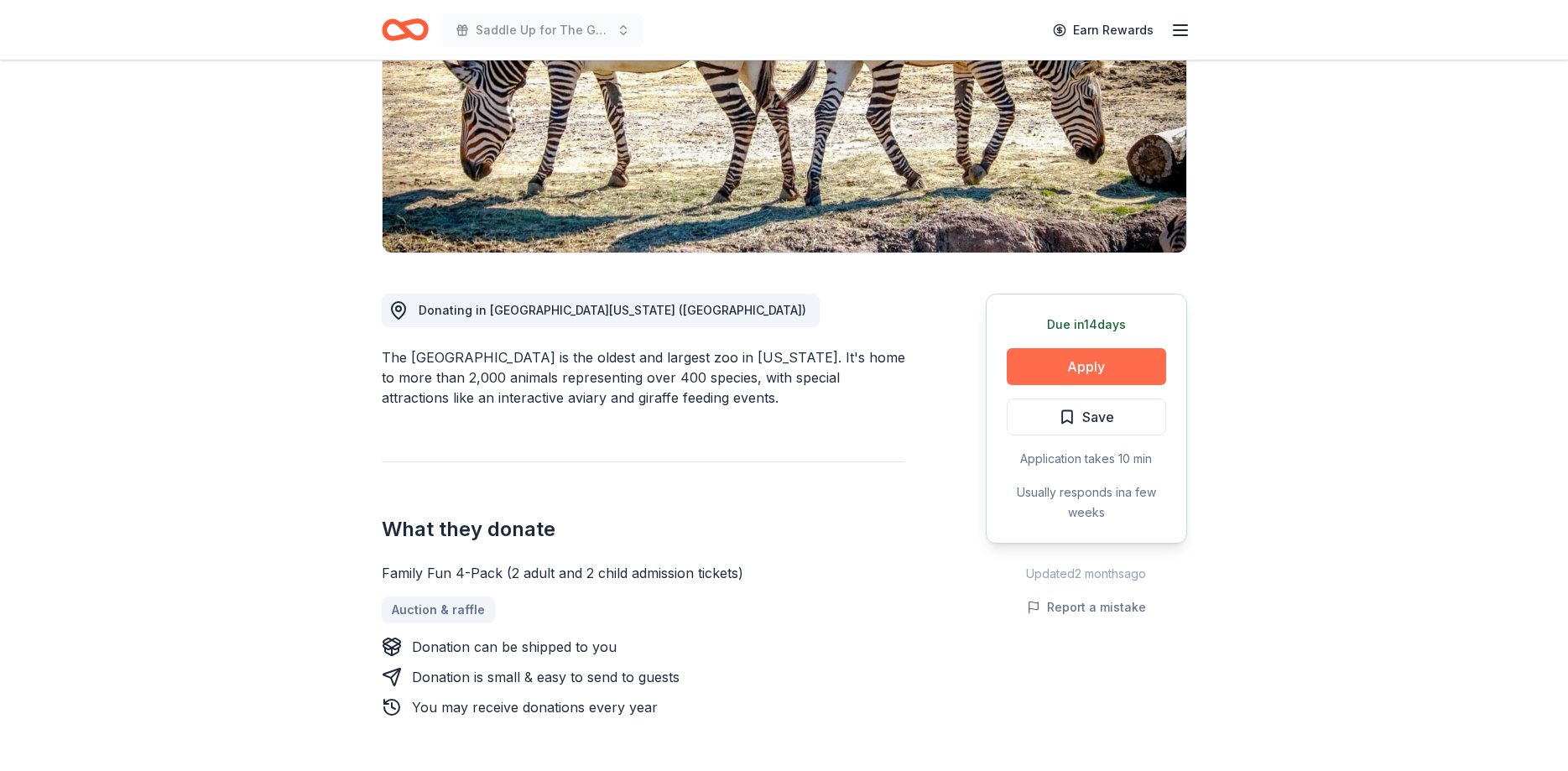
click at [1071, 368] on button "Apply" at bounding box center [1086, 366] width 160 height 37
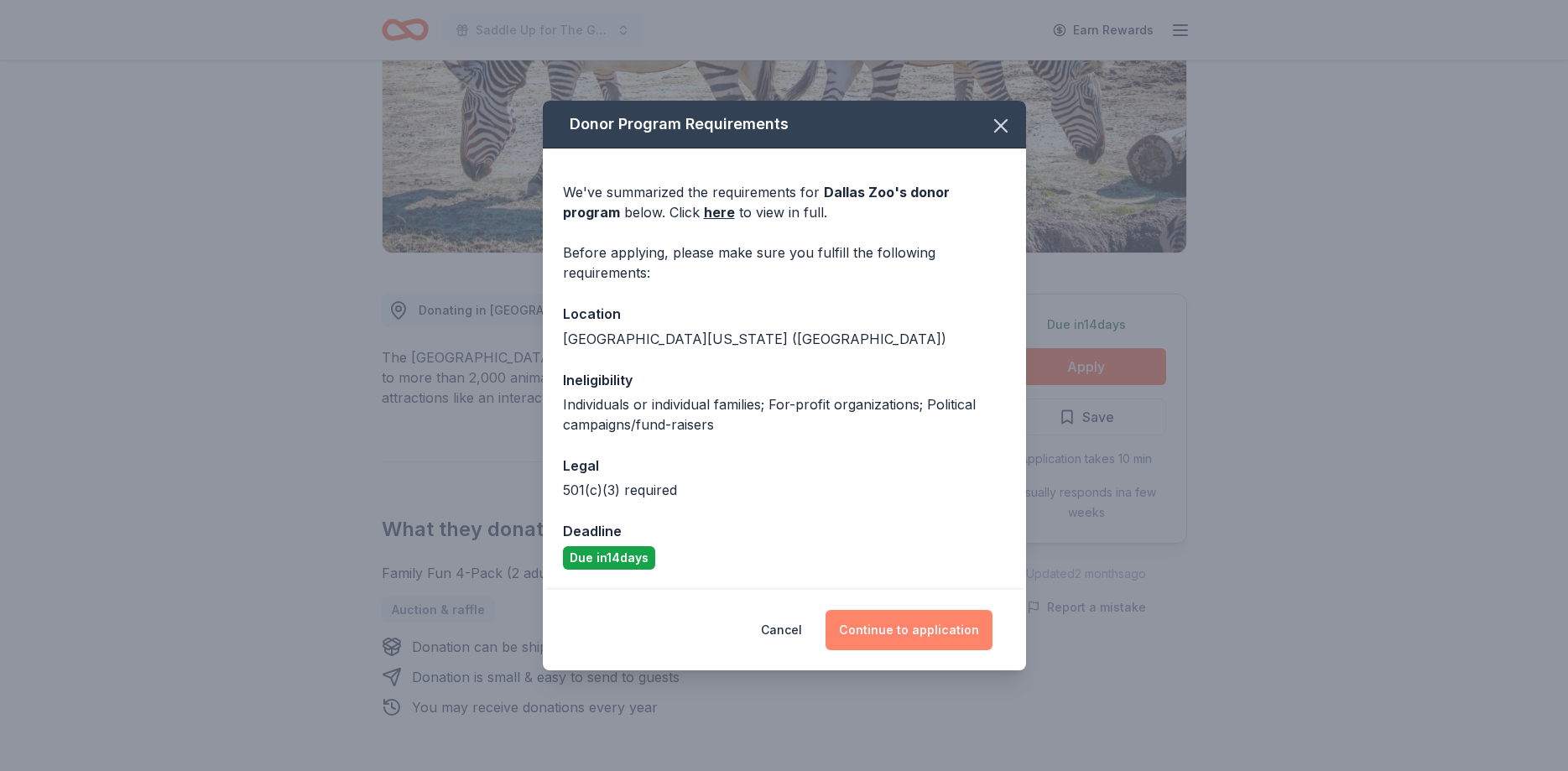
click at [895, 632] on button "Continue to application" at bounding box center [909, 630] width 167 height 40
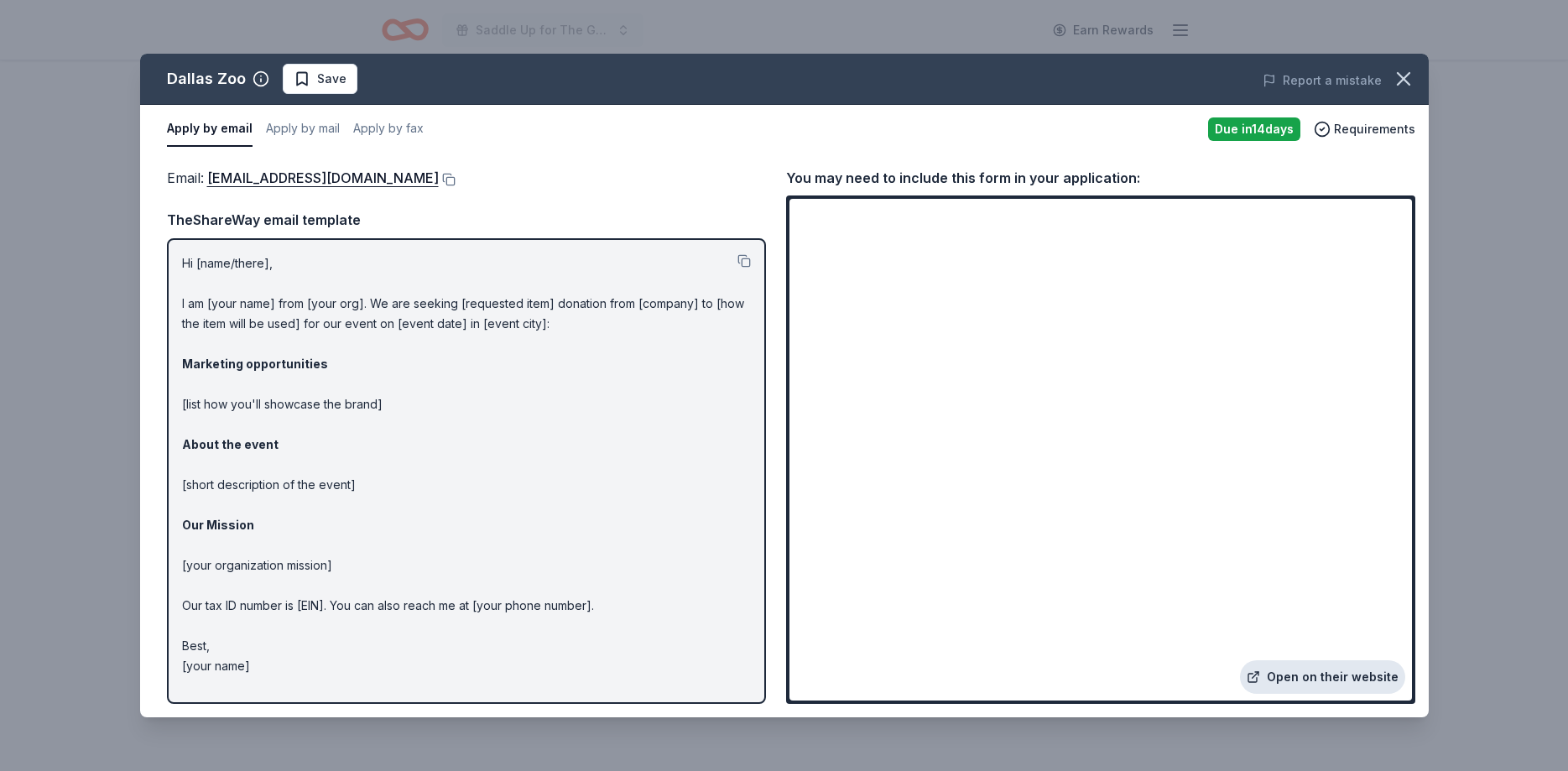
click at [1333, 682] on link "Open on their website" at bounding box center [1323, 677] width 165 height 34
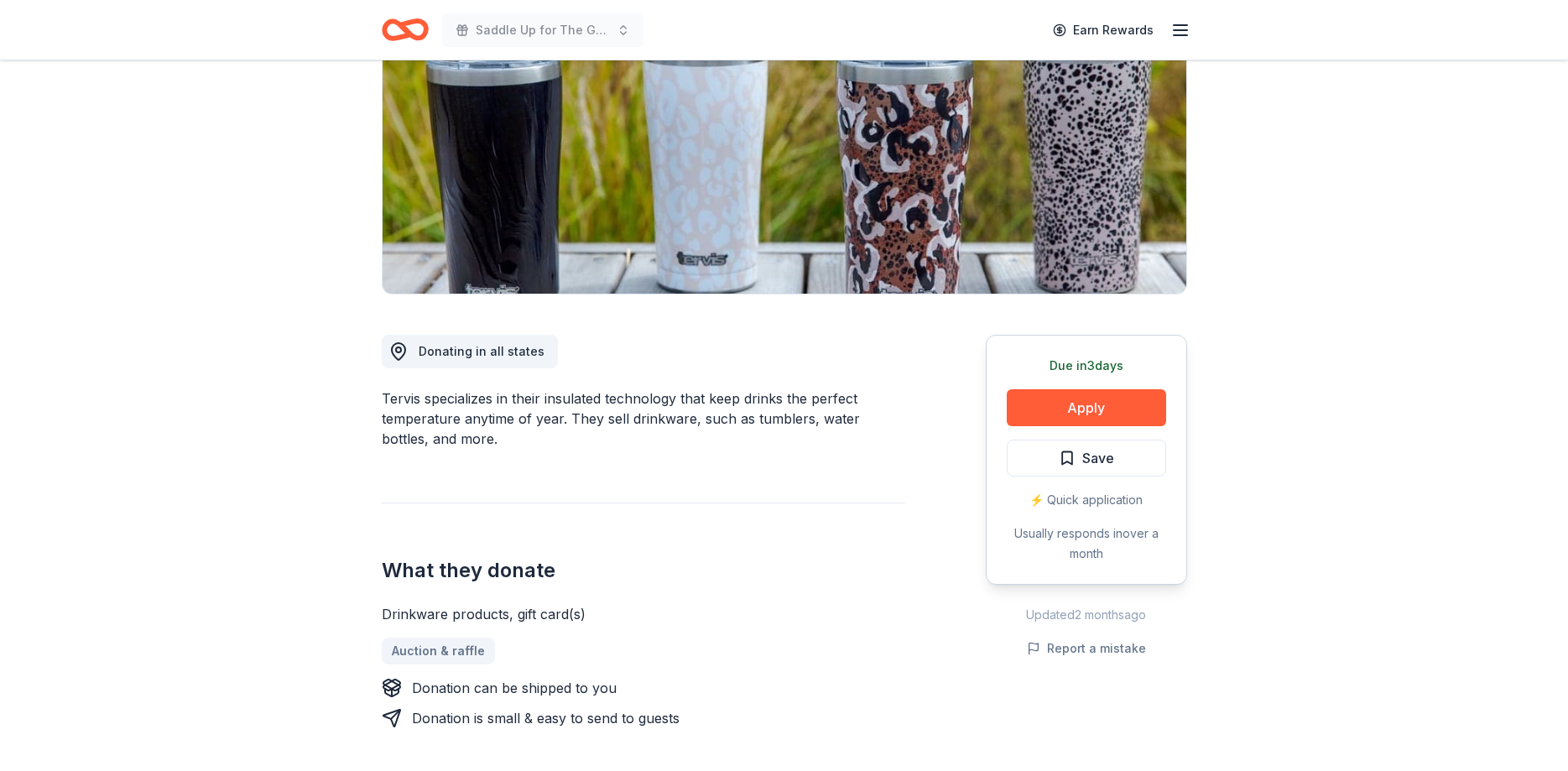
scroll to position [256, 0]
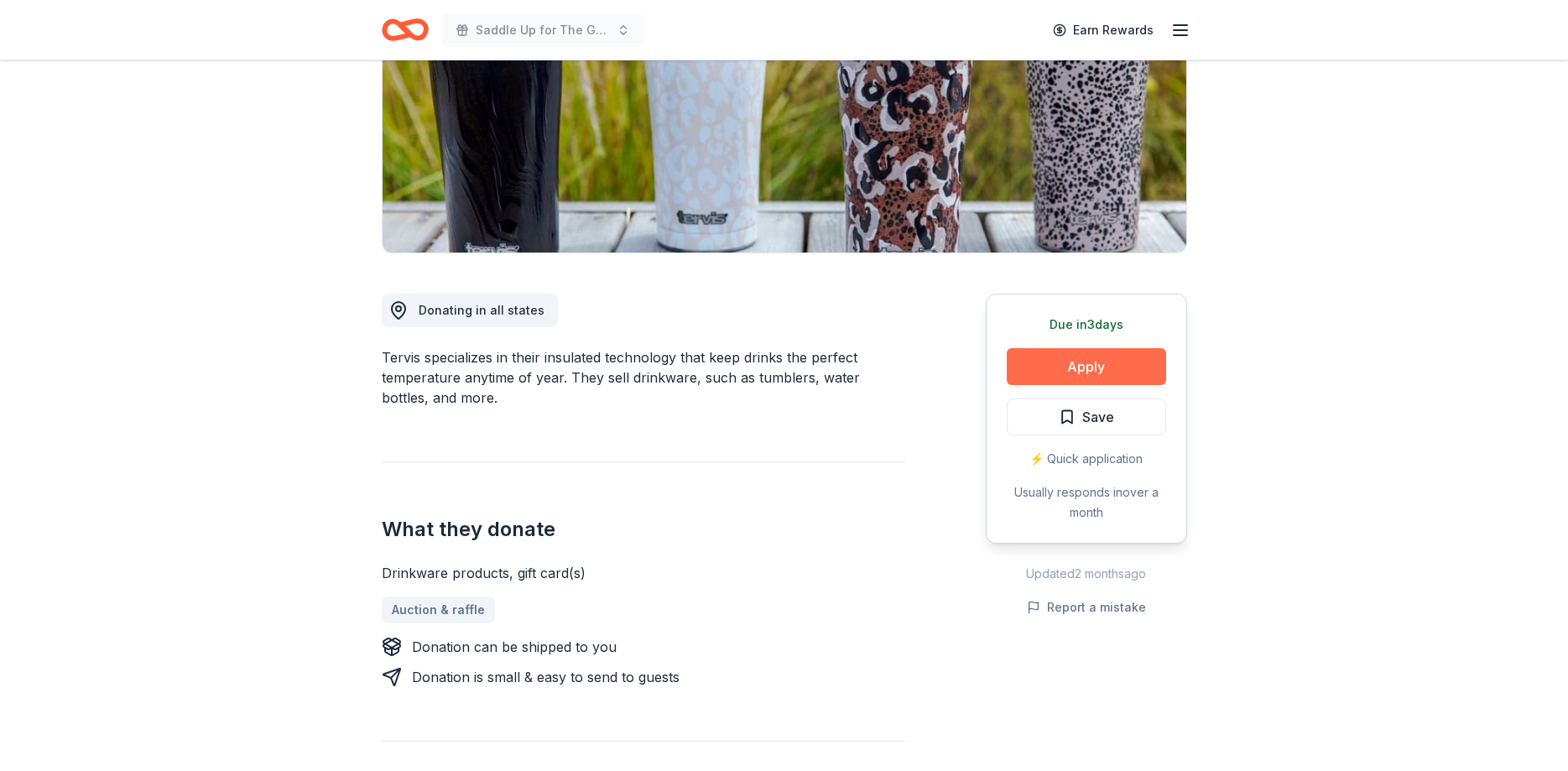
click at [1087, 357] on button "Apply" at bounding box center [1086, 366] width 160 height 37
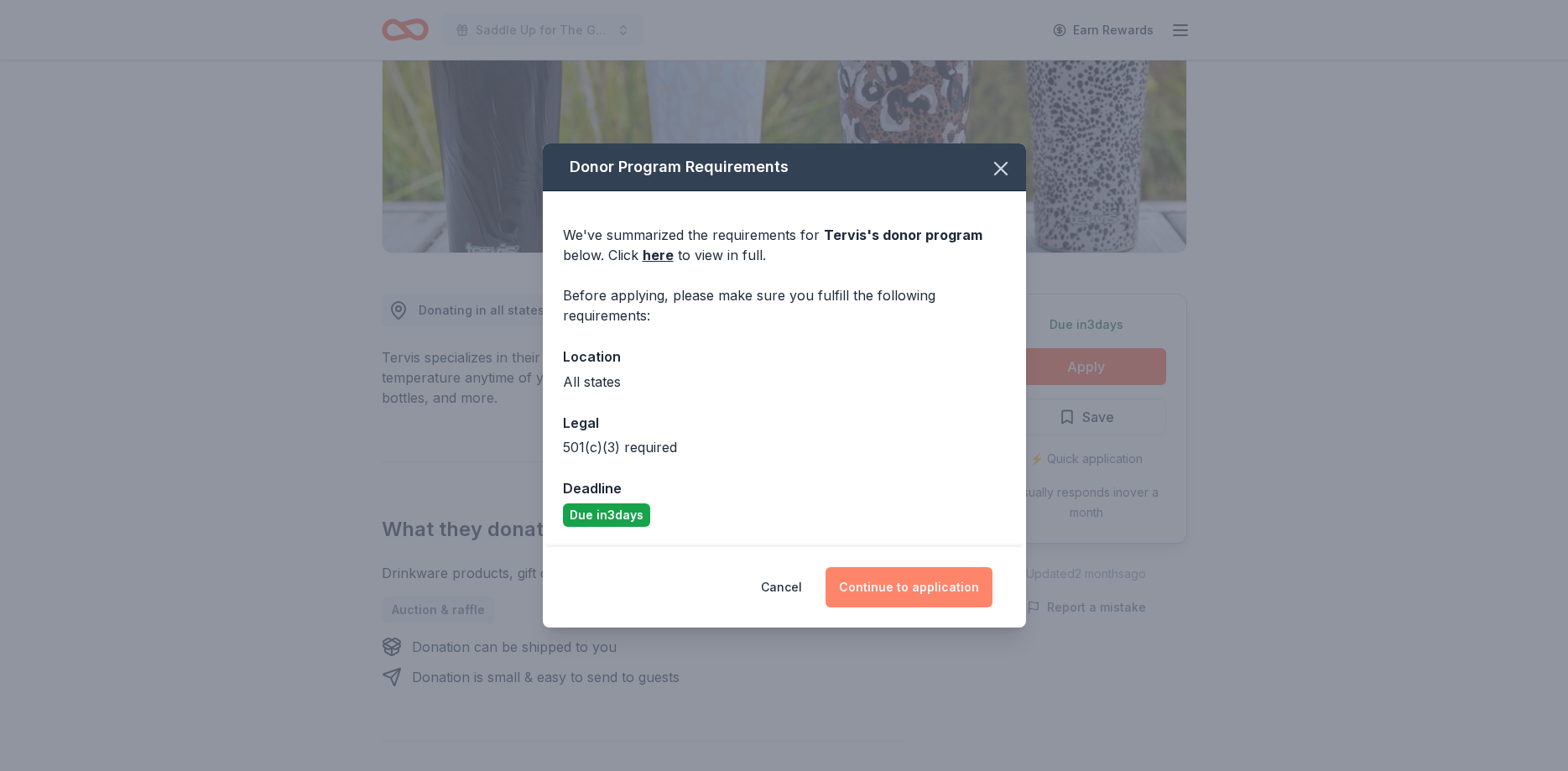
click at [888, 585] on button "Continue to application" at bounding box center [909, 587] width 167 height 40
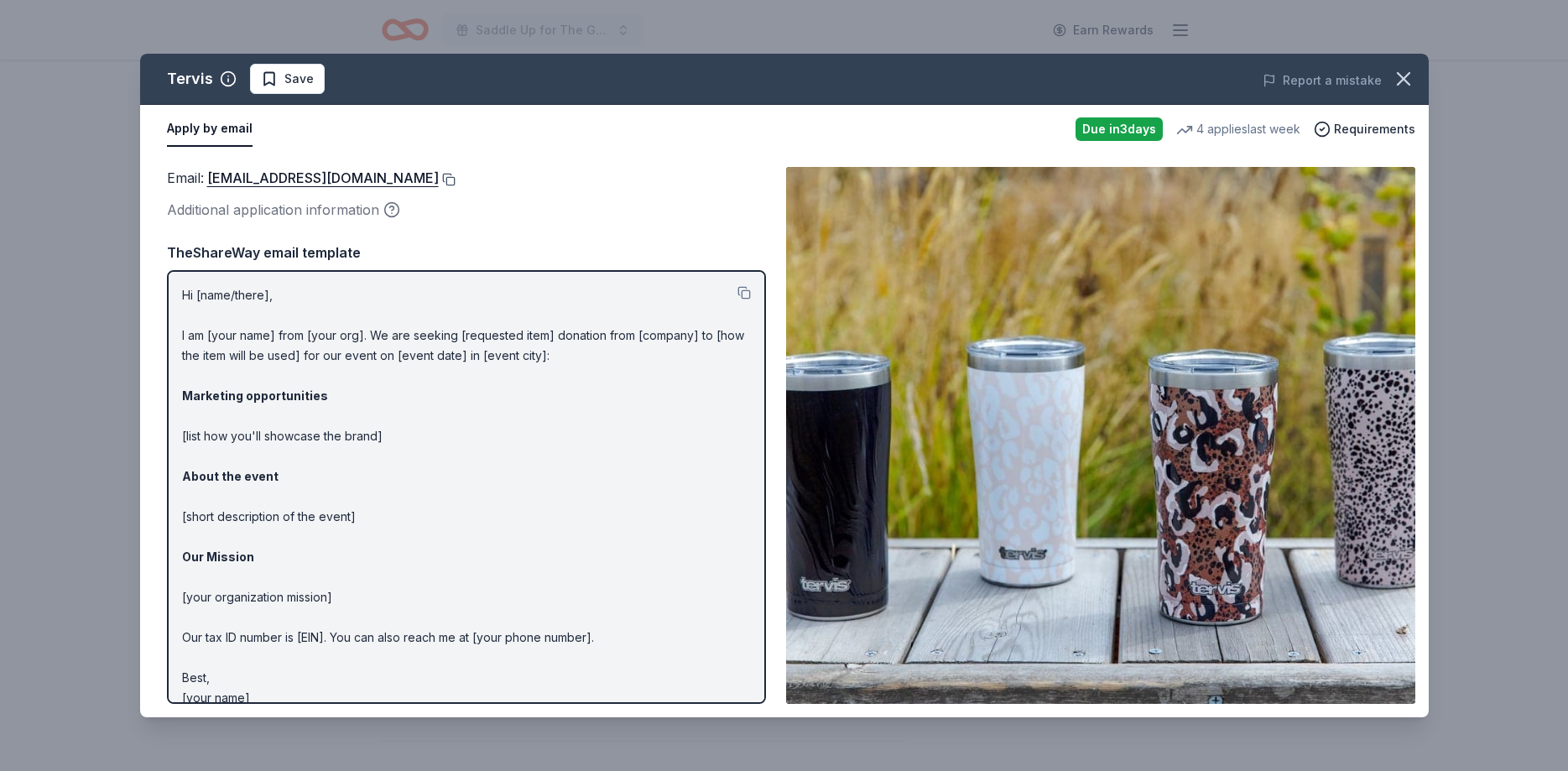
click at [438, 177] on button at bounding box center [447, 179] width 17 height 13
click at [300, 70] on span "Save" at bounding box center [299, 78] width 29 height 20
click at [303, 75] on html "Saddle Up for The Guild Earn Rewards Due in 3 days Share Tervis New 4 applies l…" at bounding box center [784, 129] width 1568 height 771
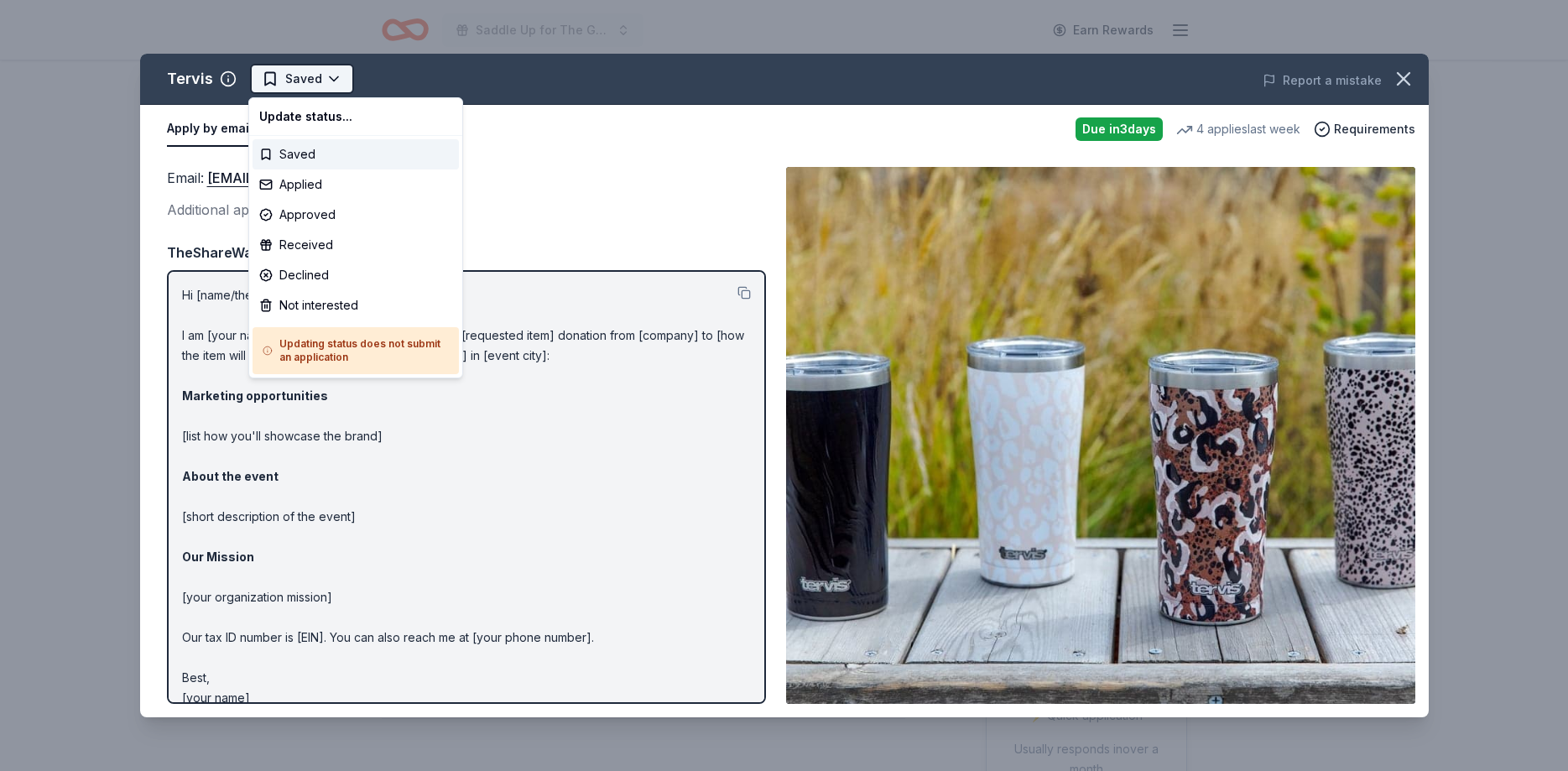
scroll to position [0, 0]
click at [283, 187] on div "Applied" at bounding box center [356, 185] width 207 height 30
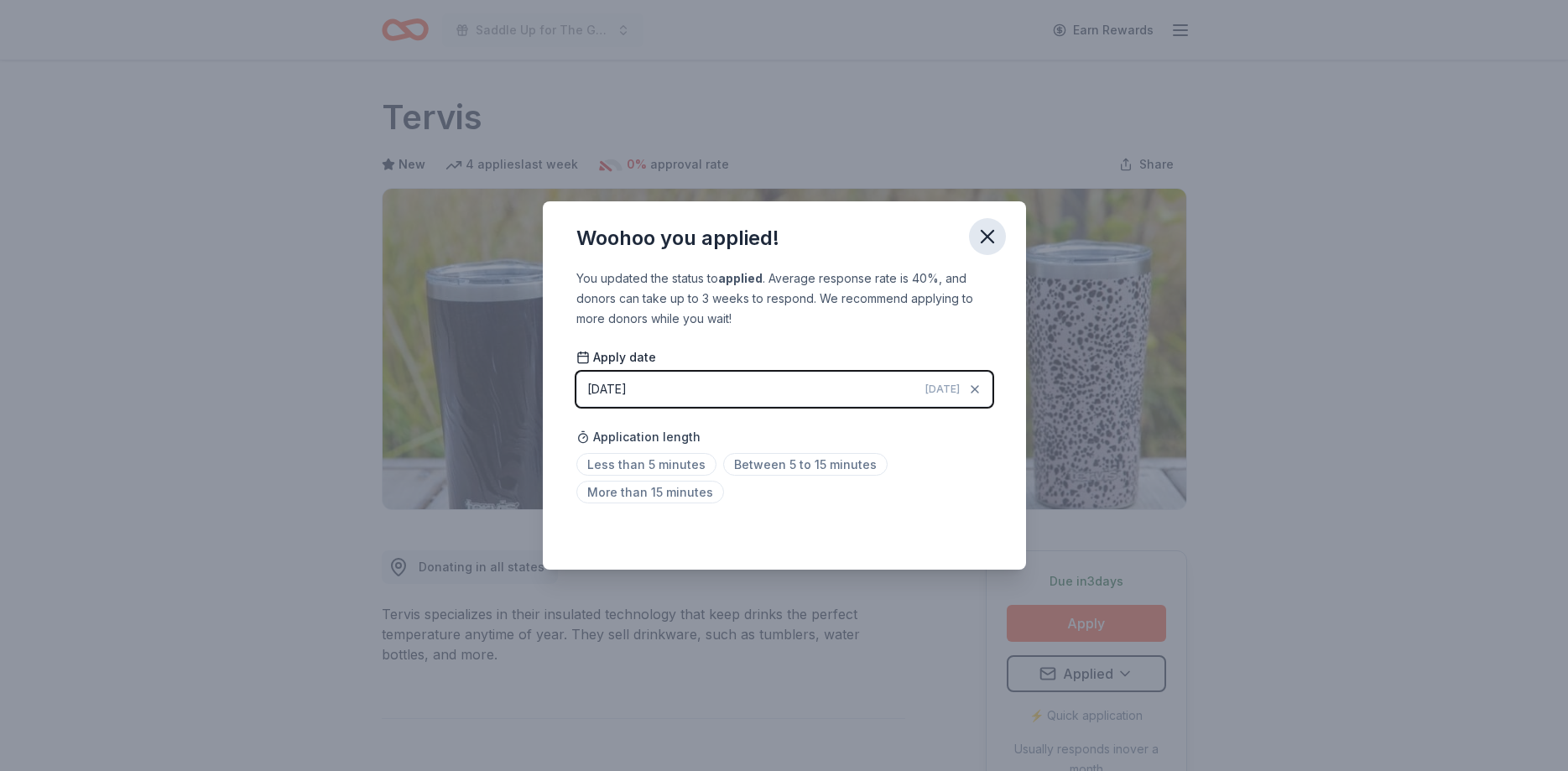
click at [982, 228] on icon "button" at bounding box center [987, 237] width 23 height 23
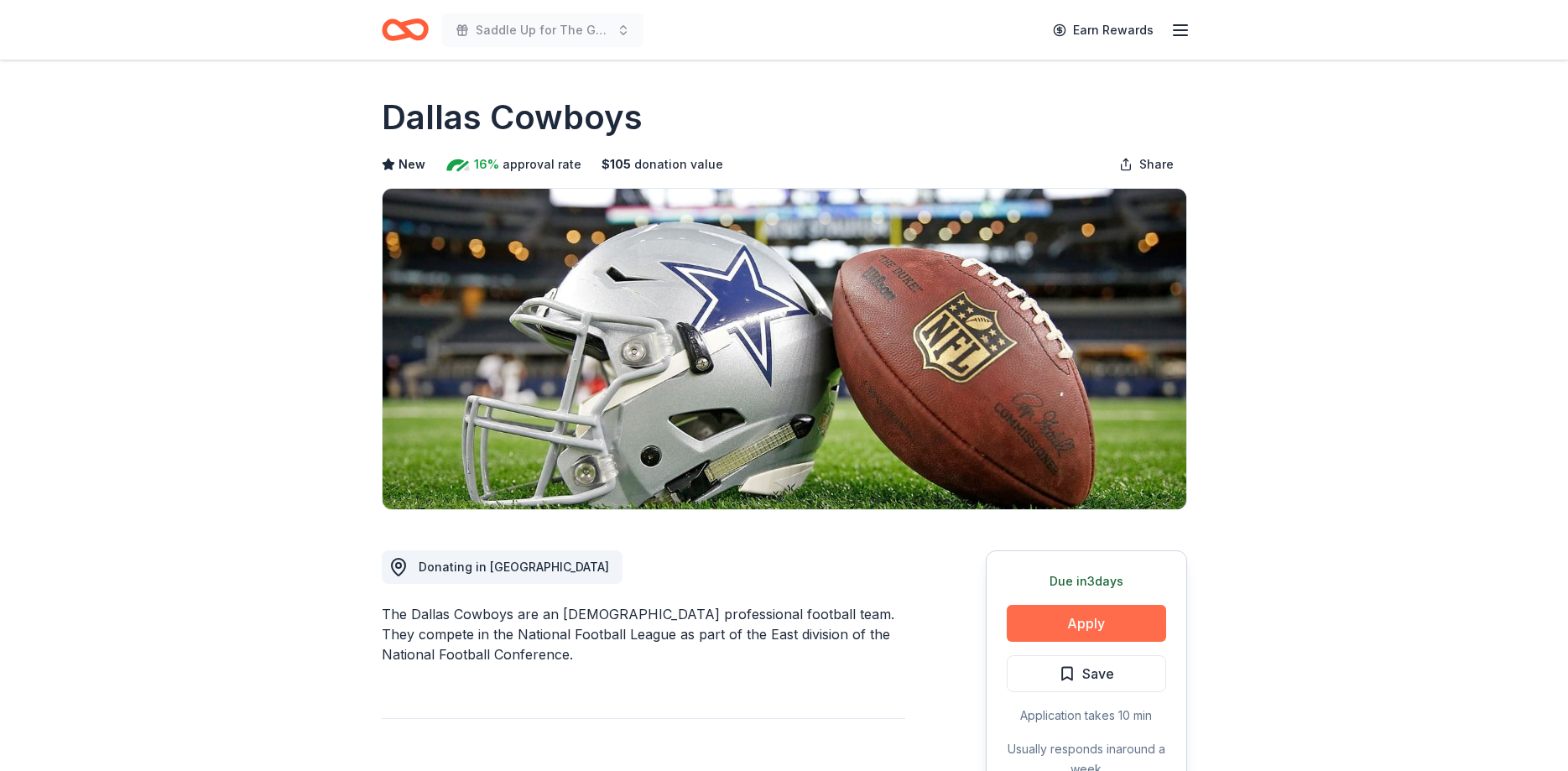
click at [1135, 615] on button "Apply" at bounding box center [1086, 623] width 160 height 37
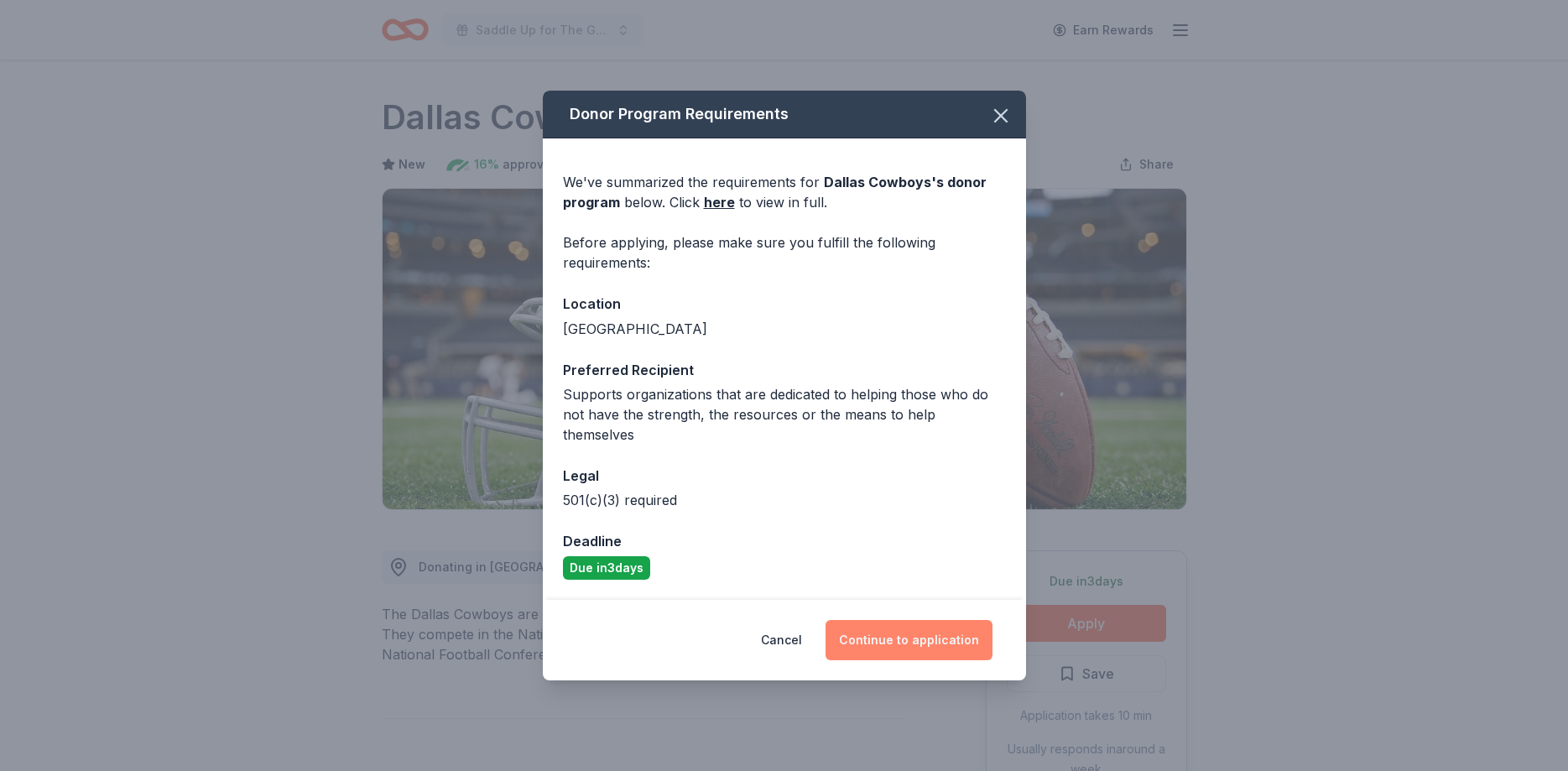
click at [928, 622] on button "Continue to application" at bounding box center [909, 640] width 167 height 40
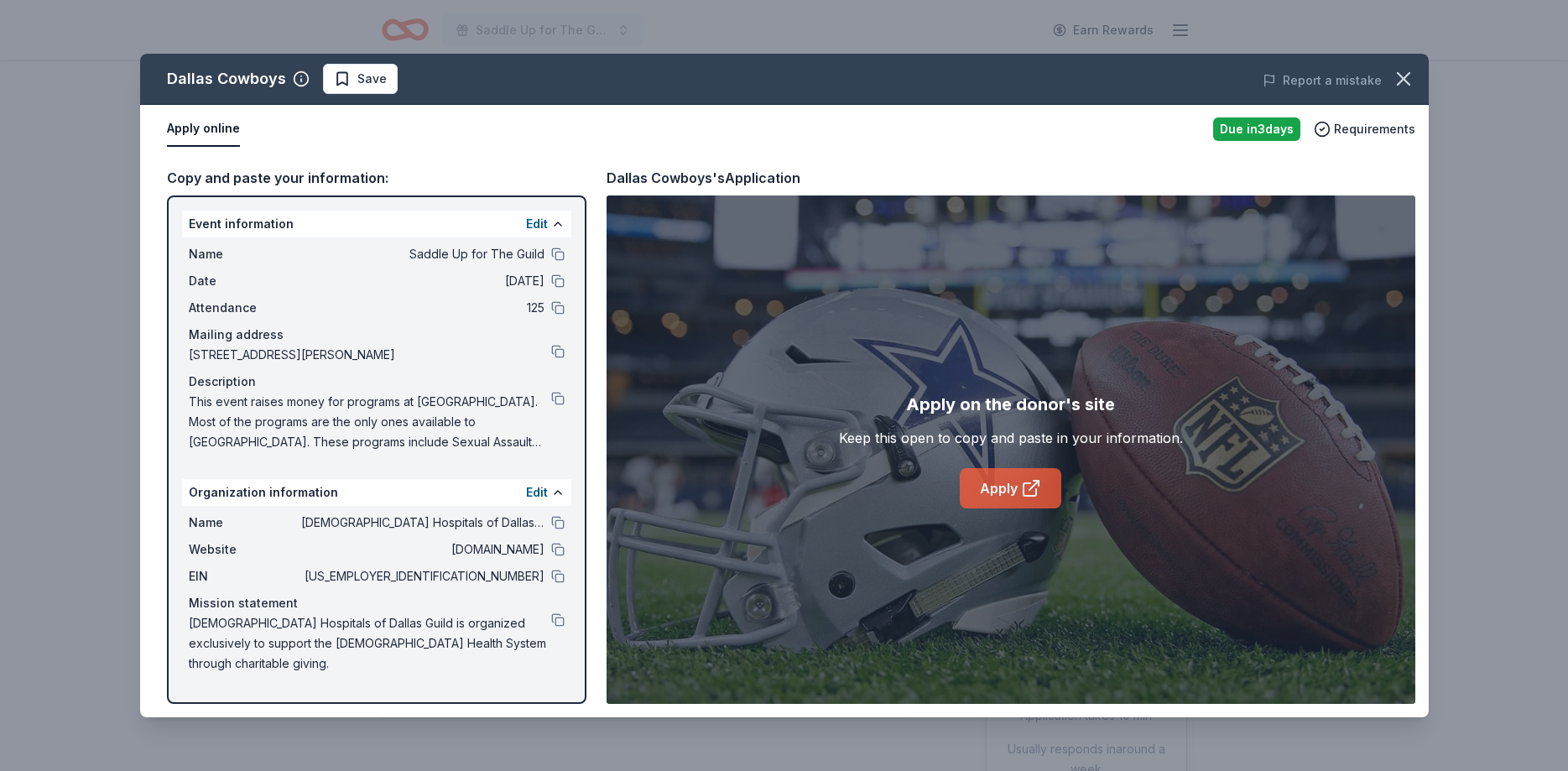
click at [1008, 488] on link "Apply" at bounding box center [1010, 488] width 101 height 40
click at [977, 484] on link "Apply" at bounding box center [1010, 488] width 101 height 40
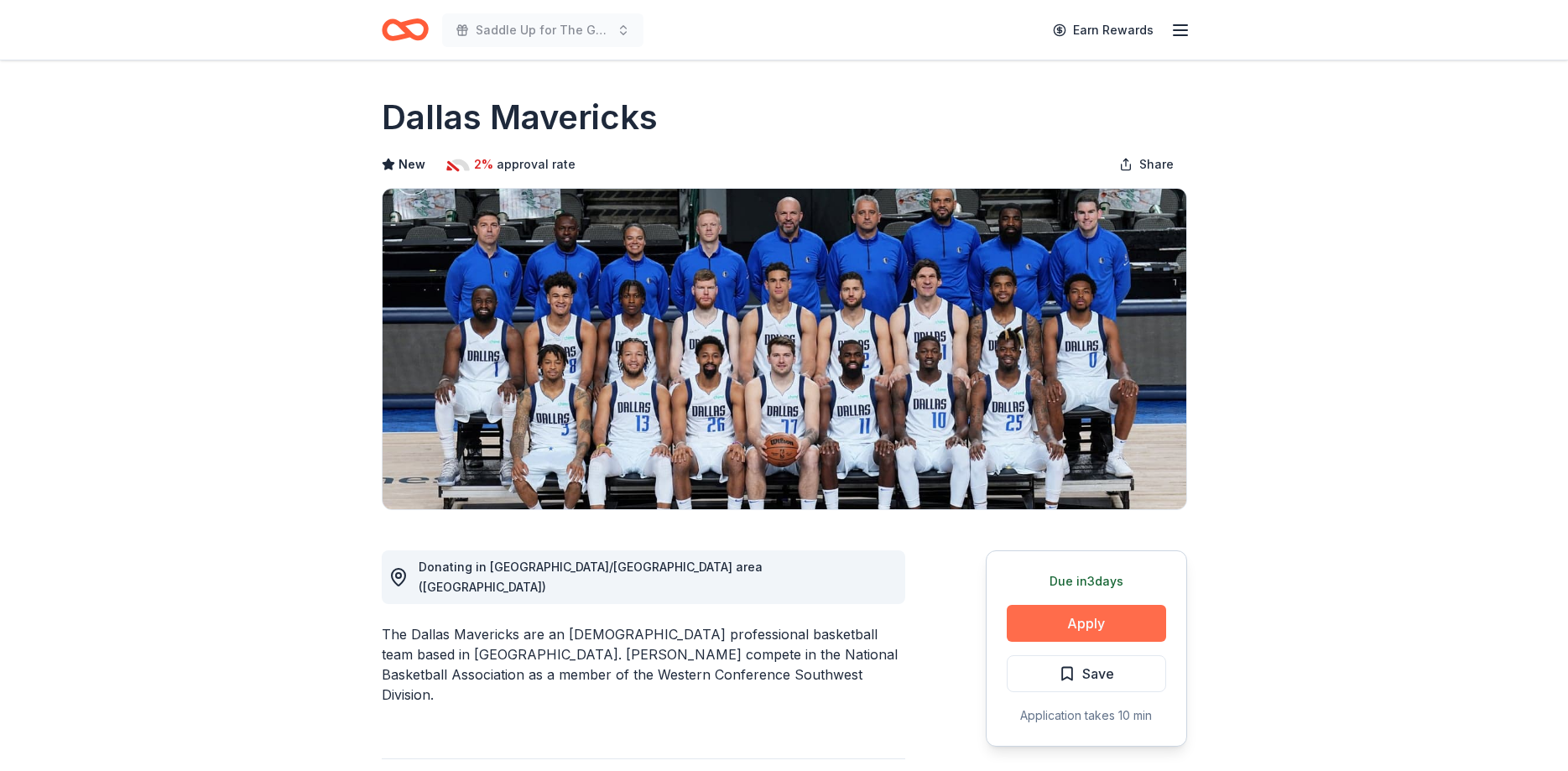
click at [1035, 623] on button "Apply" at bounding box center [1086, 623] width 160 height 37
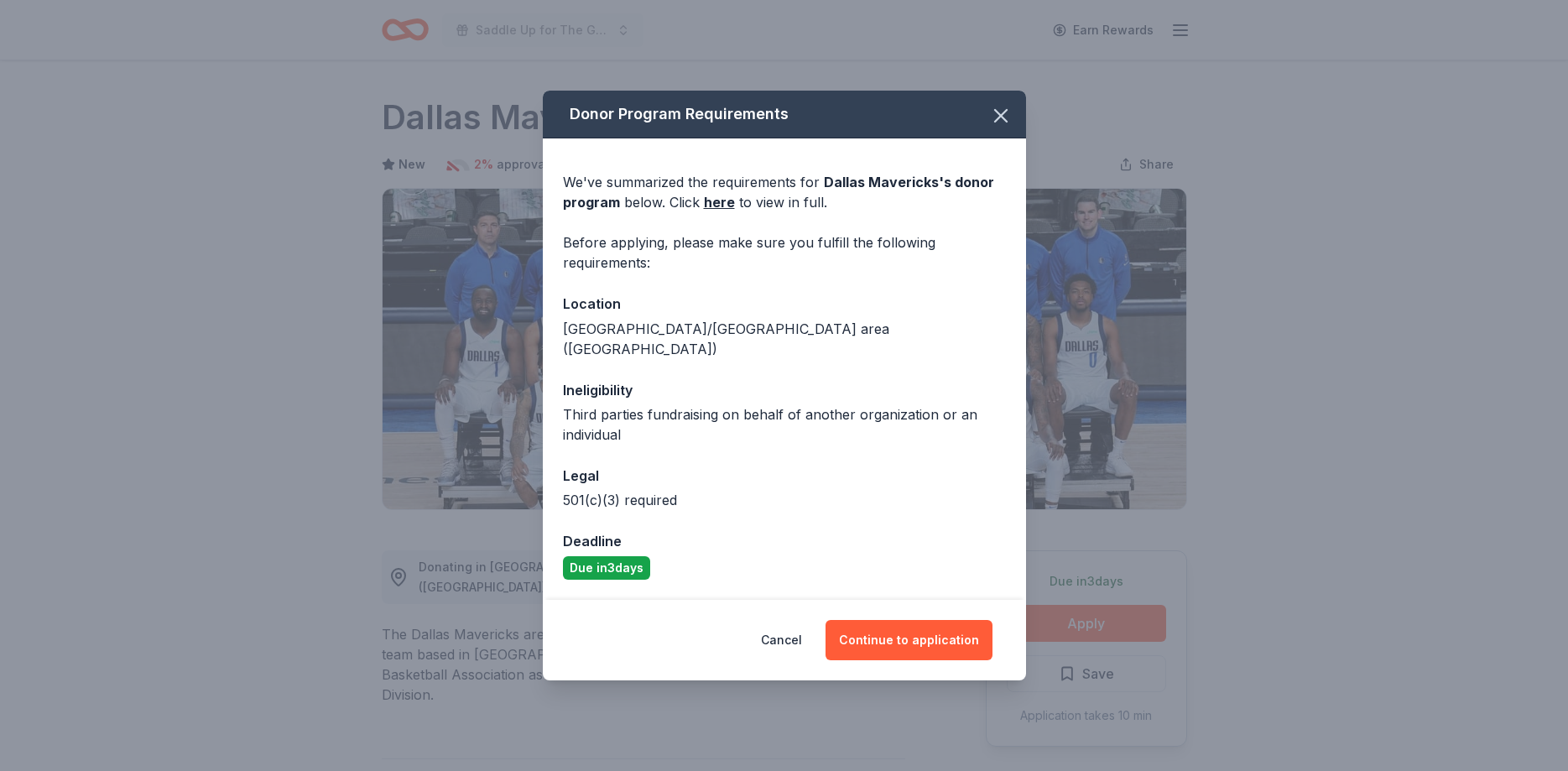
click at [911, 651] on div "Cancel Continue to application" at bounding box center [784, 640] width 484 height 81
click at [912, 640] on button "Continue to application" at bounding box center [909, 640] width 167 height 40
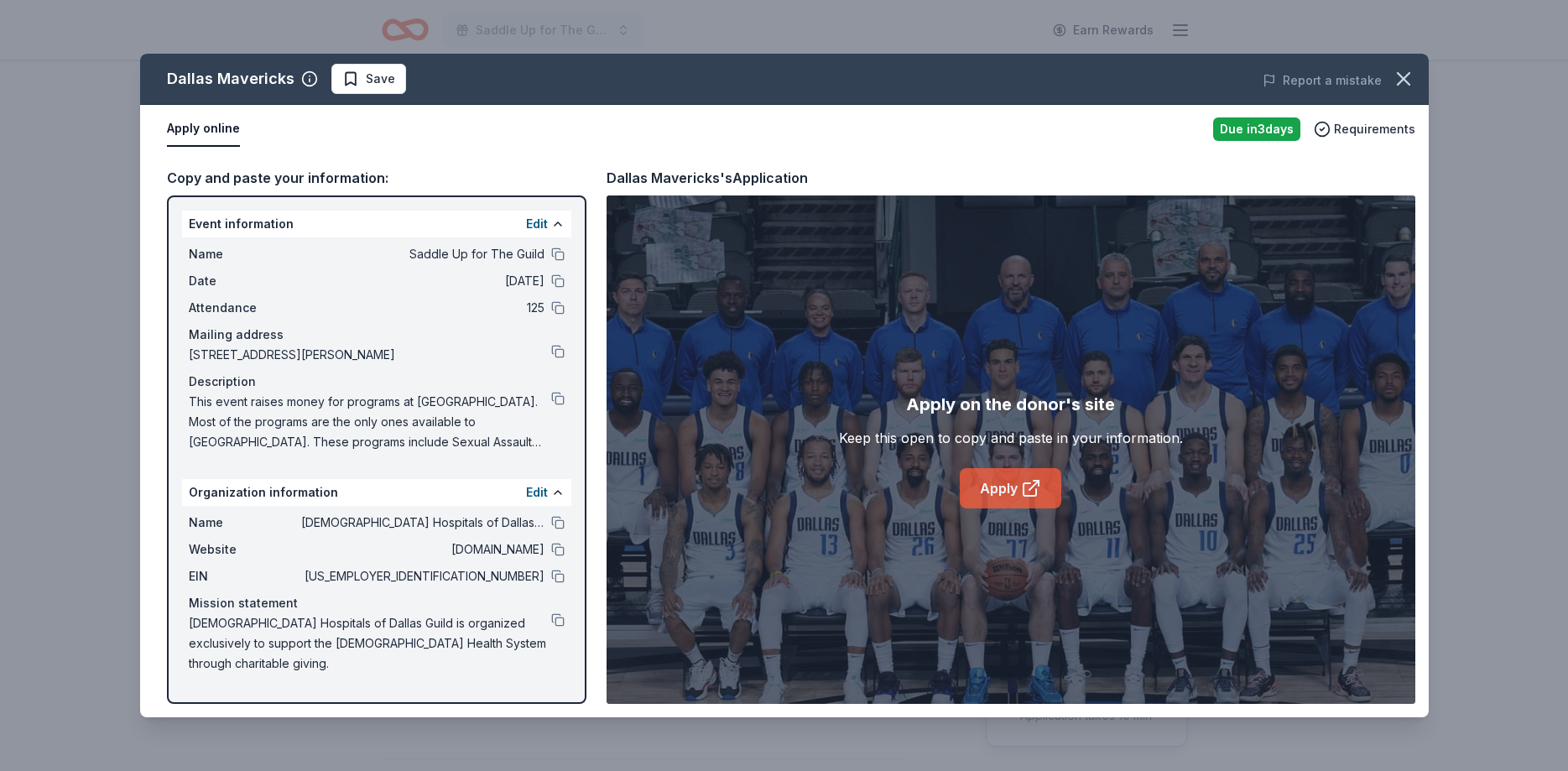
click at [1009, 484] on link "Apply" at bounding box center [1010, 488] width 101 height 40
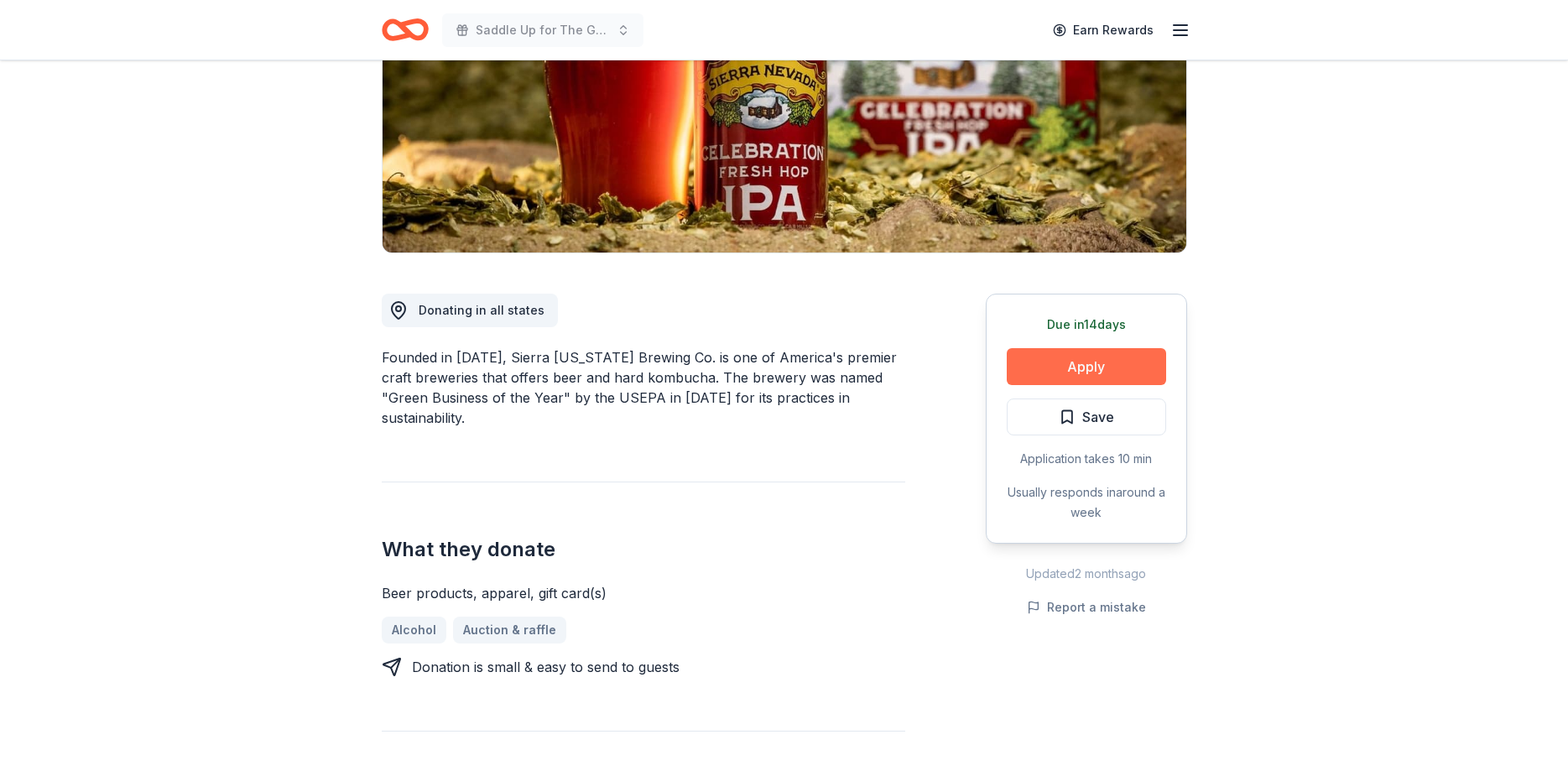
scroll to position [256, 0]
click at [1091, 360] on button "Apply" at bounding box center [1086, 366] width 160 height 37
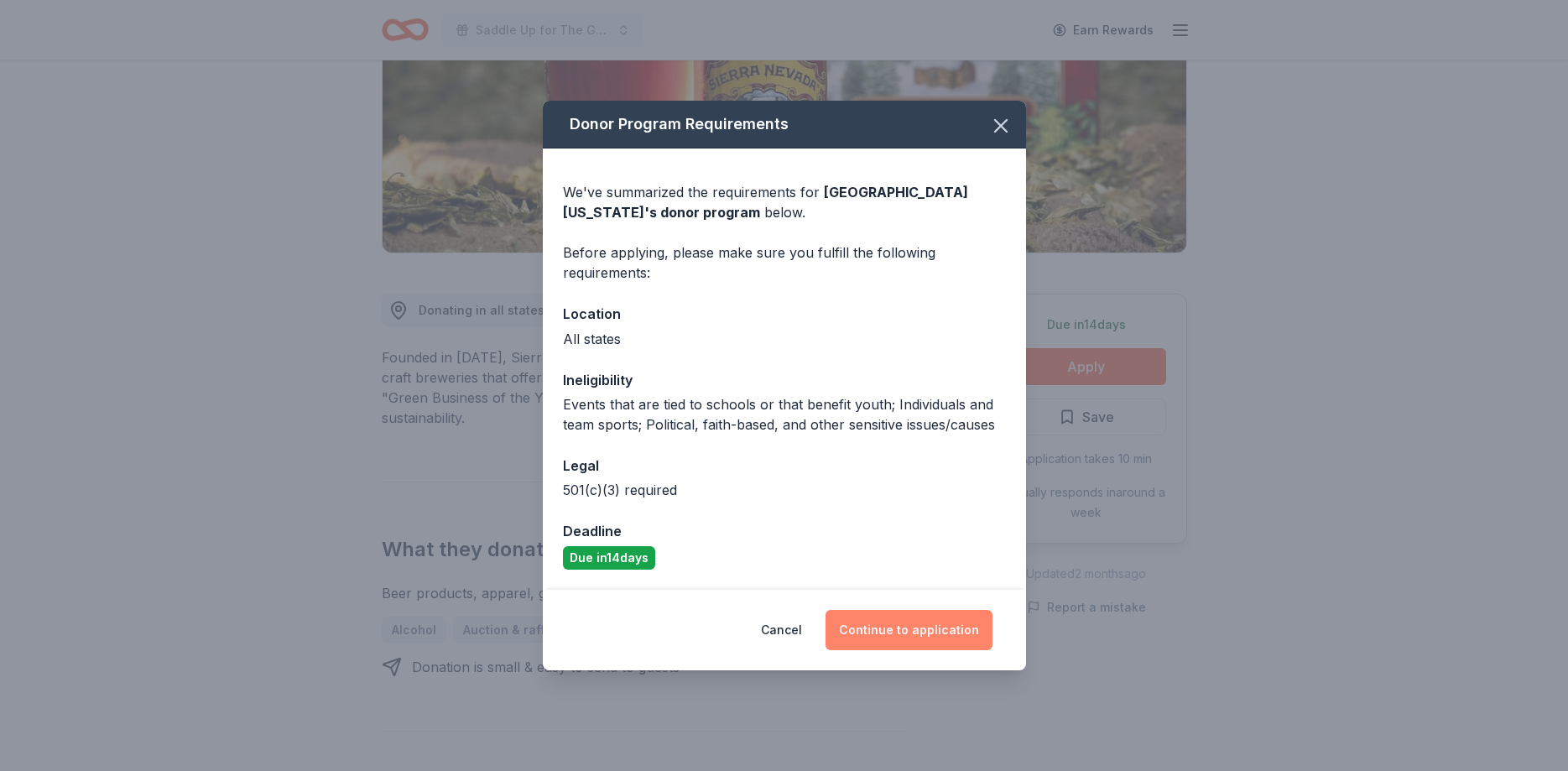
click at [931, 640] on button "Continue to application" at bounding box center [909, 630] width 167 height 40
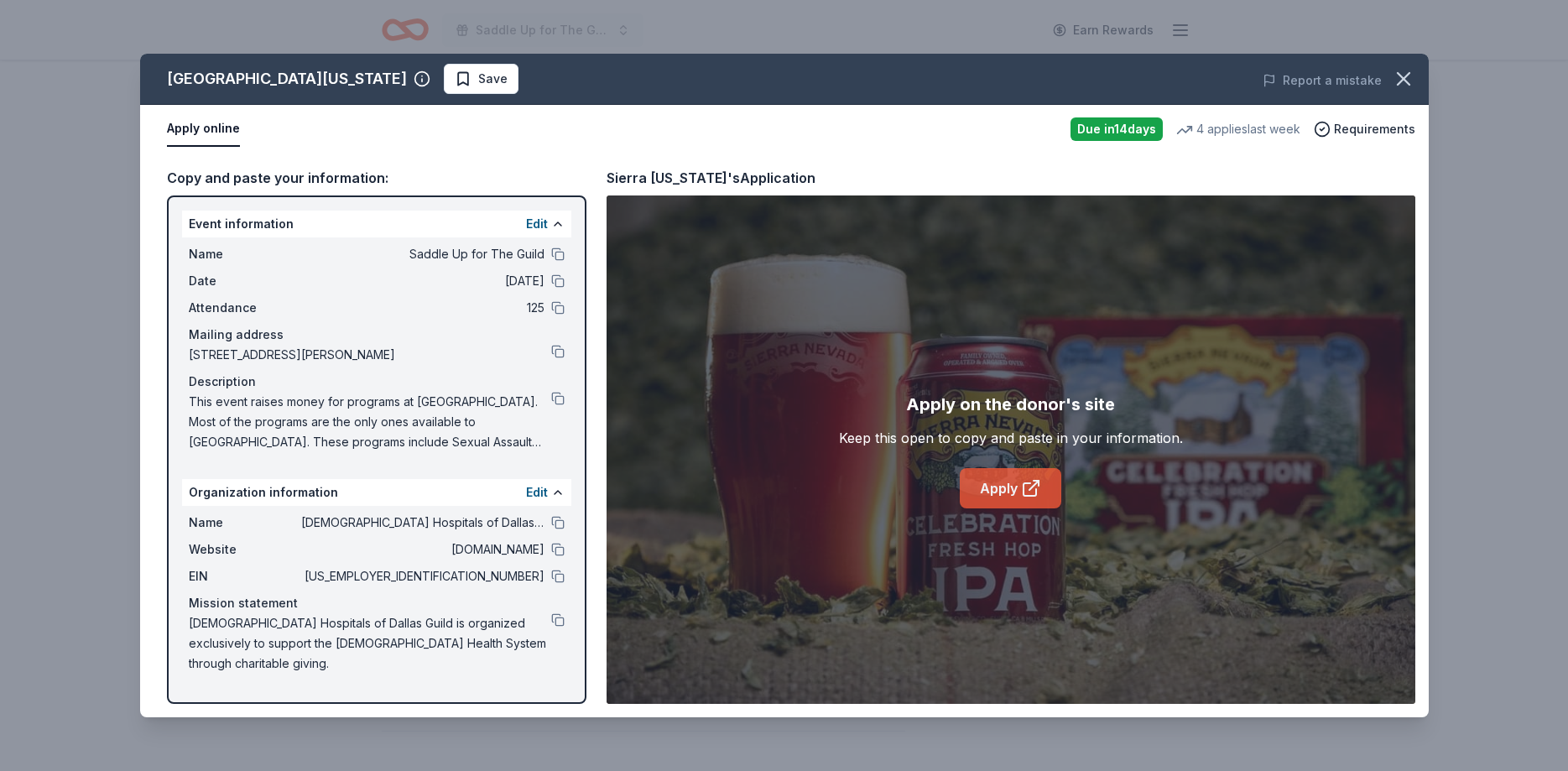
click at [999, 499] on link "Apply" at bounding box center [1010, 488] width 101 height 40
click at [478, 73] on span "Save" at bounding box center [492, 78] width 29 height 20
click at [348, 74] on html "Saddle Up for The Guild Earn Rewards Due in 14 days Share Sierra Nevada New • 1…" at bounding box center [784, 129] width 1568 height 771
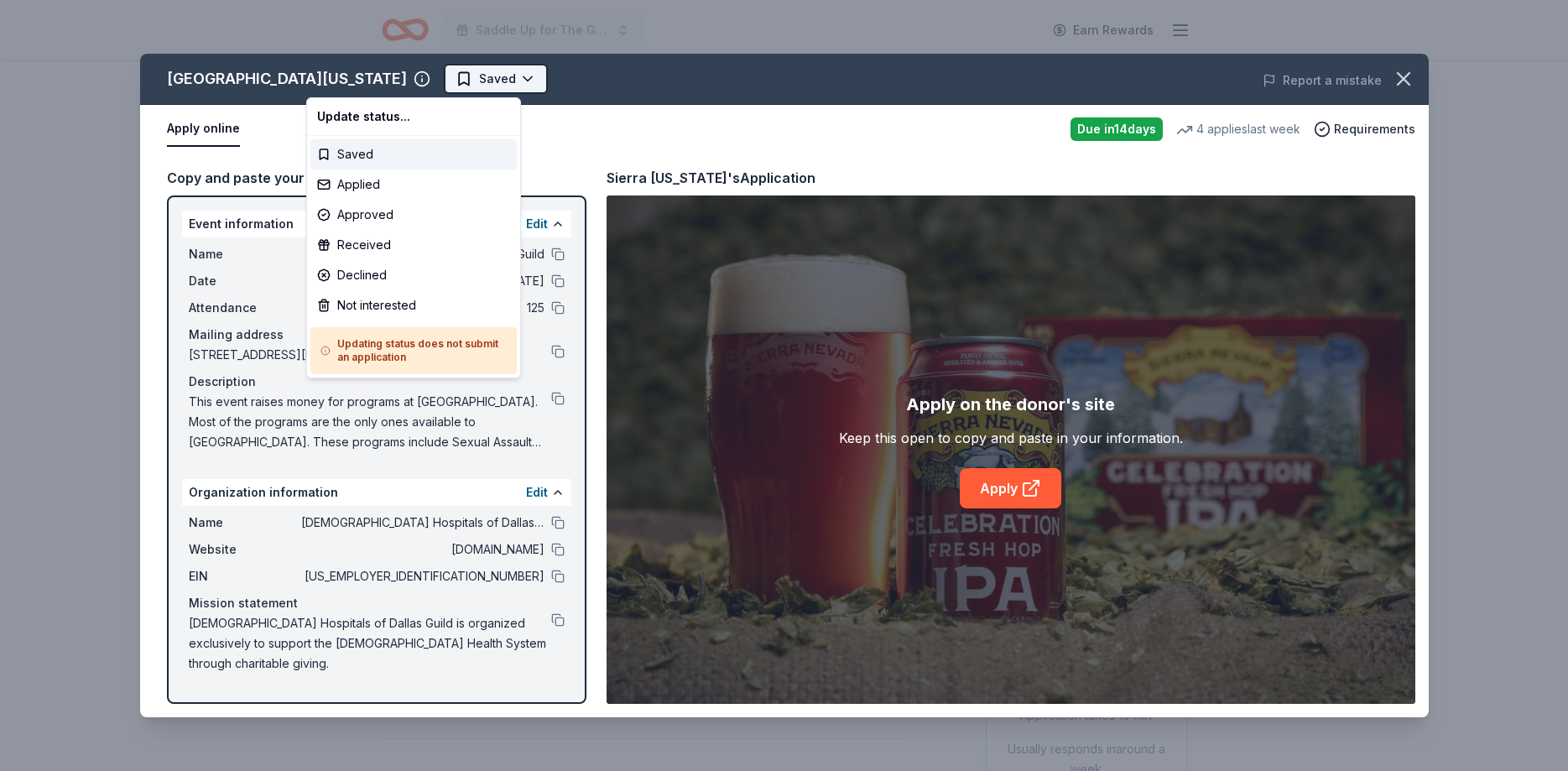
scroll to position [0, 0]
click at [357, 186] on div "Applied" at bounding box center [414, 185] width 207 height 30
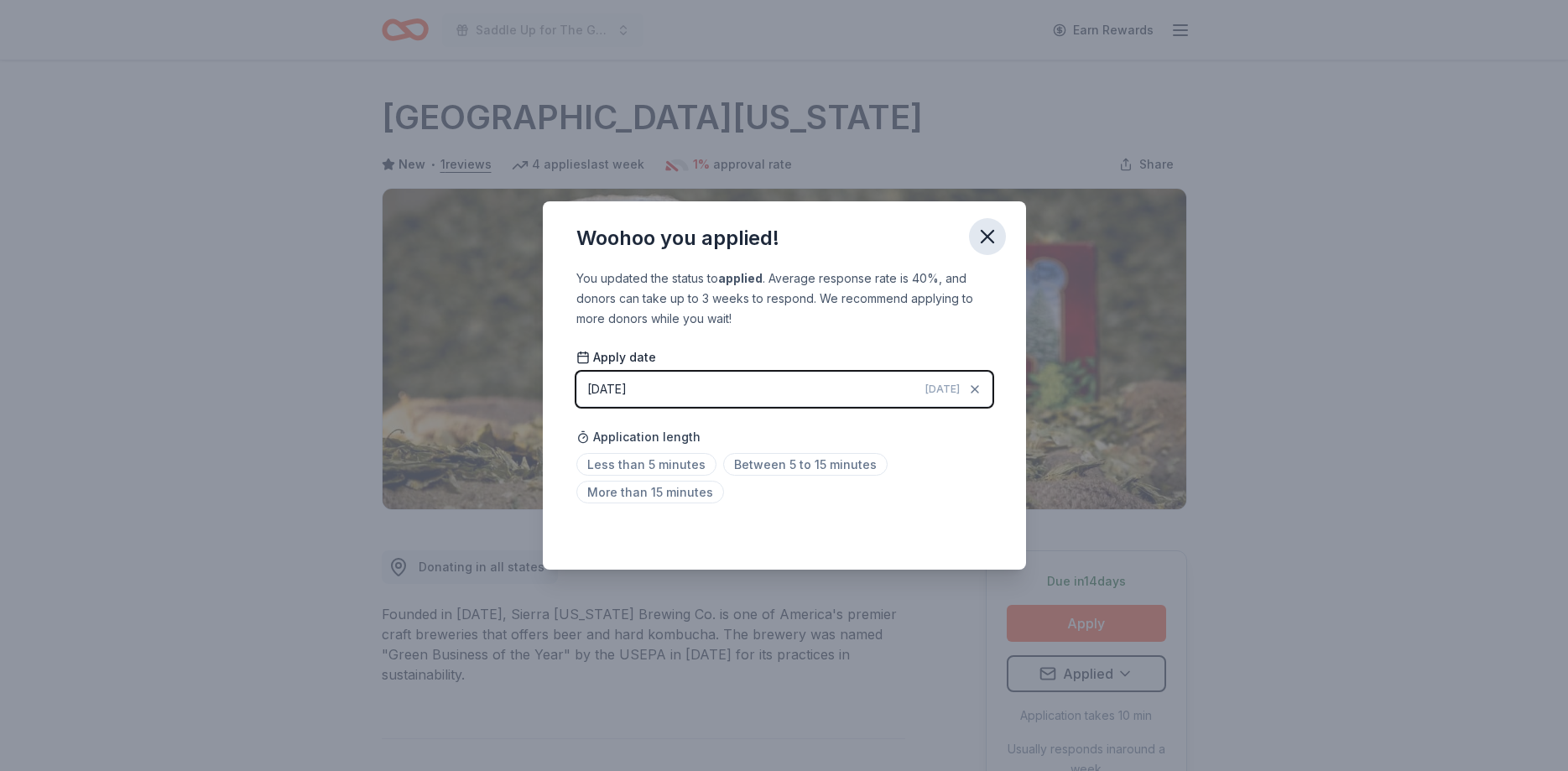
click at [991, 241] on icon "button" at bounding box center [987, 237] width 23 height 23
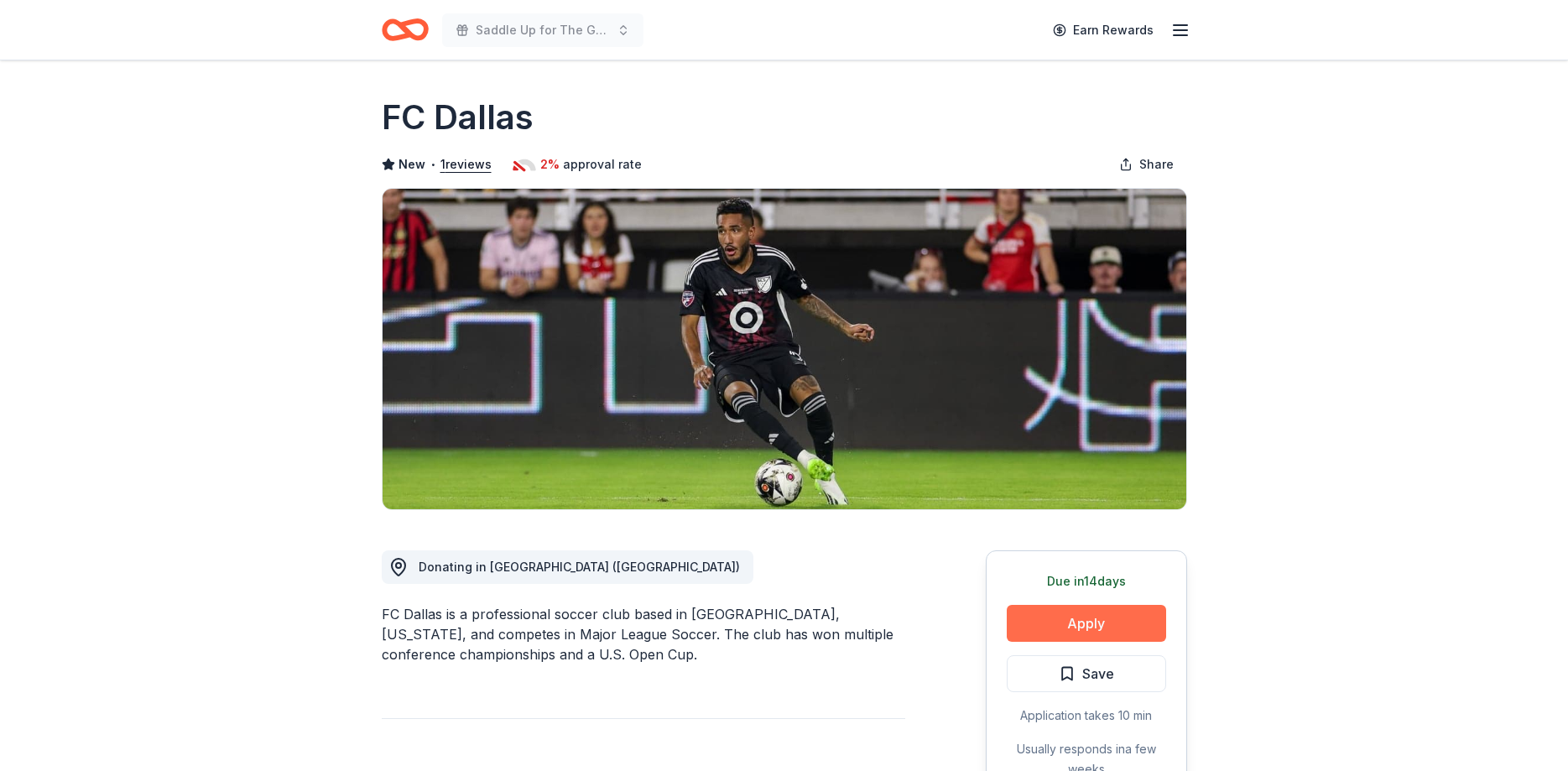
click at [1086, 613] on button "Apply" at bounding box center [1086, 623] width 160 height 37
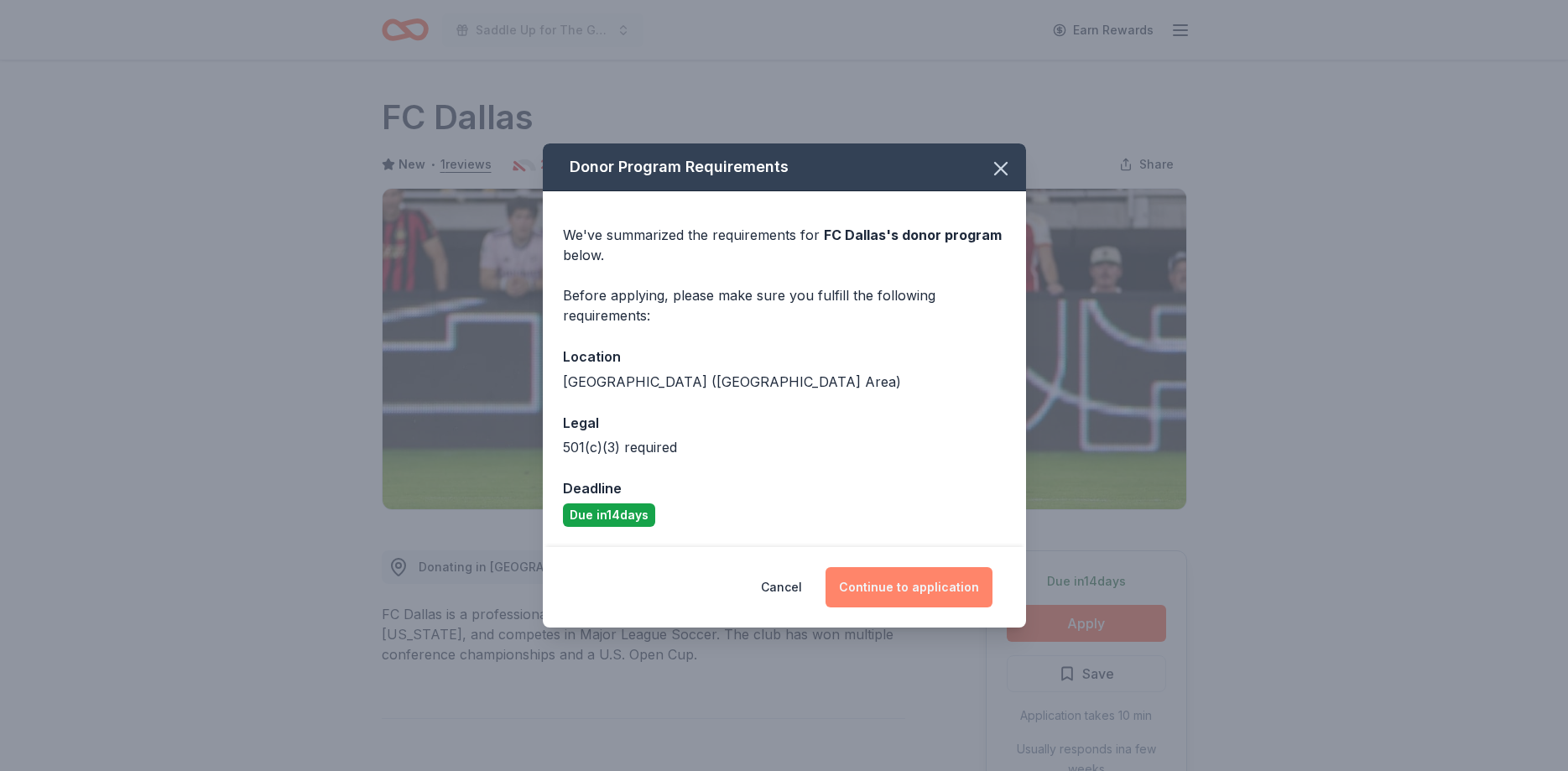
click at [930, 578] on button "Continue to application" at bounding box center [909, 587] width 167 height 40
